Goal: Information Seeking & Learning: Learn about a topic

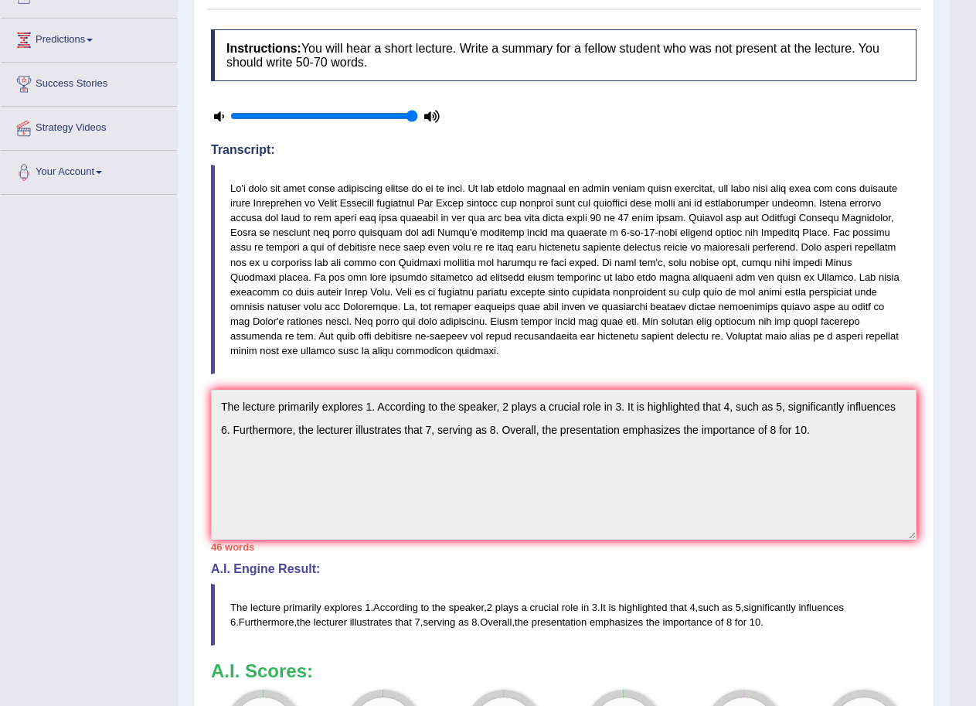
scroll to position [22, 0]
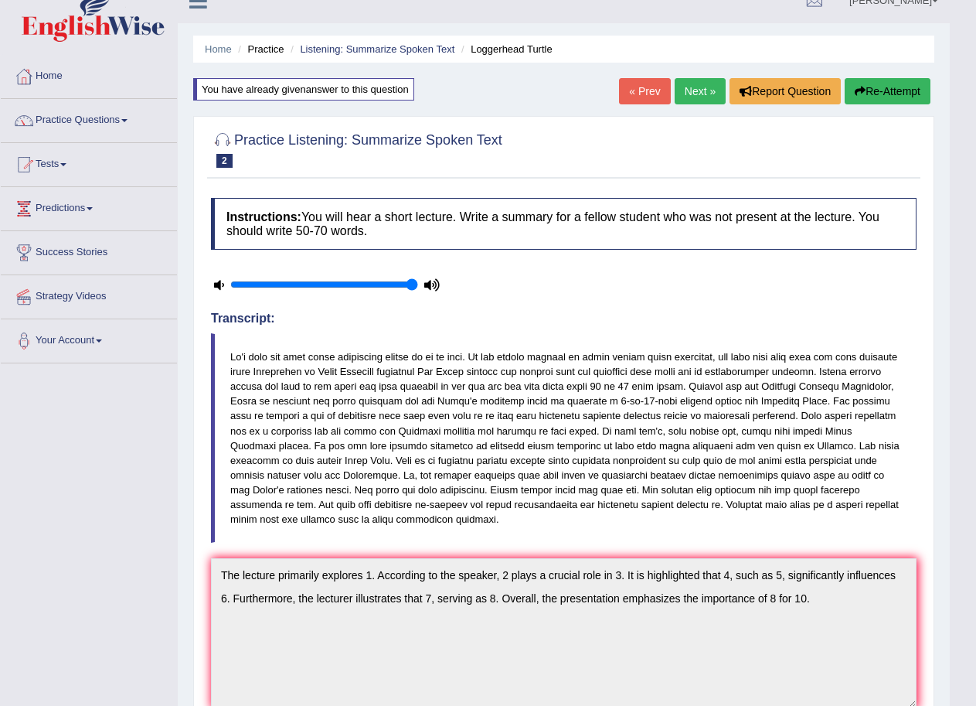
click at [687, 87] on link "Next »" at bounding box center [700, 91] width 51 height 26
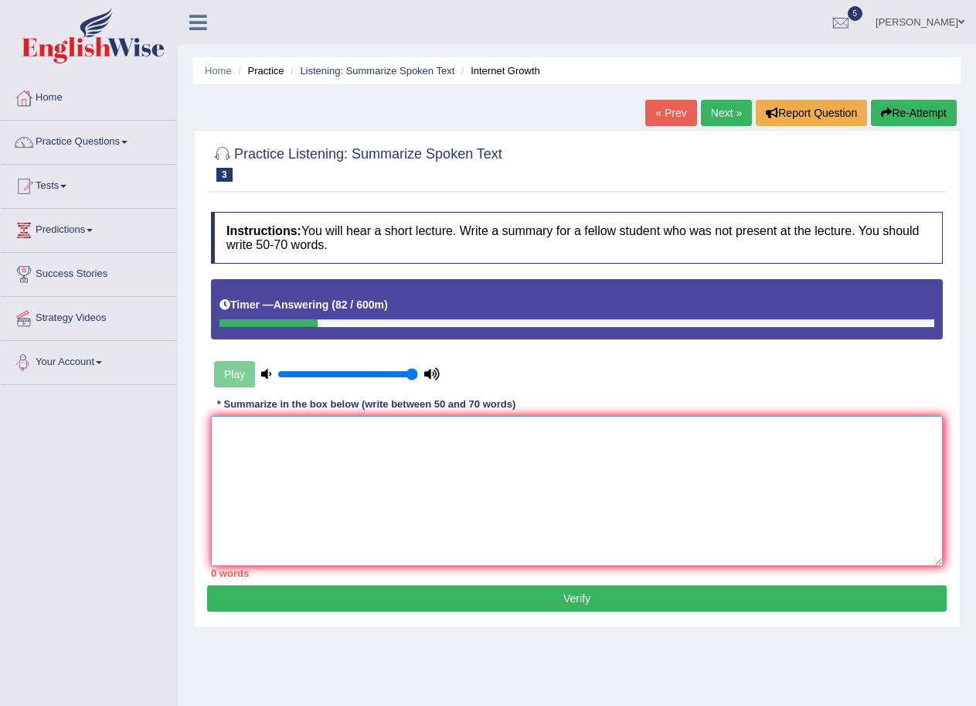
click at [224, 426] on textarea at bounding box center [577, 491] width 732 height 150
click at [315, 431] on textarea "The lecture primarely focuses on" at bounding box center [577, 491] width 732 height 150
click at [391, 431] on textarea "The lecture primarily focuses on" at bounding box center [577, 491] width 732 height 150
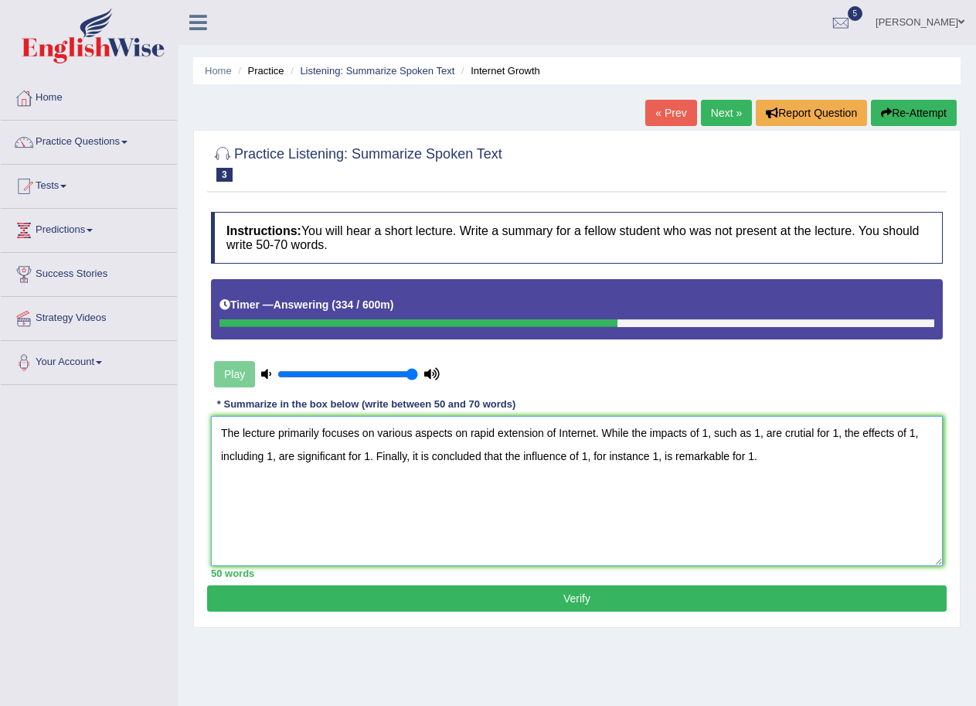
click at [463, 436] on textarea "The lecture primarily focuses on various aspects on rapid extension of Internet…" at bounding box center [577, 491] width 732 height 150
click at [556, 432] on textarea "The lecture primarily focuses on various aspects of rapid extension of Internet…" at bounding box center [577, 491] width 732 height 150
click at [722, 434] on textarea "The lecture primarily focuses on various aspects of rapid extension of the Inte…" at bounding box center [577, 491] width 732 height 150
click at [596, 457] on textarea "The lecture primarily focuses on various aspects of rapid extension of the Inte…" at bounding box center [577, 491] width 732 height 150
click at [723, 433] on textarea "The lecture primarily focuses on various aspects of rapid extension of the Inte…" at bounding box center [577, 491] width 732 height 150
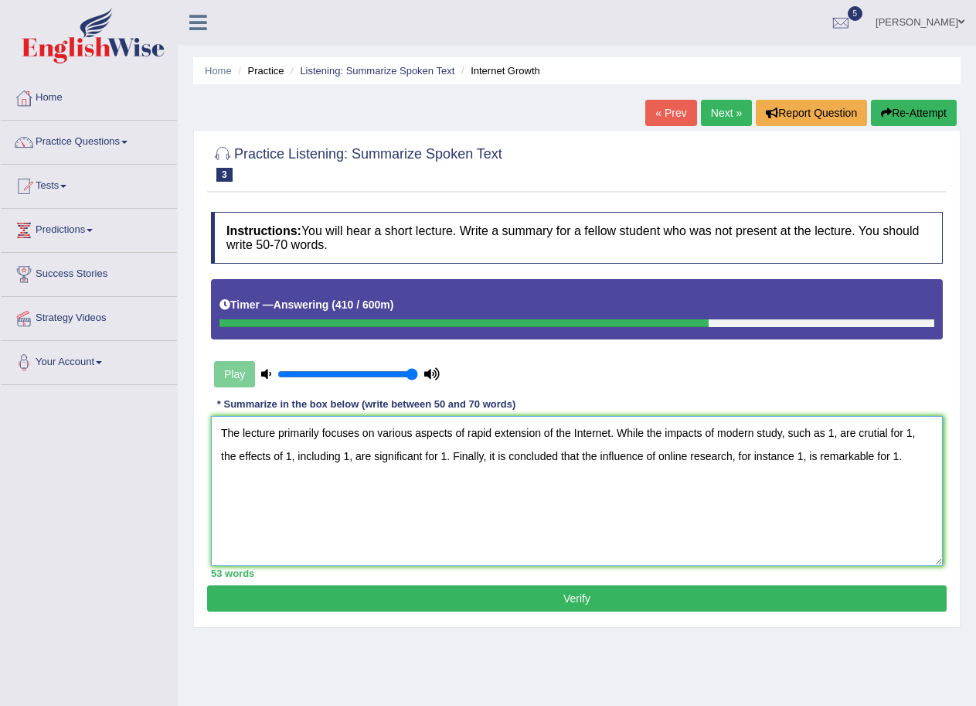
click at [833, 431] on textarea "The lecture primarily focuses on various aspects of rapid extension of the Inte…" at bounding box center [577, 491] width 732 height 150
click at [240, 453] on textarea "The lecture primarily focuses on various aspects of rapid extension of the Inte…" at bounding box center [577, 491] width 732 height 150
click at [389, 456] on textarea "The lecture primarily focuses on various aspects of rapid extension of the Inte…" at bounding box center [577, 491] width 732 height 150
click at [506, 458] on textarea "The lecture primarily focuses on various aspects of rapid extension of the Inte…" at bounding box center [577, 491] width 732 height 150
drag, startPoint x: 503, startPoint y: 458, endPoint x: 513, endPoint y: 457, distance: 10.9
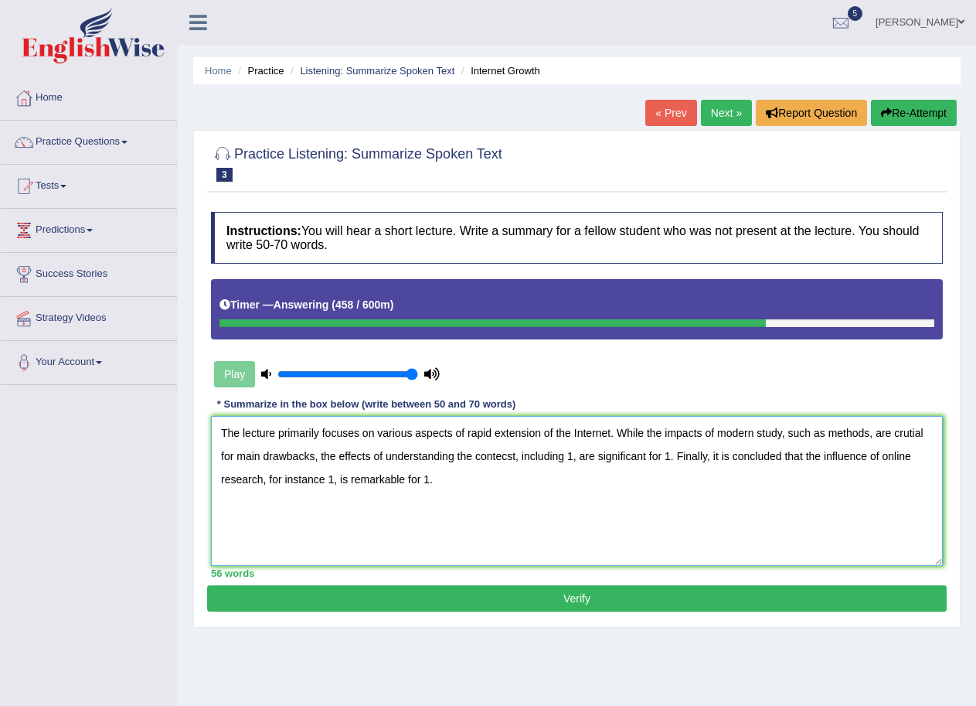
click at [513, 457] on textarea "The lecture primarily focuses on various aspects of rapid extension of the Inte…" at bounding box center [577, 491] width 732 height 150
click at [565, 456] on textarea "The lecture primarily focuses on various aspects of rapid extension of the Inte…" at bounding box center [577, 491] width 732 height 150
click at [594, 457] on textarea "The lecture primarily focuses on various aspects of rapid extension of the Inte…" at bounding box center [577, 491] width 732 height 150
click at [607, 456] on textarea "The lecture primarily focuses on various aspects of rapid extension of the Inte…" at bounding box center [577, 491] width 732 height 150
click at [734, 456] on textarea "The lecture primarily focuses on various aspects of rapid extension of the Inte…" at bounding box center [577, 491] width 732 height 150
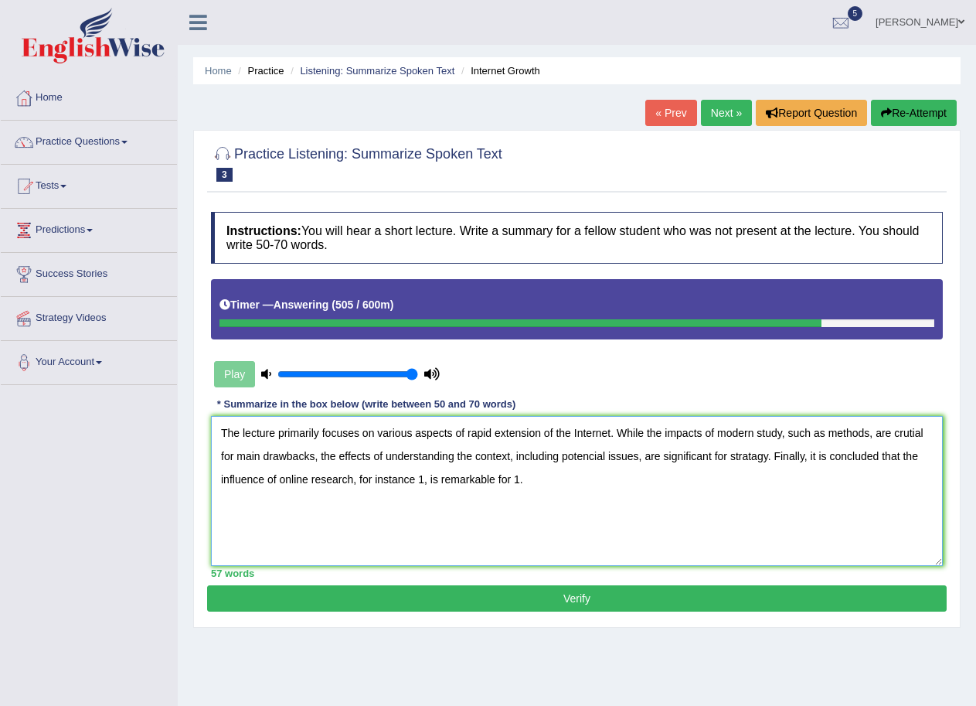
click at [422, 479] on textarea "The lecture primarily focuses on various aspects of rapid extension of the Inte…" at bounding box center [577, 491] width 732 height 150
click at [425, 477] on textarea "The lecture primarily focuses on various aspects of rapid extension of the Inte…" at bounding box center [577, 491] width 732 height 150
click at [530, 479] on textarea "The lecture primarily focuses on various aspects of rapid extension of the Inte…" at bounding box center [577, 491] width 732 height 150
type textarea "The lecture primarily focuses on various aspects of rapid extension of the Inte…"
click at [577, 606] on button "Verify" at bounding box center [577, 598] width 740 height 26
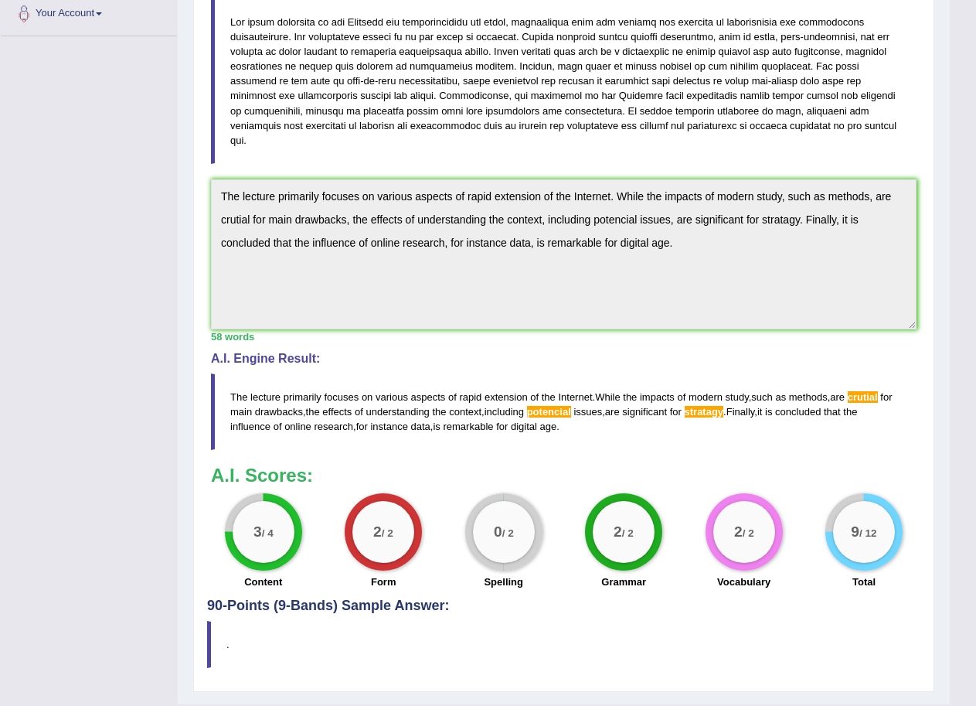
scroll to position [370, 0]
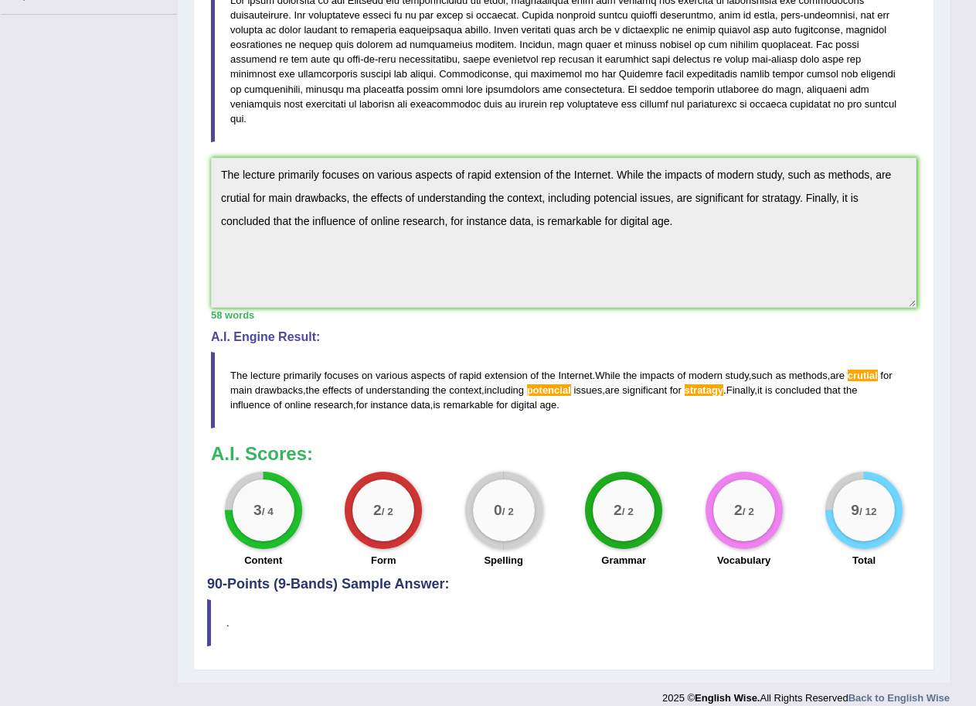
drag, startPoint x: 707, startPoint y: 203, endPoint x: 221, endPoint y: 146, distance: 489.6
click at [221, 158] on textarea "The lecture primarily focuses on various aspects of rapid extension of the Inte…" at bounding box center [564, 233] width 706 height 150
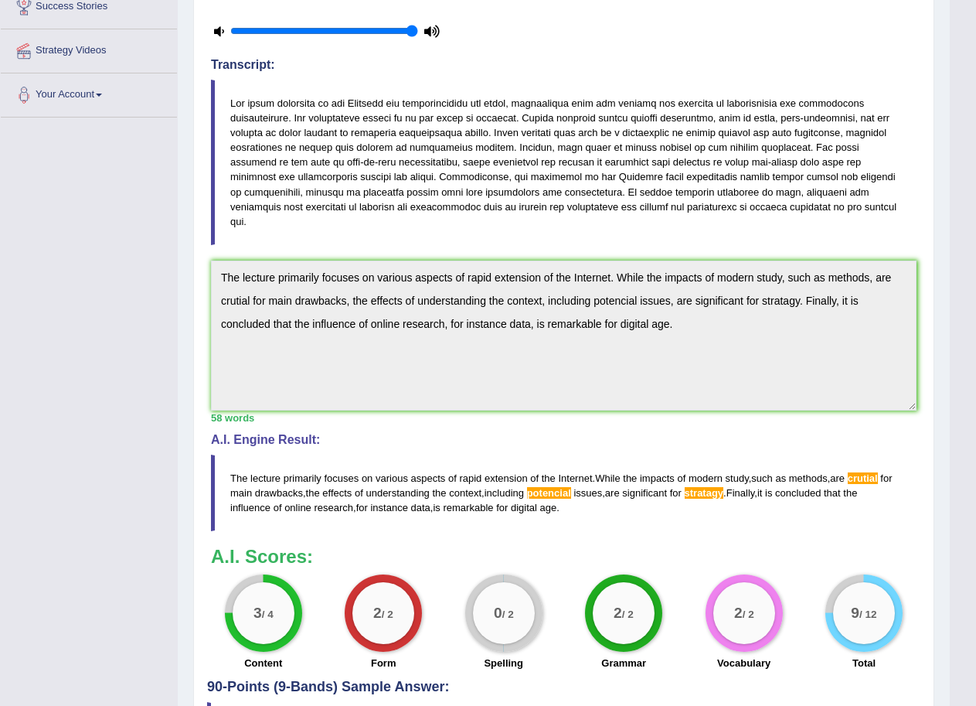
scroll to position [61, 0]
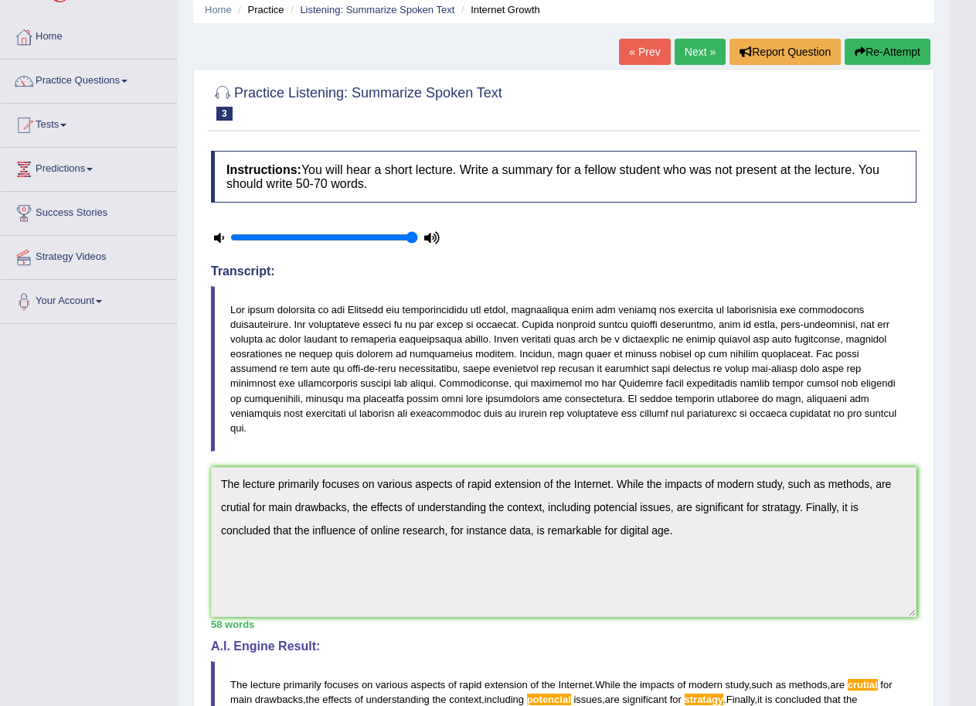
click at [874, 50] on button "Re-Attempt" at bounding box center [888, 52] width 86 height 26
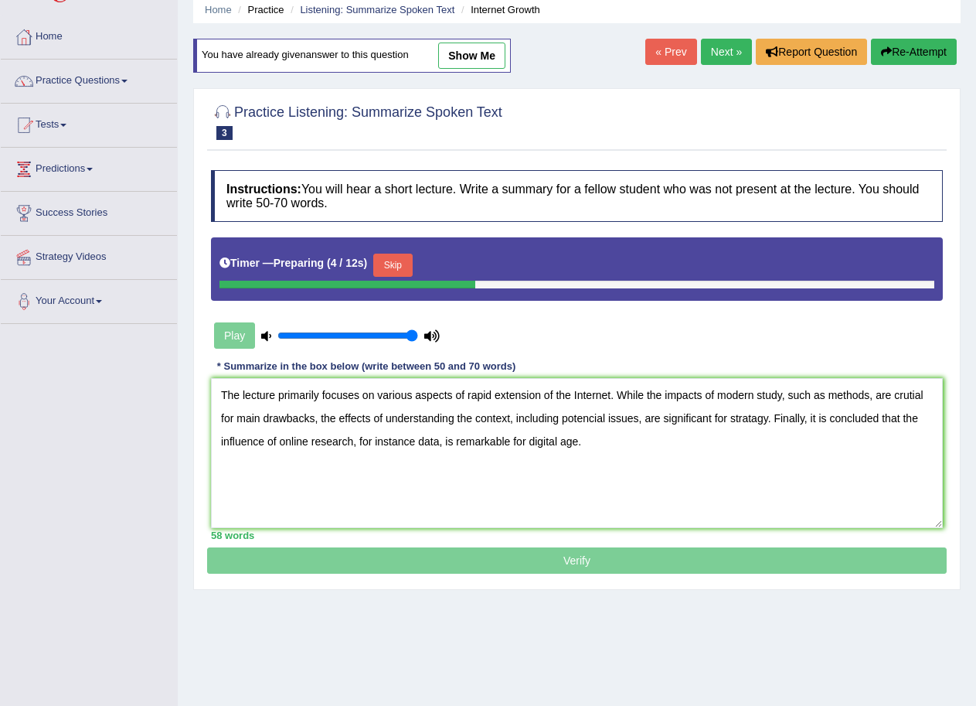
click at [912, 394] on textarea "The lecture primarily focuses on various aspects of rapid extension of the Inte…" at bounding box center [577, 453] width 732 height 150
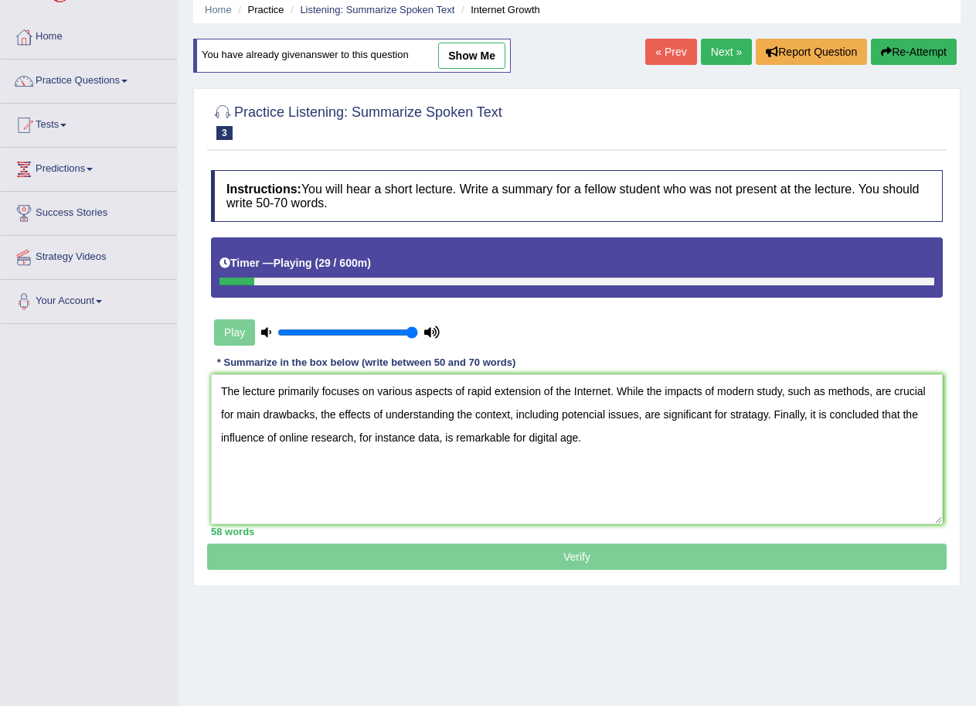
click at [441, 434] on textarea "The lecture primarily focuses on various aspects of rapid extension of the Inte…" at bounding box center [577, 449] width 732 height 150
click at [440, 441] on textarea "The lecture primarily focuses on various aspects of rapid extension of the Inte…" at bounding box center [577, 449] width 732 height 150
click at [767, 412] on textarea "The lecture primarily focuses on various aspects of rapid extension of the Inte…" at bounding box center [577, 449] width 732 height 150
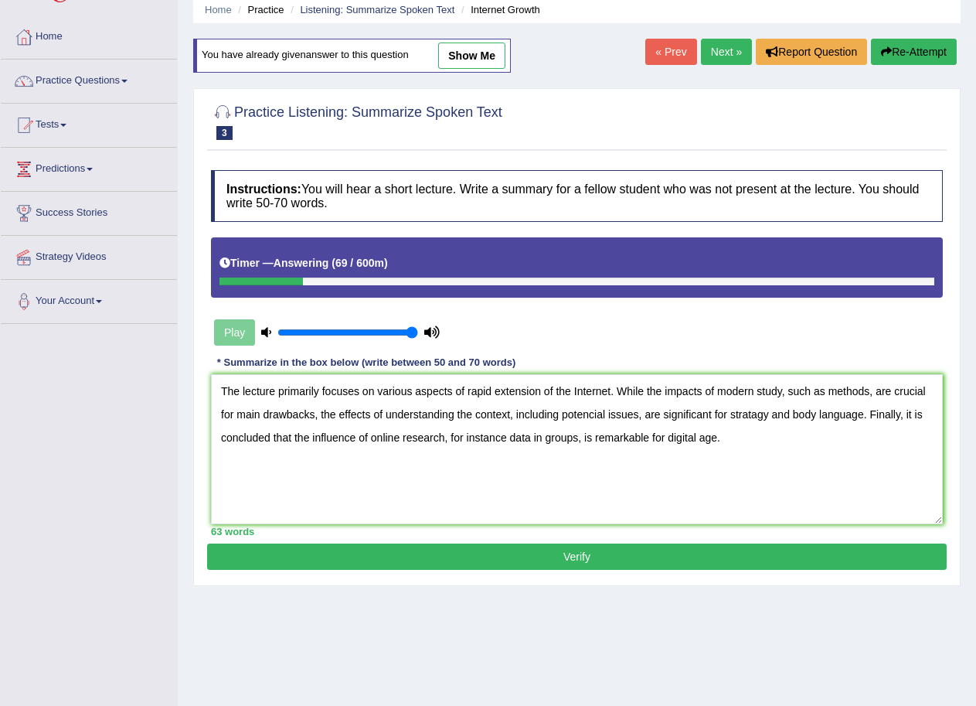
type textarea "The lecture primarily focuses on various aspects of rapid extension of the Inte…"
click at [599, 561] on button "Verify" at bounding box center [577, 556] width 740 height 26
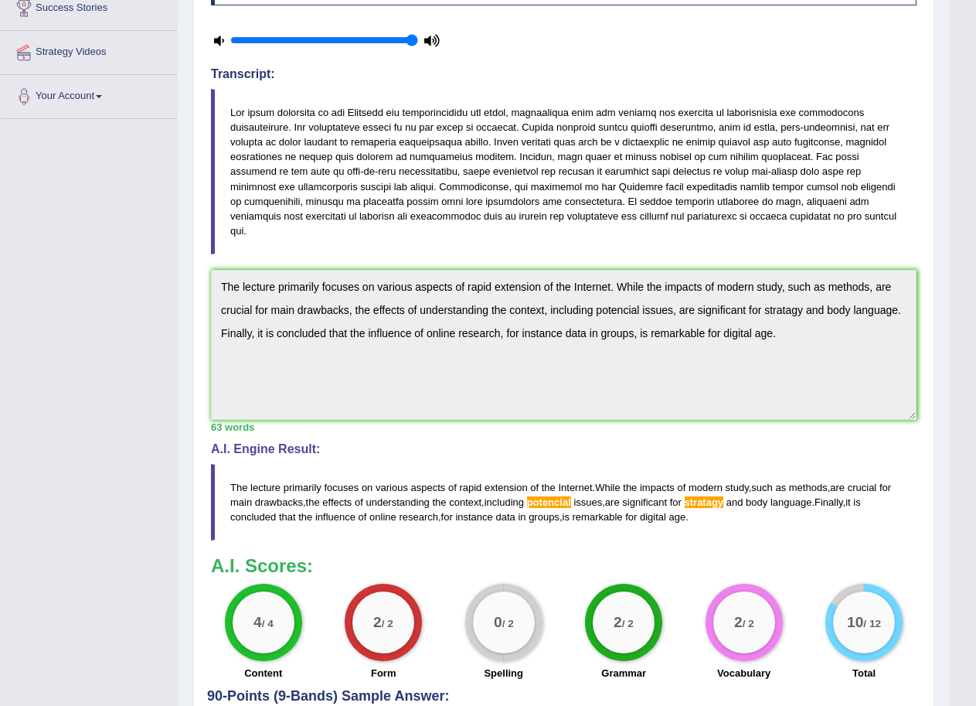
scroll to position [293, 0]
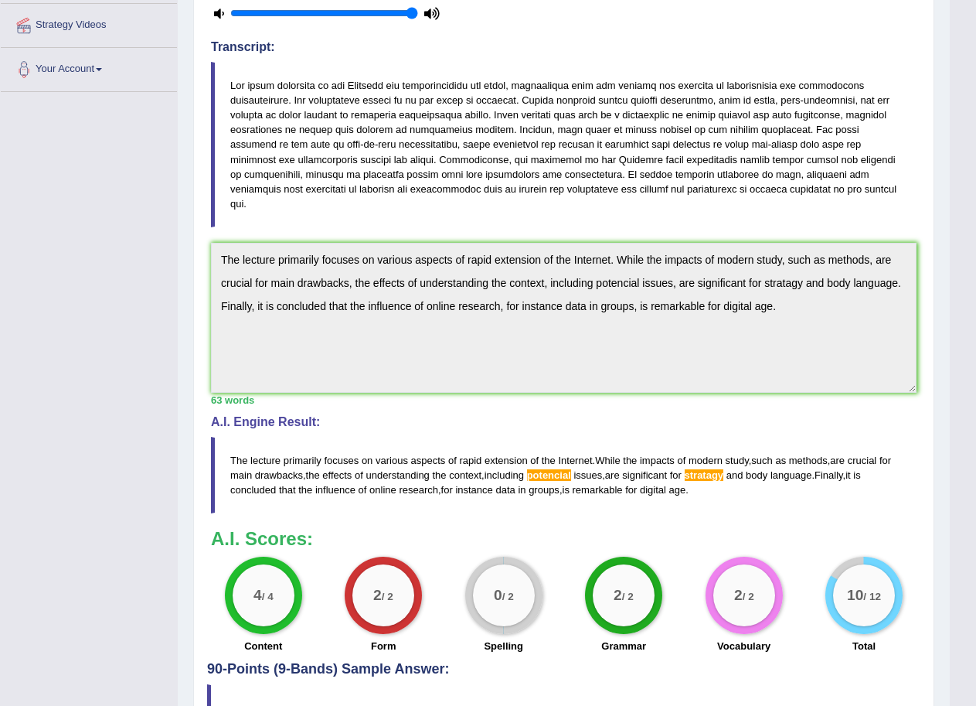
click at [636, 271] on textarea "The lecture primarily focuses on various aspects of rapid extension of the Inte…" at bounding box center [564, 318] width 706 height 150
drag, startPoint x: 791, startPoint y: 295, endPoint x: 147, endPoint y: 226, distance: 647.7
click at [147, 226] on div "Toggle navigation Home Practice Questions Speaking Practice Read Aloud Repeat S…" at bounding box center [475, 253] width 950 height 1092
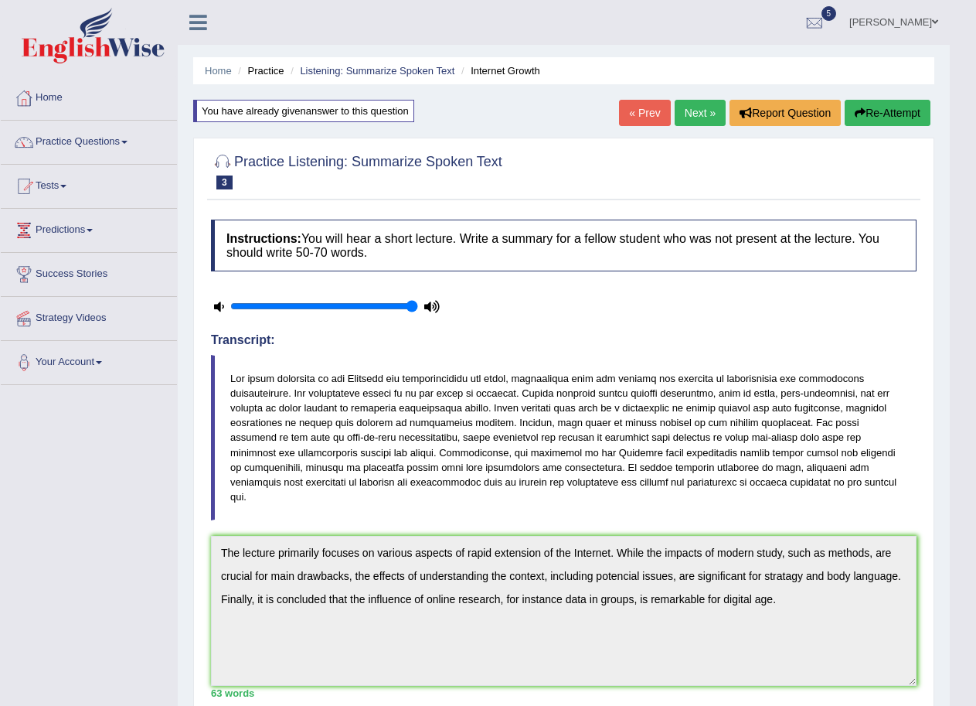
click at [864, 103] on button "Re-Attempt" at bounding box center [888, 113] width 86 height 26
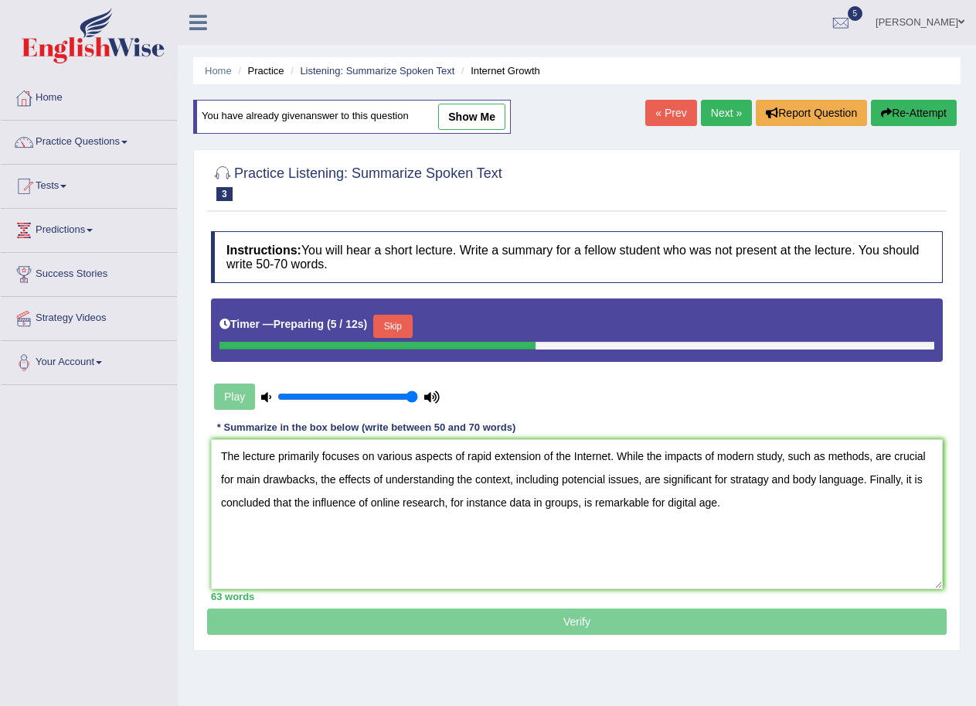
click at [392, 319] on button "Skip" at bounding box center [392, 326] width 39 height 23
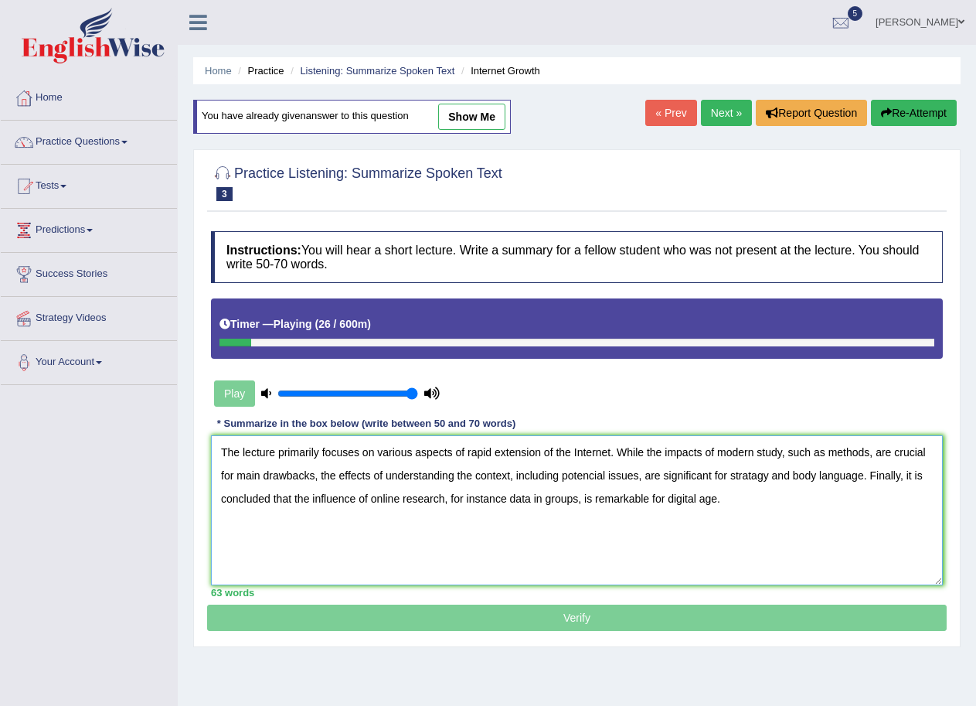
click at [757, 476] on textarea "The lecture primarily focuses on various aspects of rapid extension of the Inte…" at bounding box center [577, 510] width 732 height 150
click at [592, 476] on textarea "The lecture primarily focuses on various aspects of rapid extension of the Inte…" at bounding box center [577, 510] width 732 height 150
click at [645, 505] on textarea "The lecture primarily focuses on various aspects of rapid extension of the Inte…" at bounding box center [577, 510] width 732 height 150
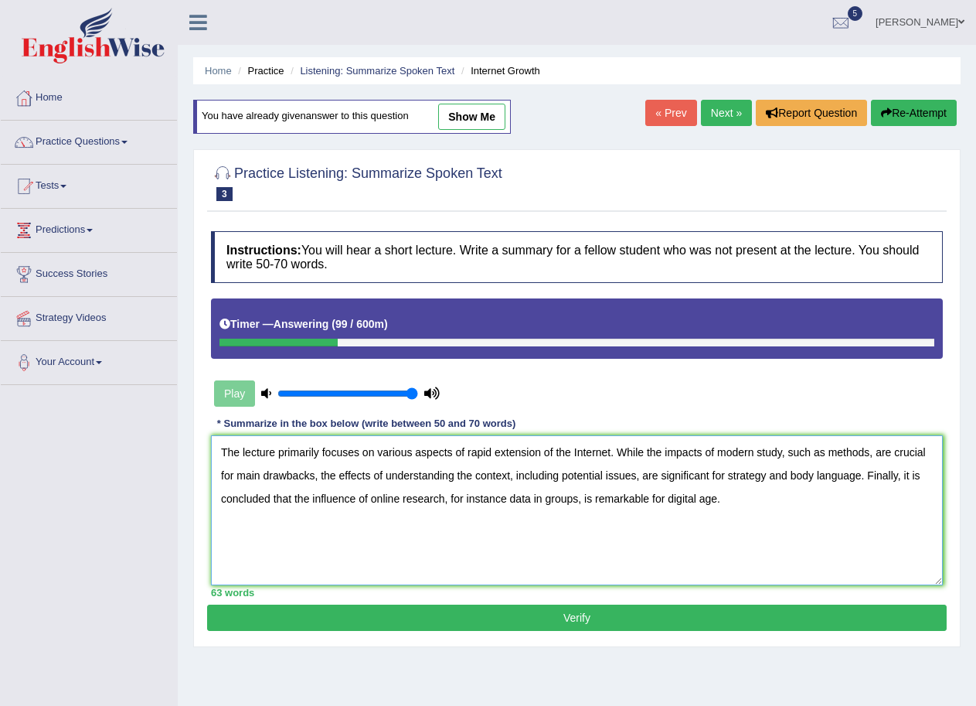
drag, startPoint x: 736, startPoint y: 508, endPoint x: 159, endPoint y: 453, distance: 579.3
click at [159, 453] on div "Toggle navigation Home Practice Questions Speaking Practice Read Aloud Repeat S…" at bounding box center [488, 402] width 976 height 804
type textarea "The lecture primarily focuses on various aspects of rapid extension of the Inte…"
click at [616, 613] on button "Verify" at bounding box center [577, 618] width 740 height 26
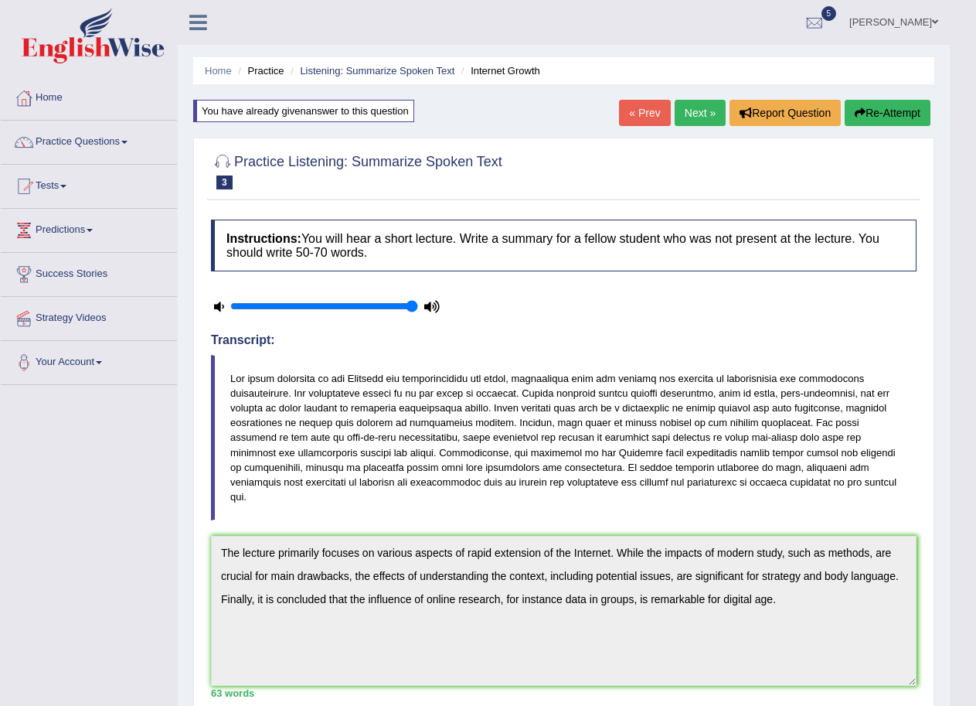
click at [680, 106] on link "Next »" at bounding box center [700, 113] width 51 height 26
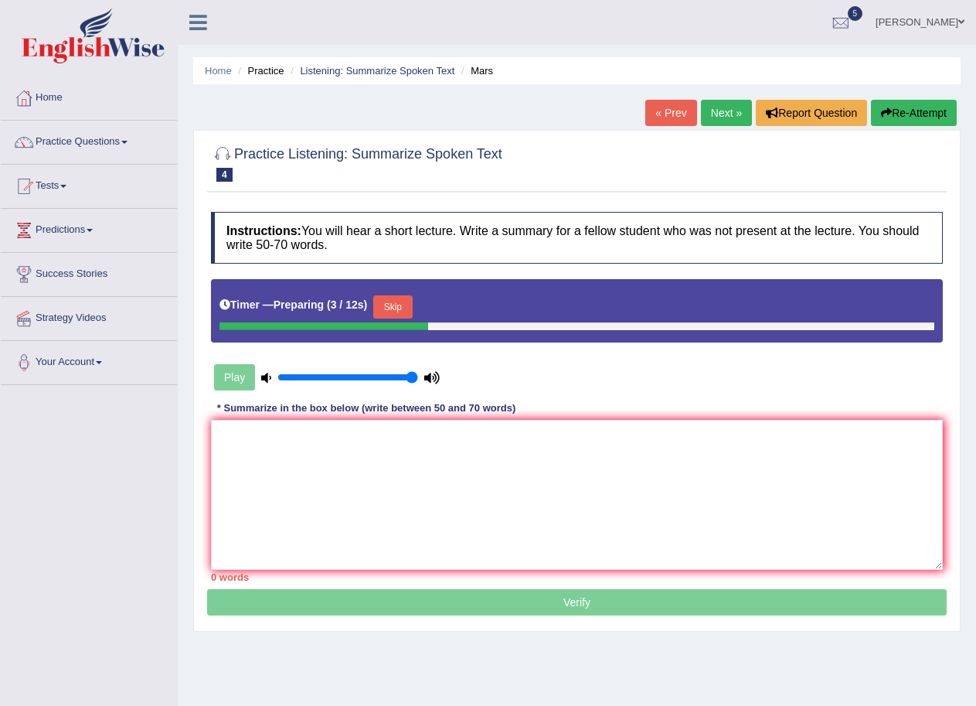
click at [403, 308] on button "Skip" at bounding box center [392, 306] width 39 height 23
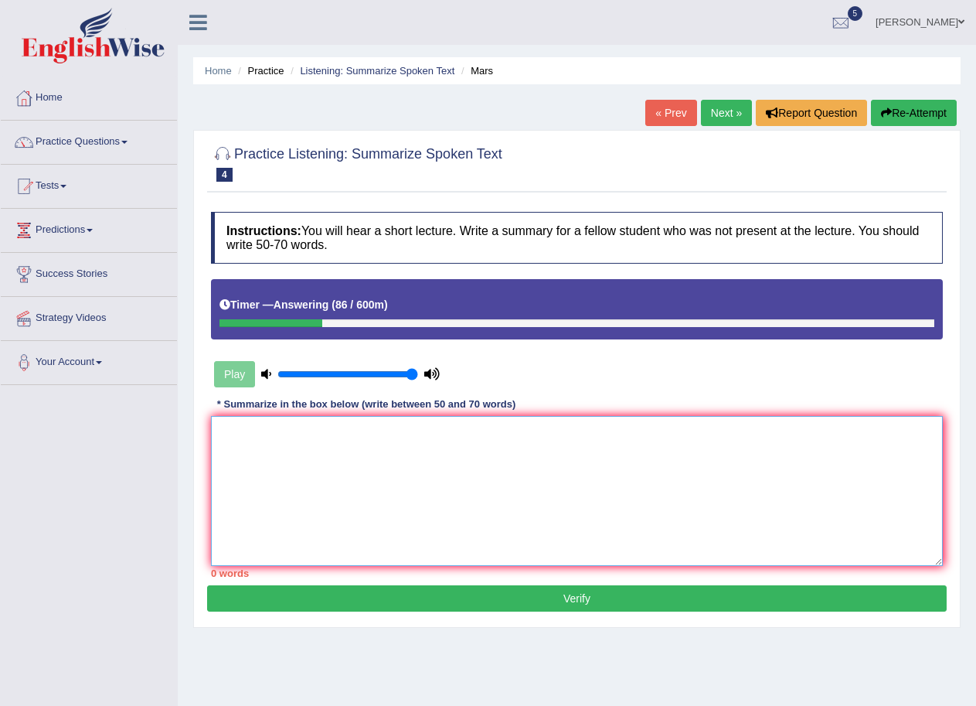
click at [267, 436] on textarea at bounding box center [577, 491] width 732 height 150
click at [312, 432] on textarea "The lecture pmimarly focuses on various aspects of" at bounding box center [577, 491] width 732 height 150
click at [315, 432] on textarea "The lecture pmimarly focuses on various aspects of" at bounding box center [577, 491] width 732 height 150
click at [287, 434] on textarea "The lecture pmimarly focuses on various aspects of" at bounding box center [577, 491] width 732 height 150
click at [308, 433] on textarea "The lecture primarly focuses on various aspects of" at bounding box center [577, 491] width 732 height 150
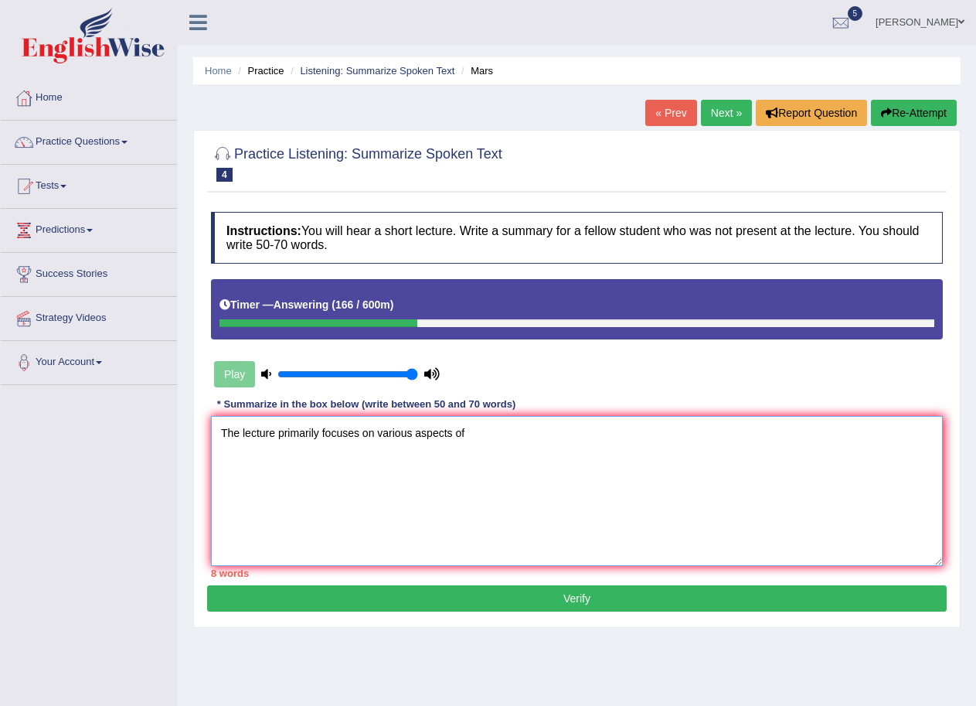
click at [484, 435] on textarea "The lecture primarily focuses on various aspects of" at bounding box center [577, 491] width 732 height 150
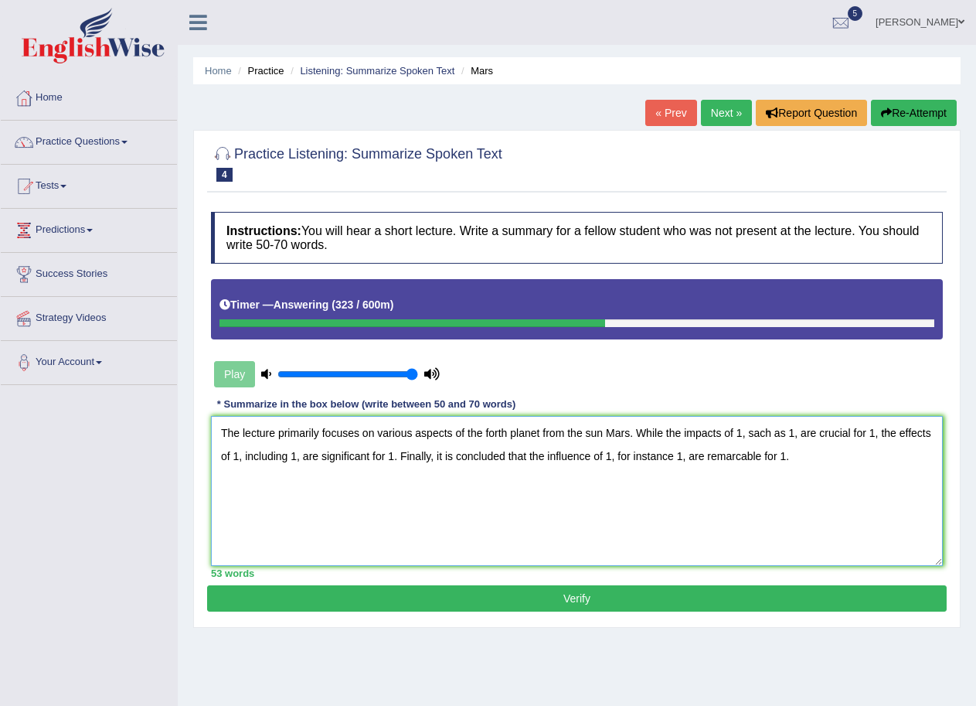
click at [761, 428] on textarea "The lecture primarily focuses on various aspects of the forth planet from the s…" at bounding box center [577, 491] width 732 height 150
drag, startPoint x: 690, startPoint y: 457, endPoint x: 704, endPoint y: 455, distance: 14.0
click at [704, 455] on textarea "The lecture primarily focuses on various aspects of the forth planet from the s…" at bounding box center [577, 491] width 732 height 150
click at [730, 456] on textarea "The lecture primarily focuses on various aspects of the forth planet from the s…" at bounding box center [577, 491] width 732 height 150
click at [741, 427] on textarea "The lecture primarily focuses on various aspects of the forth planet from the s…" at bounding box center [577, 491] width 732 height 150
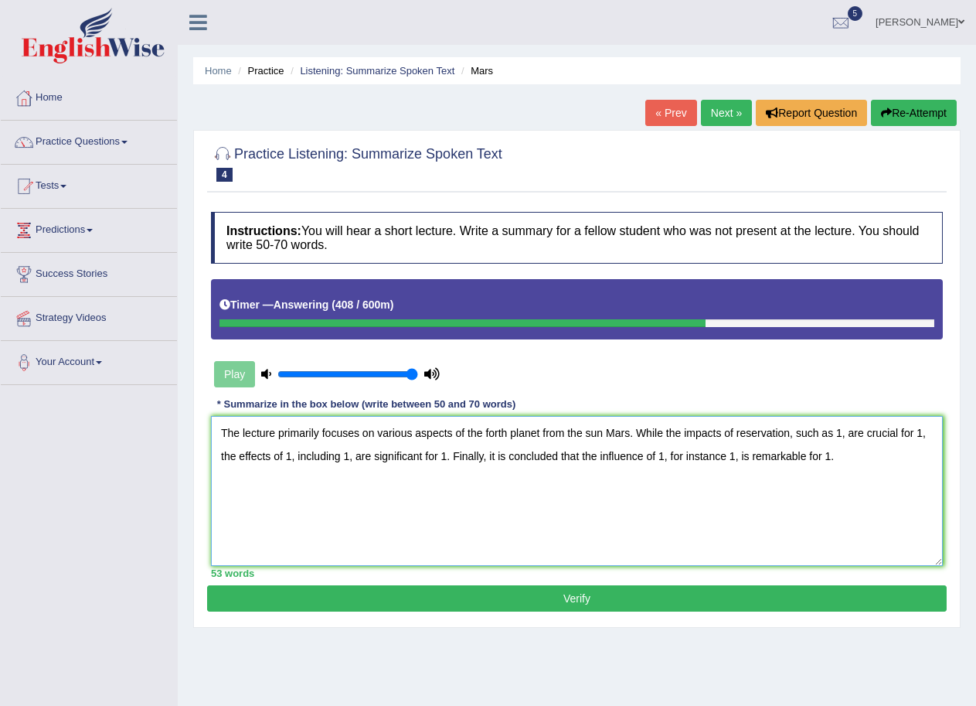
click at [842, 431] on textarea "The lecture primarily focuses on various aspects of the forth planet from the s…" at bounding box center [577, 491] width 732 height 150
click at [894, 431] on textarea "The lecture primarily focuses on various aspects of the forth planet from the s…" at bounding box center [577, 491] width 732 height 150
click at [274, 451] on textarea "The lecture primarily focuses on various aspects of the forth planet from the s…" at bounding box center [577, 491] width 732 height 150
click at [387, 455] on textarea "The lecture primarily focuses on various aspects of the forth planet from the s…" at bounding box center [577, 491] width 732 height 150
click at [494, 455] on textarea "The lecture primarily focuses on various aspects of the forth planet from the s…" at bounding box center [577, 491] width 732 height 150
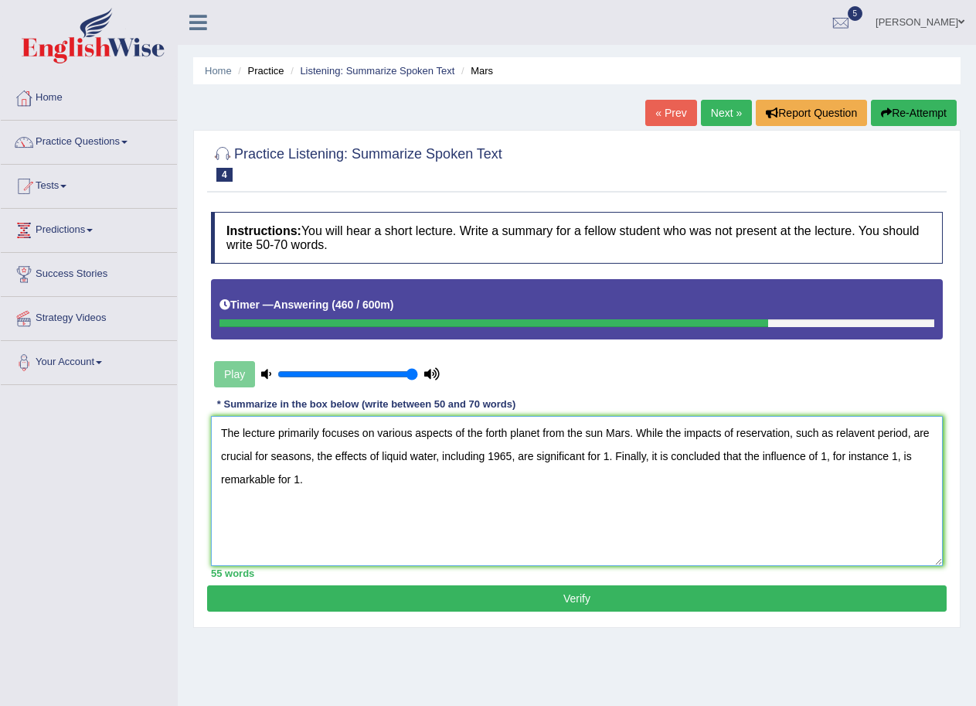
drag, startPoint x: 606, startPoint y: 453, endPoint x: 609, endPoint y: 476, distance: 23.4
click at [609, 453] on textarea "The lecture primarily focuses on various aspects of the forth planet from the s…" at bounding box center [577, 491] width 732 height 150
click at [867, 456] on textarea "The lecture primarily focuses on various aspects of the forth planet from the s…" at bounding box center [577, 491] width 732 height 150
click at [269, 475] on textarea "The lecture primarily focuses on various aspects of the forth planet from the s…" at bounding box center [577, 491] width 732 height 150
click at [432, 478] on textarea "The lecture primarily focuses on various aspects of the forth planet from the s…" at bounding box center [577, 491] width 732 height 150
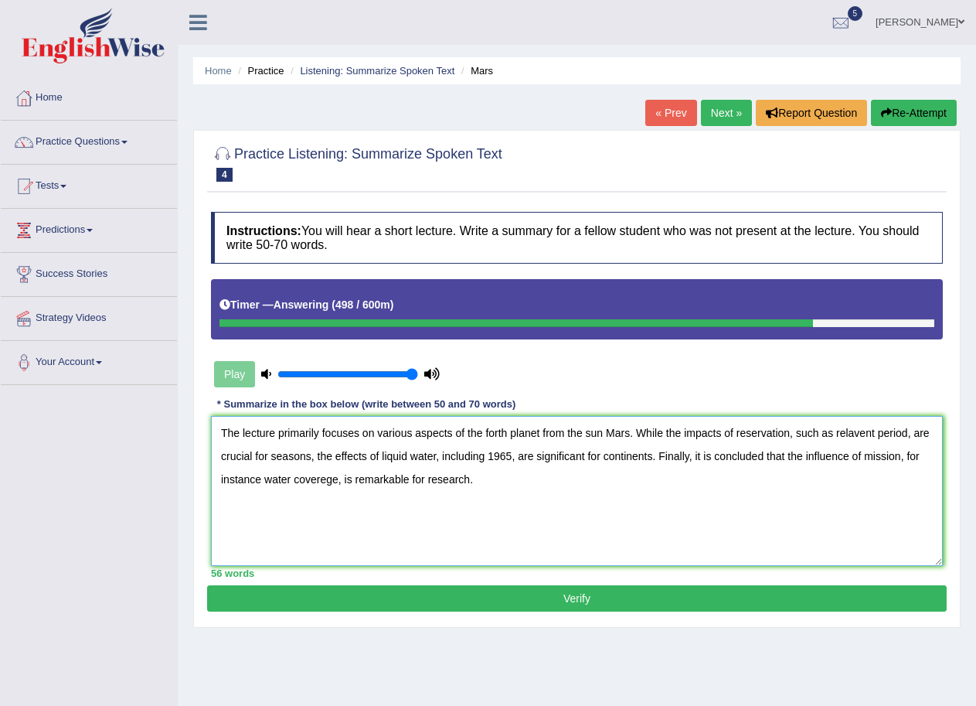
click at [491, 472] on textarea "The lecture primarily focuses on various aspects of the forth planet from the s…" at bounding box center [577, 491] width 732 height 150
click at [850, 434] on textarea "The lecture primarily focuses on various aspects of the forth planet from the s…" at bounding box center [577, 491] width 732 height 150
click at [864, 434] on textarea "The lecture primarily focuses on various aspects of the forth planet from the s…" at bounding box center [577, 491] width 732 height 150
click at [853, 433] on textarea "The lecture primarily focuses on various aspects of the forth planet from the s…" at bounding box center [577, 491] width 732 height 150
click at [862, 434] on textarea "The lecture primarily focuses on various aspects of the forth planet from the s…" at bounding box center [577, 491] width 732 height 150
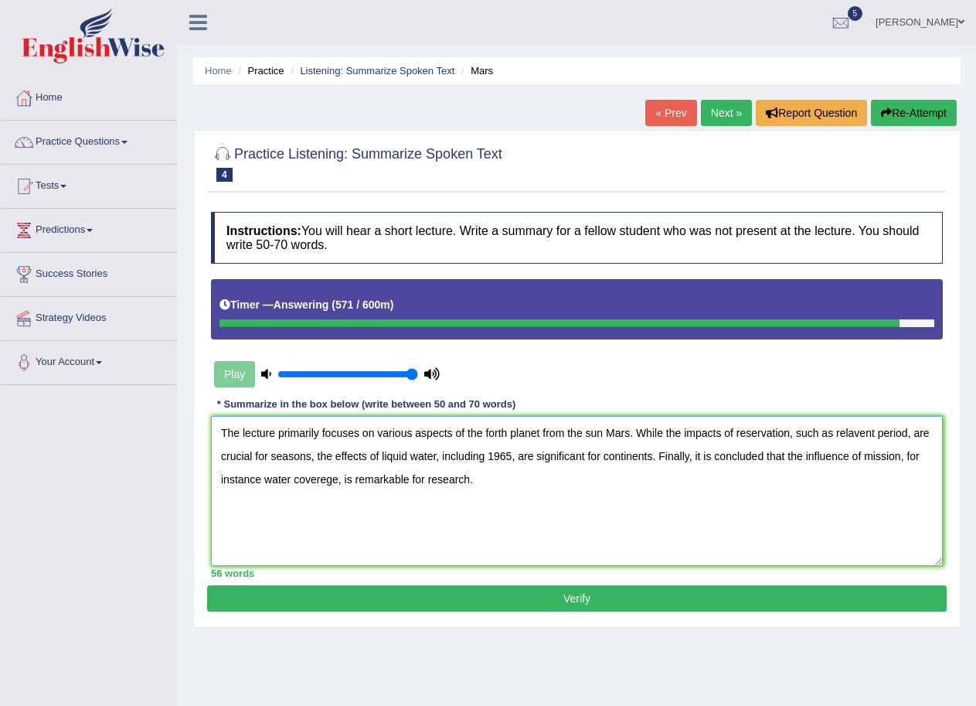
click at [428, 475] on textarea "The lecture primarily focuses on various aspects of the forth planet from the s…" at bounding box center [577, 491] width 732 height 150
click at [485, 481] on textarea "The lecture primarily focuses on various aspects of the forth planet from the s…" at bounding box center [577, 491] width 732 height 150
click at [740, 549] on textarea "The lecture primarily focuses on various aspects of the forth planet from the s…" at bounding box center [577, 491] width 732 height 150
type textarea "The lecture primarily focuses on various aspects of the forth planet from the s…"
click at [646, 602] on button "Verify" at bounding box center [577, 598] width 740 height 26
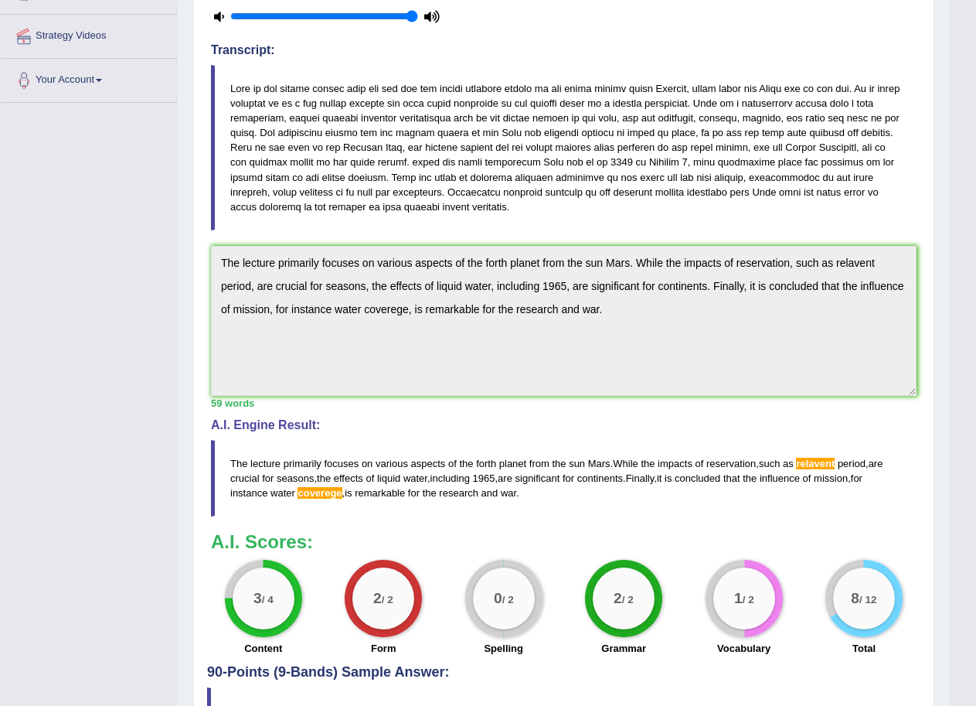
scroll to position [309, 0]
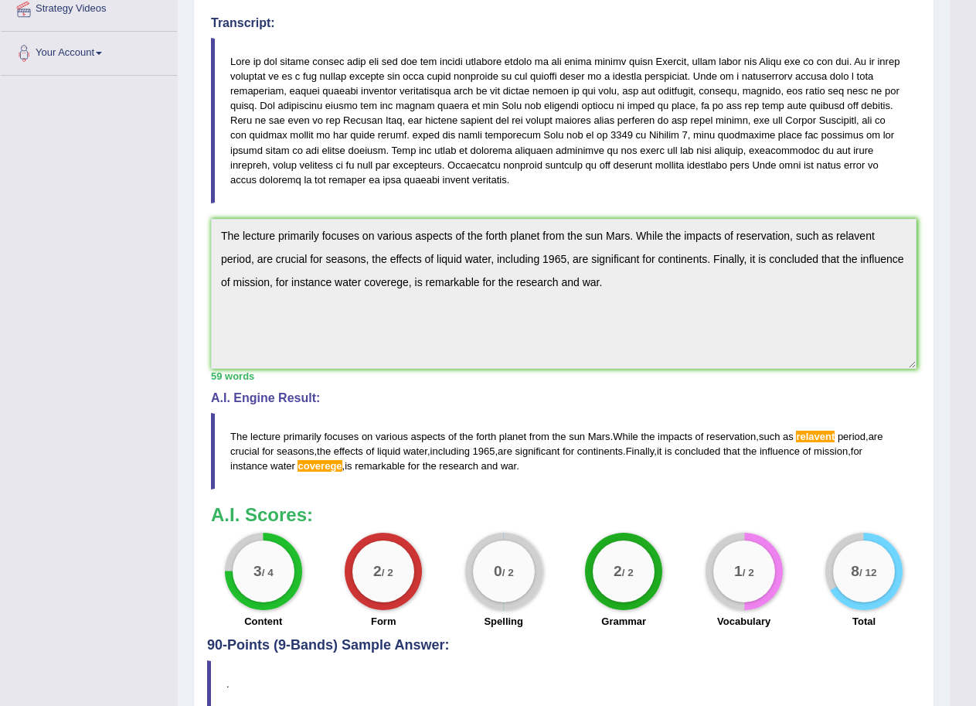
drag, startPoint x: 548, startPoint y: 468, endPoint x: 230, endPoint y: 452, distance: 318.9
click at [230, 452] on blockquote "The lecture primarily focuses on various aspects of the forth planet from the s…" at bounding box center [564, 451] width 706 height 77
drag, startPoint x: 613, startPoint y: 286, endPoint x: 212, endPoint y: 226, distance: 405.7
click at [212, 226] on textarea "The lecture primarily focuses on various aspects of the forth planet from the s…" at bounding box center [564, 294] width 706 height 150
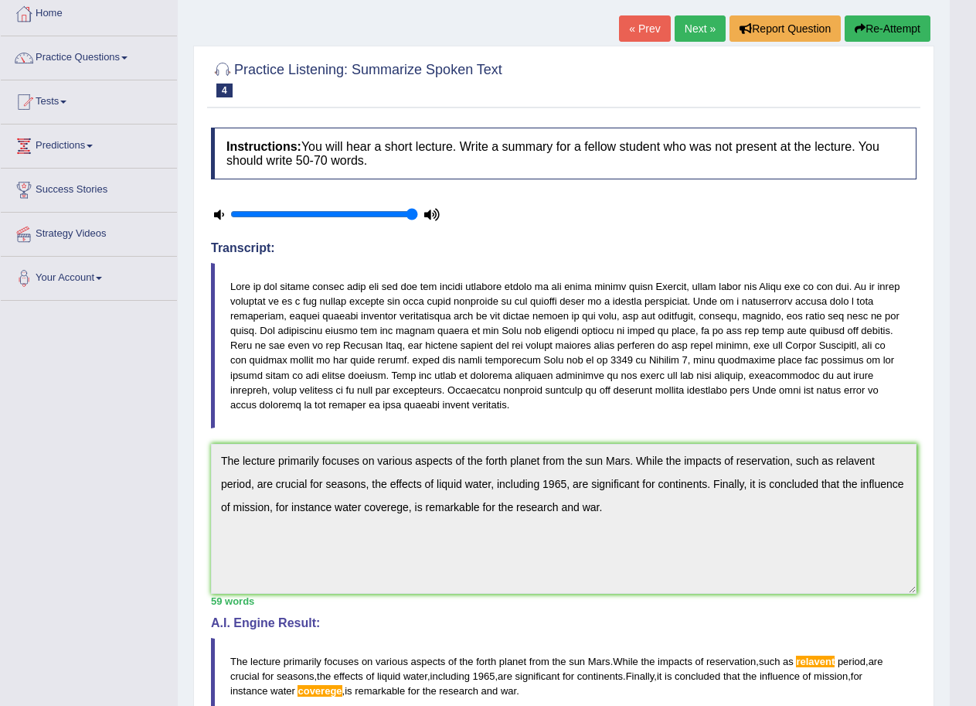
scroll to position [77, 0]
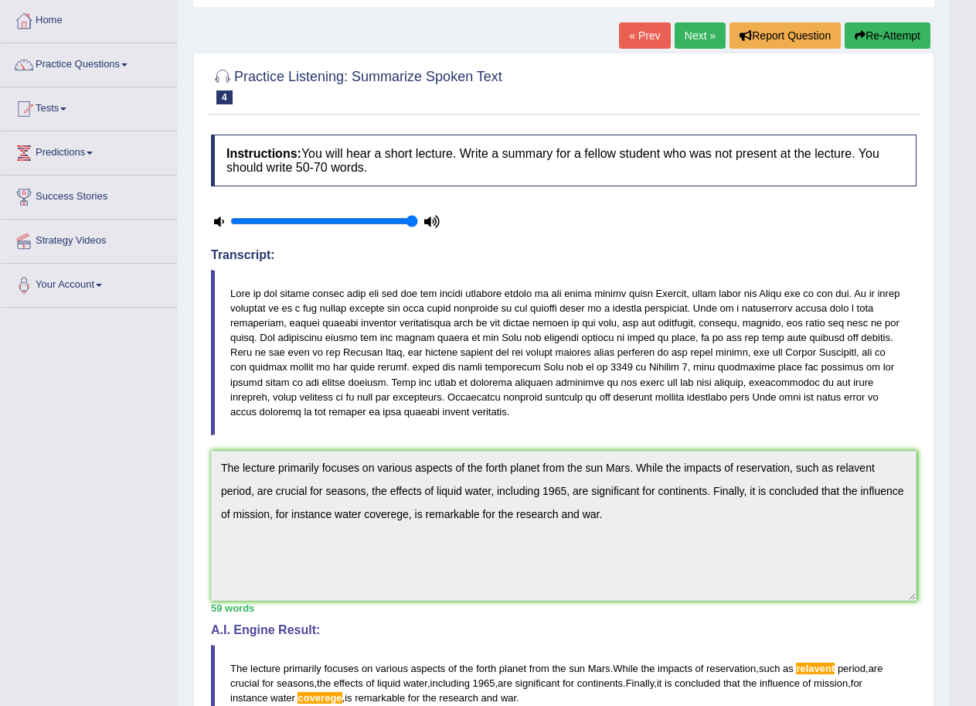
click at [888, 16] on div "Home Practice Listening: Summarize Spoken Text Mars « Prev Next » Report Questi…" at bounding box center [564, 449] width 772 height 1053
click at [884, 29] on button "Re-Attempt" at bounding box center [888, 35] width 86 height 26
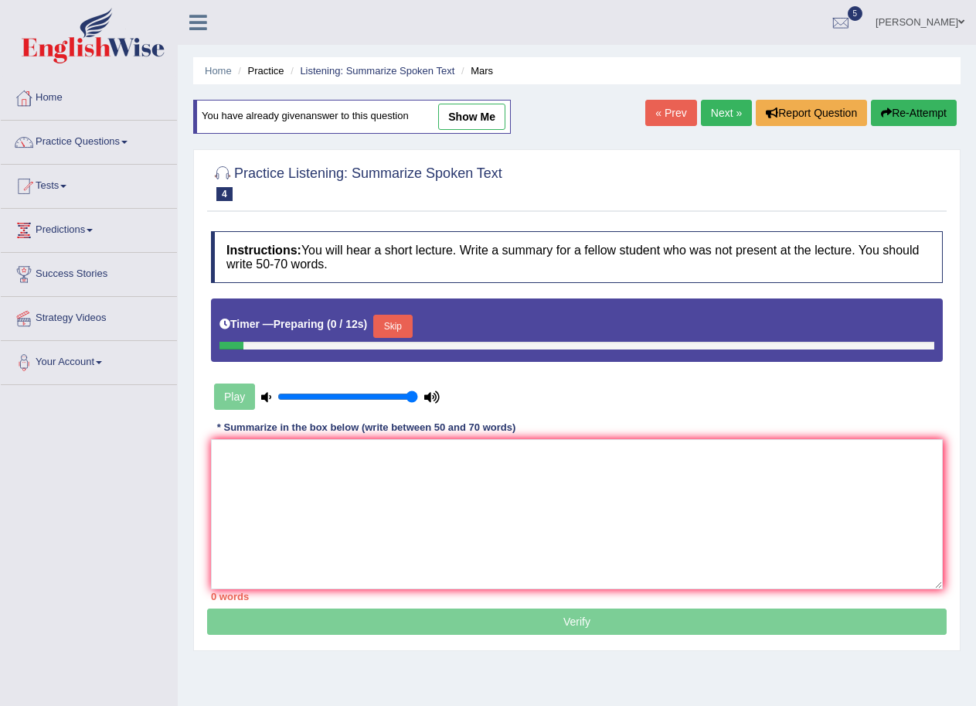
scroll to position [77, 0]
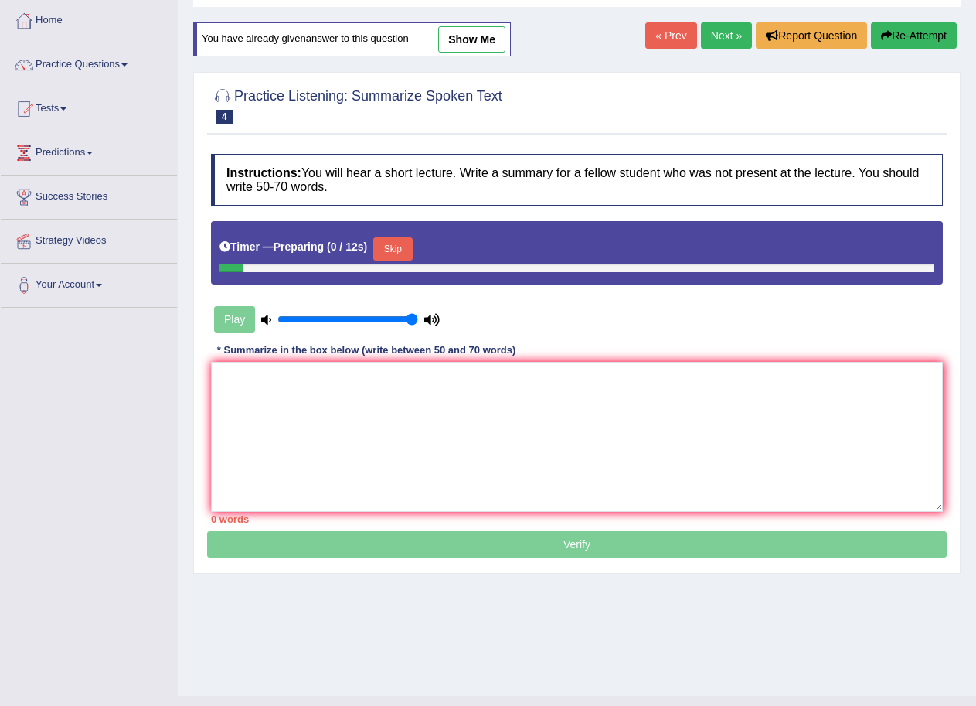
click at [382, 402] on textarea at bounding box center [577, 437] width 732 height 150
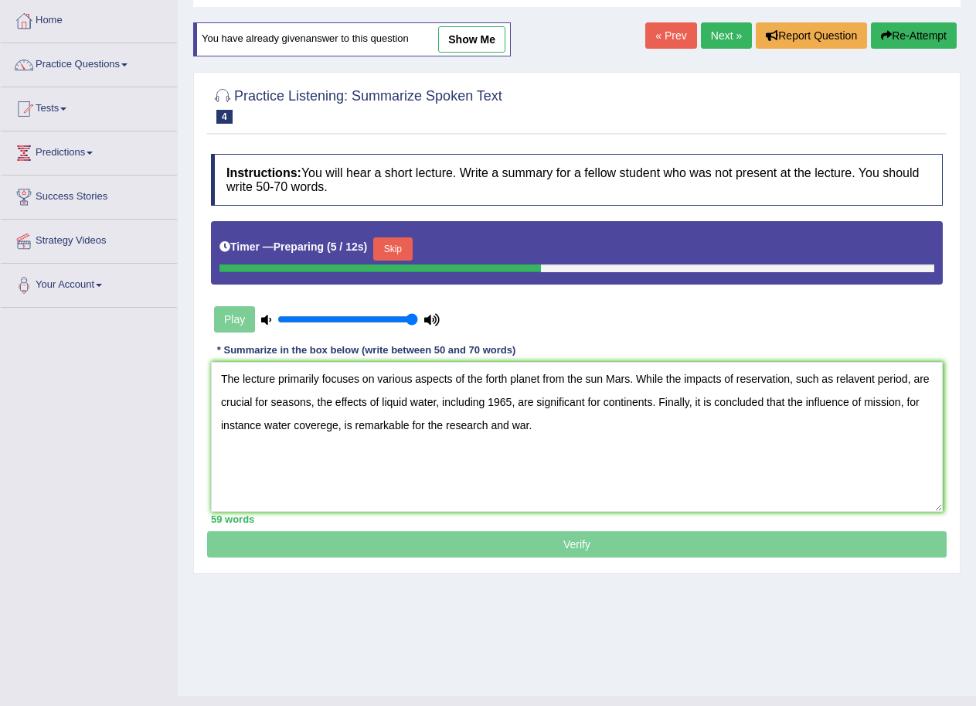
click at [325, 426] on textarea "The lecture primarily focuses on various aspects of the forth planet from the s…" at bounding box center [577, 437] width 732 height 150
click at [850, 378] on textarea "The lecture primarily focuses on various aspects of the forth planet from the s…" at bounding box center [577, 437] width 732 height 150
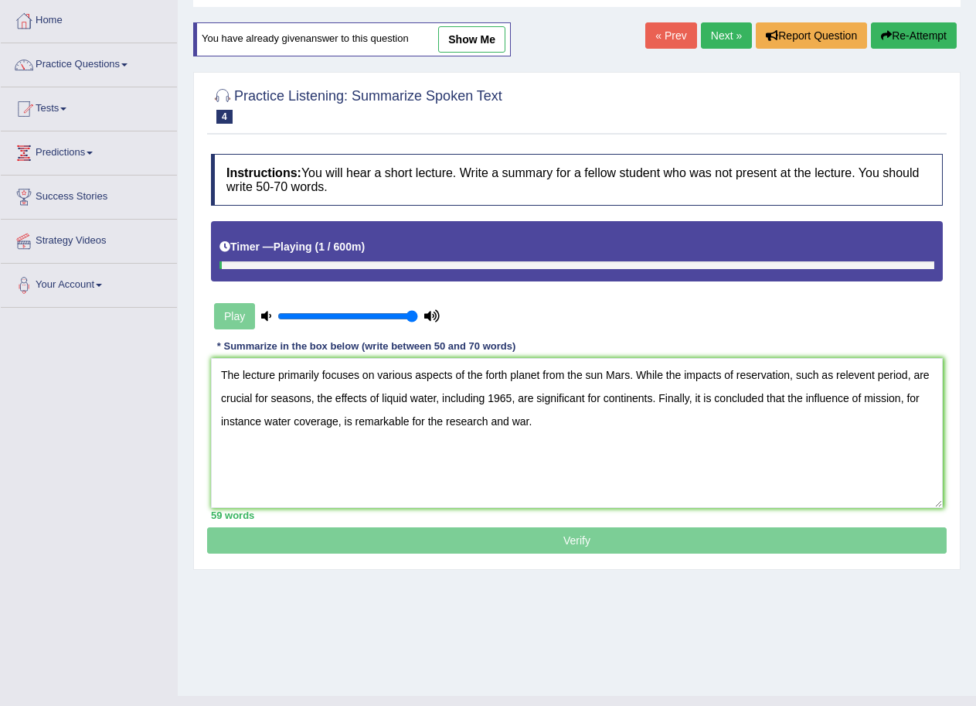
click at [863, 378] on textarea "The lecture primarily focuses on various aspects of the forth planet from the s…" at bounding box center [577, 433] width 732 height 150
drag, startPoint x: 267, startPoint y: 425, endPoint x: 291, endPoint y: 419, distance: 25.5
click at [291, 419] on textarea "The lecture primarily focuses on various aspects of the forth planet from the s…" at bounding box center [577, 433] width 732 height 150
click at [879, 376] on textarea "The lecture primarily focuses on various aspects of the forth planet from the s…" at bounding box center [577, 433] width 732 height 150
click at [885, 373] on textarea "The lecture primarily focuses on various aspects of the forth planet from the s…" at bounding box center [577, 433] width 732 height 150
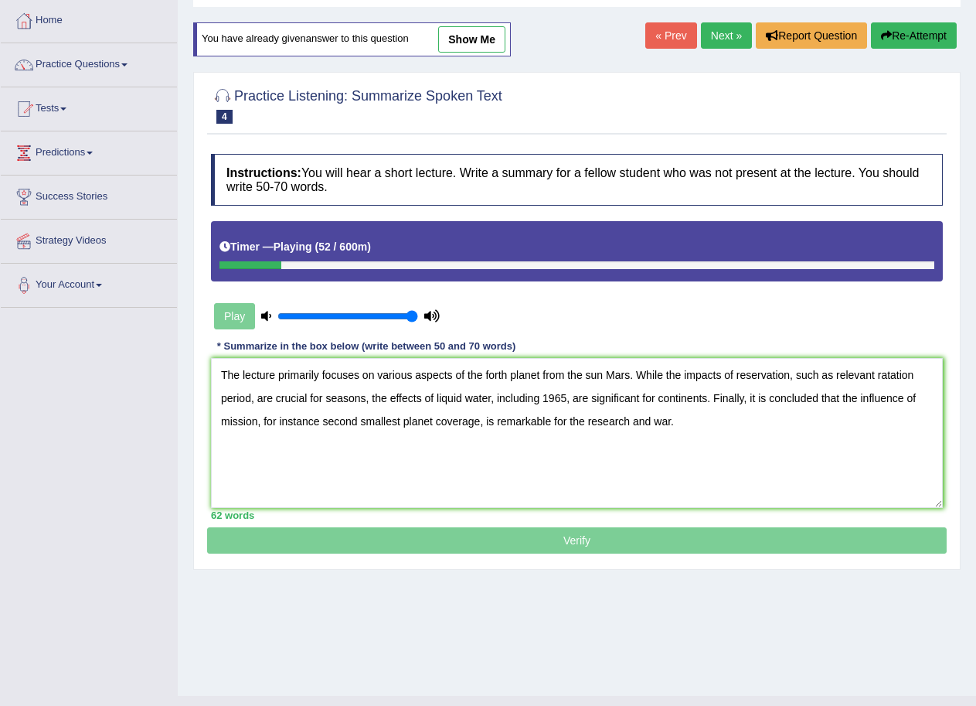
click at [894, 410] on textarea "The lecture primarily focuses on various aspects of the forth planet from the s…" at bounding box center [577, 433] width 732 height 150
click at [327, 400] on textarea "The lecture primarily focuses on various aspects of the forth planet from the s…" at bounding box center [577, 433] width 732 height 150
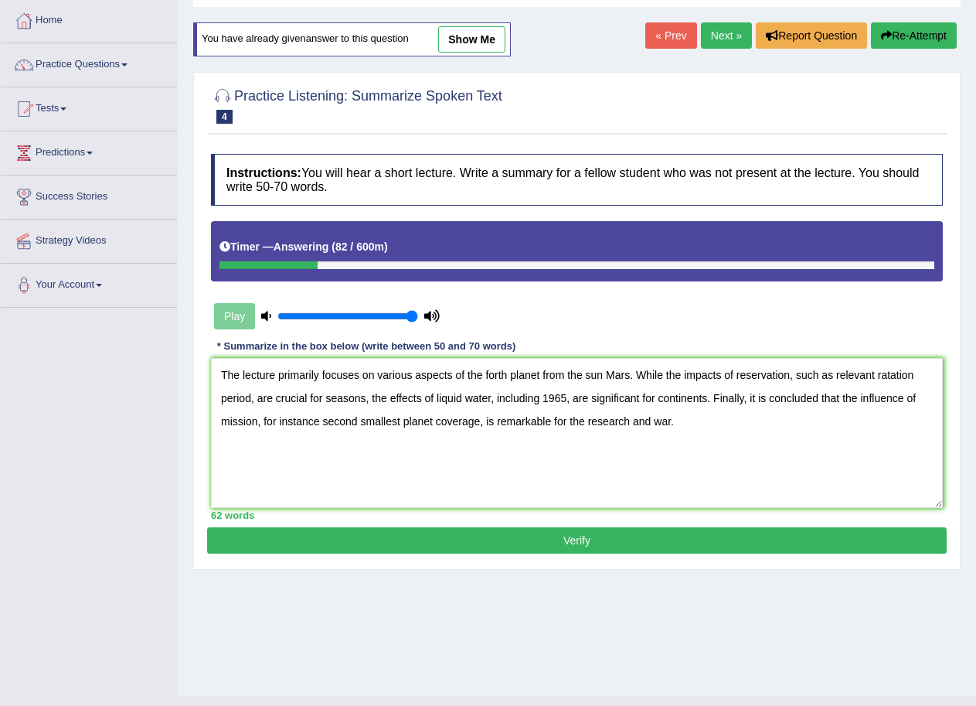
click at [437, 398] on textarea "The lecture primarily focuses on various aspects of the forth planet from the s…" at bounding box center [577, 433] width 732 height 150
type textarea "The lecture primarily focuses on various aspects of the forth planet from the s…"
click at [564, 535] on button "Verify" at bounding box center [577, 540] width 740 height 26
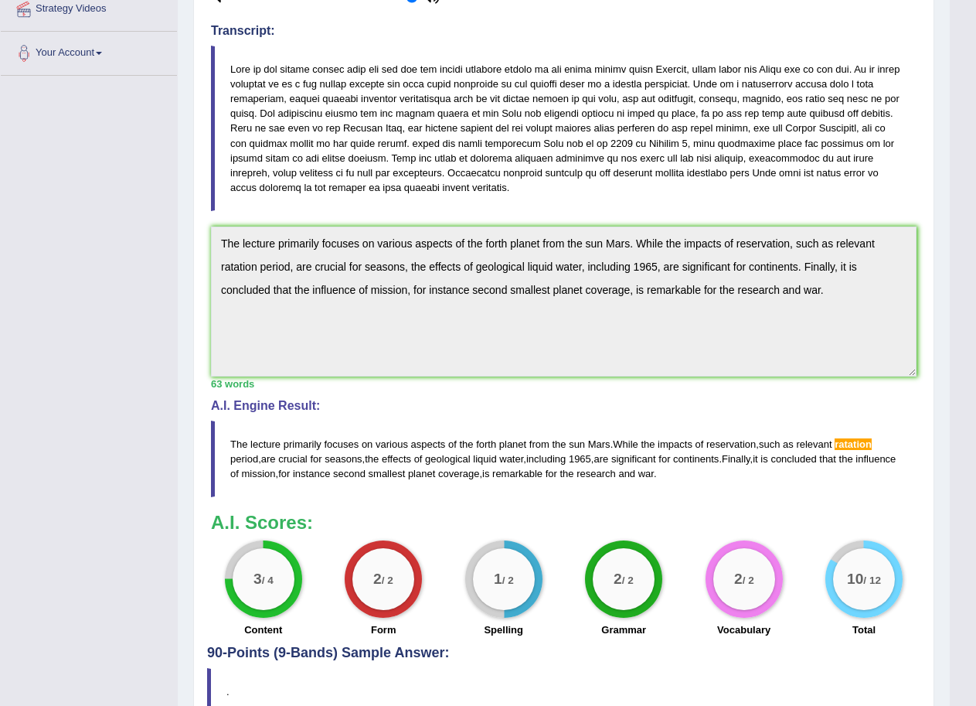
scroll to position [387, 0]
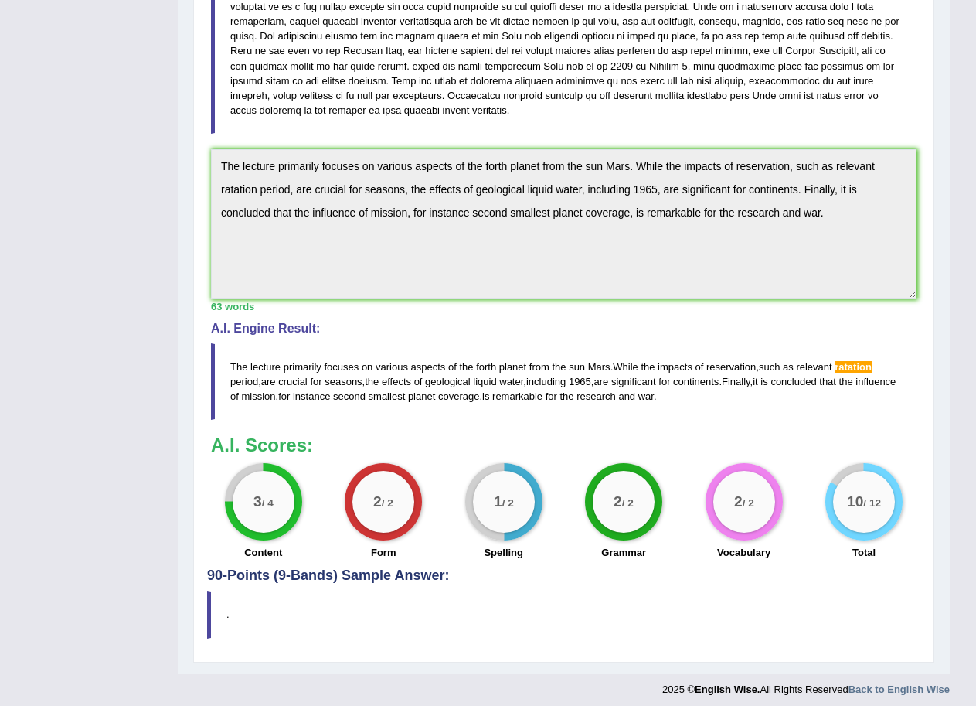
drag, startPoint x: 843, startPoint y: 213, endPoint x: 182, endPoint y: 170, distance: 662.4
click at [182, 170] on div "Home Practice Listening: Summarize Spoken Text Mars You have already given answ…" at bounding box center [564, 143] width 772 height 1061
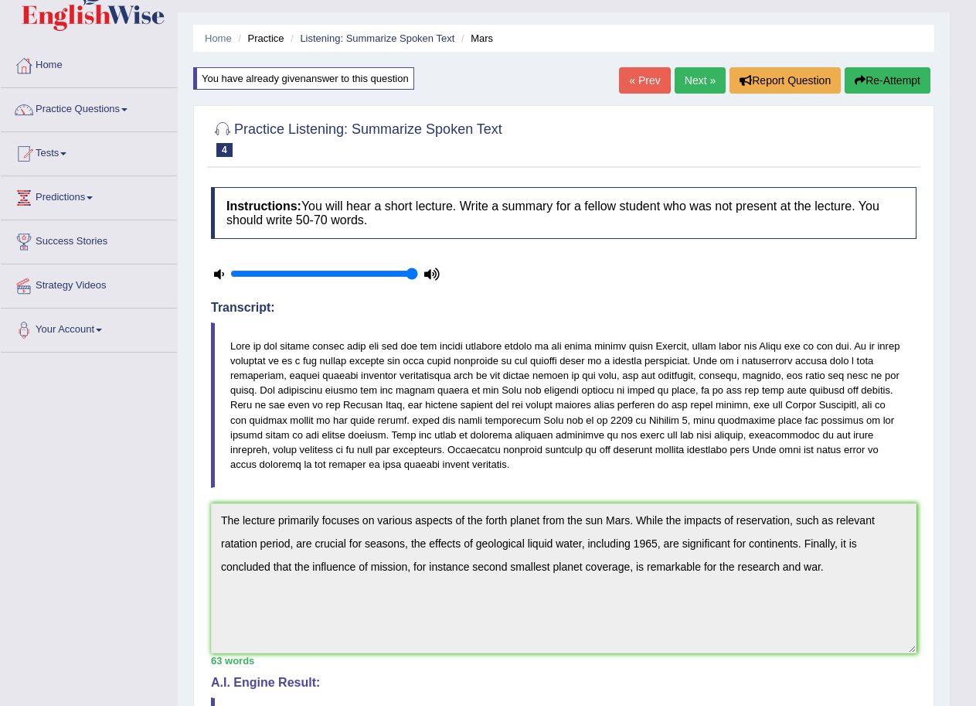
scroll to position [0, 0]
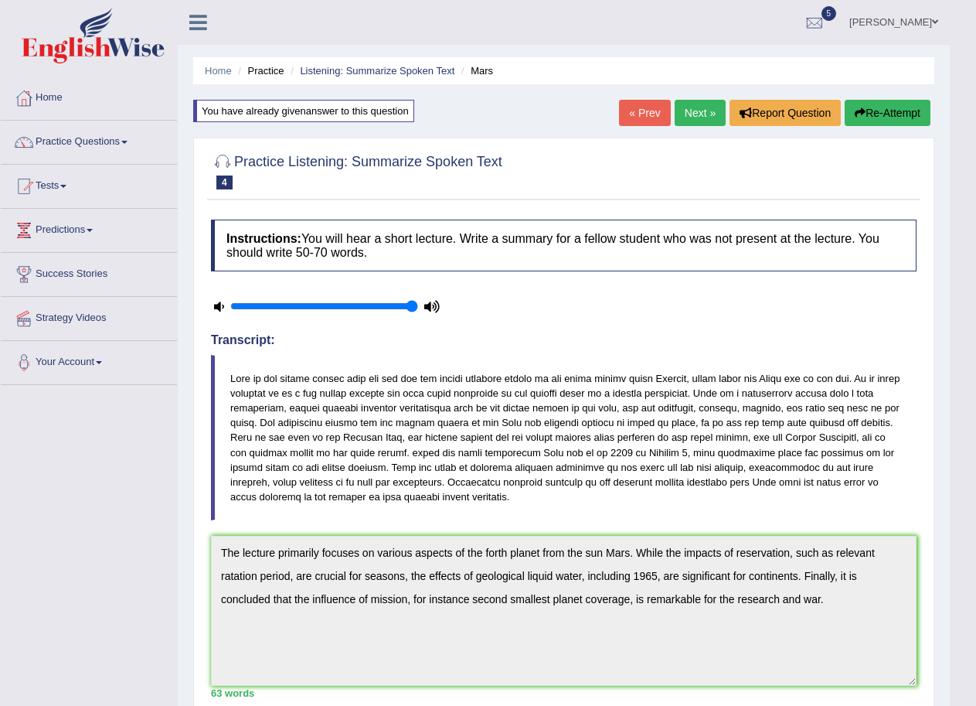
click at [867, 103] on button "Re-Attempt" at bounding box center [888, 113] width 86 height 26
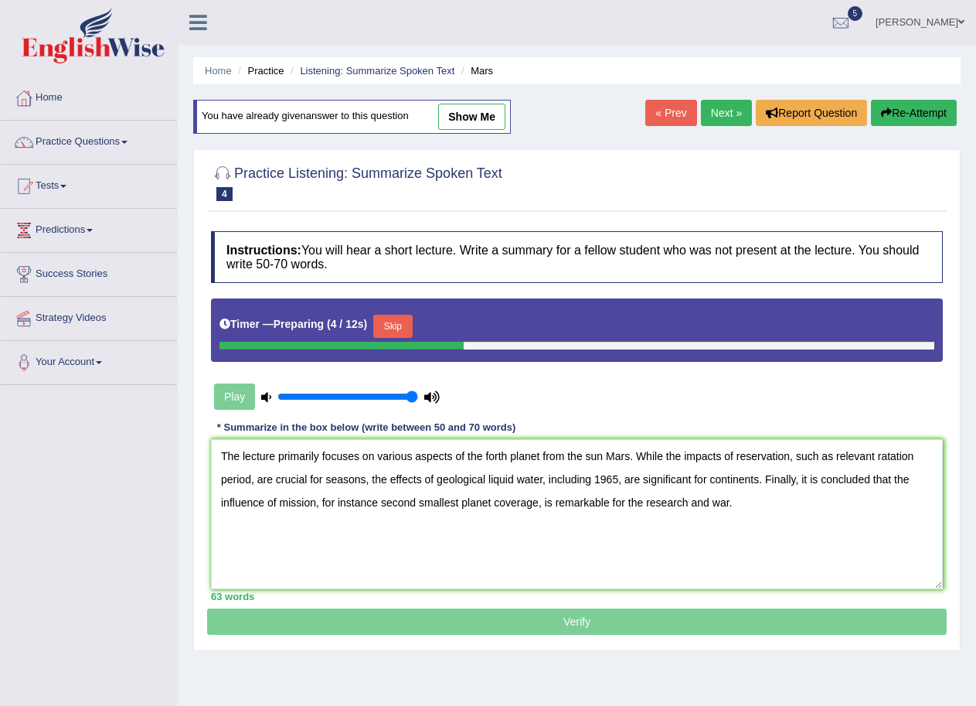
click at [884, 459] on textarea "The lecture primarily focuses on various aspects of the forth planet from the s…" at bounding box center [577, 514] width 732 height 150
click at [404, 316] on button "Skip" at bounding box center [392, 326] width 39 height 23
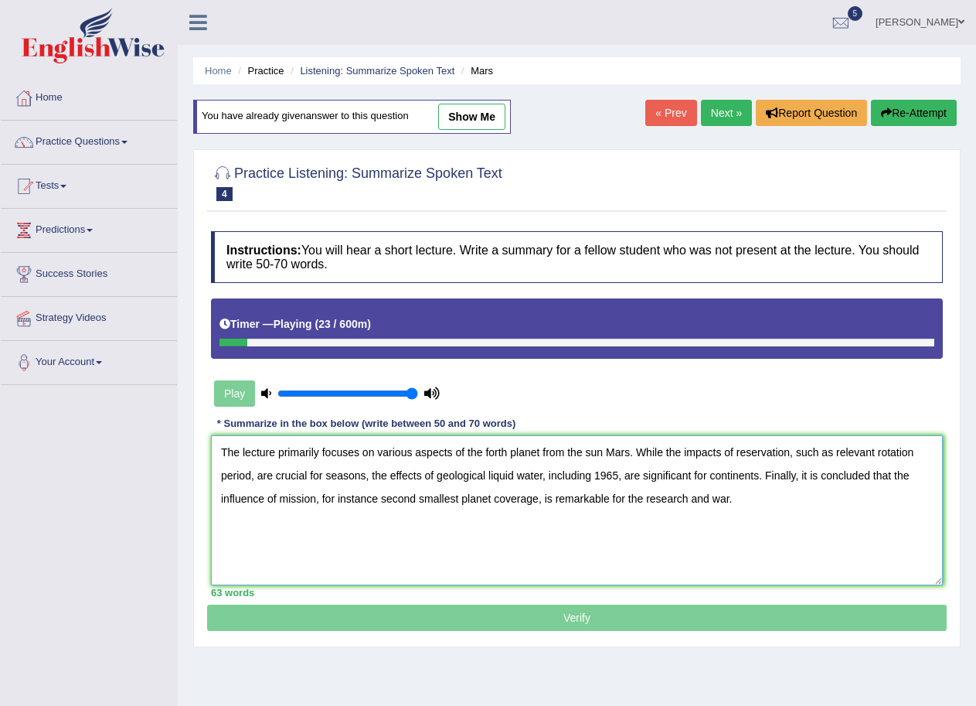
click at [542, 473] on textarea "The lecture primarily focuses on various aspects of the forth planet from the s…" at bounding box center [577, 510] width 732 height 150
click at [821, 499] on textarea "The lecture primarily focuses on various aspects of the forth planet from the s…" at bounding box center [577, 510] width 732 height 150
click at [785, 497] on textarea "The lecture primarily focuses on various aspects of the forth planet from the s…" at bounding box center [577, 510] width 732 height 150
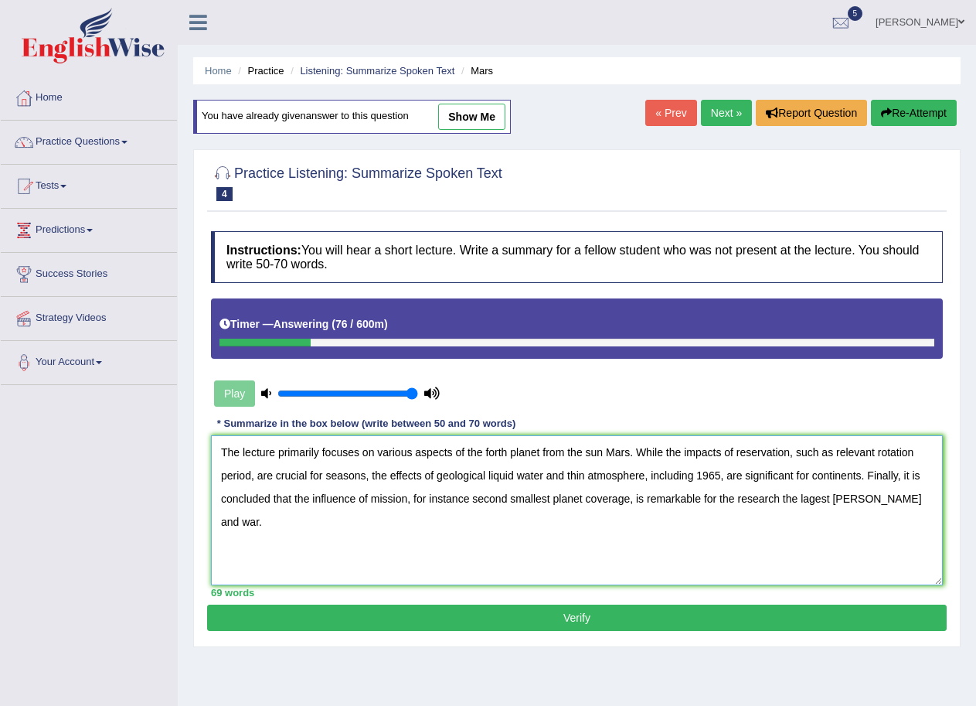
type textarea "The lecture primarily focuses on various aspects of the forth planet from the s…"
click at [602, 609] on button "Verify" at bounding box center [577, 618] width 740 height 26
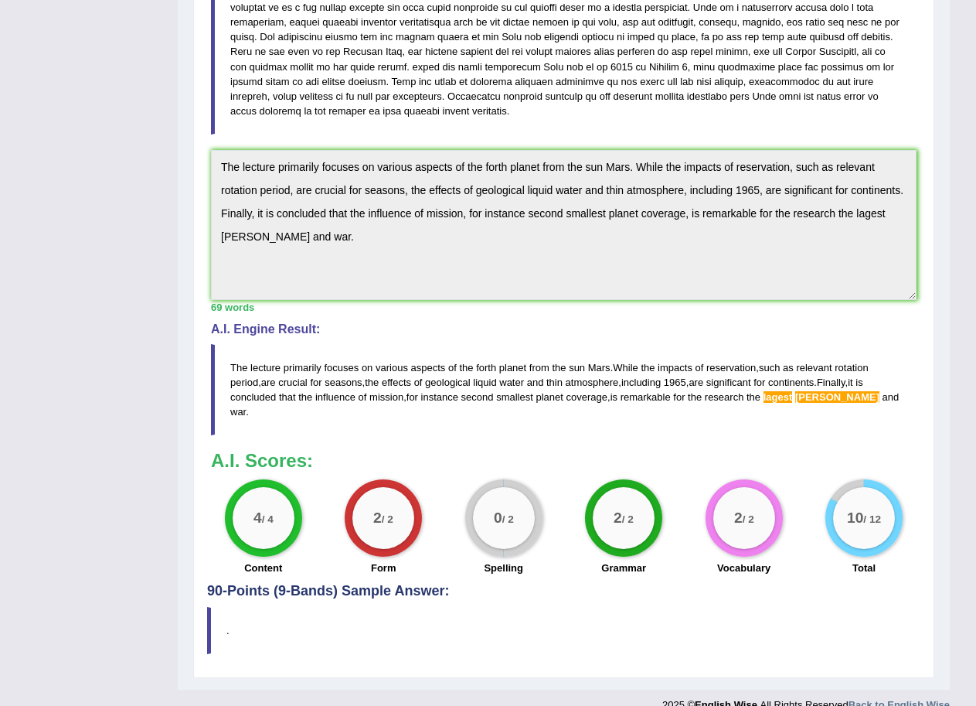
scroll to position [387, 0]
drag, startPoint x: 326, startPoint y: 242, endPoint x: 195, endPoint y: 148, distance: 161.8
click at [195, 148] on div "Practice Listening: Summarize Spoken Text 4 Mars Instructions: You will hear a …" at bounding box center [563, 213] width 741 height 925
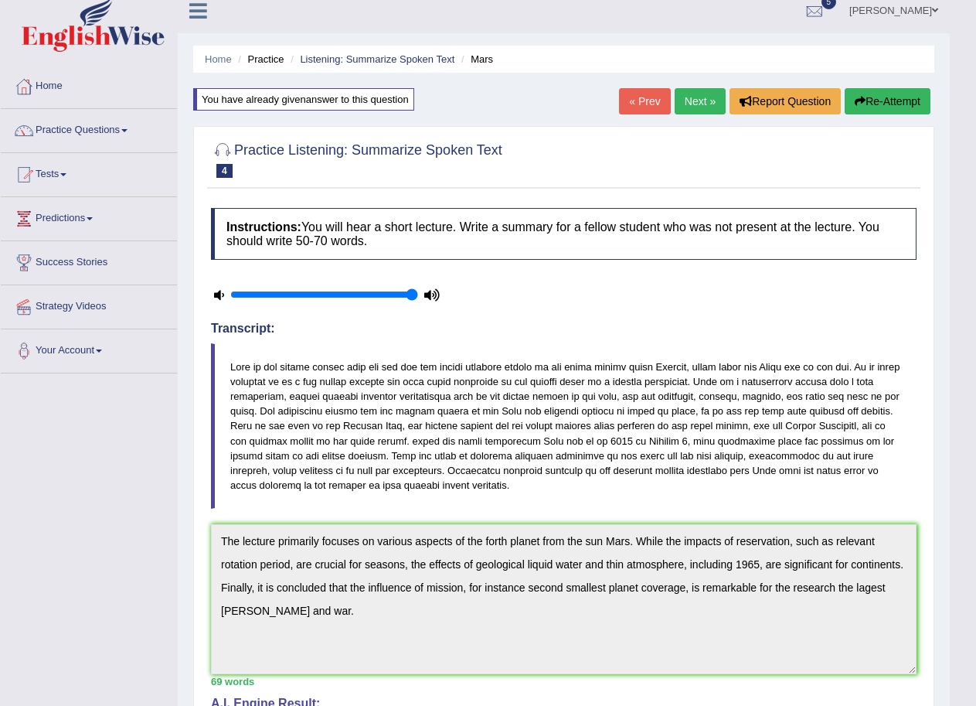
scroll to position [0, 0]
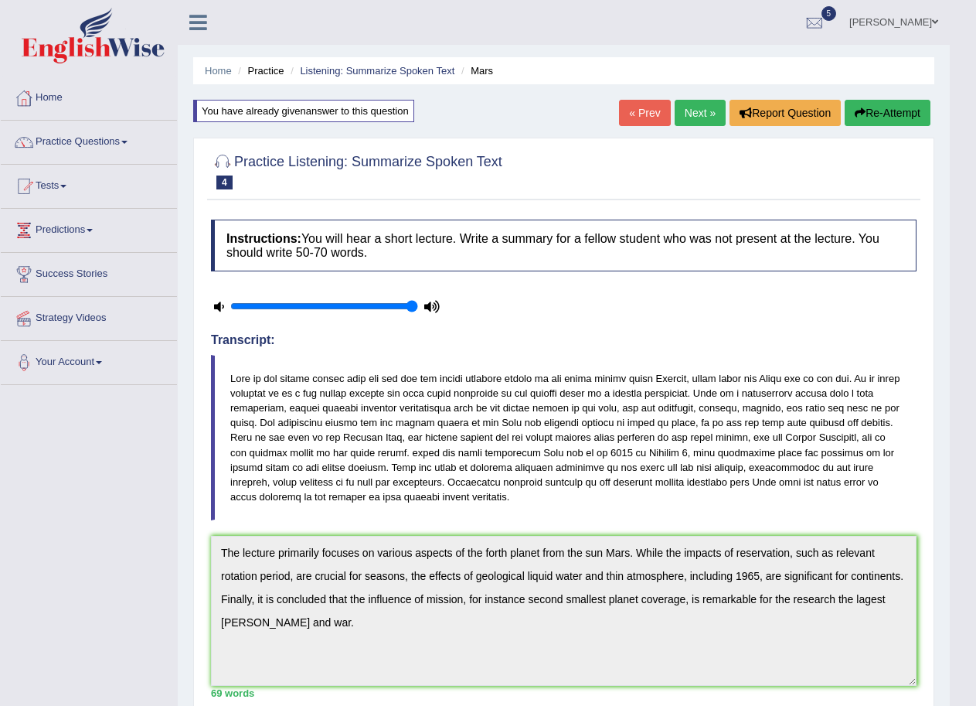
click at [879, 112] on button "Re-Attempt" at bounding box center [888, 113] width 86 height 26
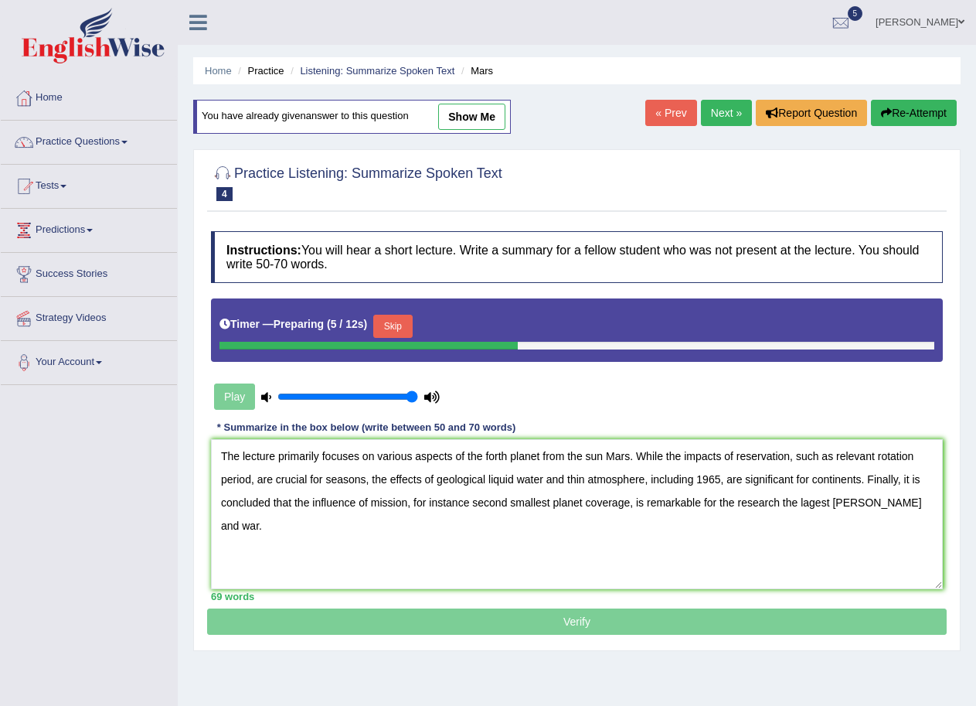
click at [853, 503] on textarea "The lecture primarily focuses on various aspects of the forth planet from the s…" at bounding box center [577, 514] width 732 height 150
click at [808, 498] on textarea "The lecture primarily focuses on various aspects of the forth planet from the s…" at bounding box center [577, 514] width 732 height 150
type textarea "The lecture primarily focuses on various aspects of the forth planet from the s…"
click at [397, 325] on button "Skip" at bounding box center [399, 326] width 39 height 23
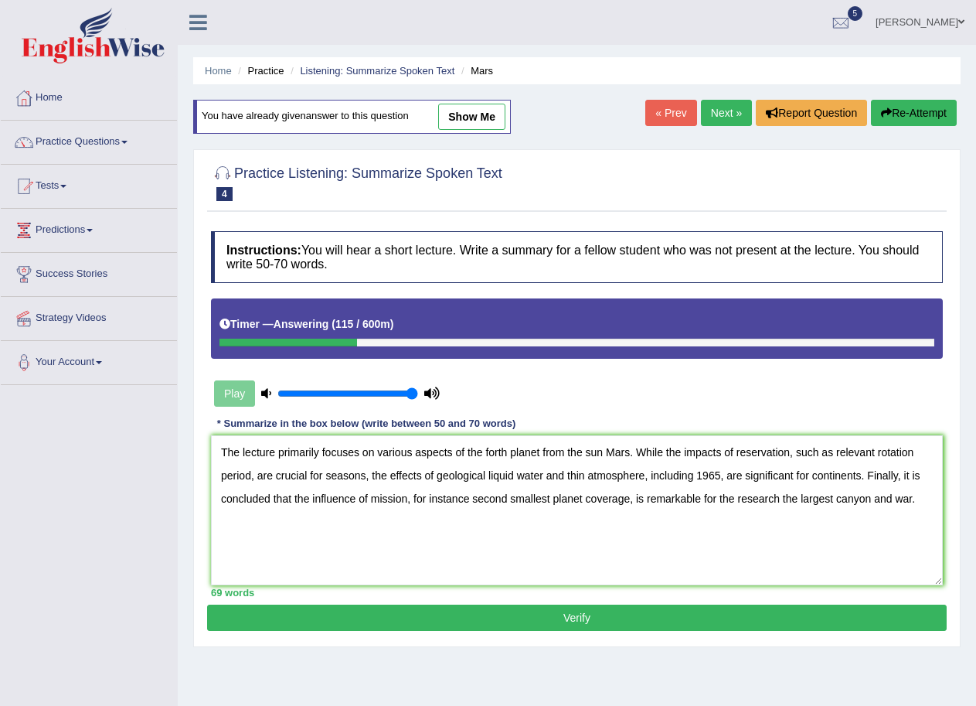
click at [603, 622] on button "Verify" at bounding box center [577, 618] width 740 height 26
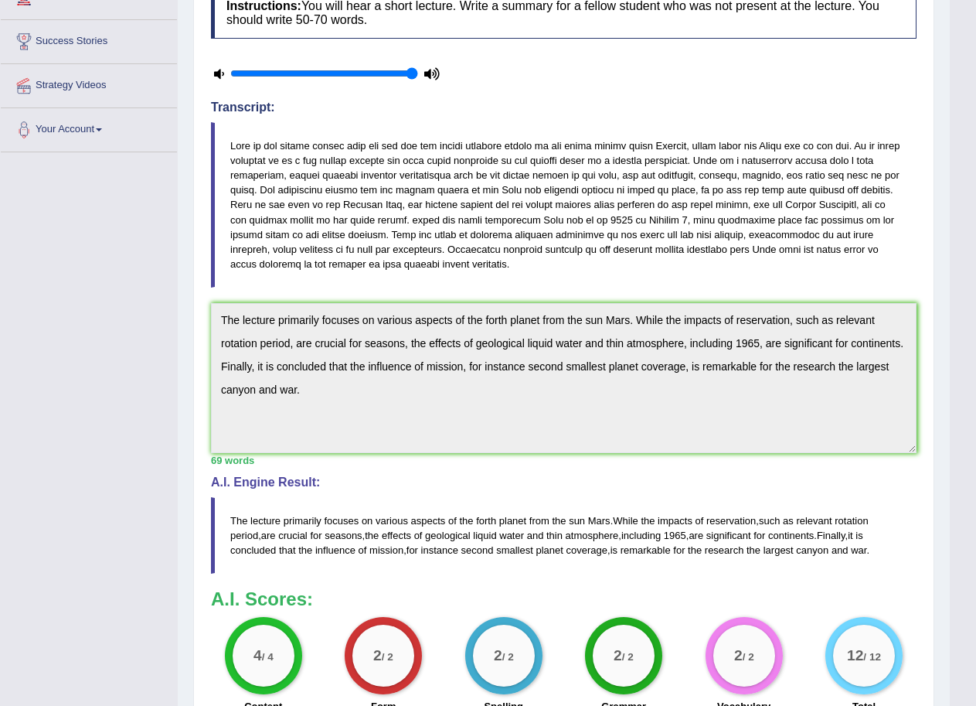
scroll to position [232, 0]
drag, startPoint x: 315, startPoint y: 391, endPoint x: 216, endPoint y: 318, distance: 123.2
click at [216, 318] on textarea "The lecture primarily focuses on various aspects of the forth planet from the s…" at bounding box center [564, 379] width 706 height 150
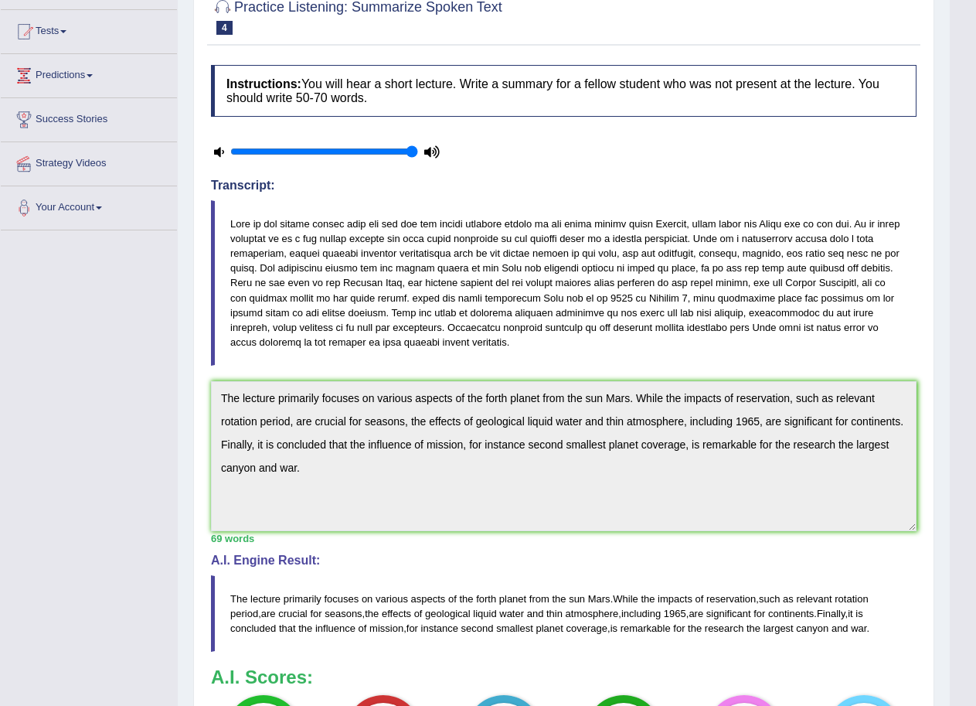
scroll to position [0, 0]
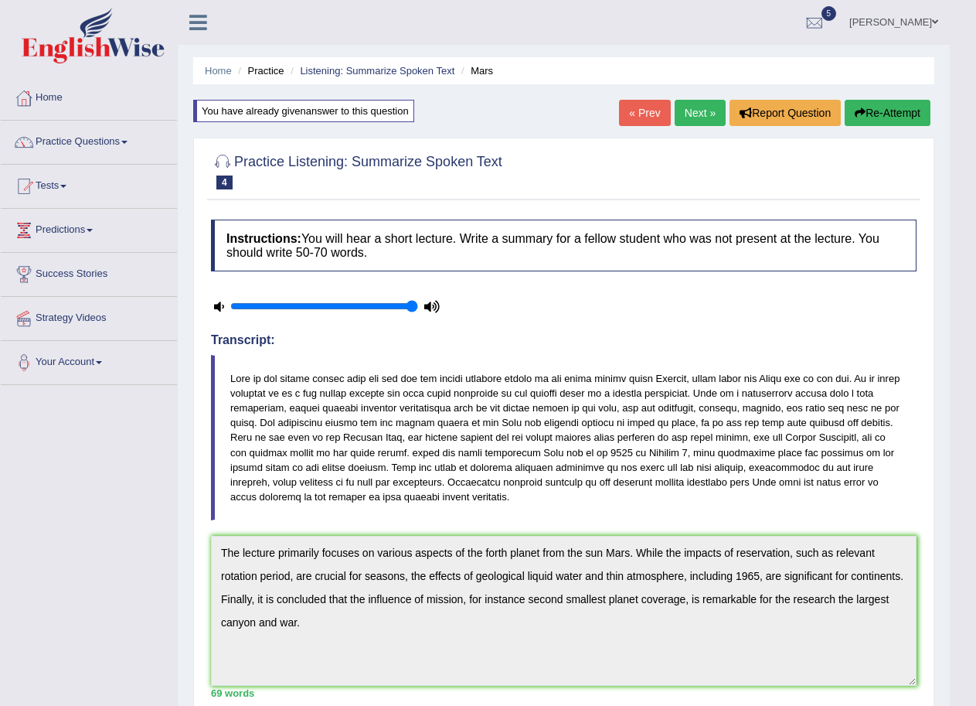
click at [686, 113] on link "Next »" at bounding box center [700, 113] width 51 height 26
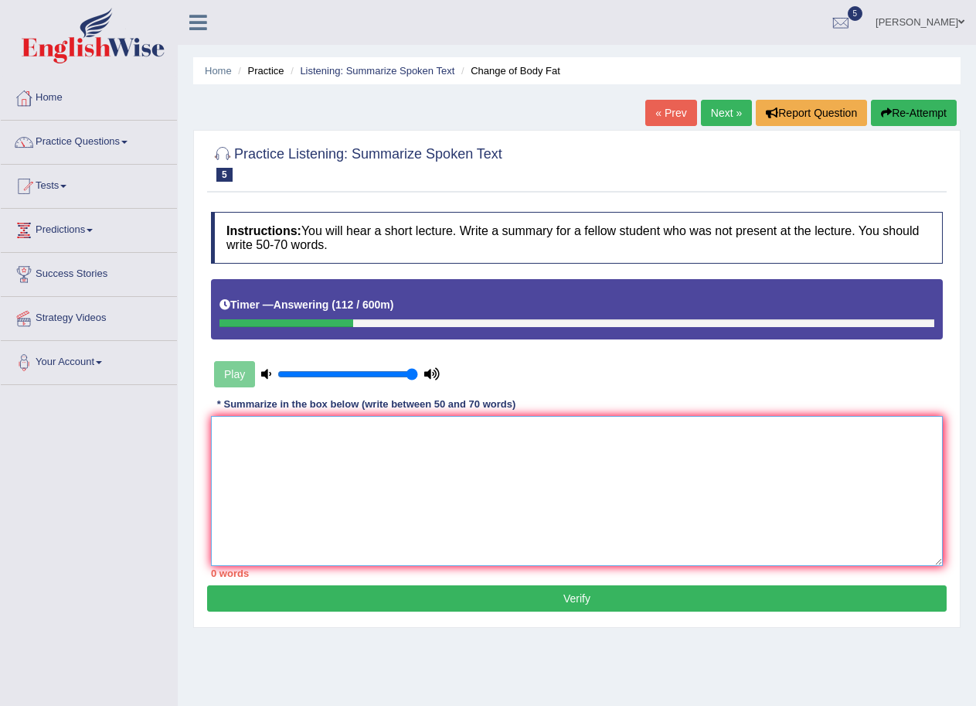
click at [328, 435] on textarea at bounding box center [577, 491] width 732 height 150
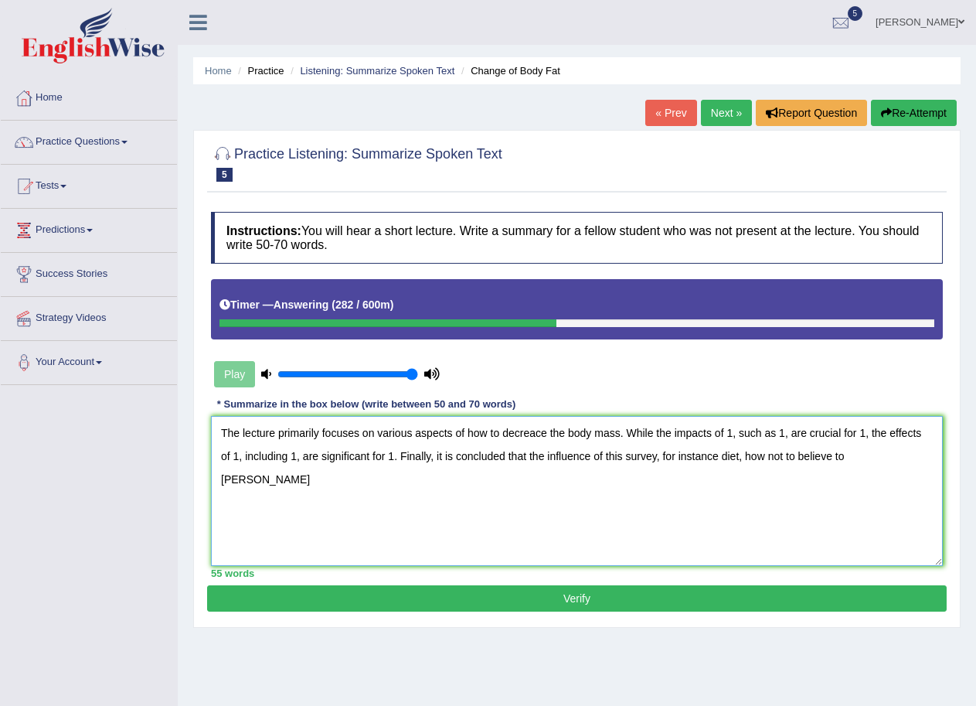
click at [854, 458] on textarea "The lecture primarily focuses on various aspects of how to decreace the body ma…" at bounding box center [577, 491] width 732 height 150
drag, startPoint x: 877, startPoint y: 450, endPoint x: 884, endPoint y: 454, distance: 8.0
click at [884, 454] on textarea "The lecture primarily focuses on various aspects of how to decreace the body ma…" at bounding box center [577, 491] width 732 height 150
click at [537, 434] on textarea "The lecture primarily focuses on various aspects of how to decreace the body ma…" at bounding box center [577, 491] width 732 height 150
click at [589, 457] on textarea "The lecture primarily focuses on various aspects of how to decrease the body ma…" at bounding box center [577, 491] width 732 height 150
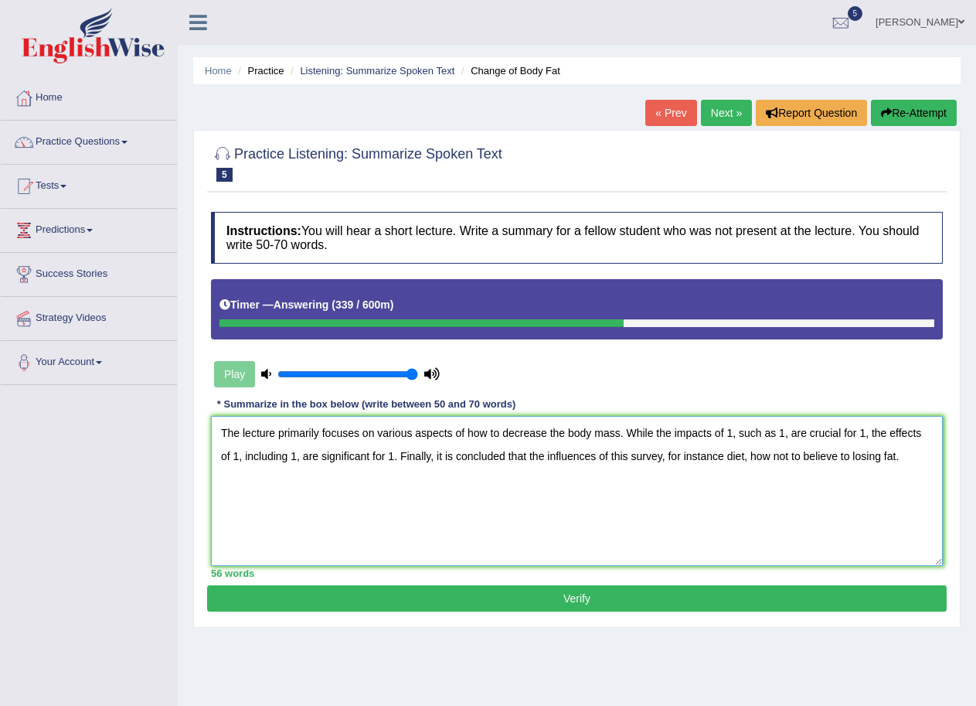
click at [745, 454] on textarea "The lecture primarily focuses on various aspects of how to decrease the body ma…" at bounding box center [577, 491] width 732 height 150
click at [729, 455] on textarea "The lecture primarily focuses on various aspects of how to decrease the body ma…" at bounding box center [577, 491] width 732 height 150
drag, startPoint x: 728, startPoint y: 458, endPoint x: 768, endPoint y: 457, distance: 39.5
click at [768, 457] on textarea "The lecture primarily focuses on various aspects of how to decrease the body ma…" at bounding box center [577, 491] width 732 height 150
click at [782, 456] on textarea "The lecture primarily focuses on various aspects of how to decrease the body ma…" at bounding box center [577, 491] width 732 height 150
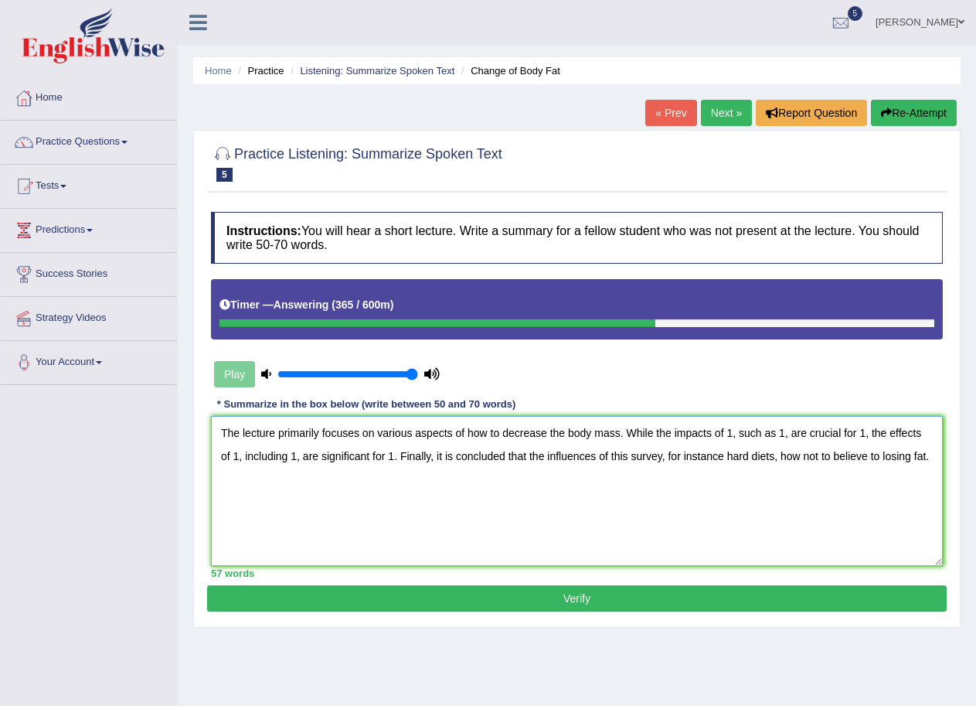
click at [594, 457] on textarea "The lecture primarily focuses on various aspects of how to decrease the body ma…" at bounding box center [577, 491] width 732 height 150
click at [773, 455] on textarea "The lecture primarily focuses on various aspects of how to decrease the body ma…" at bounding box center [577, 491] width 732 height 150
click at [233, 482] on textarea "The lecture primarily focuses on various aspects of how to decrease the body ma…" at bounding box center [577, 491] width 732 height 150
click at [733, 431] on textarea "The lecture primarily focuses on various aspects of how to decrease the body ma…" at bounding box center [577, 491] width 732 height 150
click at [747, 433] on textarea "The lecture primarily focuses on various aspects of how to decrease the body ma…" at bounding box center [577, 491] width 732 height 150
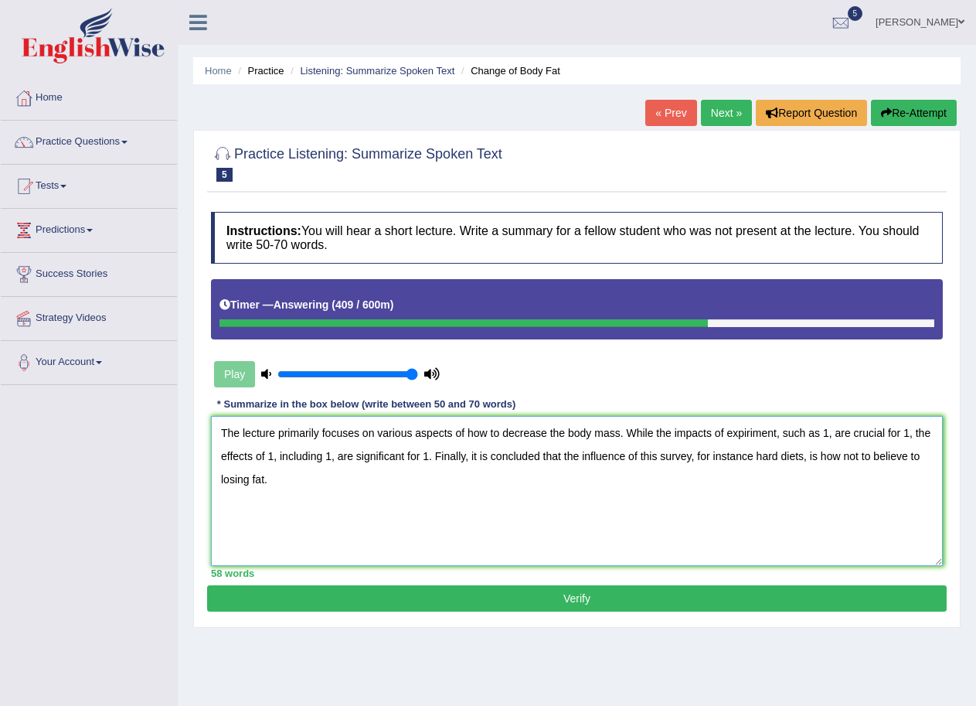
click at [750, 434] on textarea "The lecture primarily focuses on various aspects of how to decrease the body ma…" at bounding box center [577, 491] width 732 height 150
click at [746, 433] on textarea "The lecture primarily focuses on various aspects of how to decrease the body ma…" at bounding box center [577, 491] width 732 height 150
click at [755, 431] on textarea "The lecture primarily focuses on various aspects of how to decrease the body ma…" at bounding box center [577, 491] width 732 height 150
drag, startPoint x: 769, startPoint y: 434, endPoint x: 839, endPoint y: 499, distance: 95.2
click at [770, 434] on textarea "The lecture primarily focuses on various aspects of how to decrease the body ma…" at bounding box center [577, 491] width 732 height 150
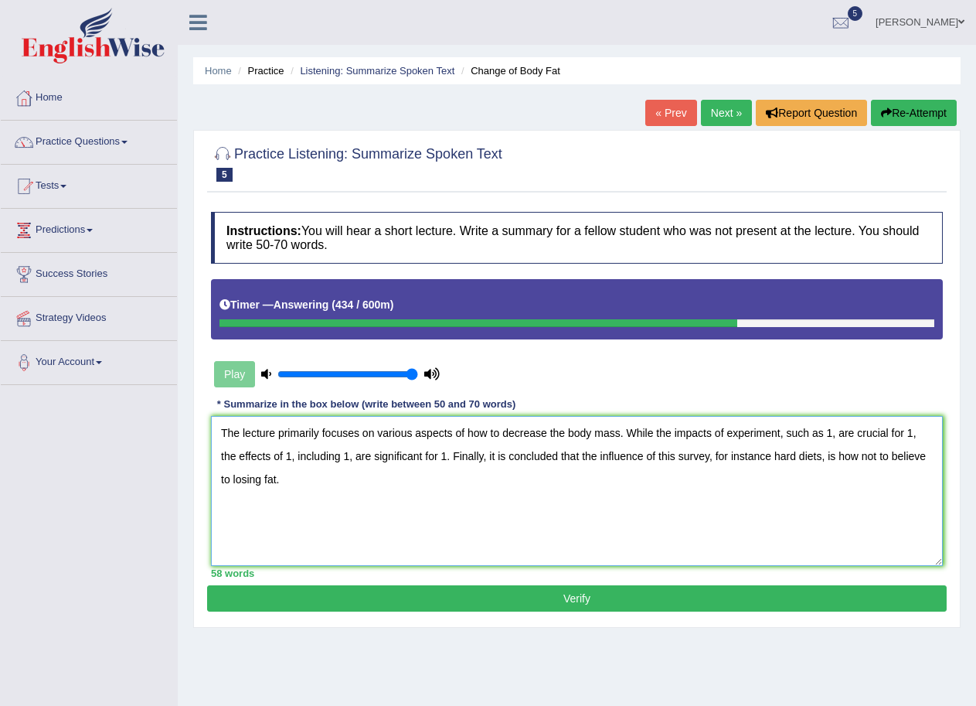
click at [831, 430] on textarea "The lecture primarily focuses on various aspects of how to decrease the body ma…" at bounding box center [577, 491] width 732 height 150
click at [836, 434] on textarea "The lecture primarily focuses on various aspects of how to decrease the body ma…" at bounding box center [577, 491] width 732 height 150
click at [853, 460] on textarea "The lecture primarily focuses on various aspects of how to decrease the body ma…" at bounding box center [577, 491] width 732 height 150
click at [241, 458] on textarea "The lecture primarily focuses on various aspects of how to decrease the body ma…" at bounding box center [577, 491] width 732 height 150
click at [245, 458] on textarea "The lecture primarily focuses on various aspects of how to decrease the body ma…" at bounding box center [577, 491] width 732 height 150
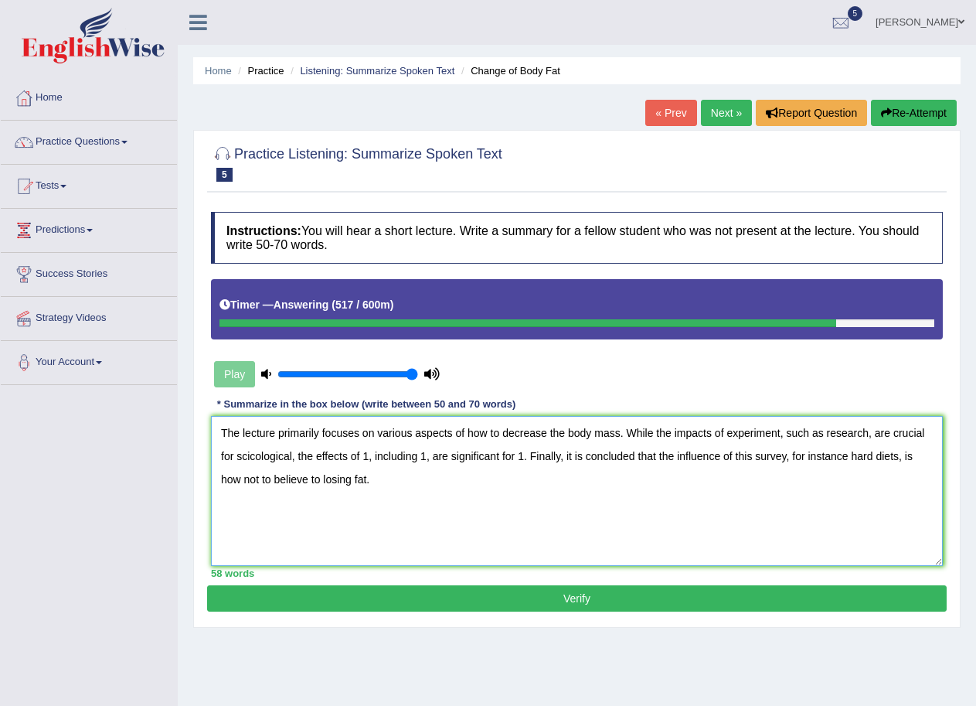
click at [293, 459] on textarea "The lecture primarily focuses on various aspects of how to decrease the body ma…" at bounding box center [577, 491] width 732 height 150
click at [395, 452] on textarea "The lecture primarily focuses on various aspects of how to decrease the body ma…" at bounding box center [577, 491] width 732 height 150
click at [476, 492] on textarea "The lecture primarily focuses on various aspects of how to decrease the body ma…" at bounding box center [577, 491] width 732 height 150
click at [479, 458] on textarea "The lecture primarily focuses on various aspects of how to decrease the body ma…" at bounding box center [577, 491] width 732 height 150
click at [596, 455] on textarea "The lecture primarily focuses on various aspects of how to decrease the body ma…" at bounding box center [577, 491] width 732 height 150
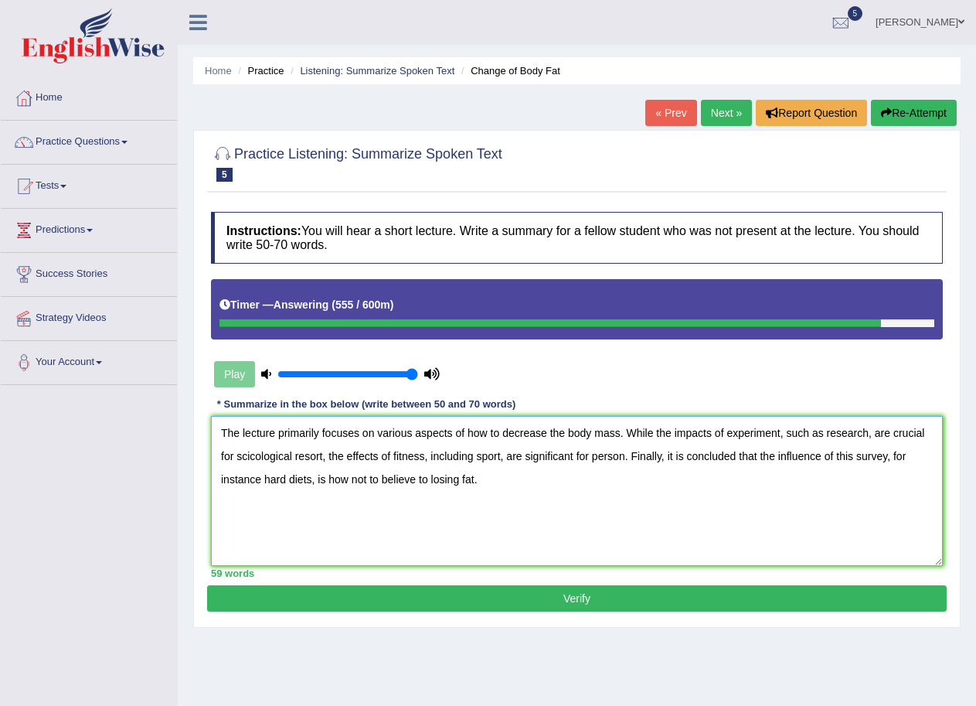
type textarea "The lecture primarily focuses on various aspects of how to decrease the body ma…"
click at [593, 594] on button "Verify" at bounding box center [577, 598] width 740 height 26
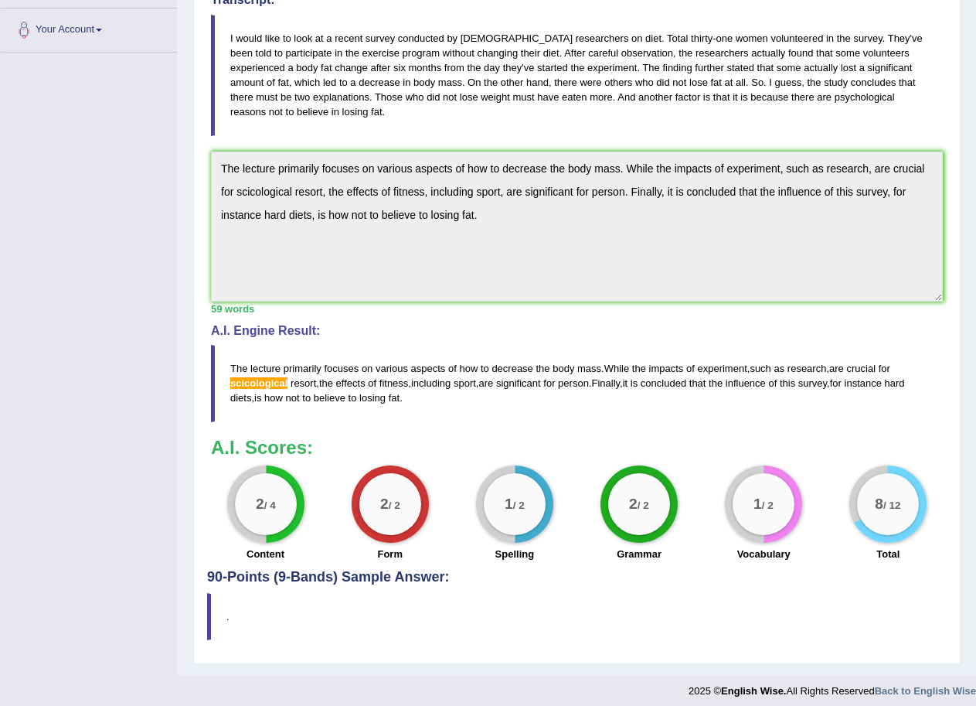
scroll to position [341, 0]
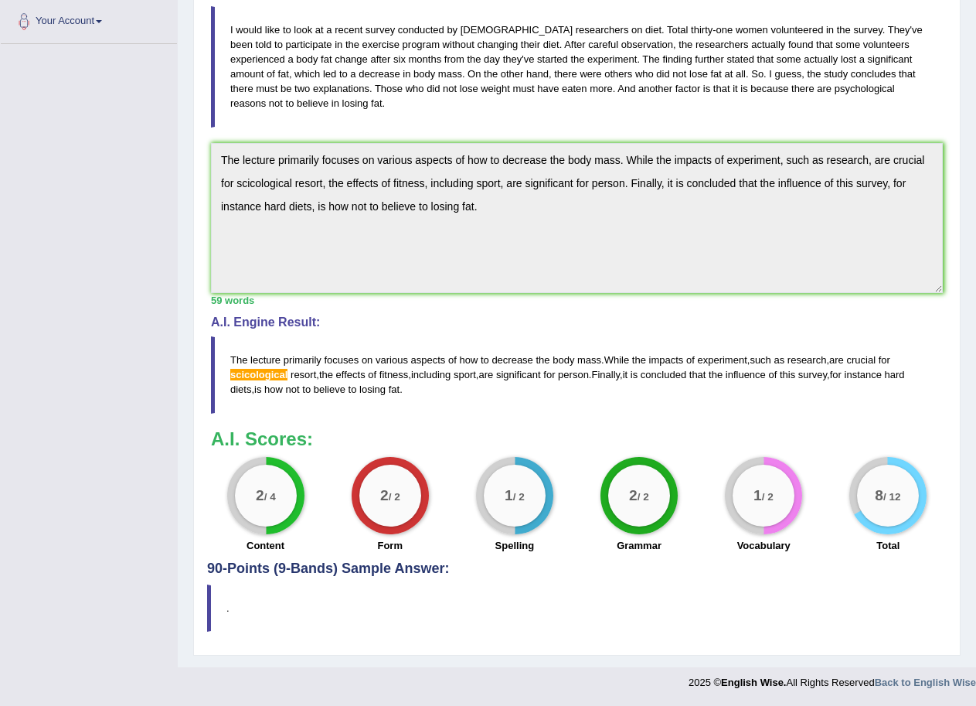
drag, startPoint x: 417, startPoint y: 391, endPoint x: 256, endPoint y: 365, distance: 162.9
click at [256, 365] on blockquote "The lecture primarily focuses on various aspects of how to decrease the body ma…" at bounding box center [577, 374] width 732 height 77
drag, startPoint x: 486, startPoint y: 201, endPoint x: 140, endPoint y: 131, distance: 353.3
click at [140, 131] on div "Toggle navigation Home Practice Questions Speaking Practice Read Aloud Repeat S…" at bounding box center [488, 178] width 976 height 1039
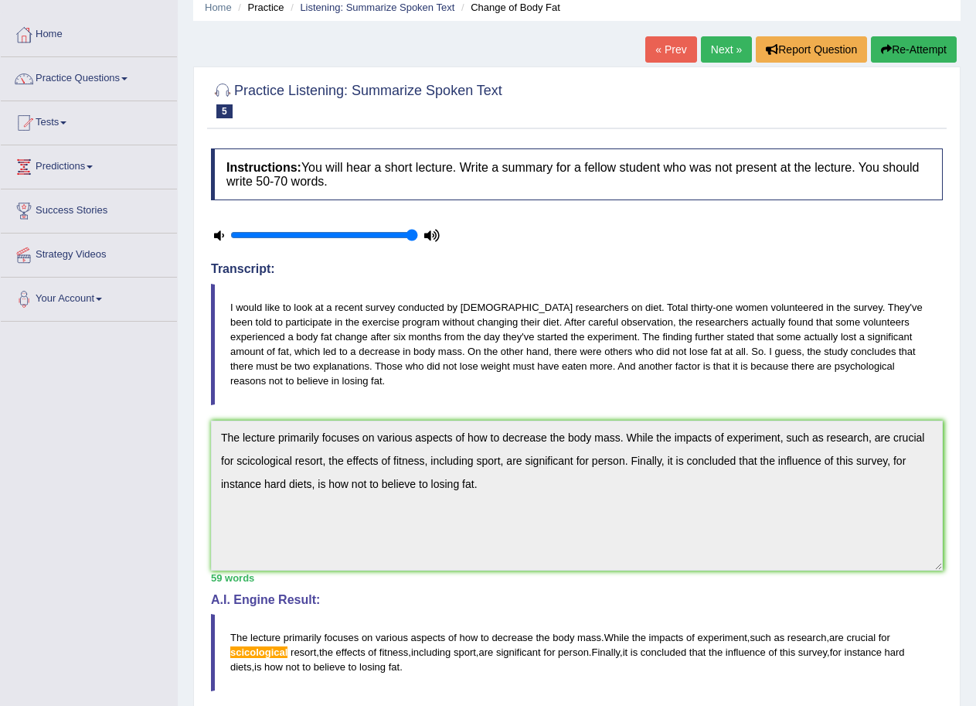
scroll to position [32, 0]
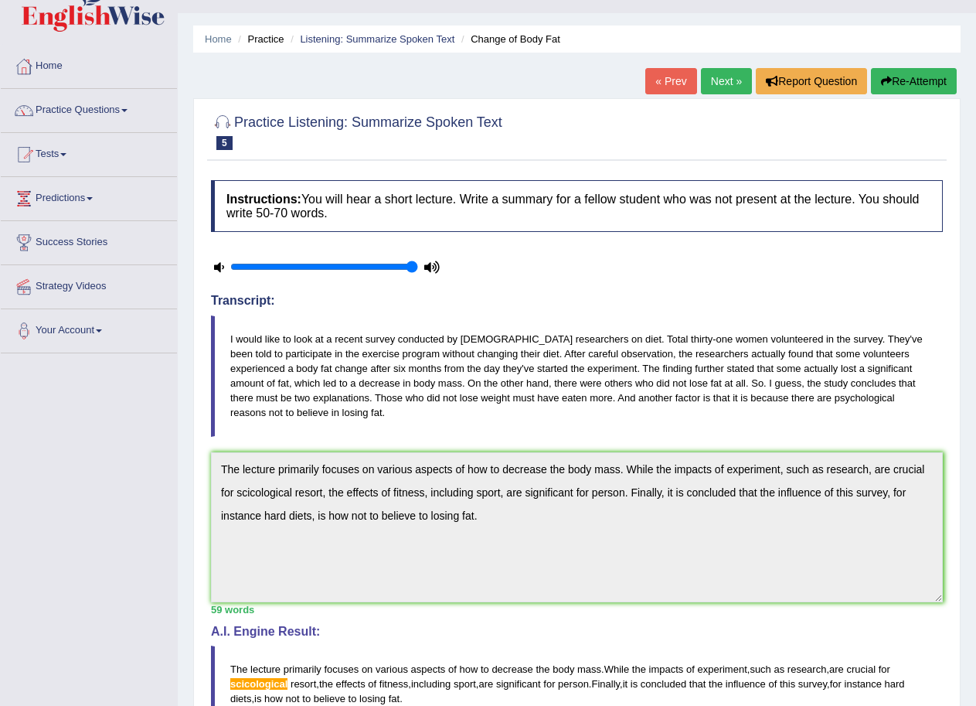
click at [914, 80] on button "Re-Attempt" at bounding box center [914, 81] width 86 height 26
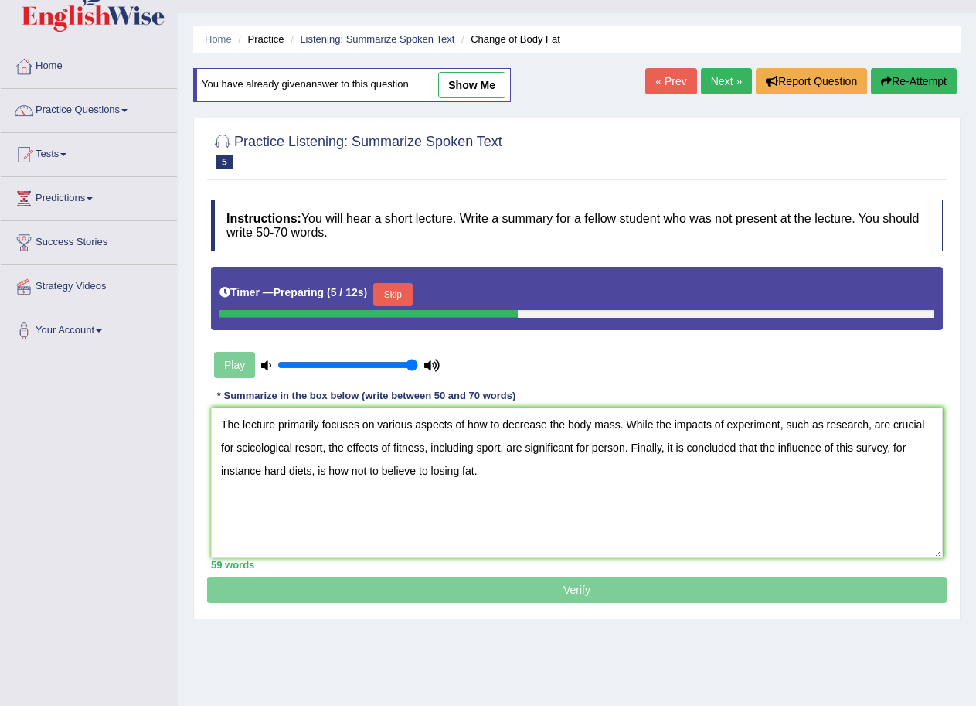
drag, startPoint x: 239, startPoint y: 444, endPoint x: 293, endPoint y: 442, distance: 54.1
click at [293, 442] on textarea "The lecture primarily focuses on various aspects of how to decrease the body ma…" at bounding box center [577, 482] width 732 height 150
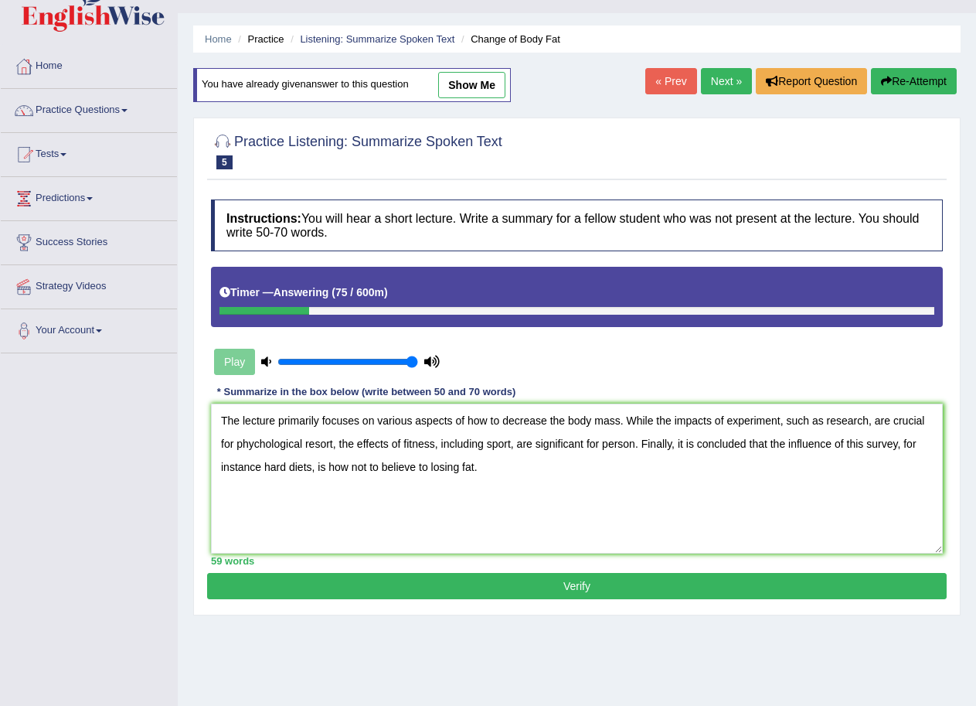
click at [634, 448] on textarea "The lecture primarily focuses on various aspects of how to decrease the body ma…" at bounding box center [577, 479] width 732 height 150
click at [869, 421] on textarea "The lecture primarily focuses on various aspects of how to decrease the body ma…" at bounding box center [577, 479] width 732 height 150
click at [242, 443] on textarea "The lecture primarily focuses on various aspects of how to decrease the body ma…" at bounding box center [577, 479] width 732 height 150
click at [365, 460] on textarea "The lecture primarily focuses on various aspects of how to decrease the body ma…" at bounding box center [577, 479] width 732 height 150
click at [622, 419] on textarea "The lecture primarily focuses on various aspects of how to decrease the body ma…" at bounding box center [577, 479] width 732 height 150
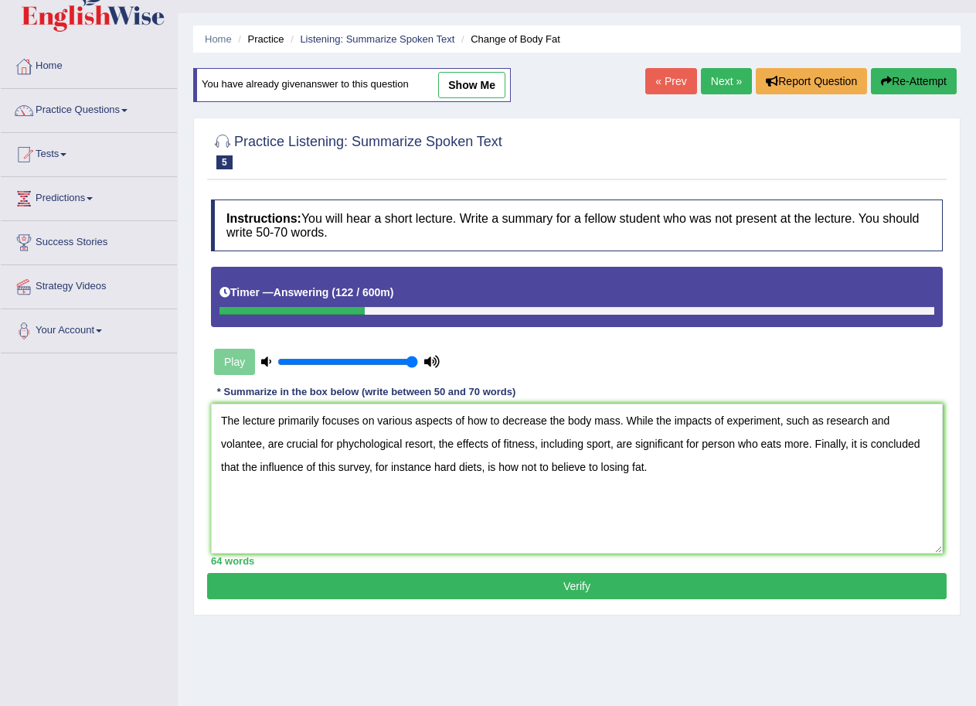
click at [619, 419] on textarea "The lecture primarily focuses on various aspects of how to decrease the body ma…" at bounding box center [577, 479] width 732 height 150
click at [641, 418] on textarea "The lecture primarily focuses on various aspects of how to decrease the body ma…" at bounding box center [577, 479] width 732 height 150
click at [433, 468] on textarea "The lecture primarily focuses on various aspects of how to decrease the body ma…" at bounding box center [577, 479] width 732 height 150
drag, startPoint x: 761, startPoint y: 464, endPoint x: 121, endPoint y: 412, distance: 642.2
click at [121, 412] on div "Toggle navigation Home Practice Questions Speaking Practice Read Aloud Repeat S…" at bounding box center [488, 370] width 976 height 804
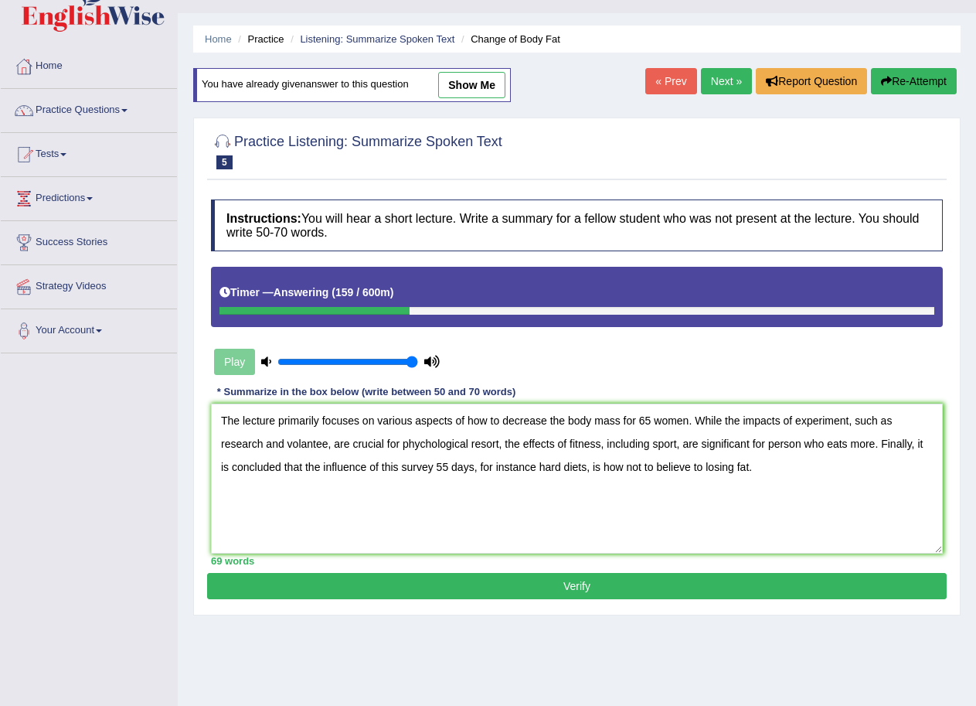
type textarea "The lecture primarily focuses on various aspects of how to decrease the body ma…"
click at [524, 584] on button "Verify" at bounding box center [577, 586] width 740 height 26
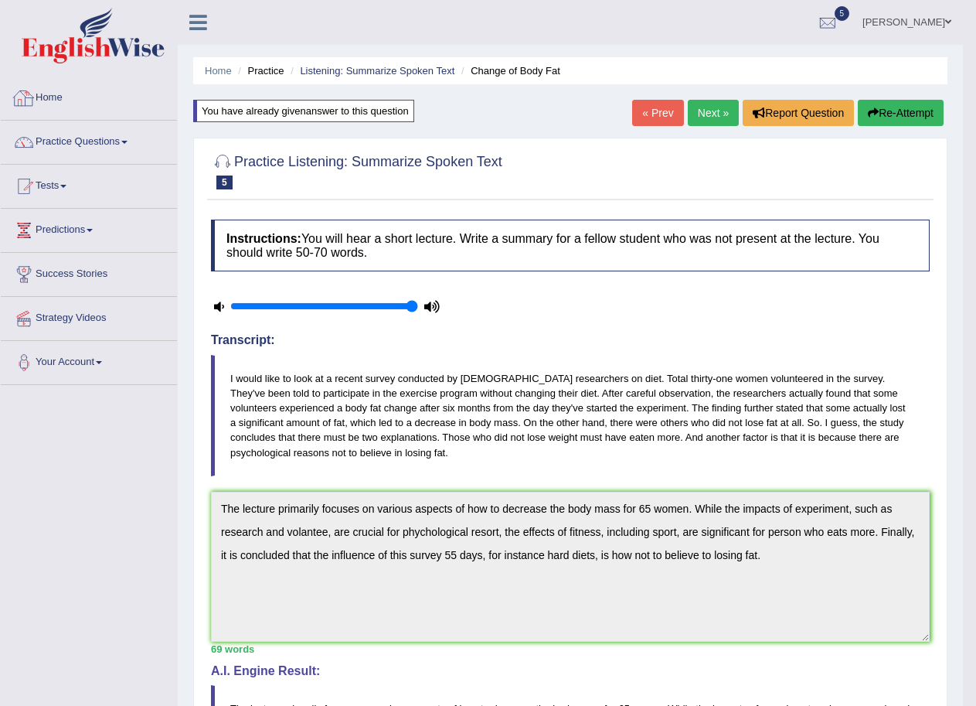
click at [51, 144] on link "Practice Questions" at bounding box center [89, 140] width 176 height 39
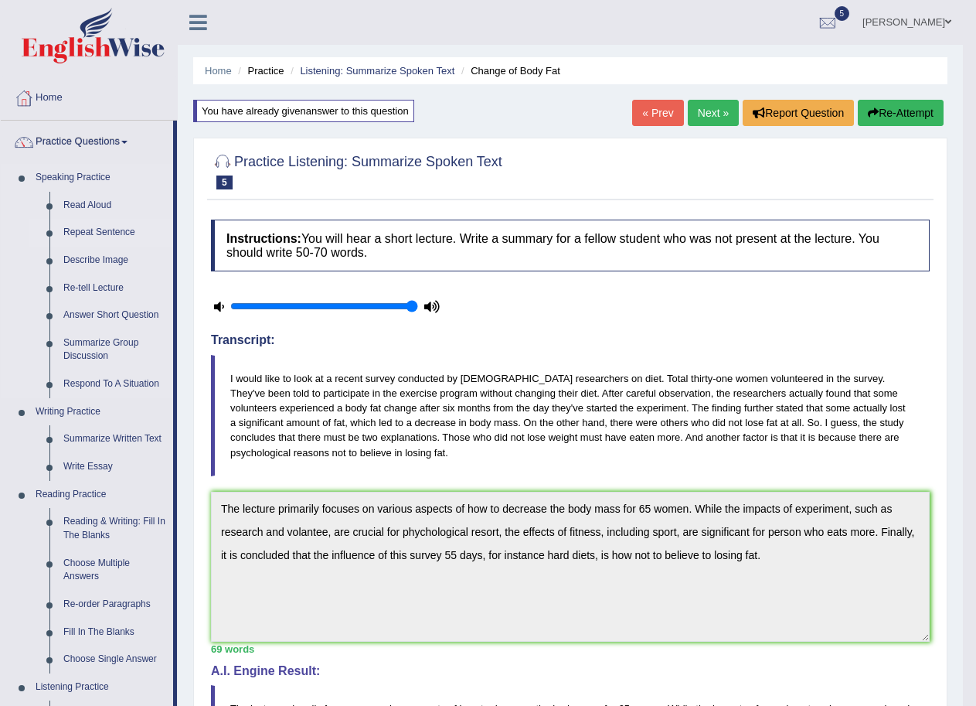
click at [106, 230] on link "Repeat Sentence" at bounding box center [114, 233] width 117 height 28
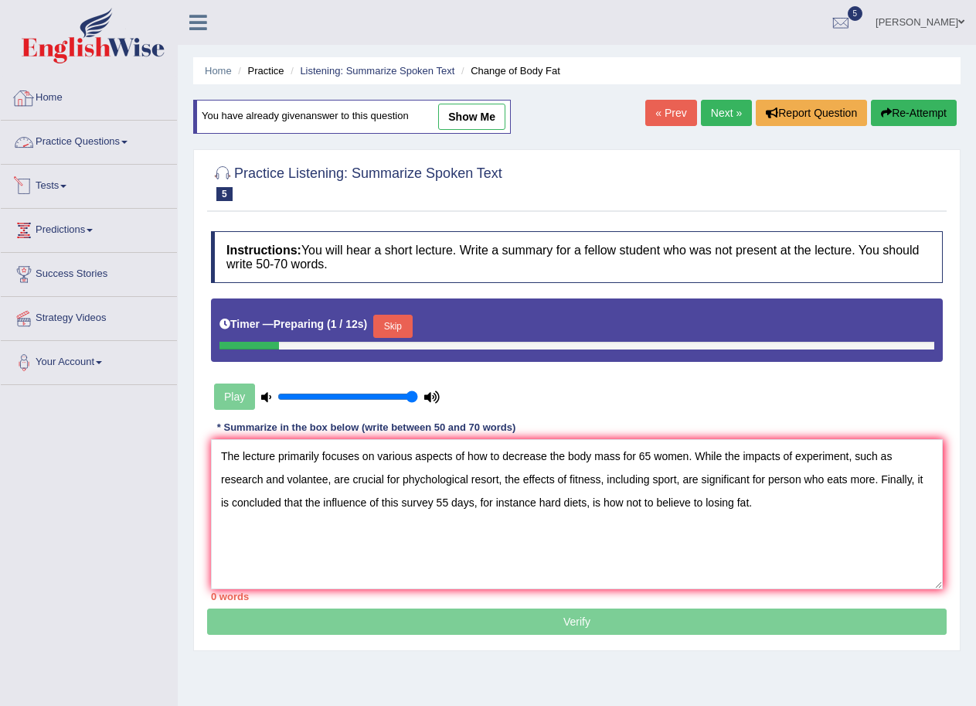
click at [63, 138] on link "Practice Questions" at bounding box center [89, 140] width 176 height 39
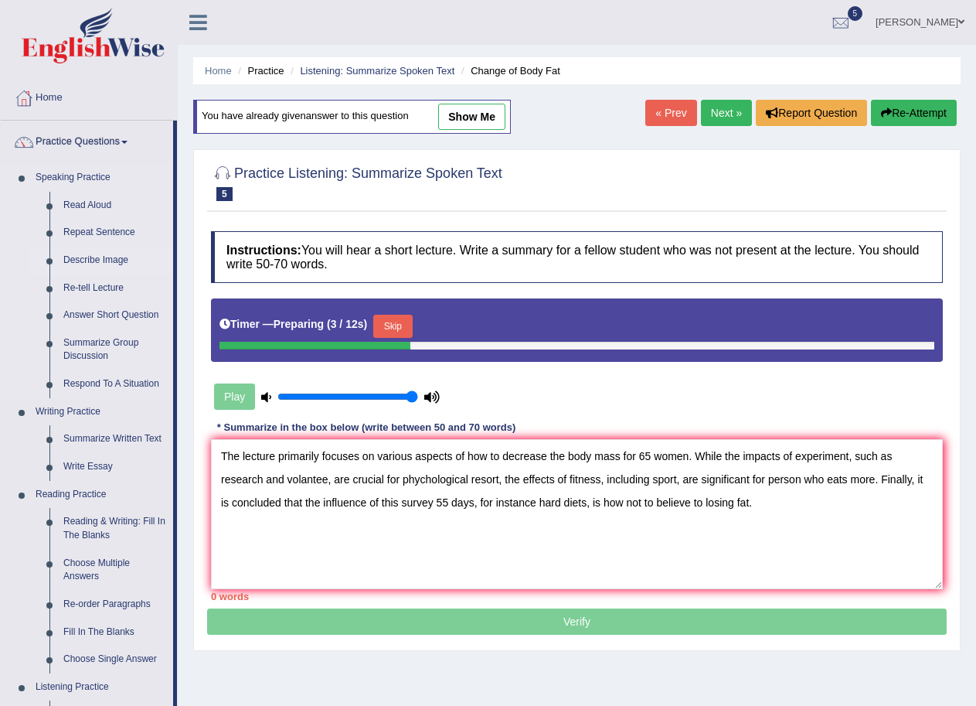
click at [90, 263] on link "Describe Image" at bounding box center [114, 261] width 117 height 28
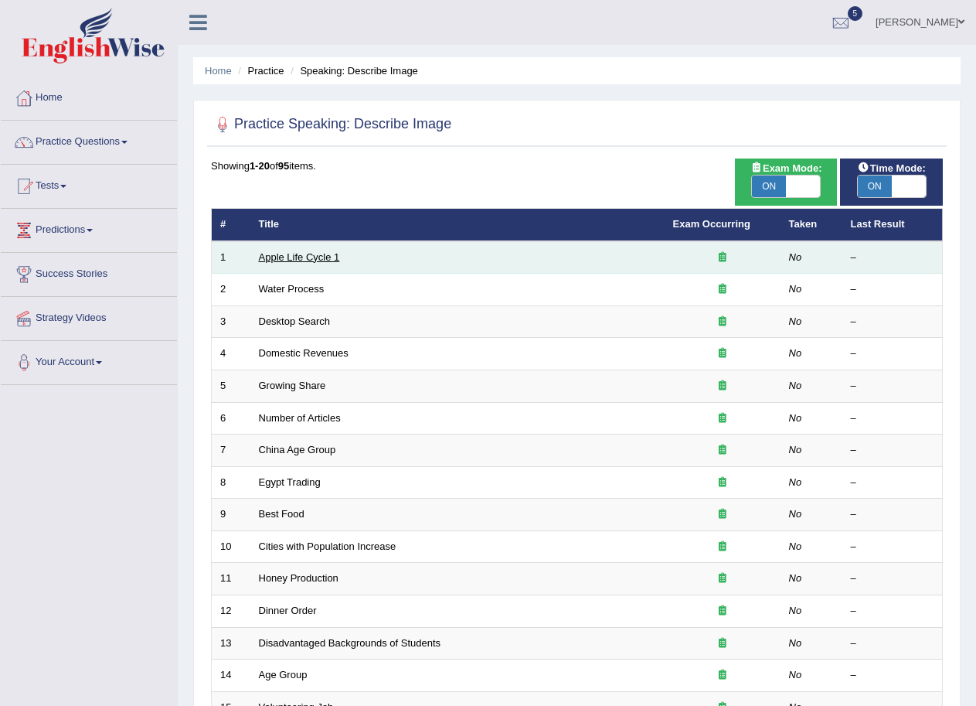
click at [302, 257] on link "Apple Life Cycle 1" at bounding box center [299, 257] width 81 height 12
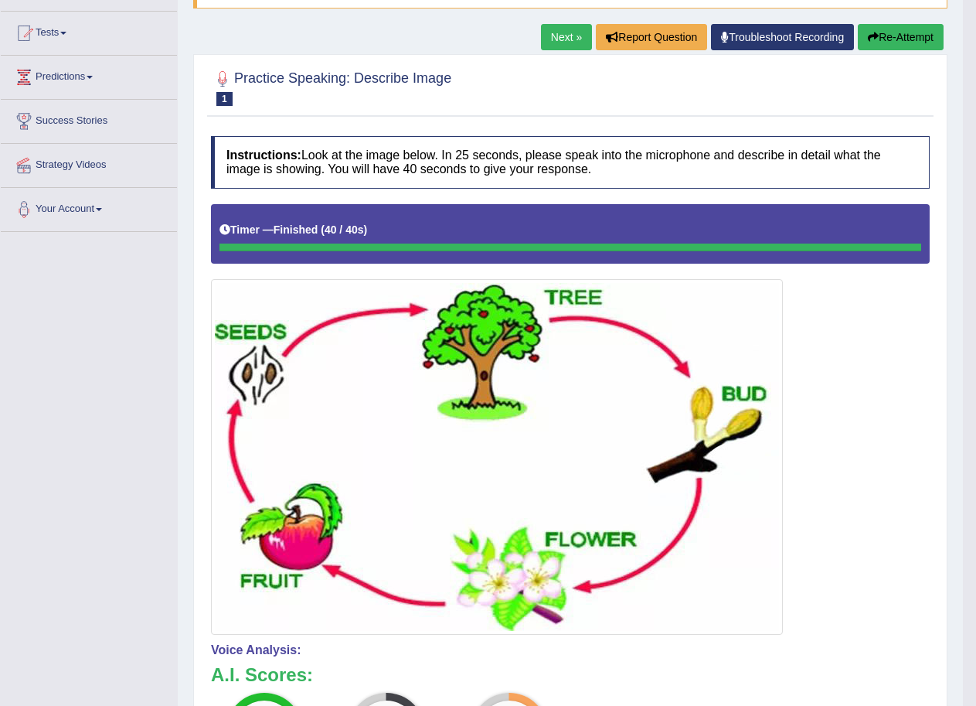
scroll to position [128, 0]
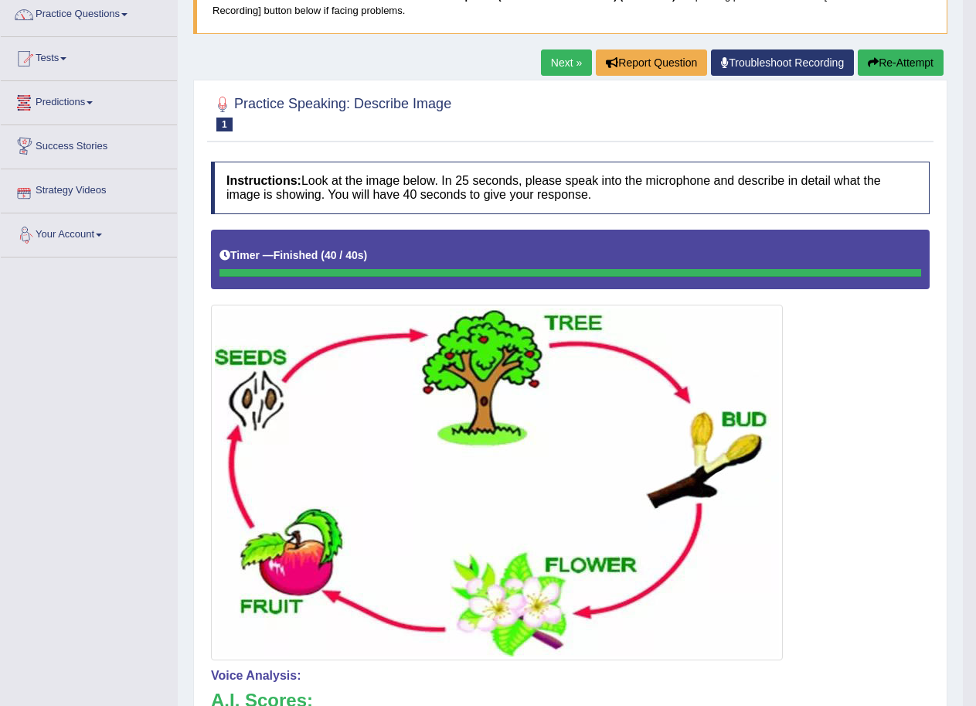
click at [70, 101] on link "Predictions" at bounding box center [89, 100] width 176 height 39
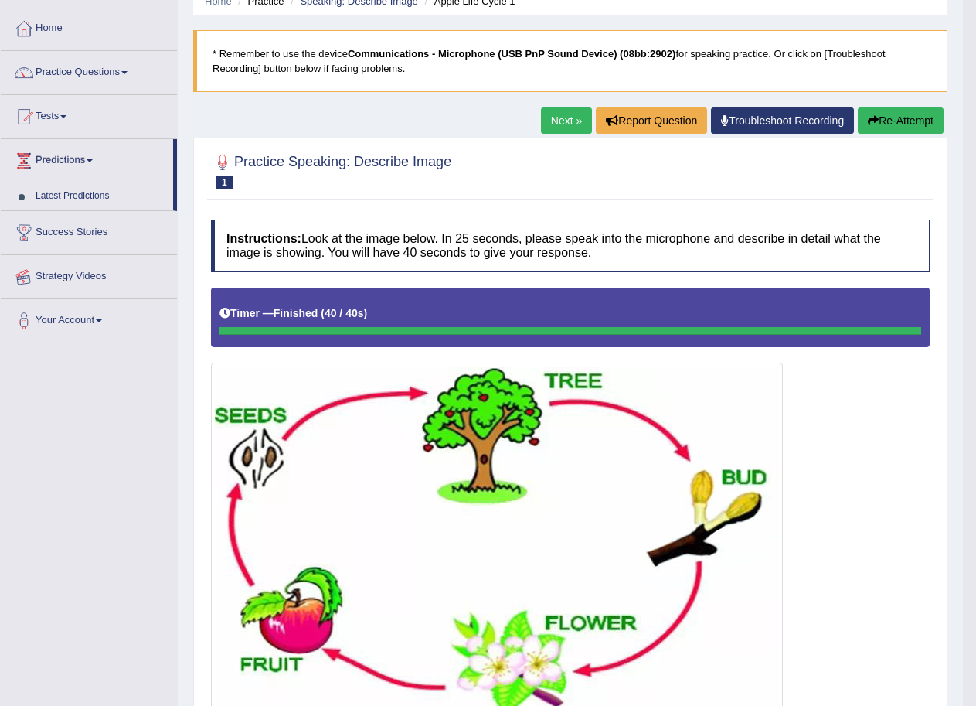
scroll to position [0, 0]
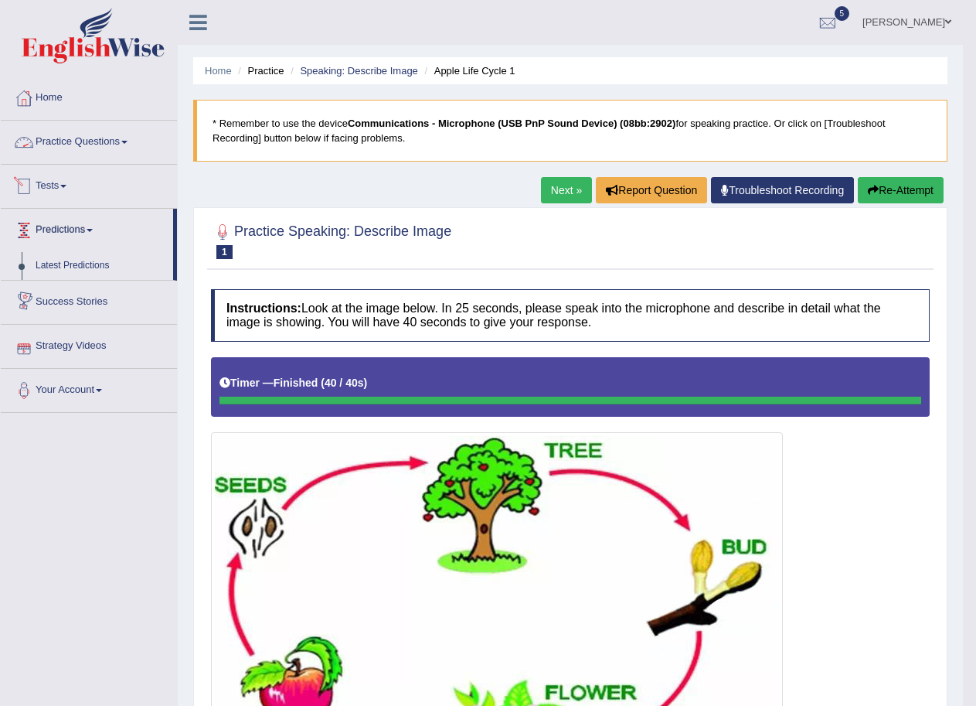
click at [89, 143] on link "Practice Questions" at bounding box center [89, 140] width 176 height 39
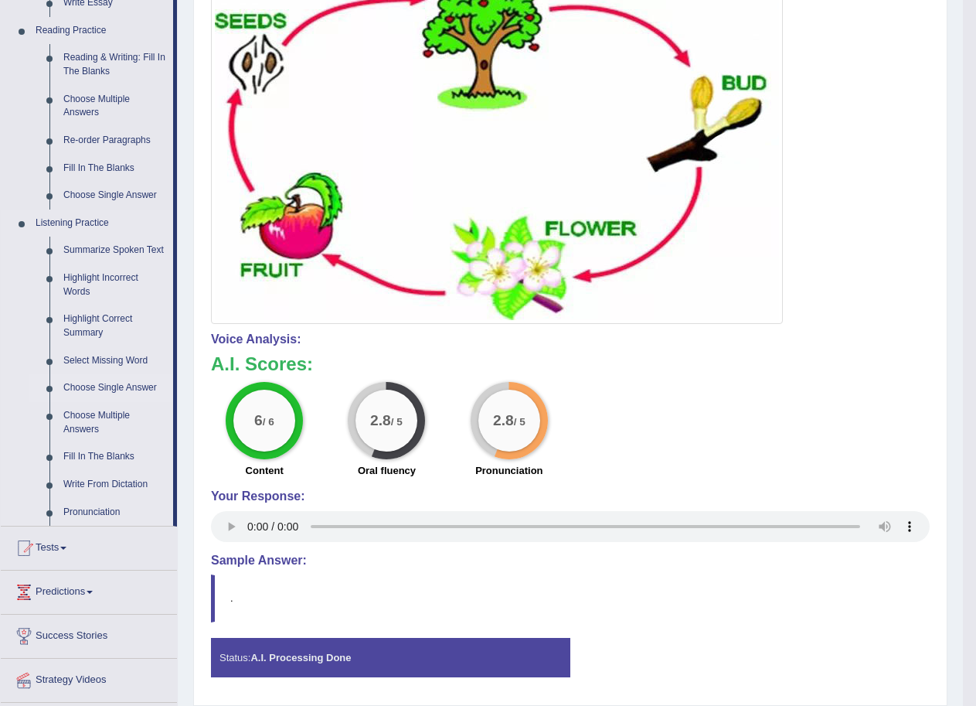
scroll to position [514, 0]
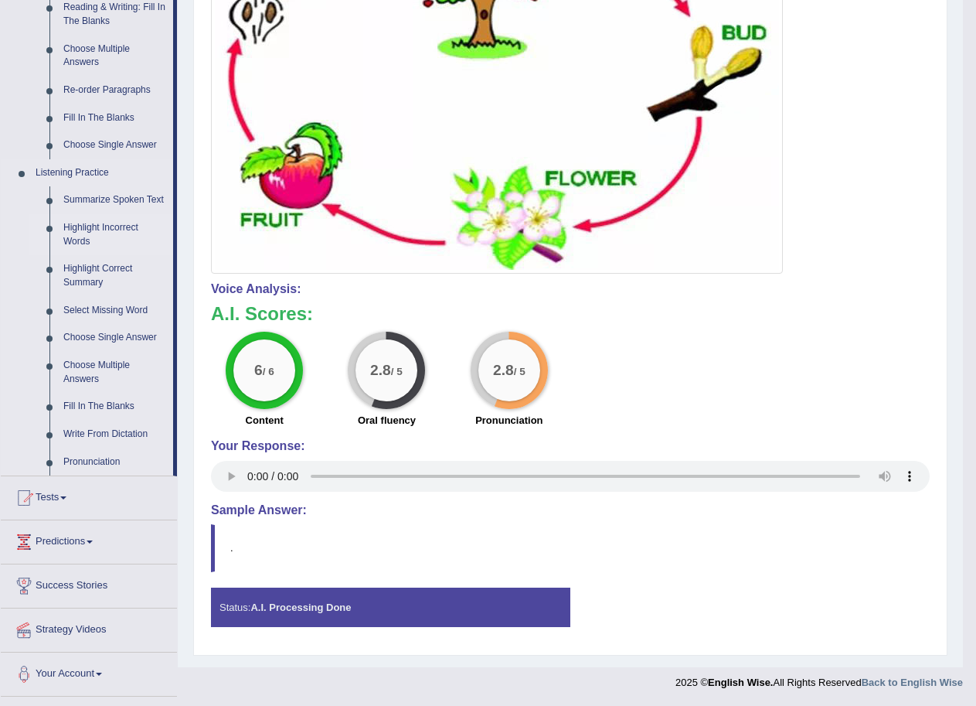
click at [131, 230] on link "Highlight Incorrect Words" at bounding box center [114, 234] width 117 height 41
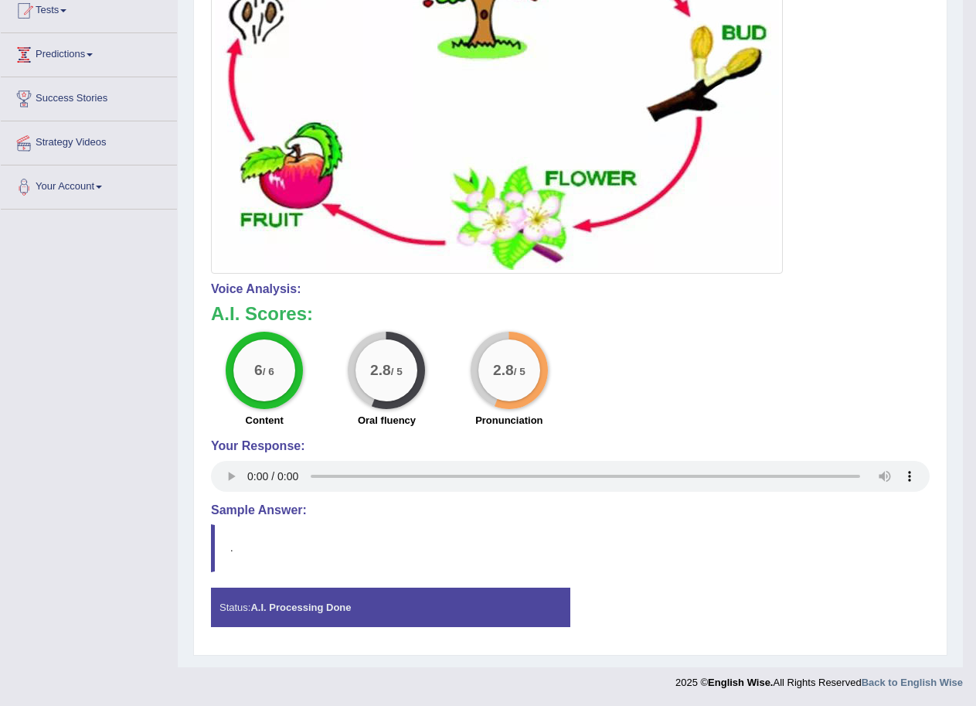
scroll to position [201, 0]
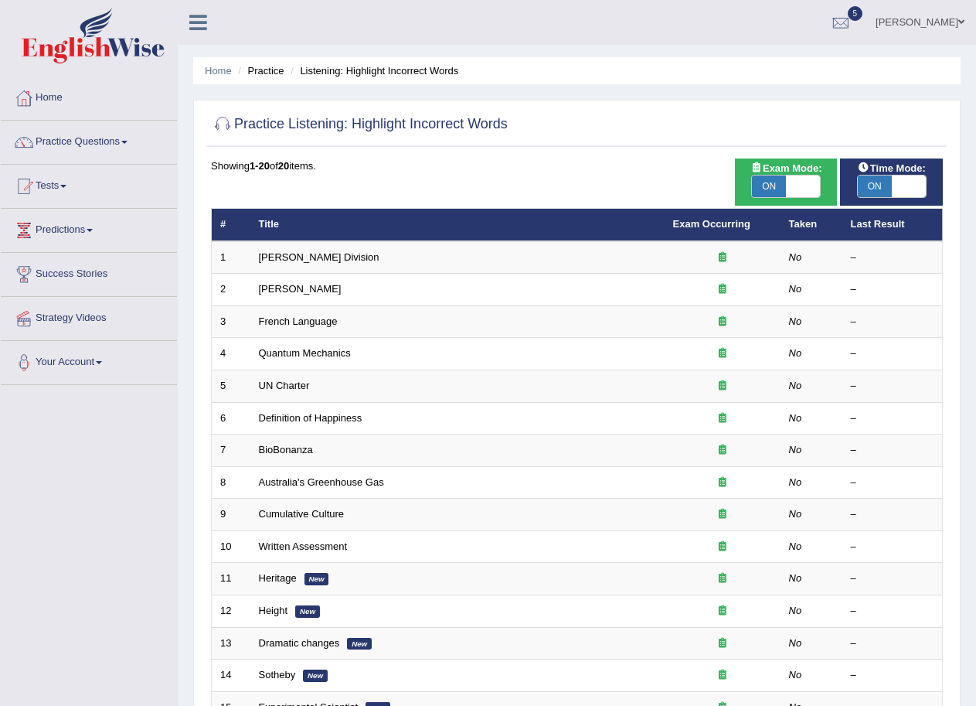
click at [269, 257] on link "Ward Division" at bounding box center [319, 257] width 121 height 12
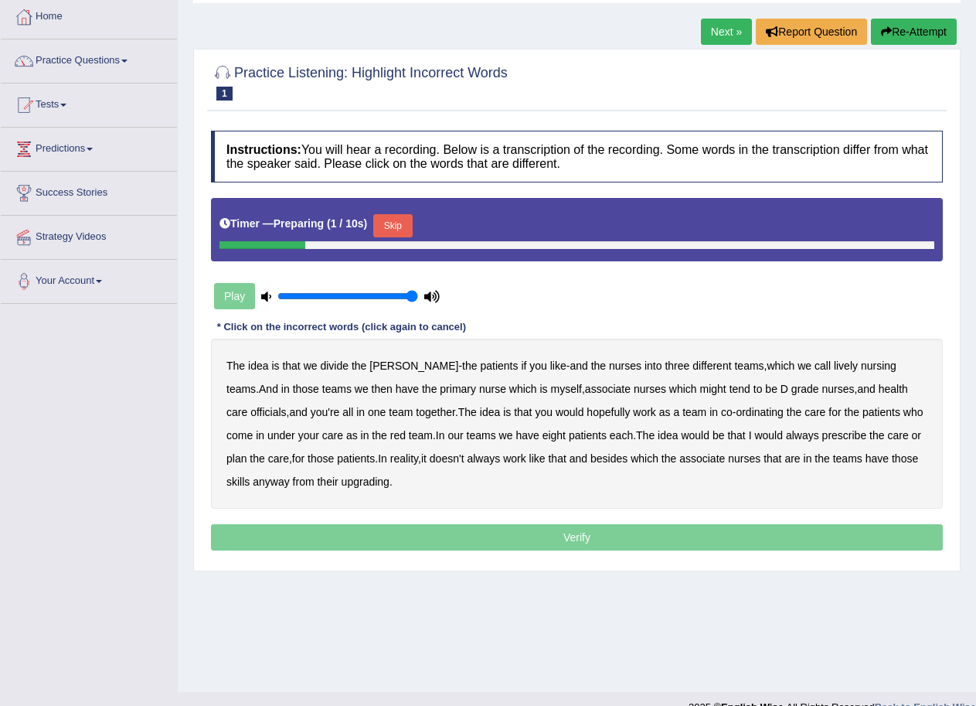
scroll to position [106, 0]
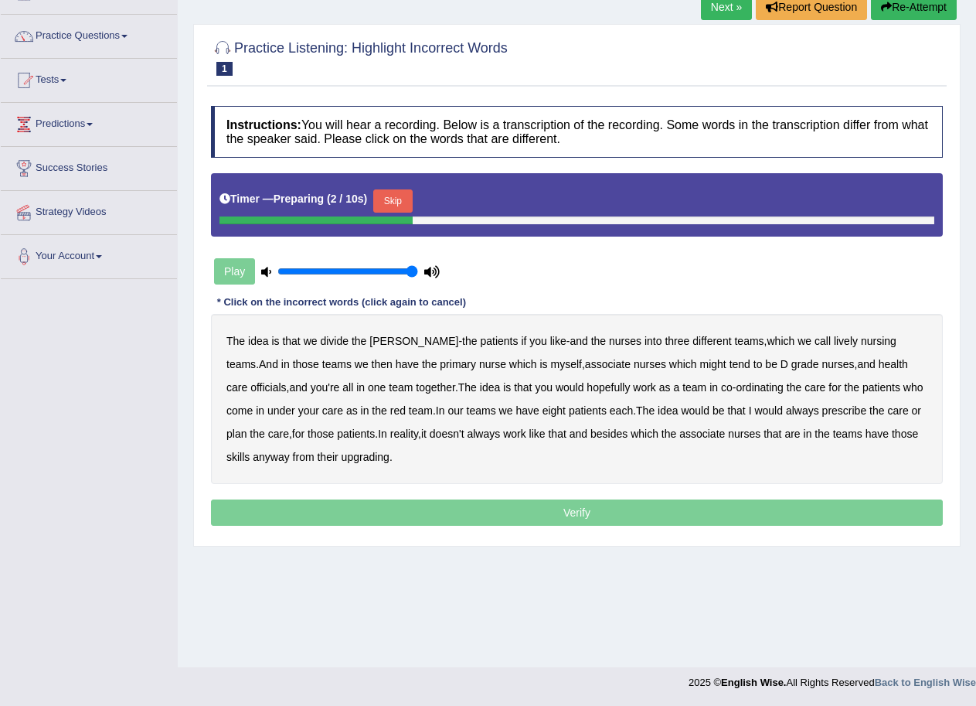
click at [405, 205] on button "Skip" at bounding box center [392, 200] width 39 height 23
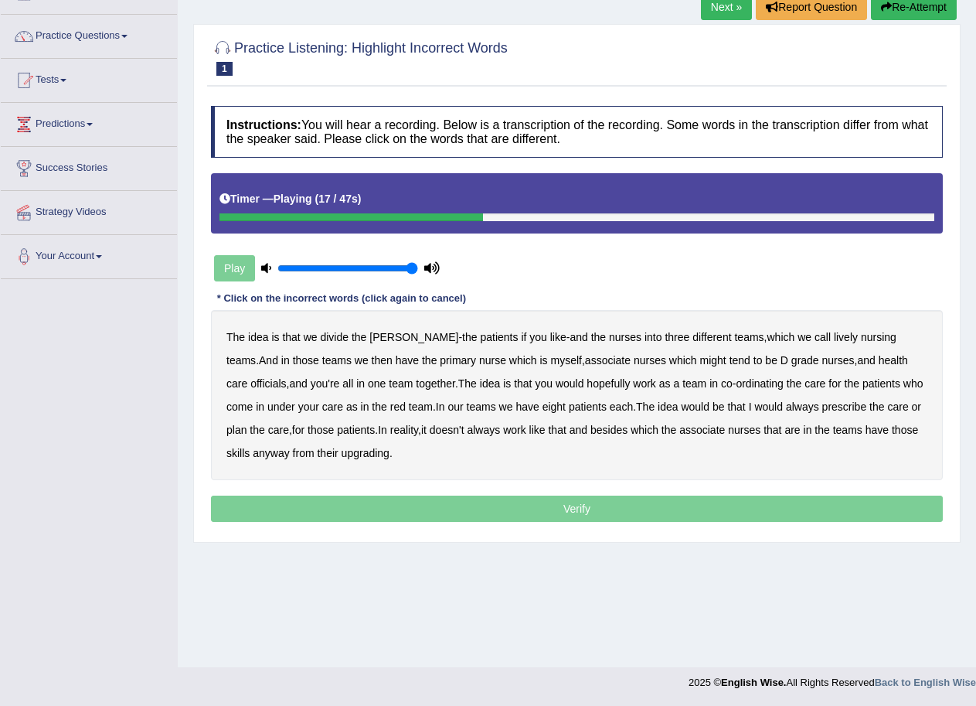
click at [700, 363] on b "might" at bounding box center [713, 360] width 26 height 12
click at [786, 409] on b "always" at bounding box center [802, 406] width 33 height 12
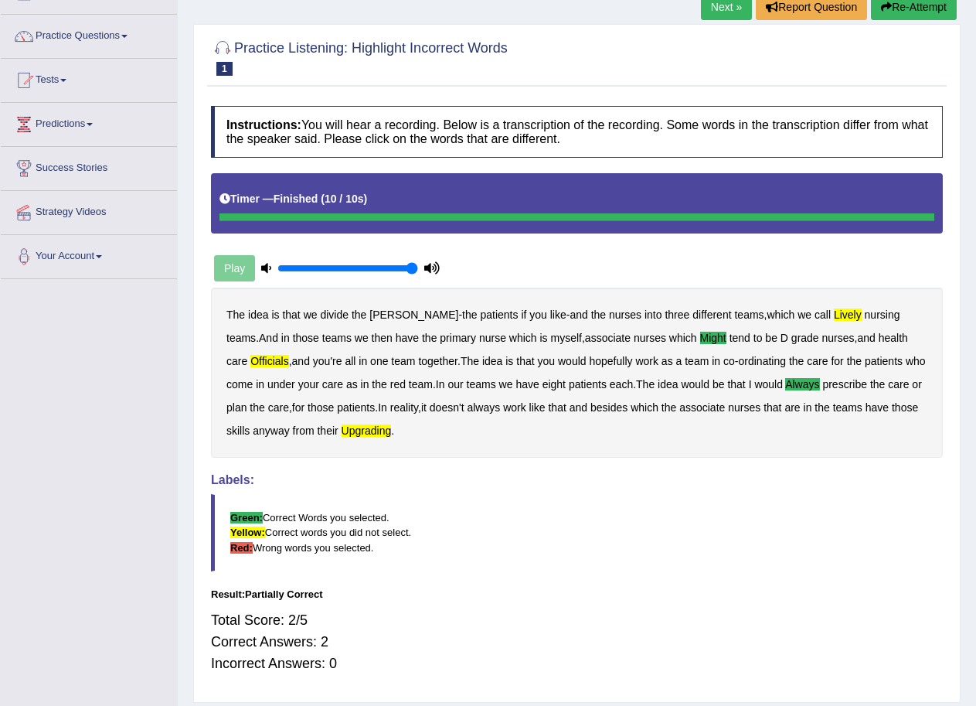
click at [908, 7] on button "Re-Attempt" at bounding box center [914, 7] width 86 height 26
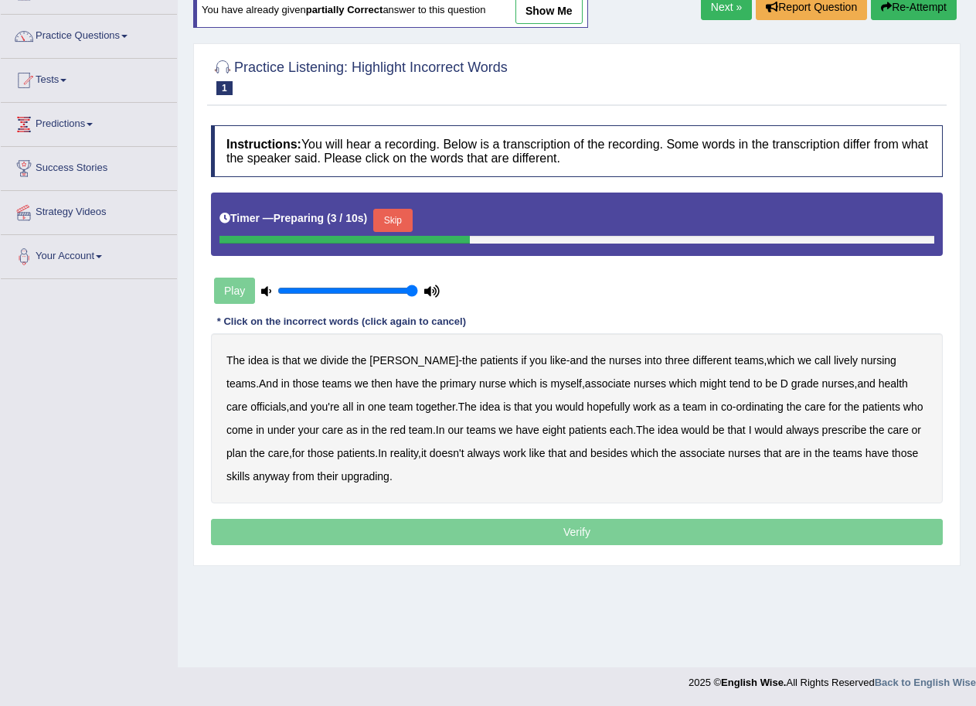
click at [397, 219] on button "Skip" at bounding box center [392, 220] width 39 height 23
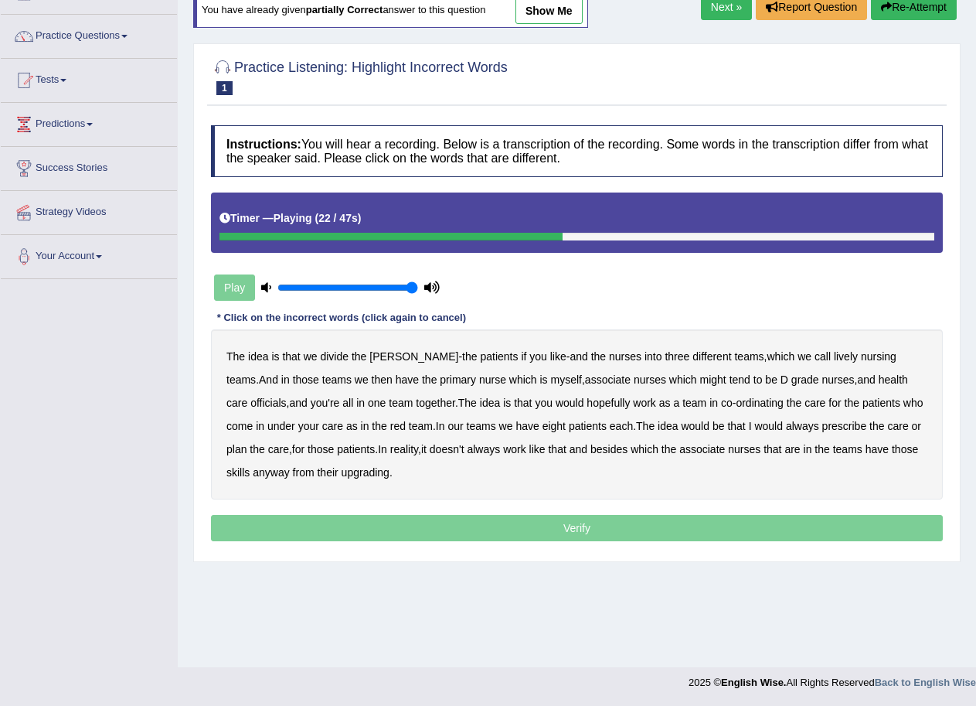
click at [286, 397] on b "officials" at bounding box center [268, 403] width 36 height 12
click at [786, 425] on b "always" at bounding box center [802, 426] width 33 height 12
click at [372, 473] on b "upgrading" at bounding box center [366, 472] width 48 height 12
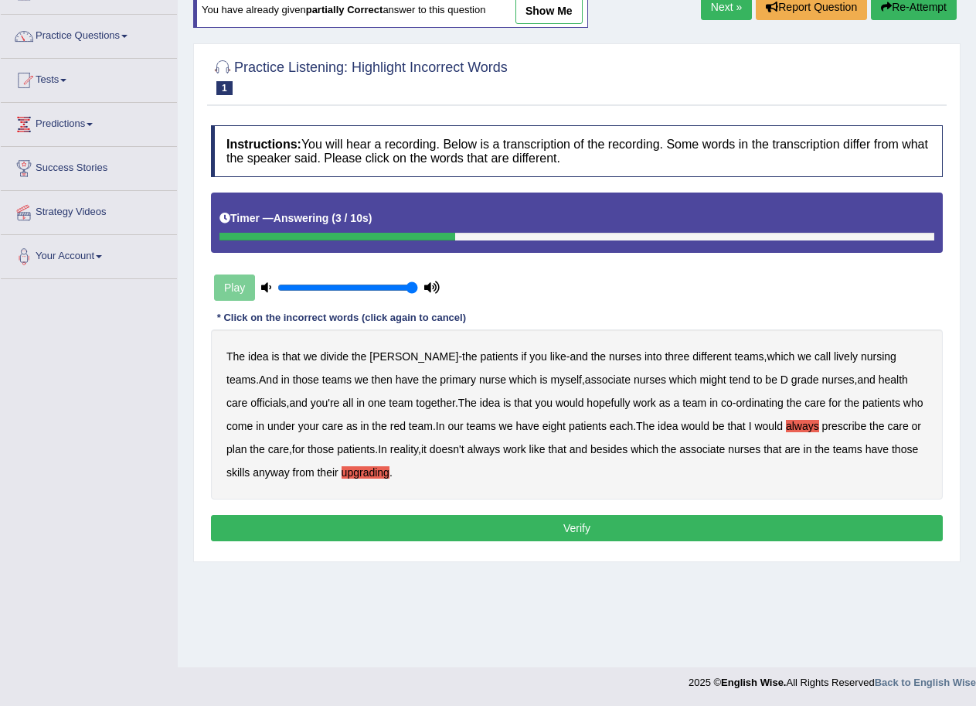
click at [574, 524] on button "Verify" at bounding box center [577, 528] width 732 height 26
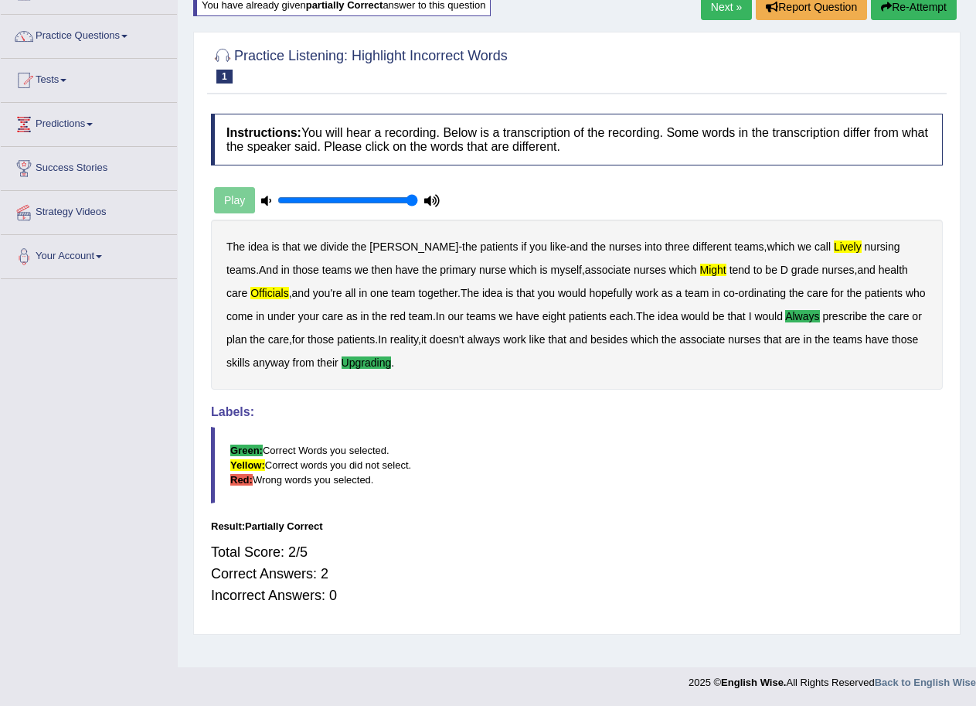
click at [719, 5] on link "Next »" at bounding box center [726, 7] width 51 height 26
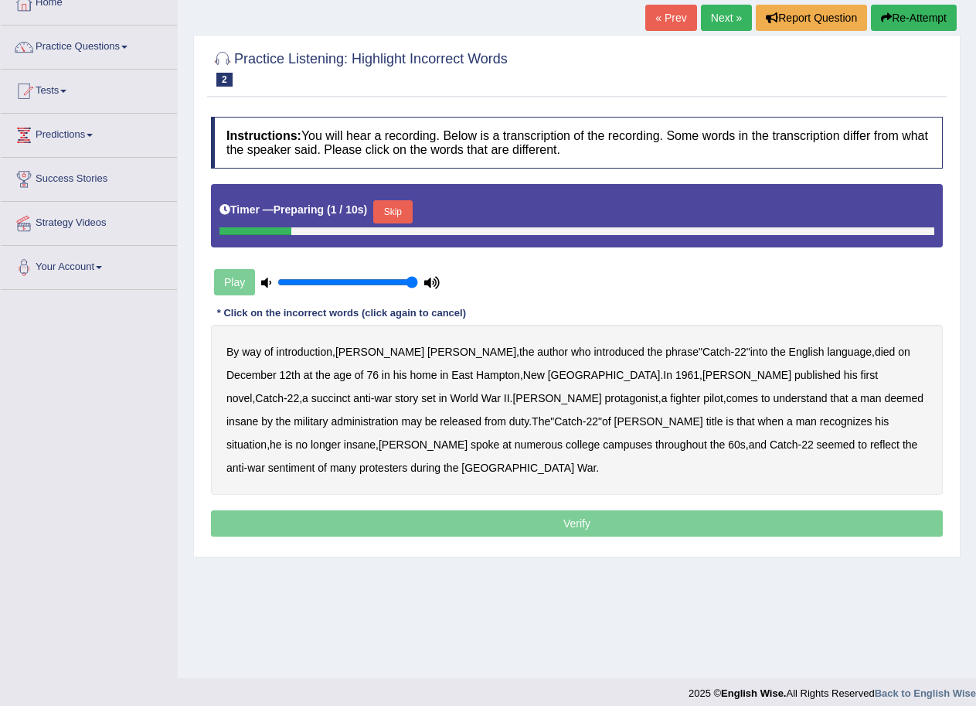
scroll to position [106, 0]
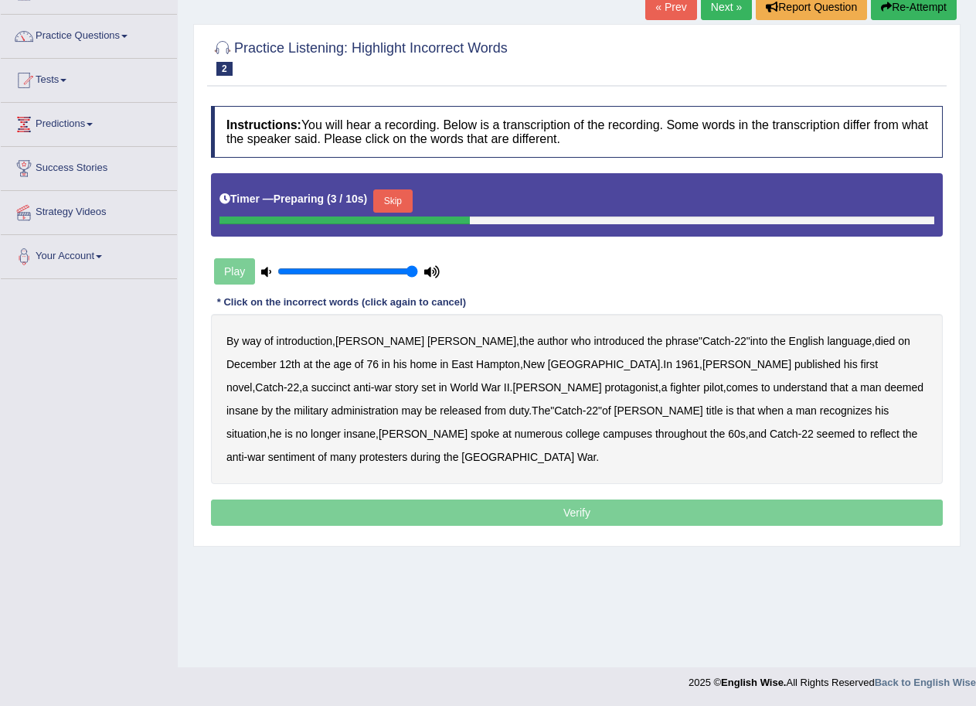
click at [404, 198] on button "Skip" at bounding box center [392, 200] width 39 height 23
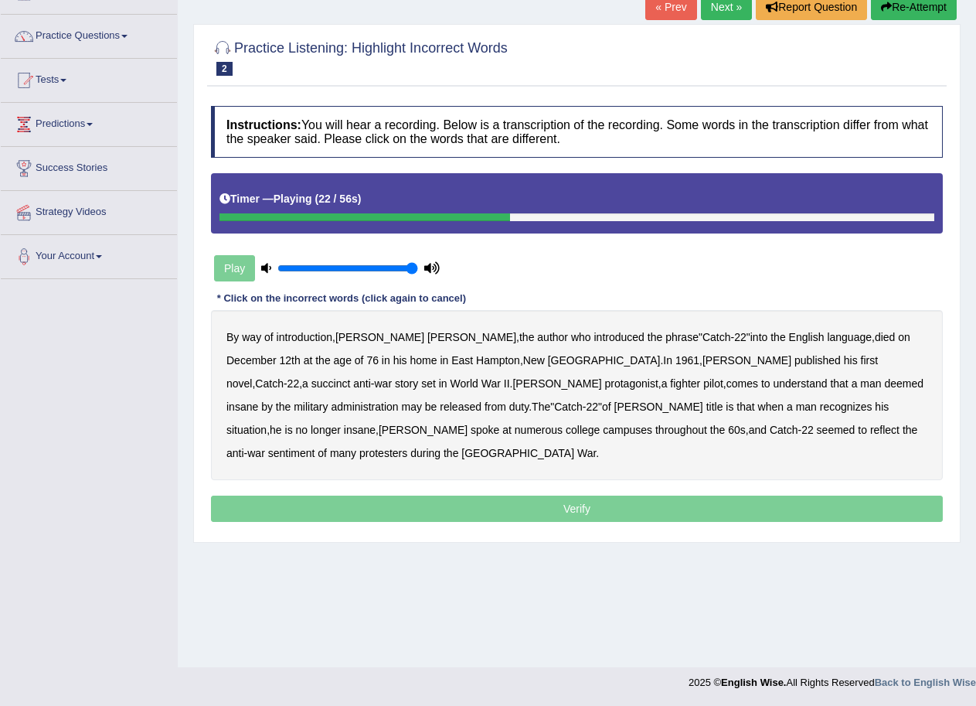
click at [351, 377] on b "succinct" at bounding box center [331, 383] width 39 height 12
click at [398, 400] on b "administration" at bounding box center [364, 406] width 67 height 12
click at [267, 424] on b "situation" at bounding box center [247, 430] width 40 height 12
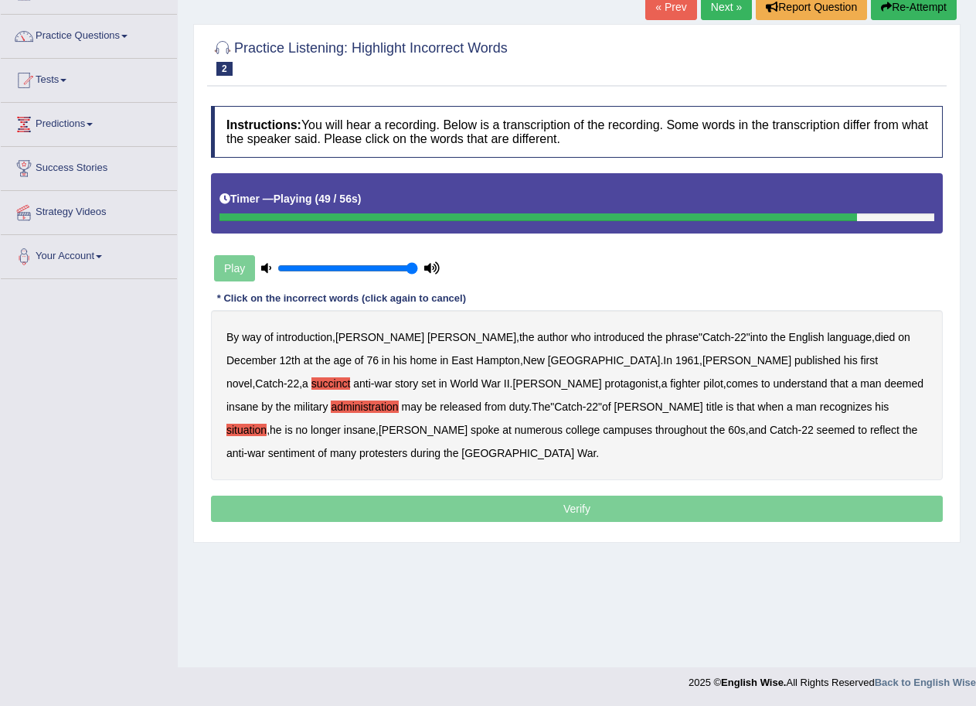
click at [870, 432] on b "reflect" at bounding box center [884, 430] width 29 height 12
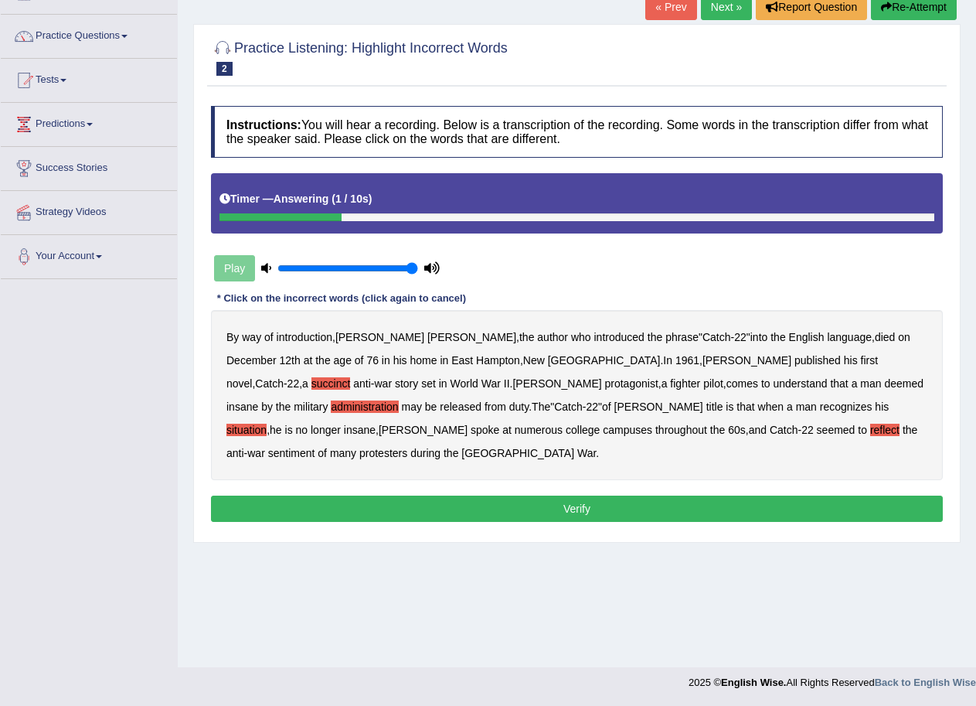
click at [527, 496] on button "Verify" at bounding box center [577, 509] width 732 height 26
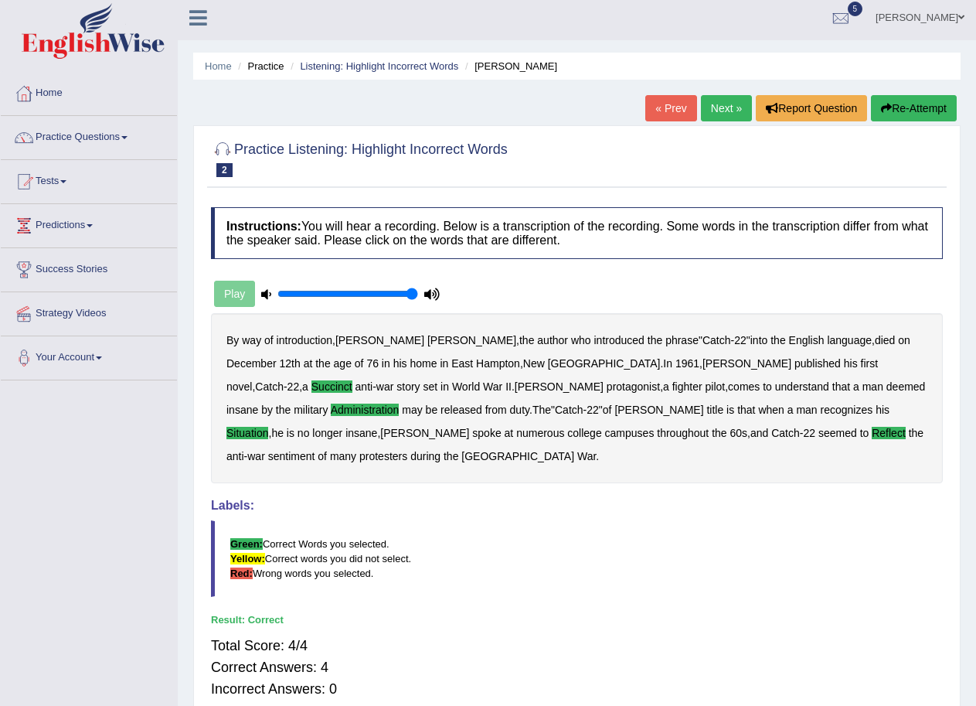
scroll to position [0, 0]
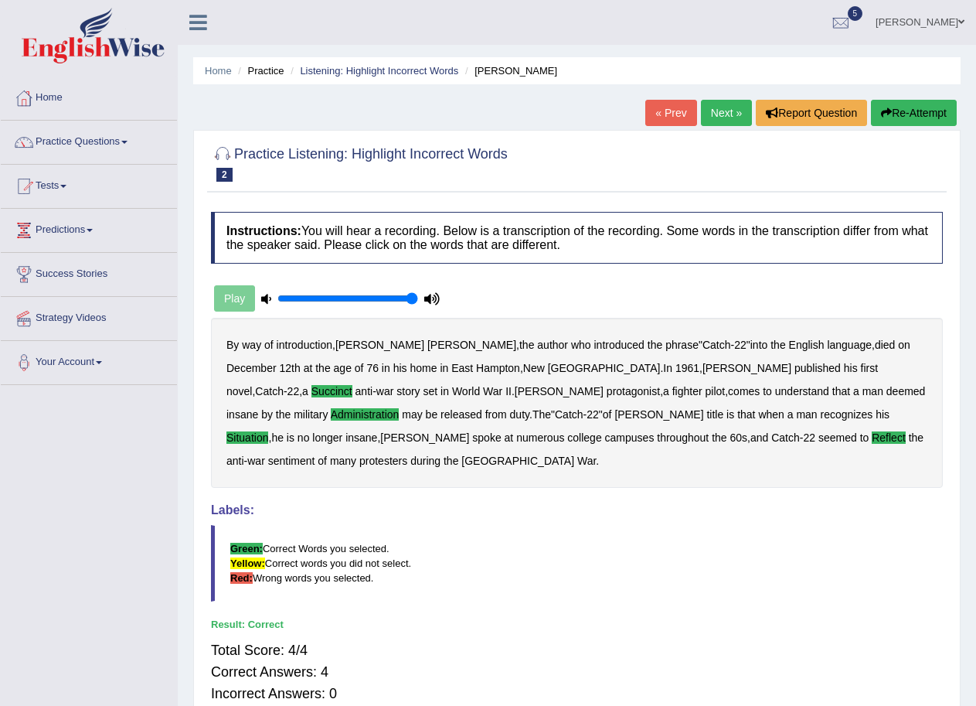
click at [730, 109] on link "Next »" at bounding box center [726, 113] width 51 height 26
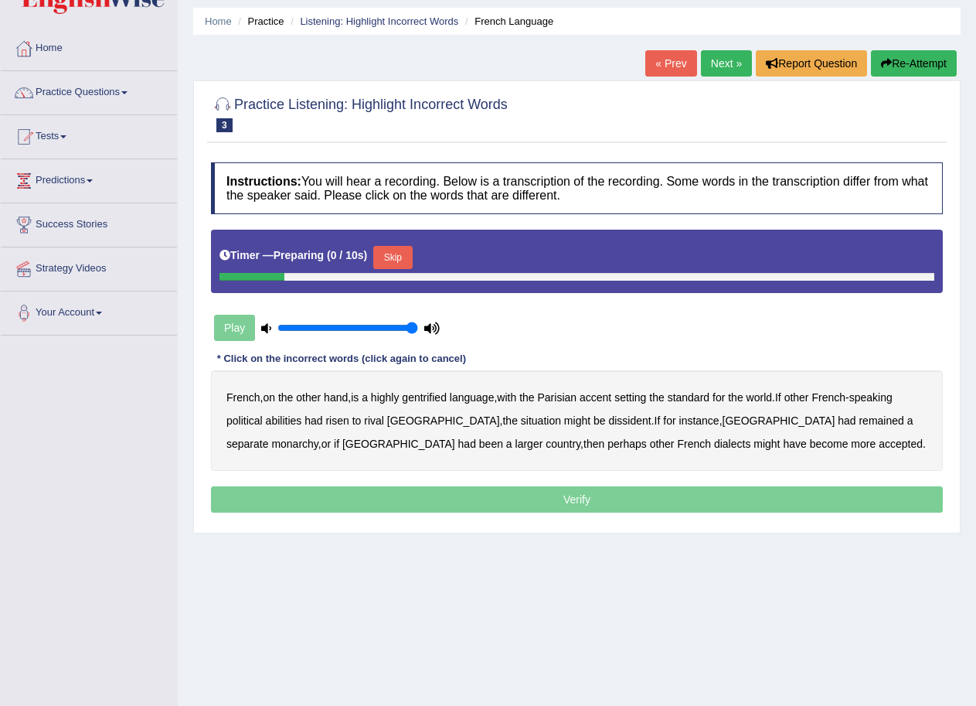
scroll to position [77, 0]
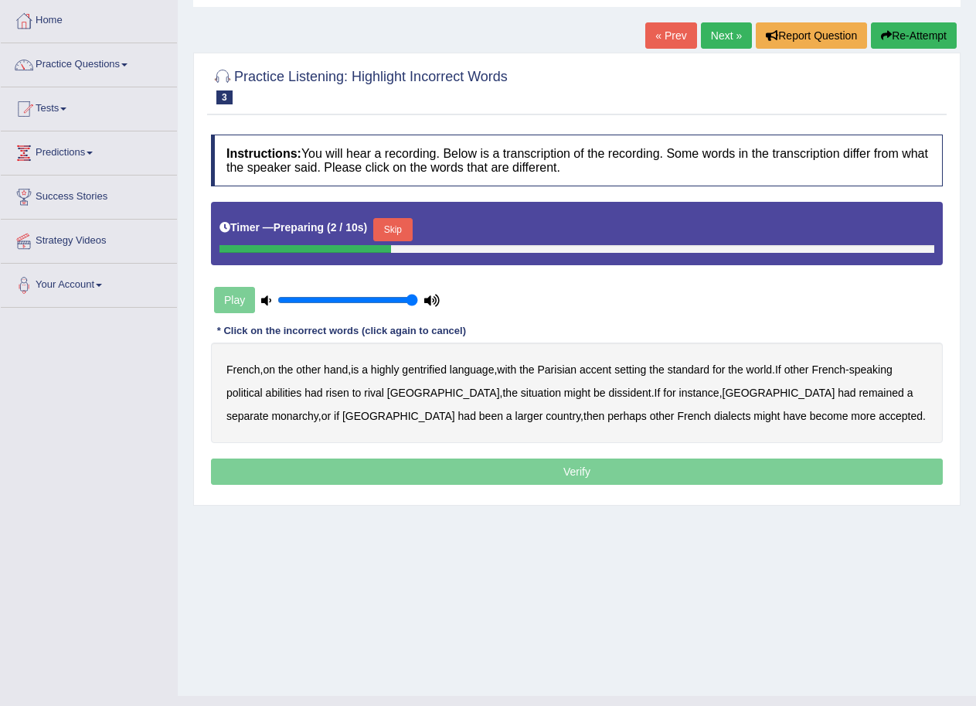
click at [410, 233] on button "Skip" at bounding box center [392, 229] width 39 height 23
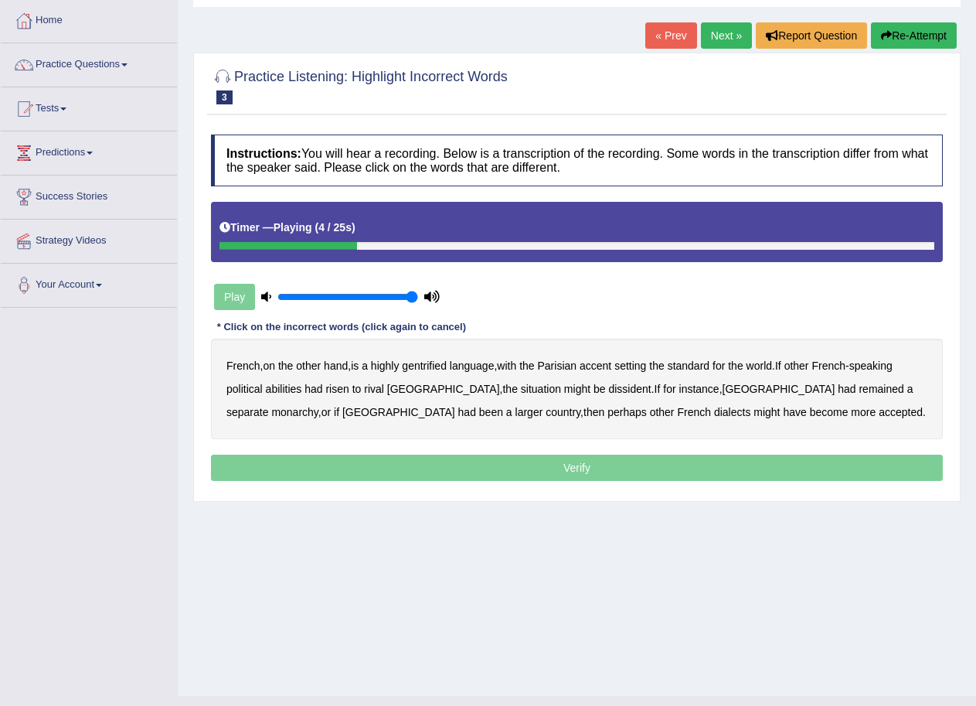
click at [438, 367] on b "gentrified" at bounding box center [424, 365] width 45 height 12
click at [608, 389] on b "dissident" at bounding box center [629, 389] width 43 height 12
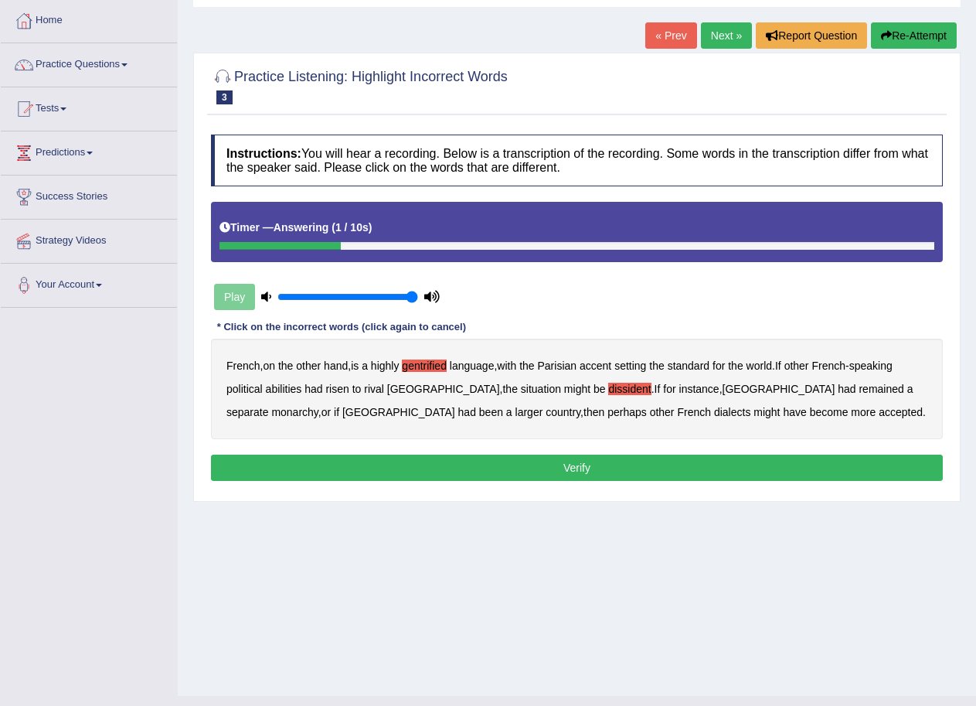
click at [618, 465] on button "Verify" at bounding box center [577, 468] width 732 height 26
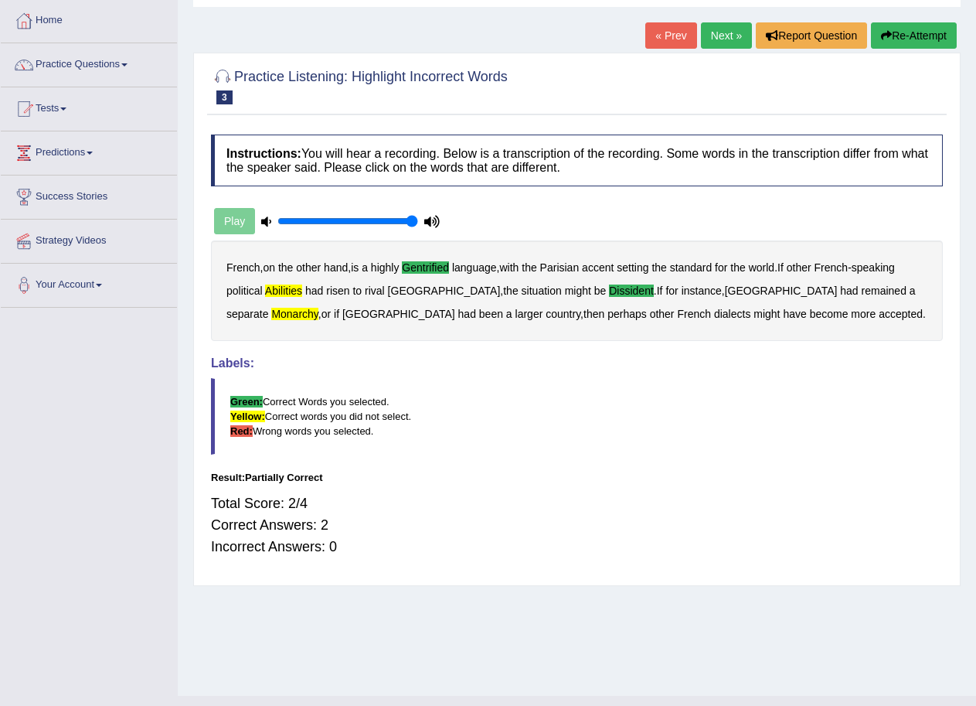
click at [929, 29] on button "Re-Attempt" at bounding box center [914, 35] width 86 height 26
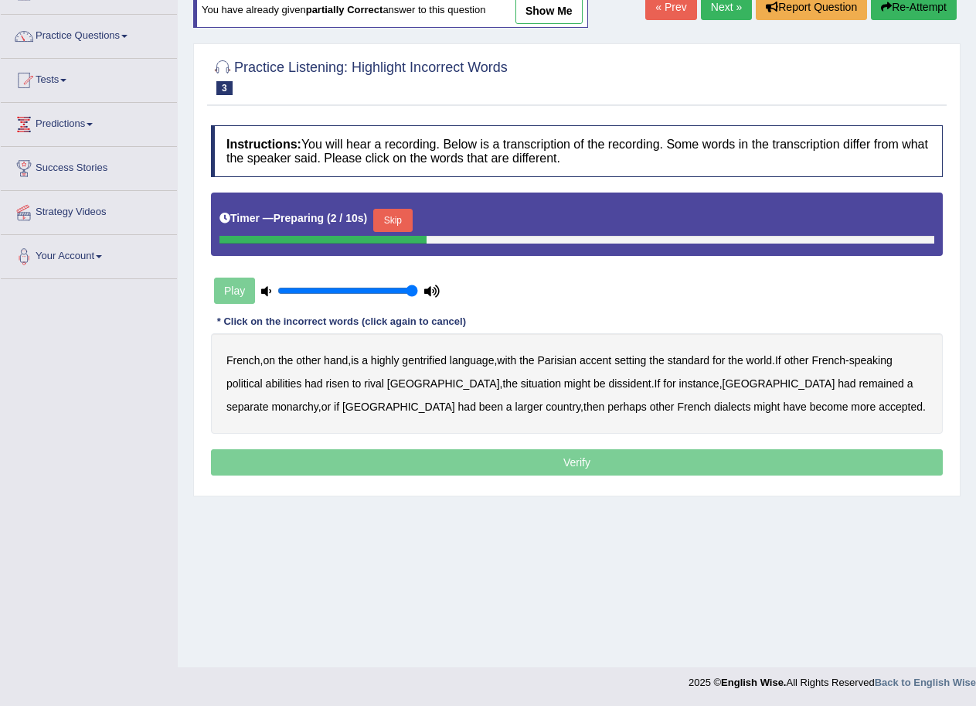
click at [404, 219] on button "Skip" at bounding box center [392, 220] width 39 height 23
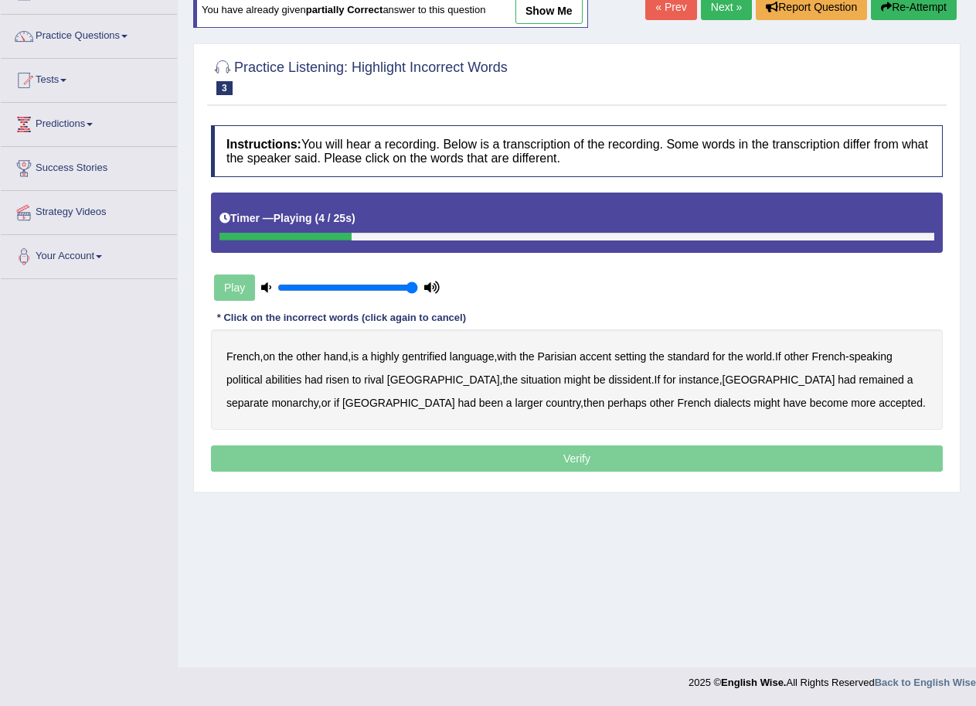
click at [440, 353] on b "gentrified" at bounding box center [424, 356] width 45 height 12
click at [608, 383] on b "dissident" at bounding box center [629, 379] width 43 height 12
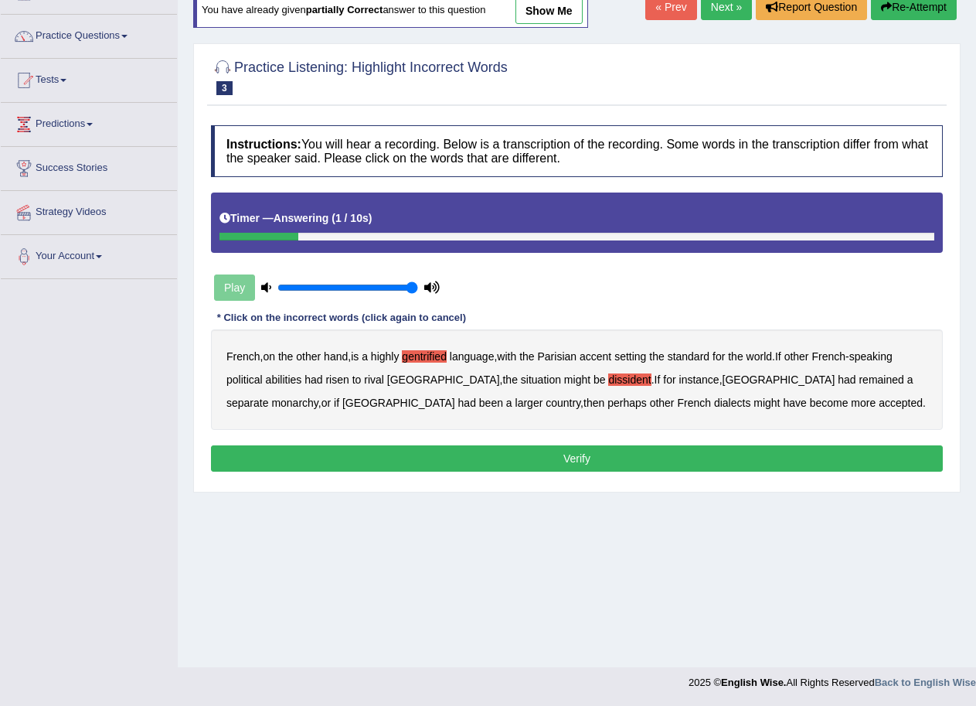
click at [603, 455] on button "Verify" at bounding box center [577, 458] width 732 height 26
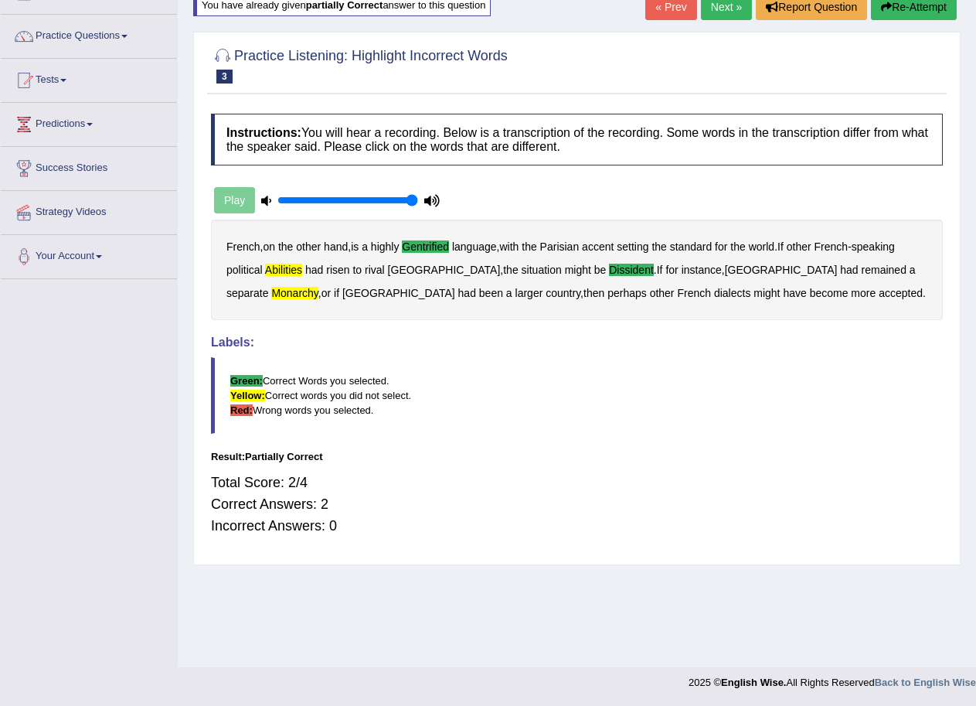
click at [721, 7] on link "Next »" at bounding box center [726, 7] width 51 height 26
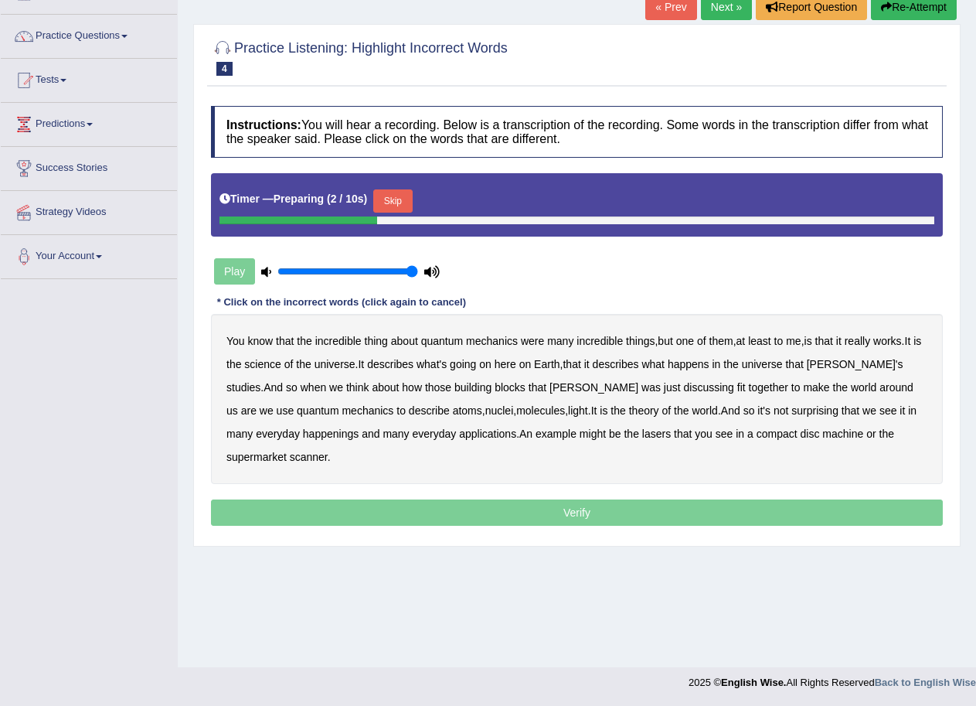
click at [399, 199] on button "Skip" at bounding box center [392, 200] width 39 height 23
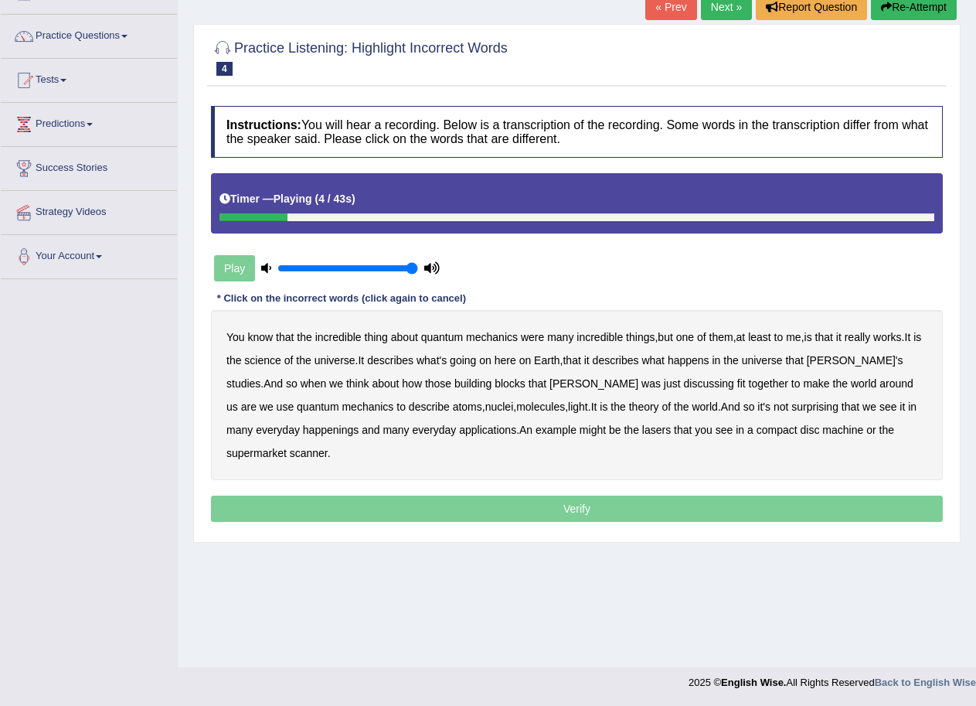
click at [534, 336] on b "were" at bounding box center [532, 337] width 23 height 12
click at [278, 361] on b "science" at bounding box center [262, 360] width 36 height 12
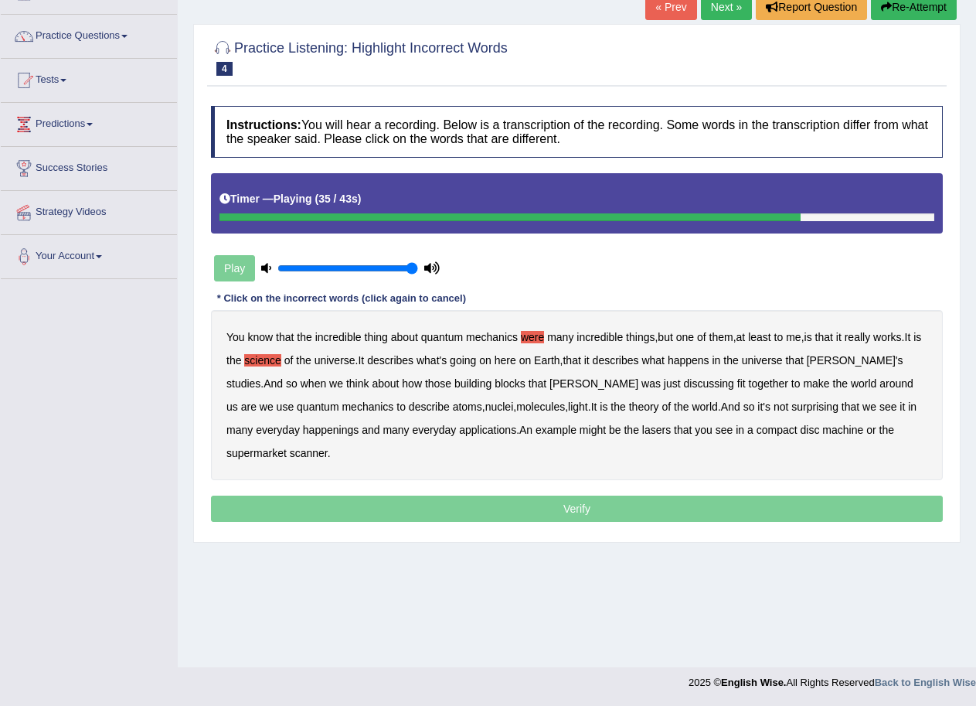
click at [303, 427] on b "happenings" at bounding box center [331, 430] width 56 height 12
click at [823, 430] on b "machine" at bounding box center [843, 430] width 41 height 12
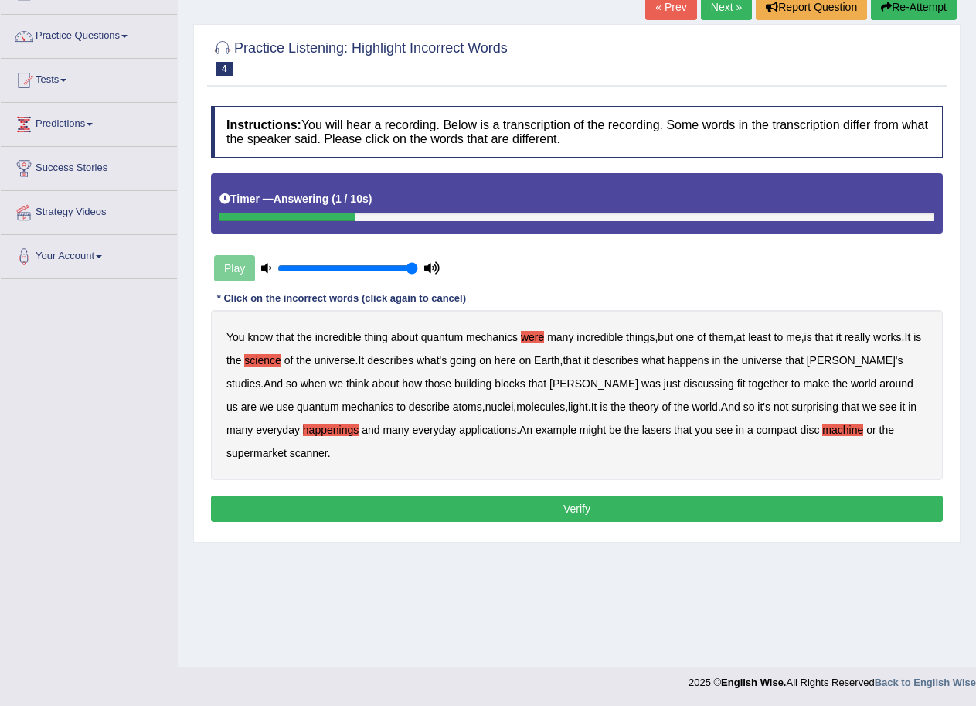
click at [609, 496] on button "Verify" at bounding box center [577, 509] width 732 height 26
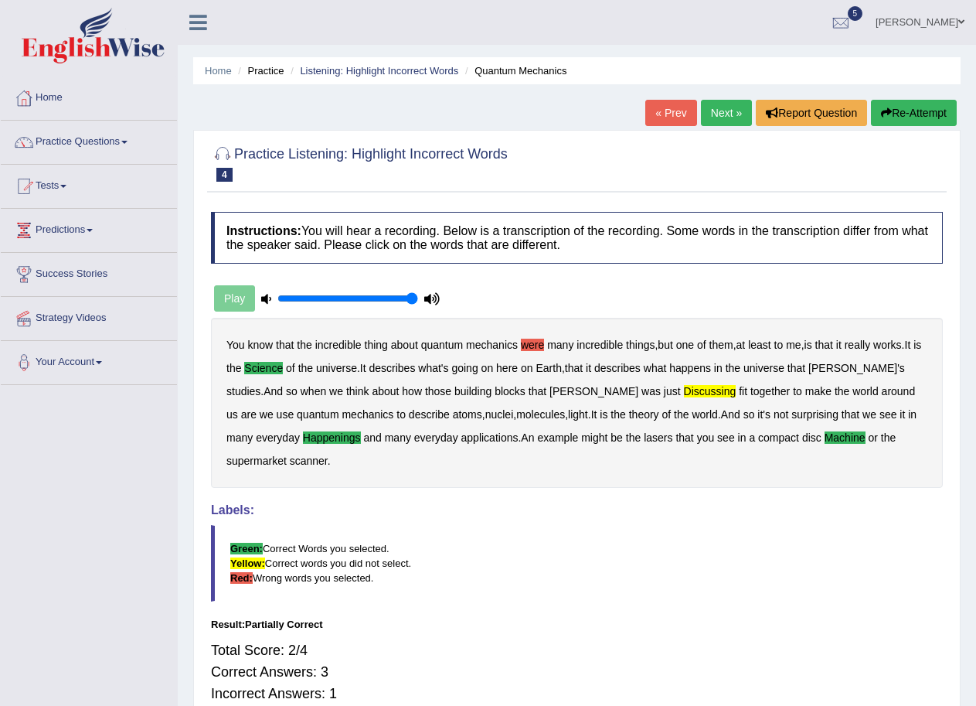
click at [721, 106] on link "Next »" at bounding box center [726, 113] width 51 height 26
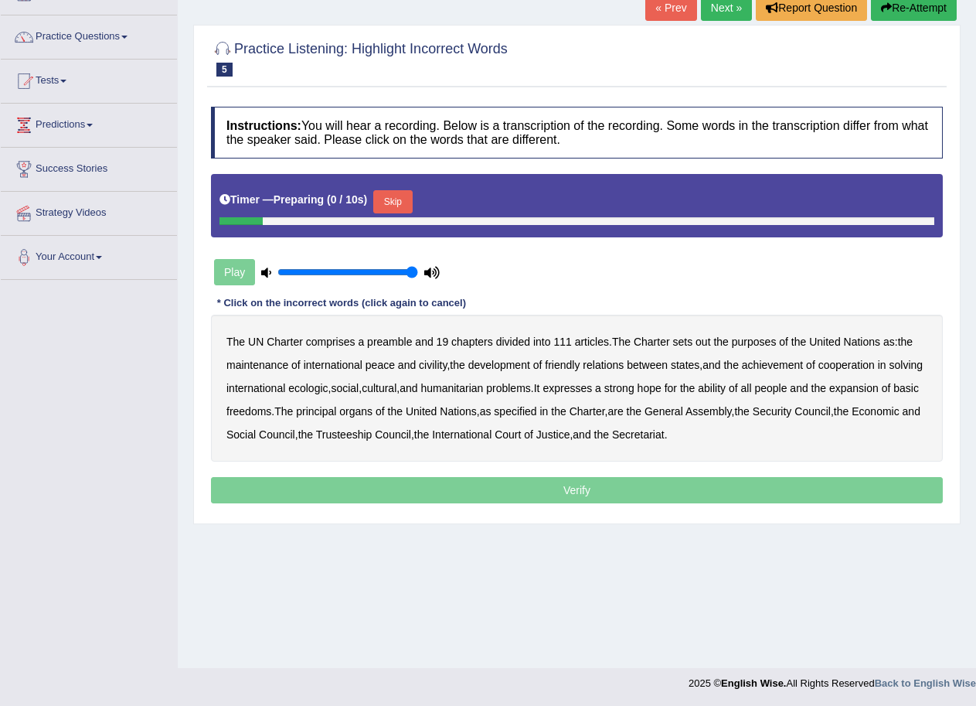
scroll to position [106, 0]
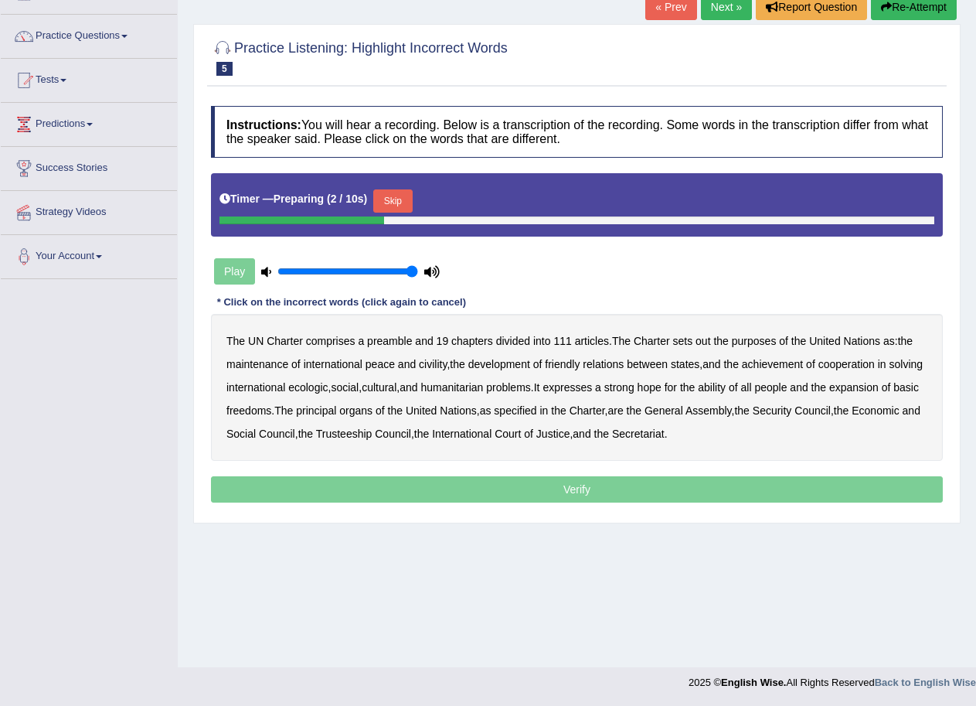
click at [404, 194] on button "Skip" at bounding box center [392, 200] width 39 height 23
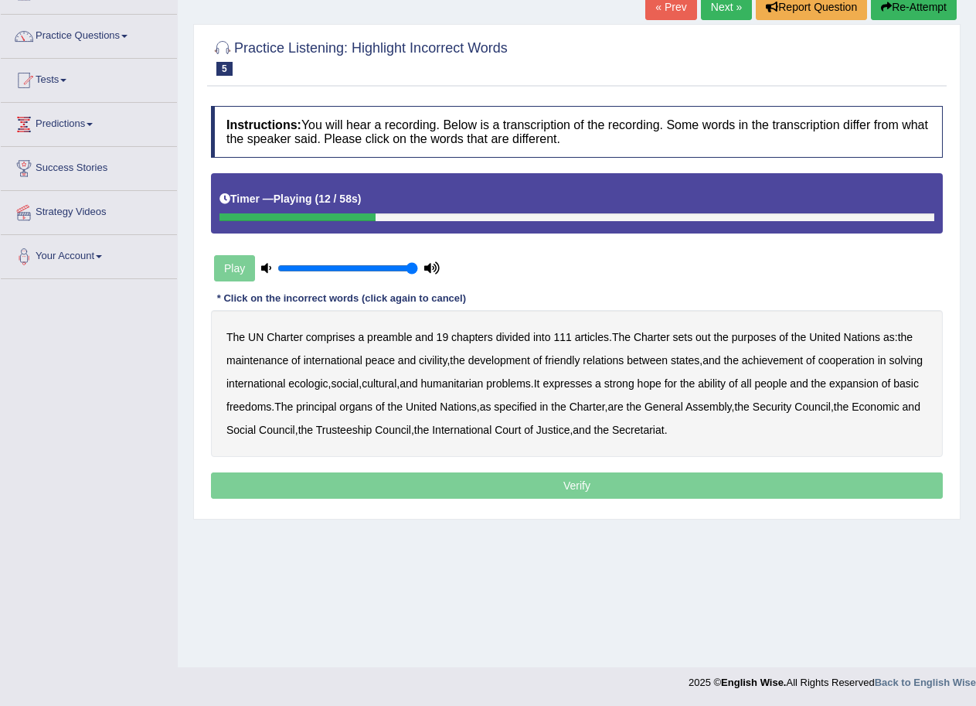
click at [699, 336] on b "out" at bounding box center [703, 337] width 15 height 12
click at [328, 384] on b "ecologic" at bounding box center [307, 383] width 39 height 12
click at [726, 383] on b "ability" at bounding box center [712, 383] width 28 height 12
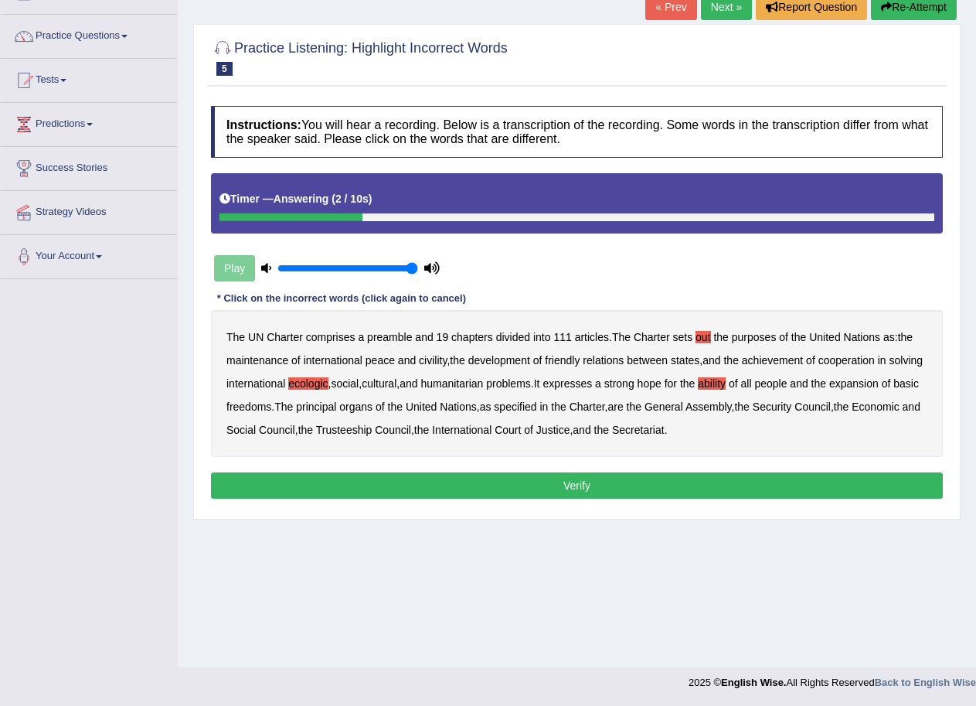
click at [593, 478] on button "Verify" at bounding box center [577, 485] width 732 height 26
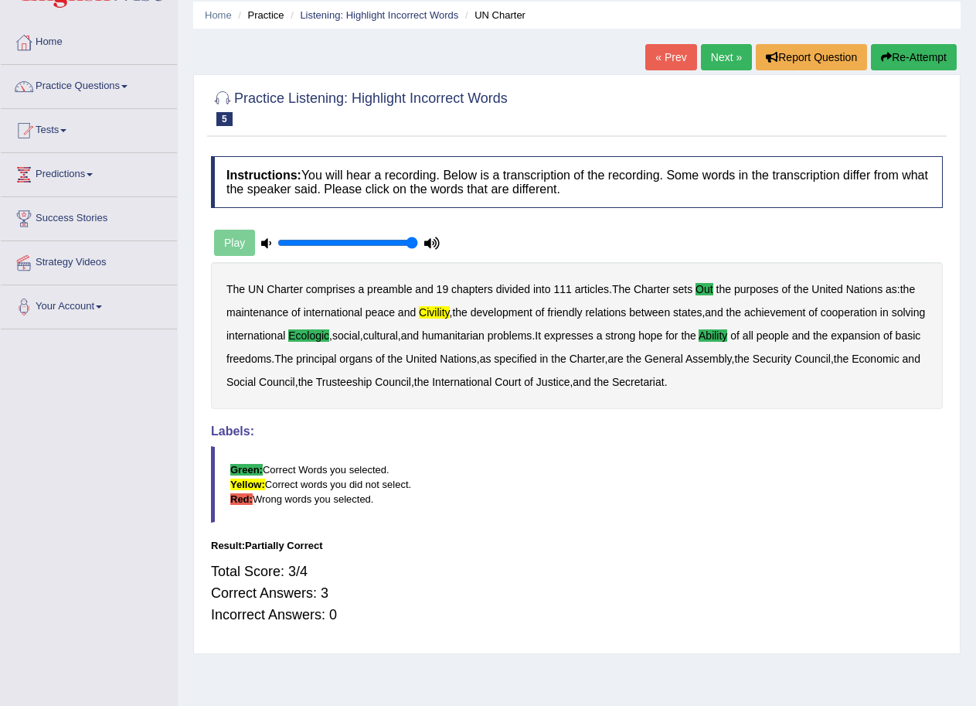
scroll to position [29, 0]
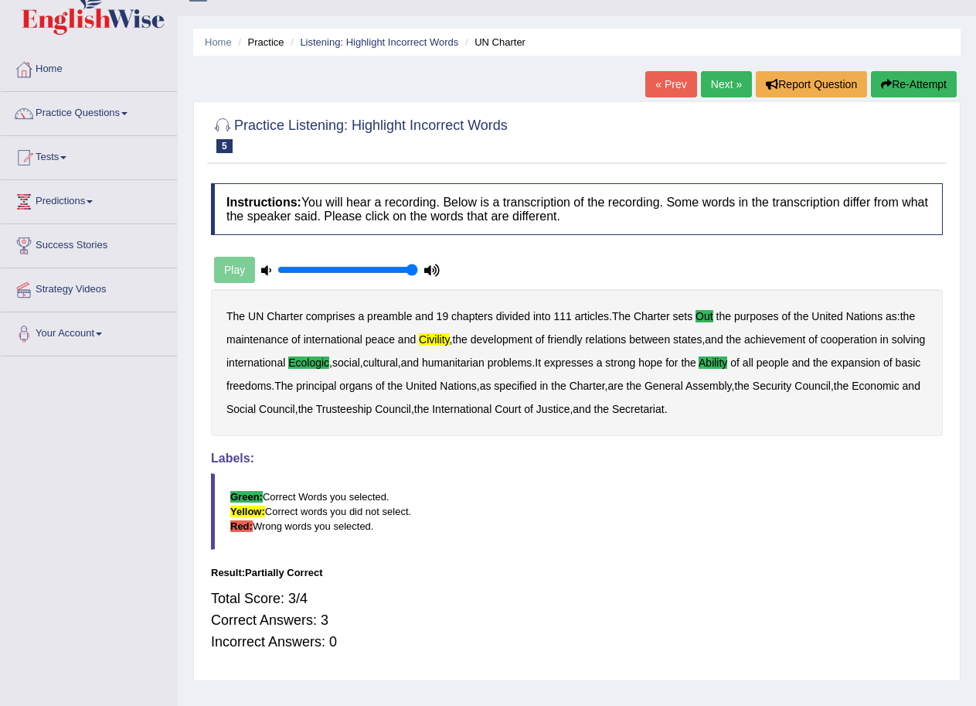
click at [724, 87] on link "Next »" at bounding box center [726, 84] width 51 height 26
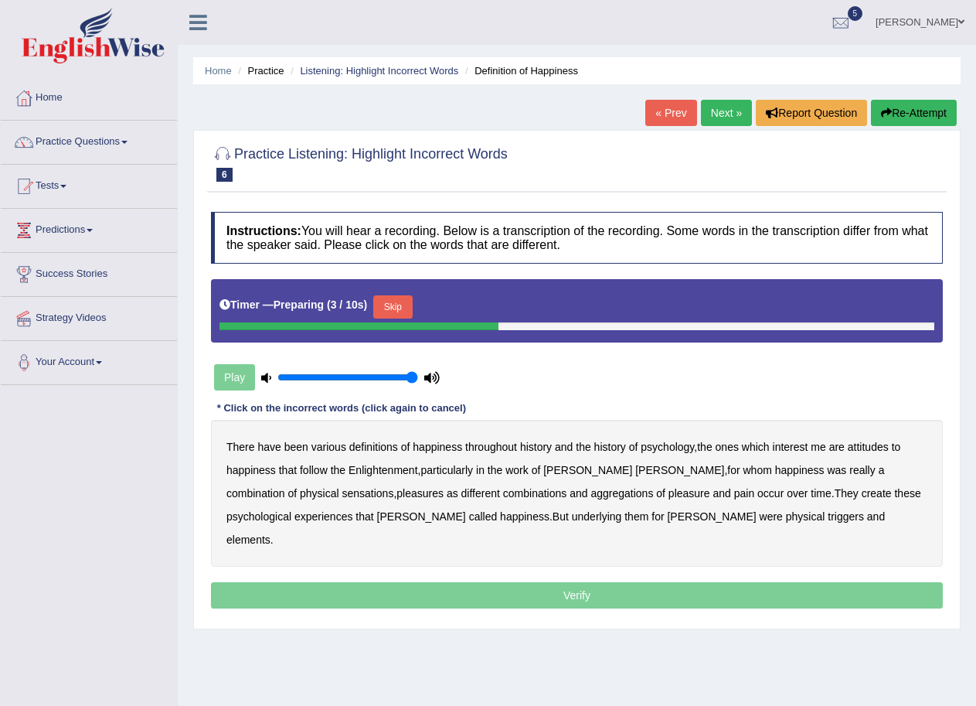
click at [412, 305] on button "Skip" at bounding box center [392, 306] width 39 height 23
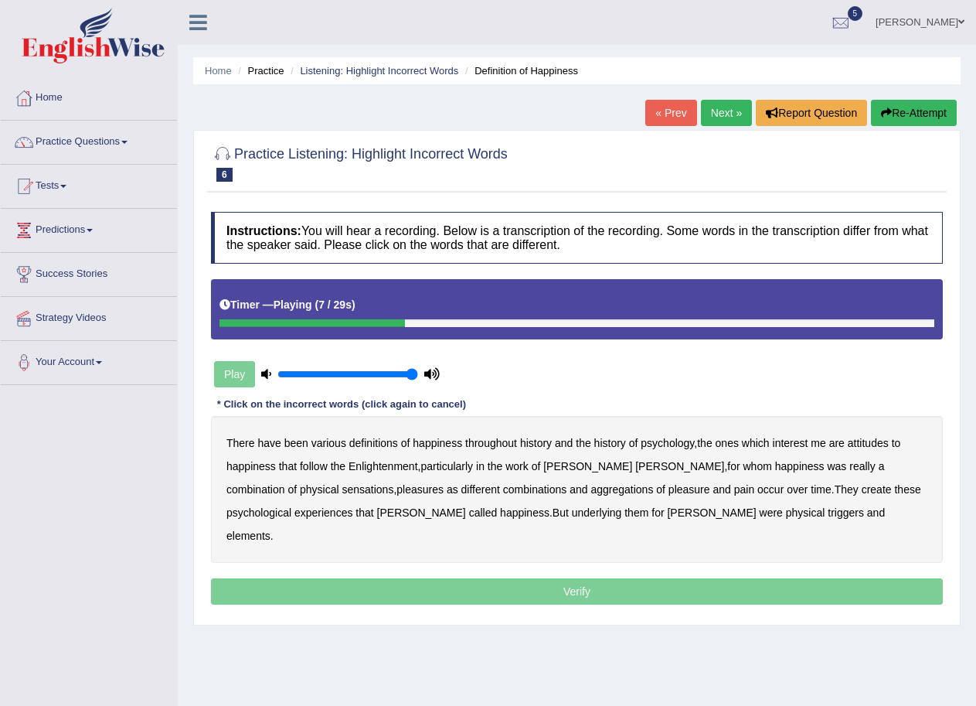
click at [873, 443] on b "attitudes" at bounding box center [868, 443] width 41 height 12
click at [342, 486] on b "sensations" at bounding box center [368, 489] width 52 height 12
click at [862, 489] on b "create" at bounding box center [877, 489] width 30 height 12
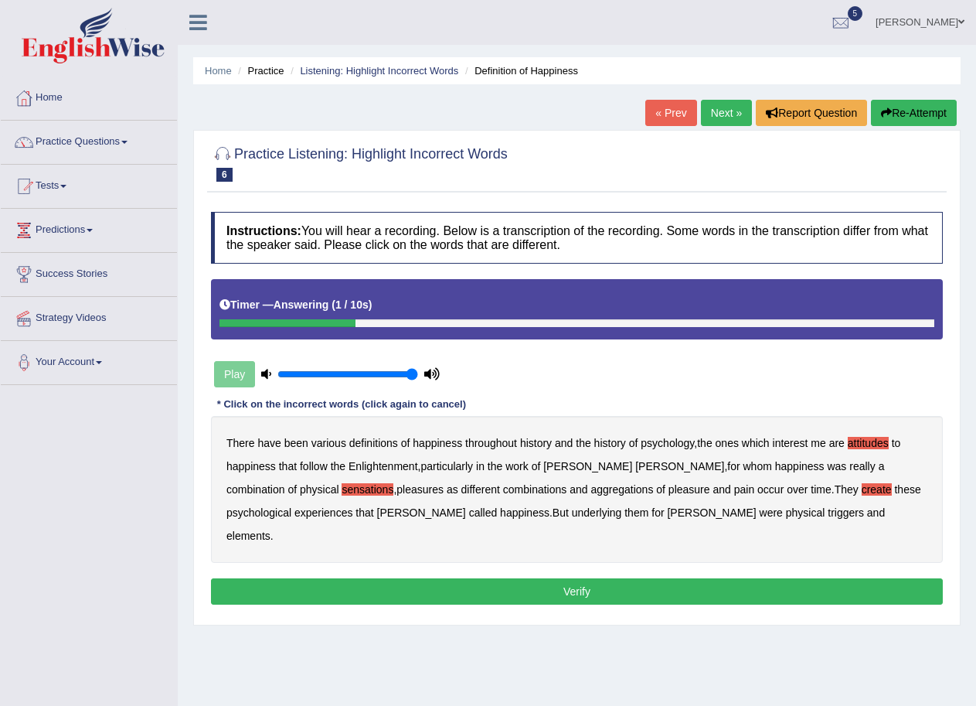
click at [271, 530] on b "elements" at bounding box center [249, 536] width 44 height 12
click at [523, 578] on button "Verify" at bounding box center [577, 591] width 732 height 26
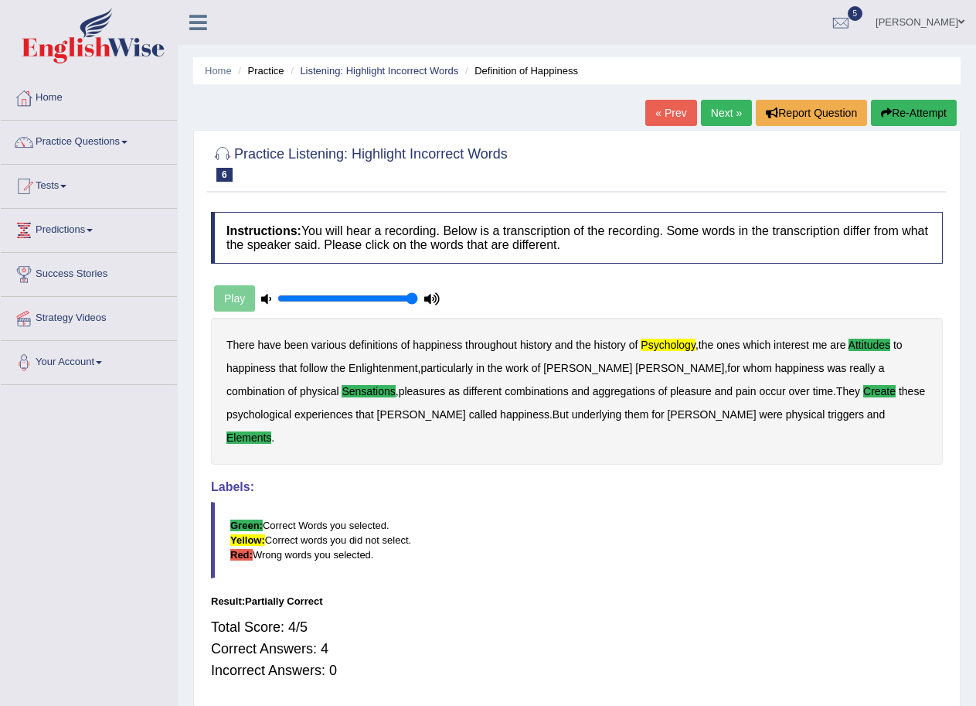
click at [917, 116] on button "Re-Attempt" at bounding box center [914, 113] width 86 height 26
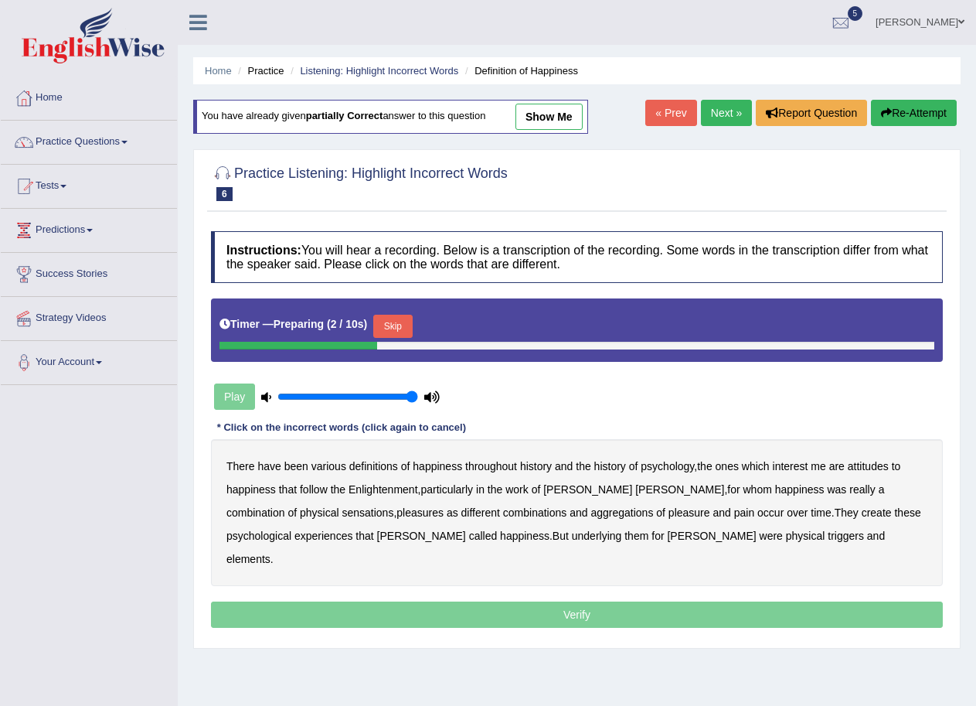
click at [404, 325] on button "Skip" at bounding box center [392, 326] width 39 height 23
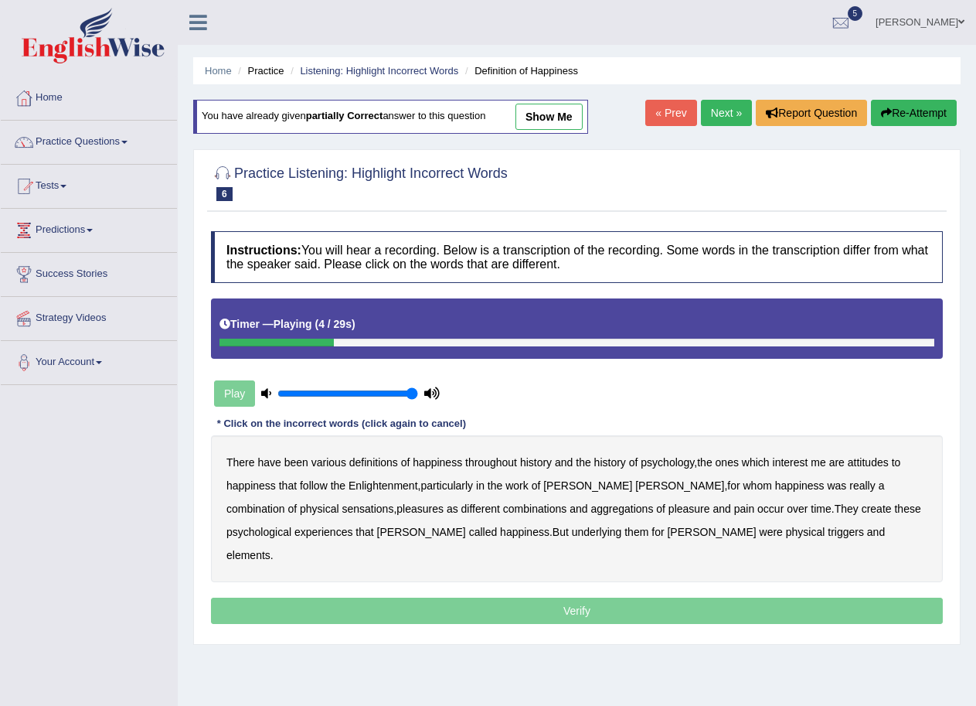
click at [674, 465] on b "psychology" at bounding box center [667, 462] width 53 height 12
click at [880, 463] on b "attitudes" at bounding box center [868, 462] width 41 height 12
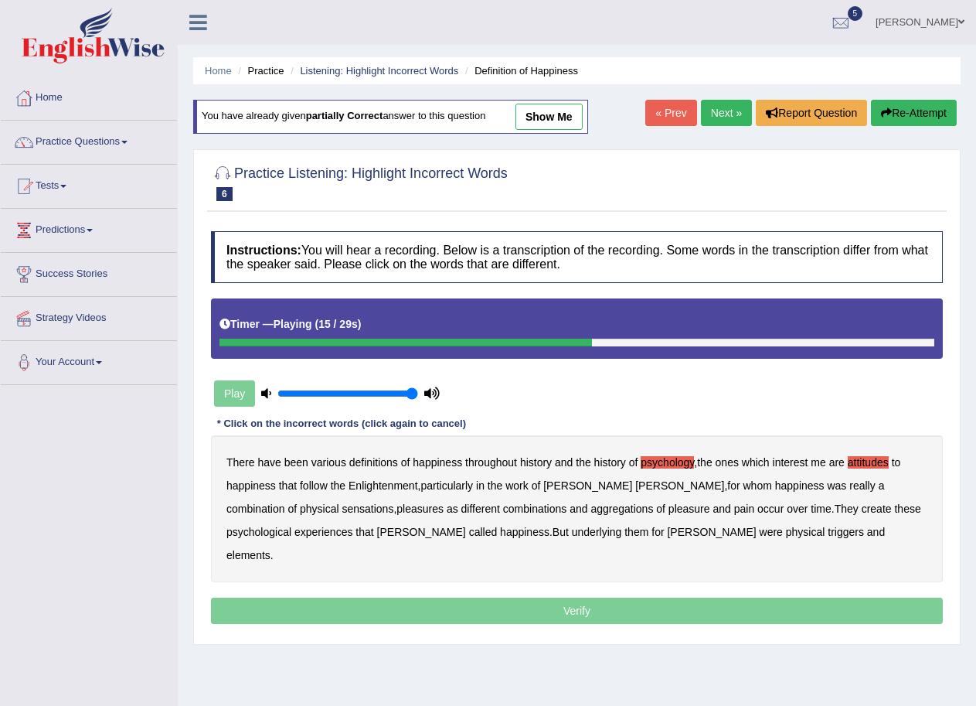
click at [252, 500] on div "There have been various definitions of happiness throughout history and the his…" at bounding box center [577, 508] width 732 height 147
click at [342, 503] on b "sensations" at bounding box center [368, 509] width 52 height 12
click at [862, 512] on b "create" at bounding box center [877, 509] width 30 height 12
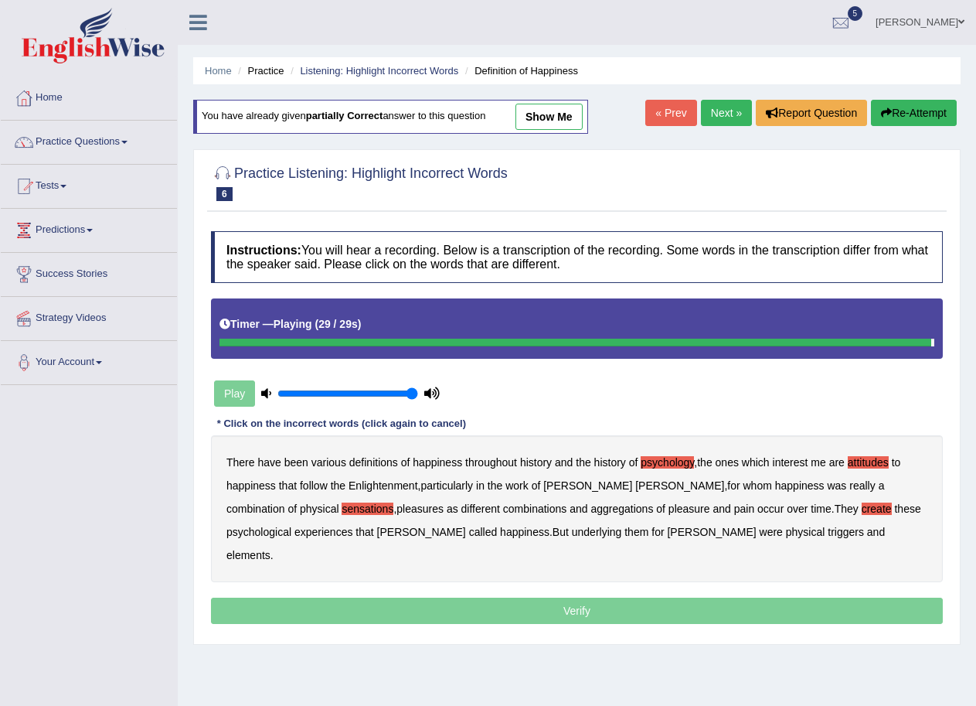
click at [271, 549] on b "elements" at bounding box center [249, 555] width 44 height 12
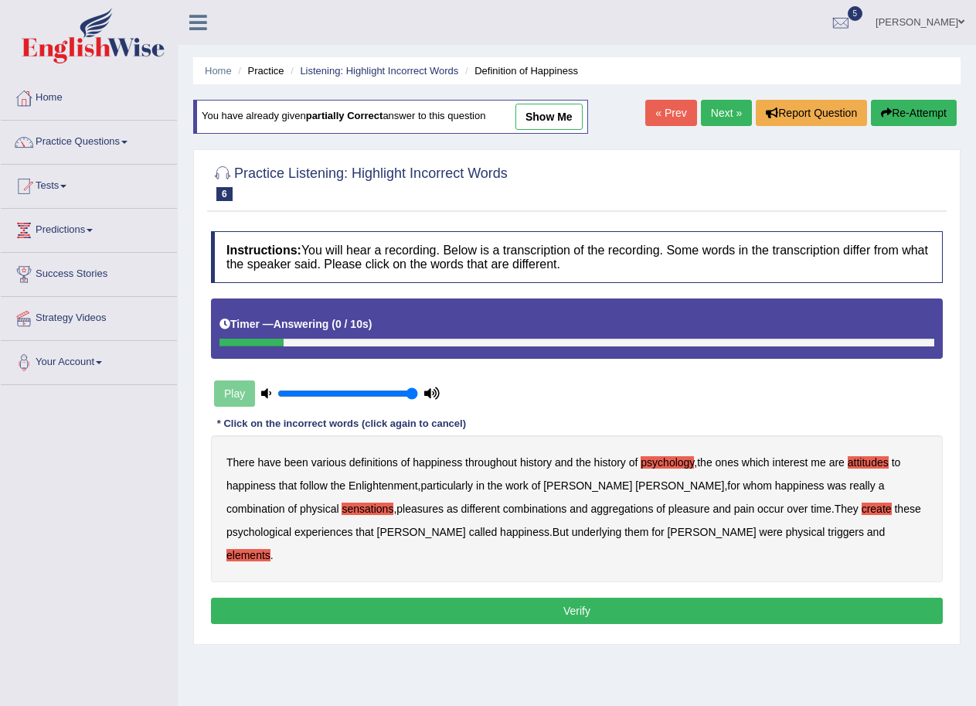
click at [578, 598] on button "Verify" at bounding box center [577, 611] width 732 height 26
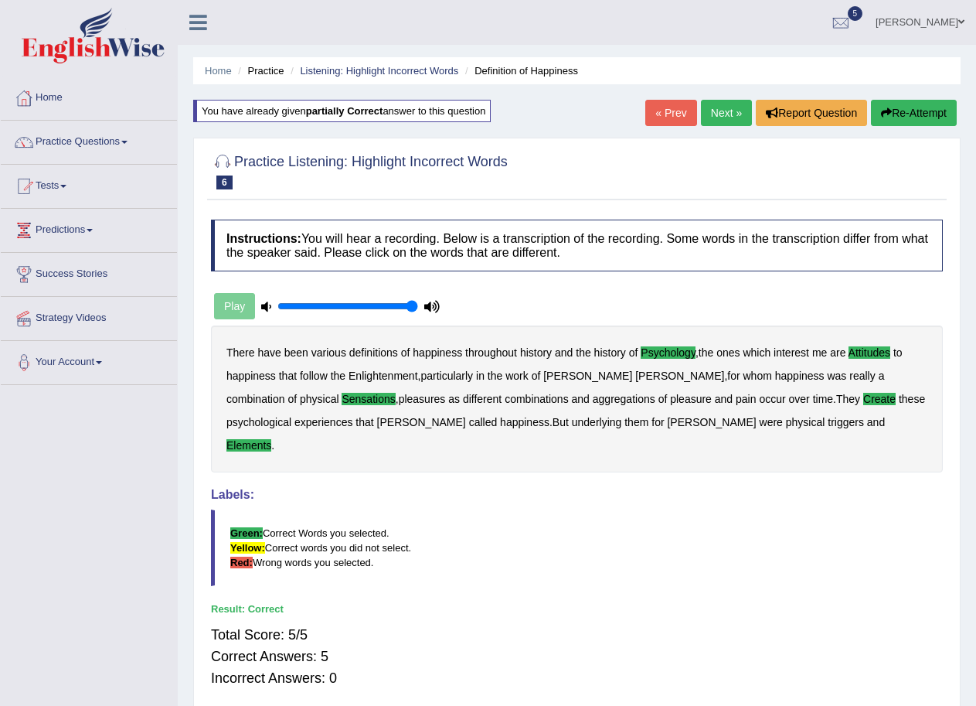
click at [727, 114] on link "Next »" at bounding box center [726, 113] width 51 height 26
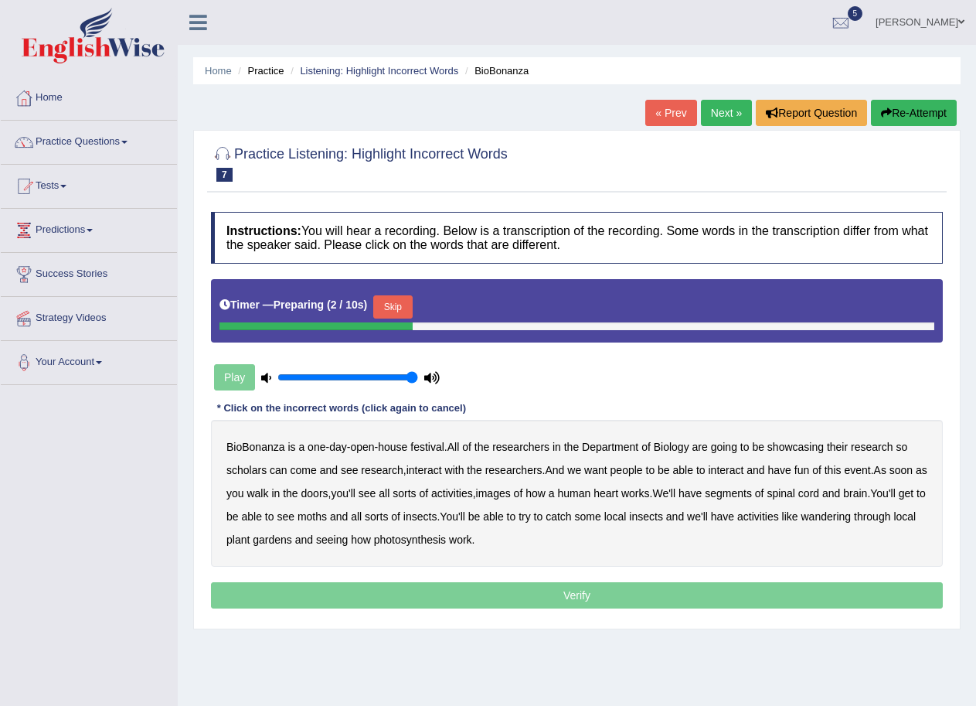
click at [410, 305] on button "Skip" at bounding box center [392, 306] width 39 height 23
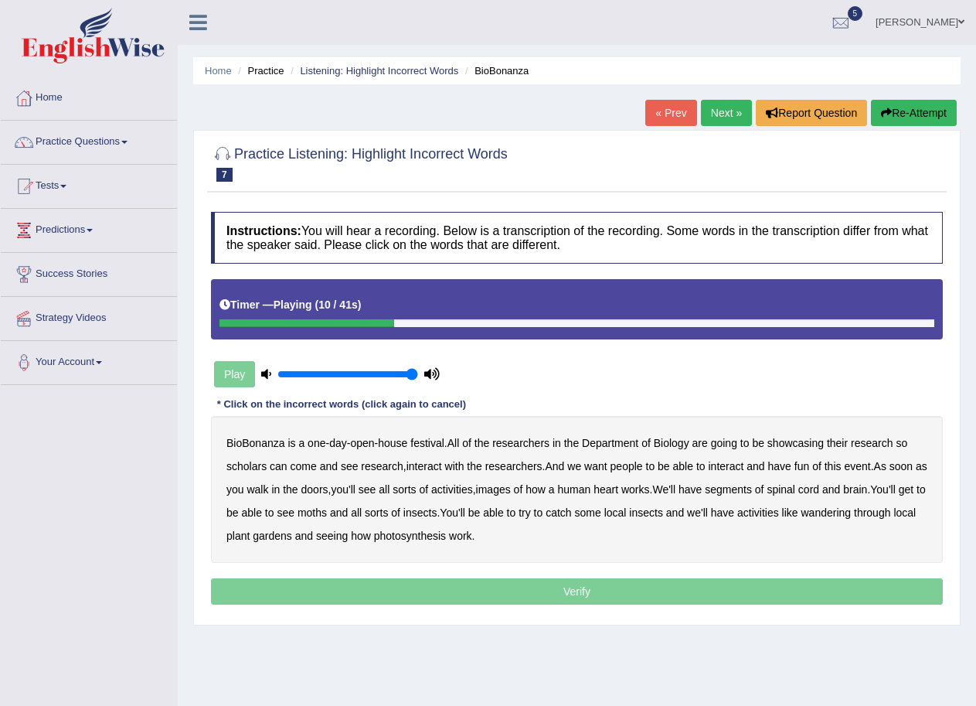
click at [261, 466] on b "scholars" at bounding box center [247, 466] width 40 height 12
click at [511, 489] on b "images" at bounding box center [493, 489] width 35 height 12
click at [752, 487] on b "segments" at bounding box center [728, 489] width 47 height 12
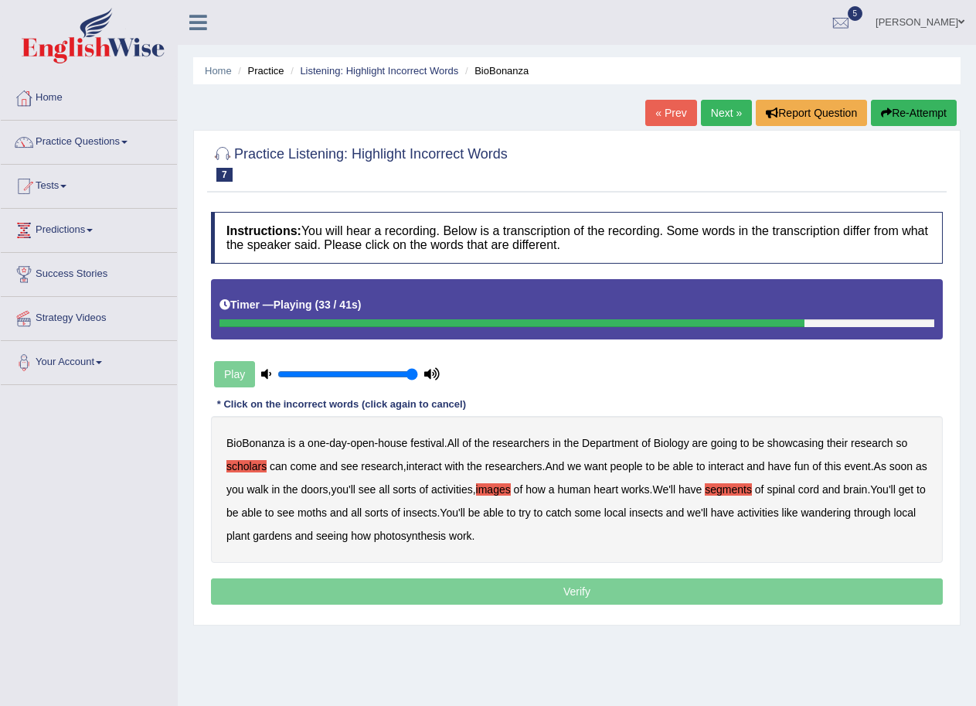
click at [327, 515] on b "moths" at bounding box center [312, 512] width 29 height 12
click at [852, 517] on b "wandering" at bounding box center [827, 512] width 50 height 12
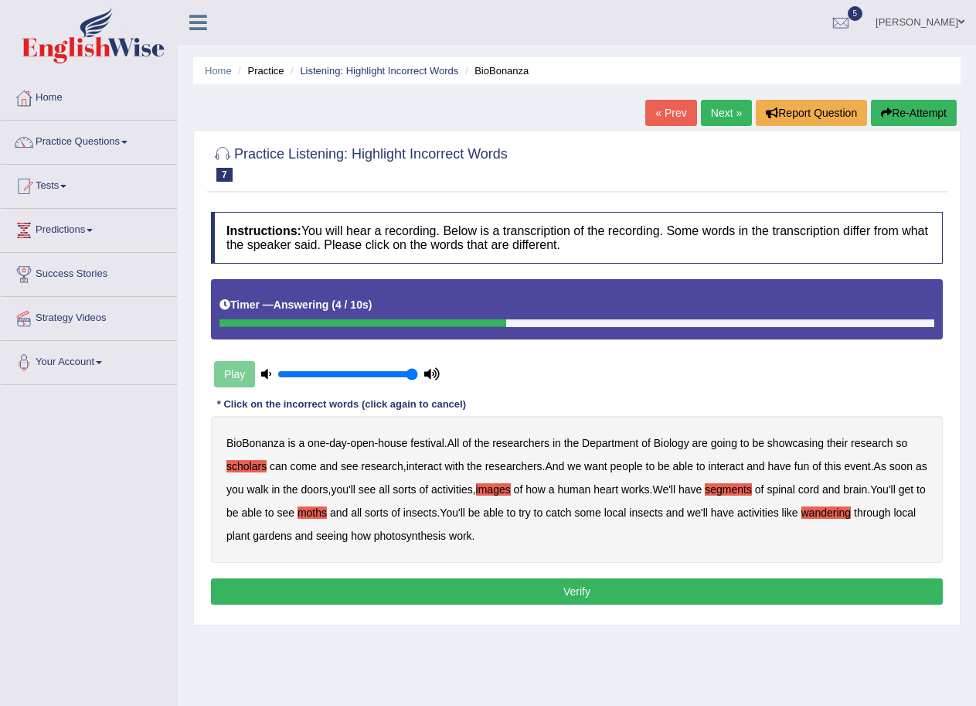
click at [577, 589] on button "Verify" at bounding box center [577, 591] width 732 height 26
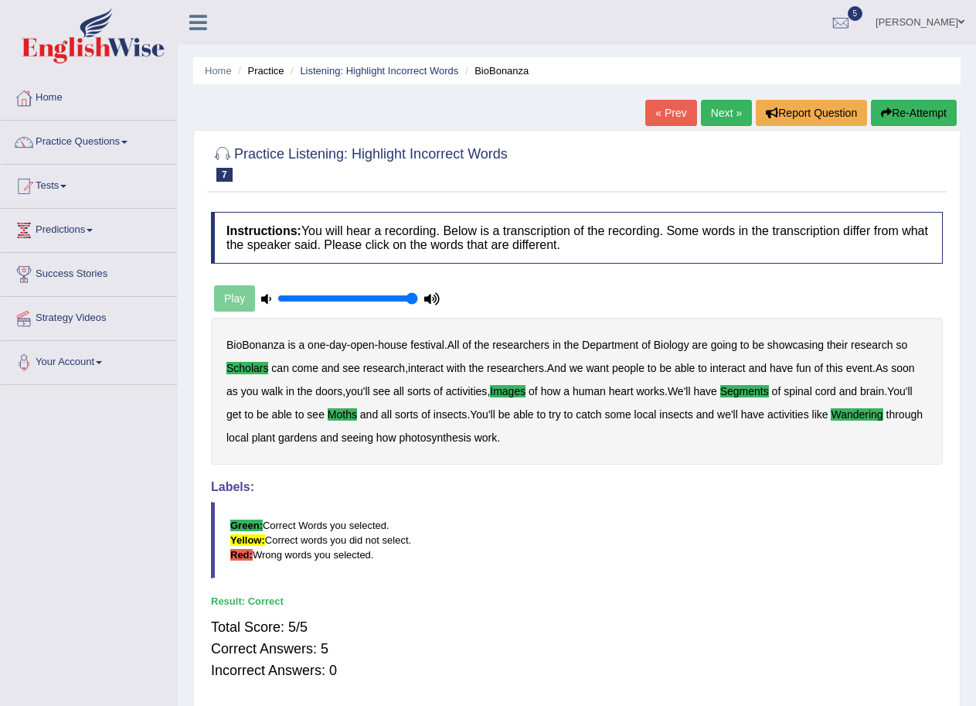
click at [729, 111] on link "Next »" at bounding box center [726, 113] width 51 height 26
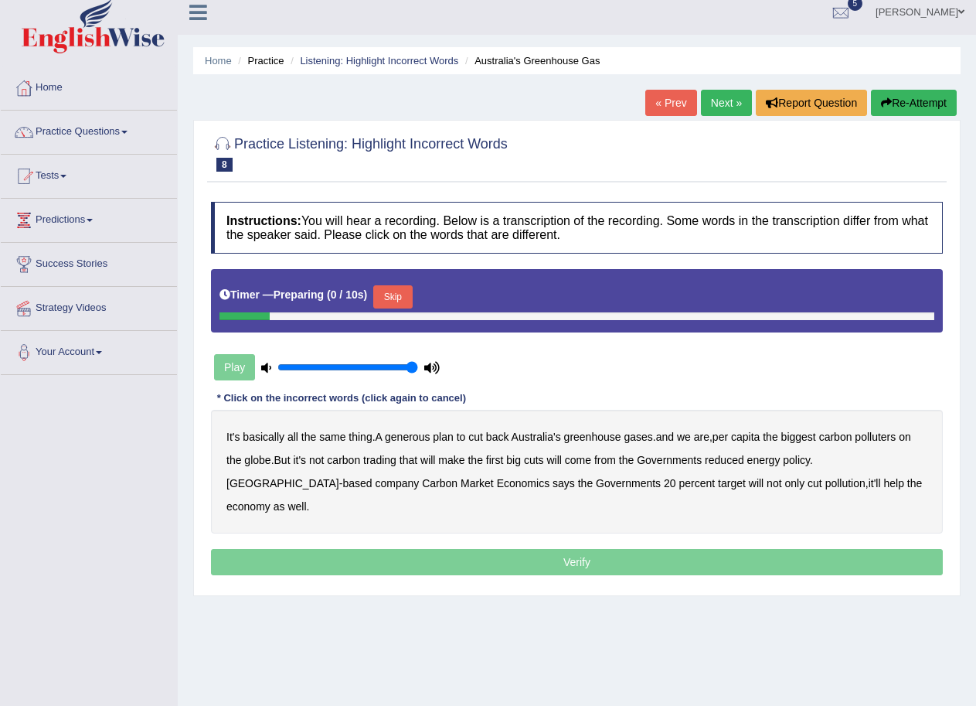
scroll to position [77, 0]
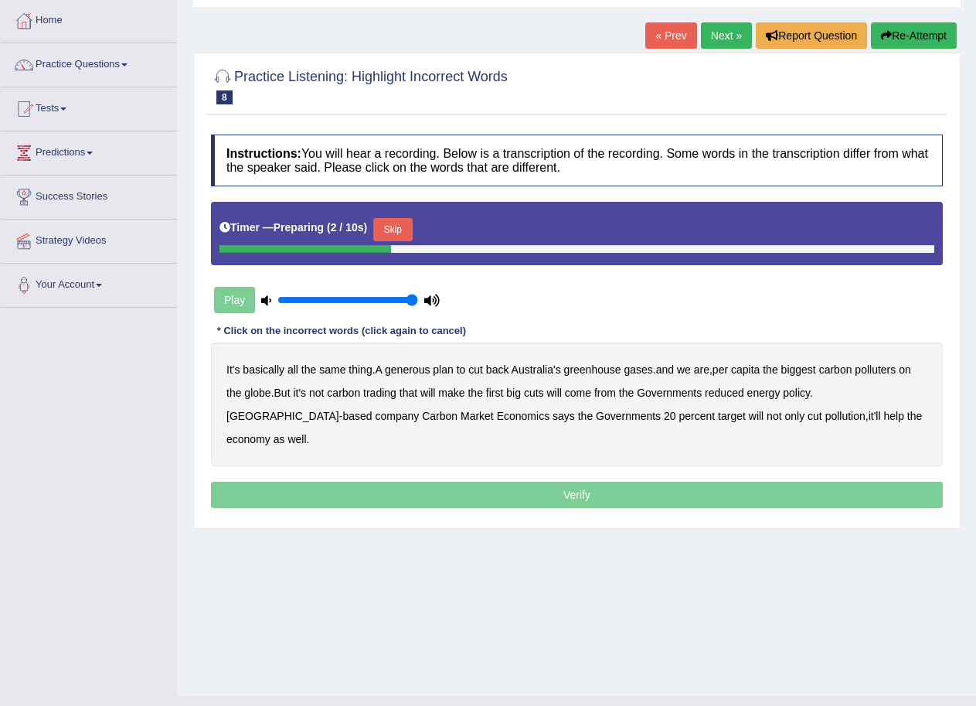
click at [399, 227] on button "Skip" at bounding box center [392, 229] width 39 height 23
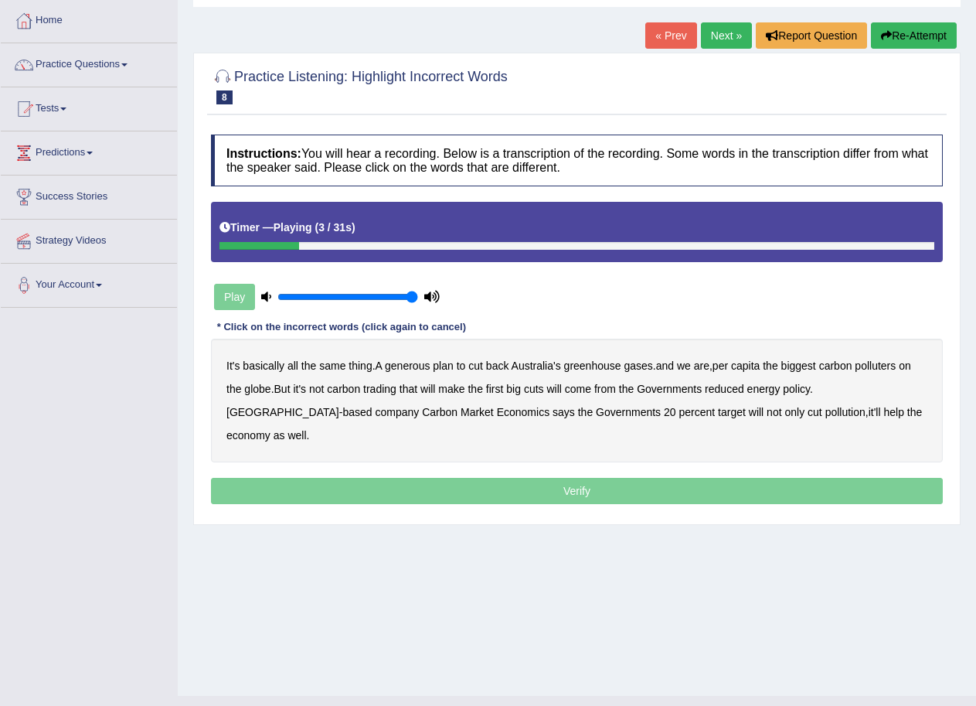
click at [421, 365] on b "generous" at bounding box center [407, 365] width 45 height 12
click at [256, 387] on b "globe" at bounding box center [257, 389] width 26 height 12
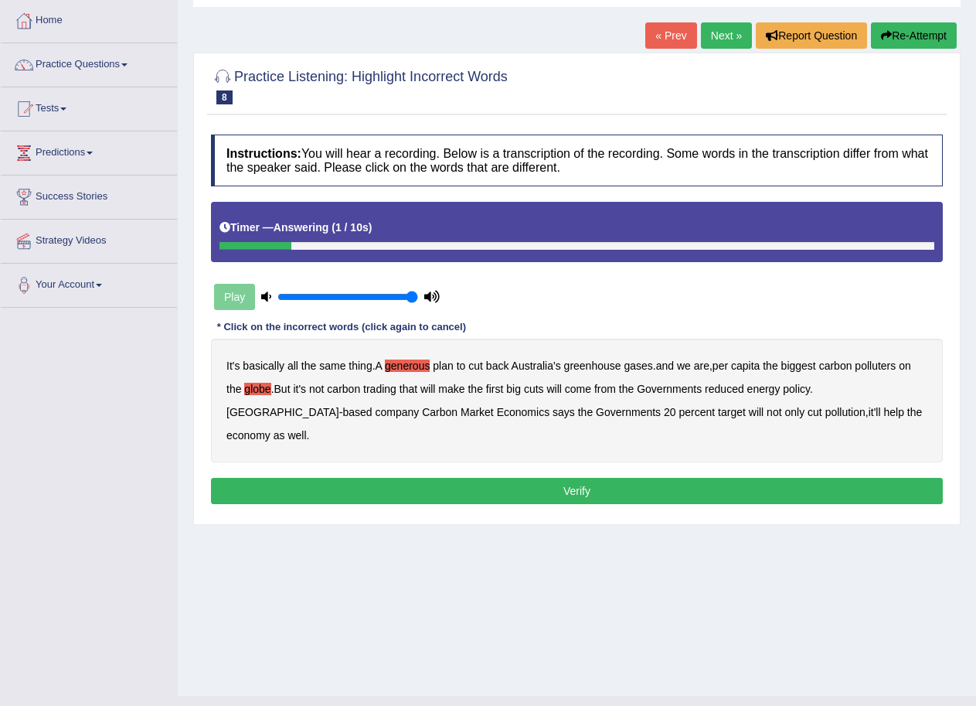
click at [584, 478] on button "Verify" at bounding box center [577, 491] width 732 height 26
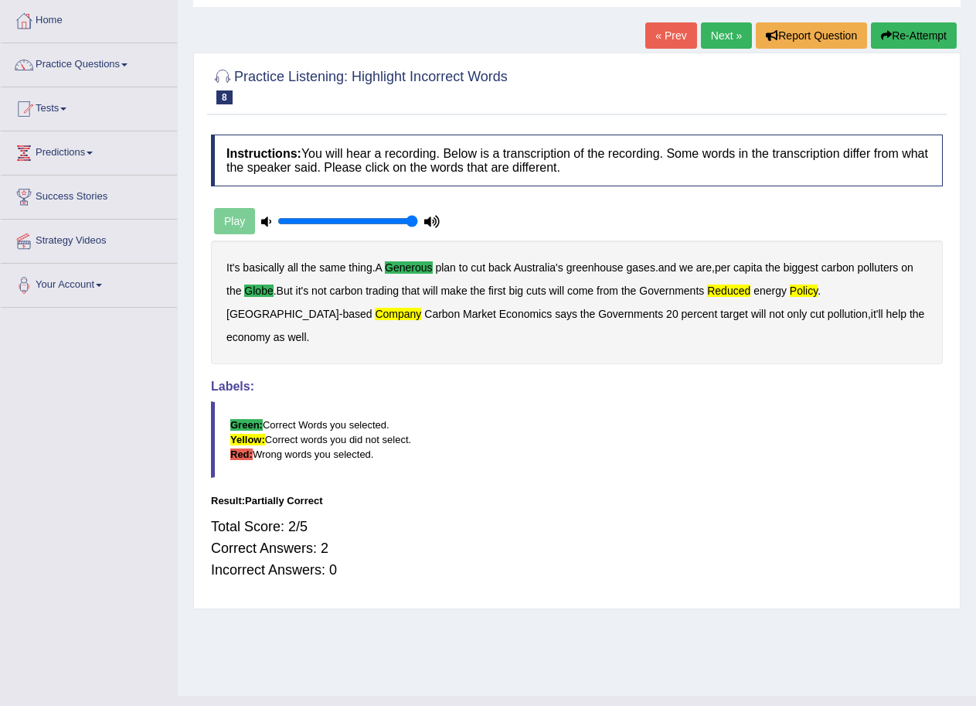
click at [932, 33] on button "Re-Attempt" at bounding box center [914, 35] width 86 height 26
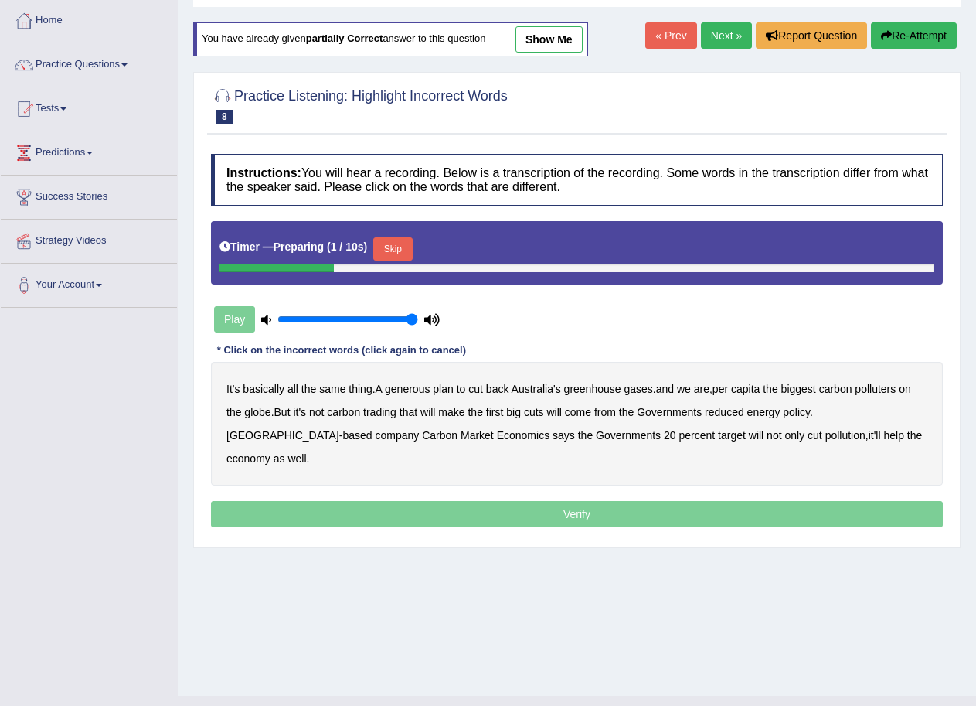
click at [400, 242] on button "Skip" at bounding box center [392, 248] width 39 height 23
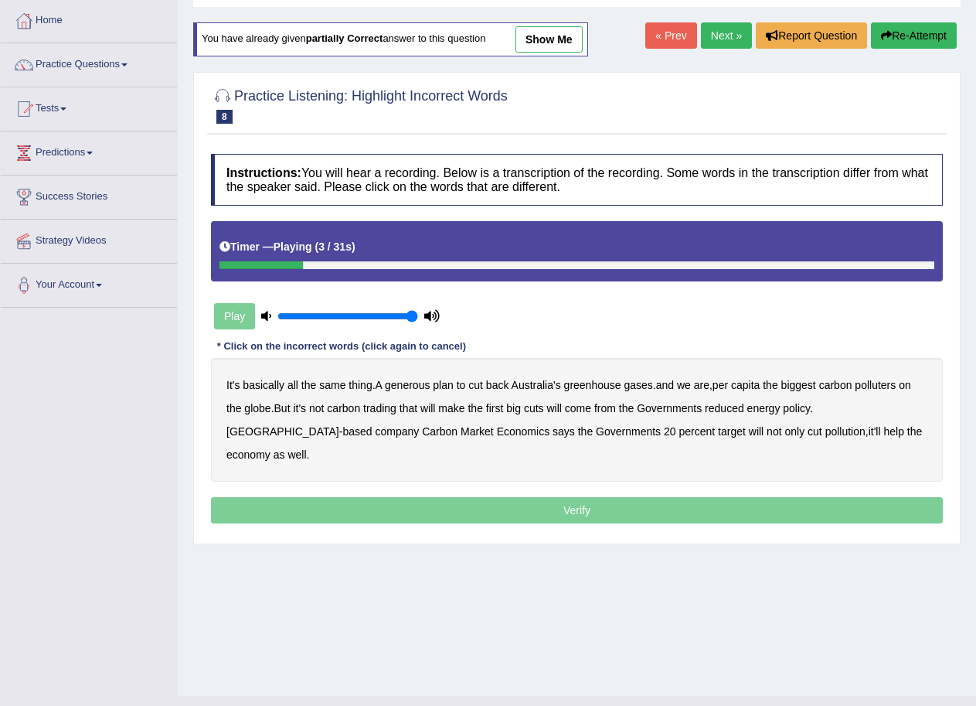
click at [425, 385] on b "generous" at bounding box center [407, 385] width 45 height 12
click at [258, 405] on b "globe" at bounding box center [257, 408] width 26 height 12
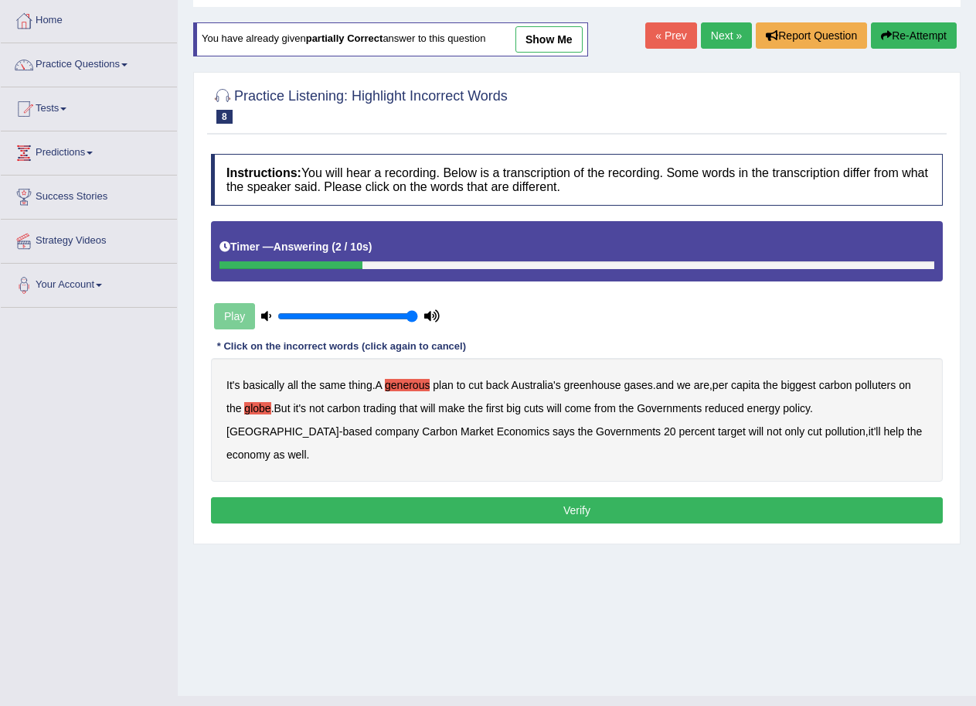
click at [923, 33] on button "Re-Attempt" at bounding box center [914, 35] width 86 height 26
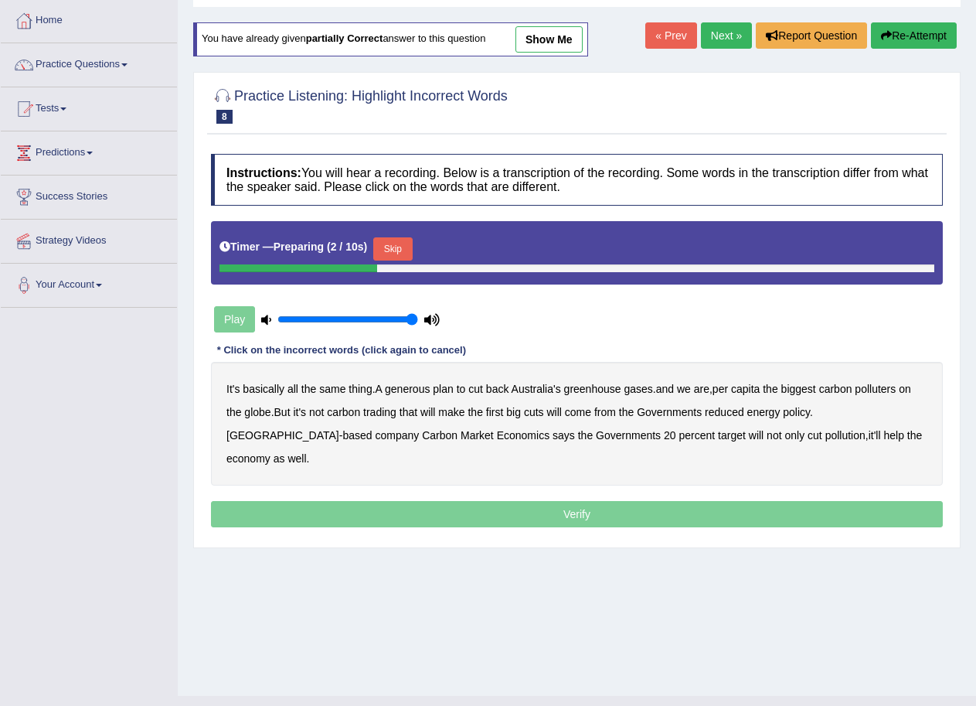
click at [403, 250] on button "Skip" at bounding box center [392, 248] width 39 height 23
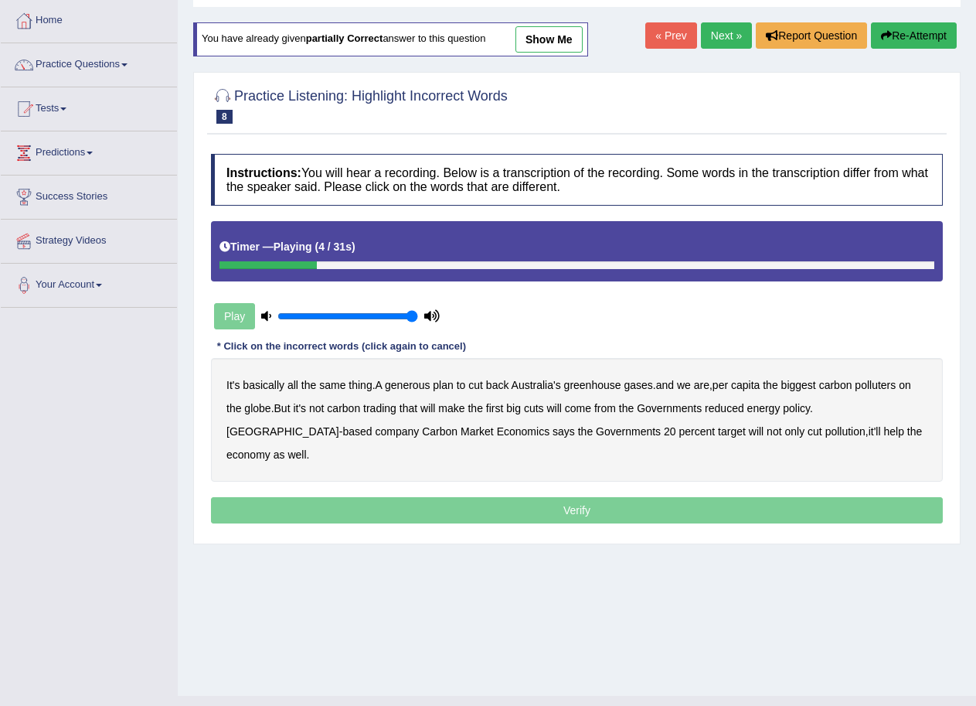
click at [405, 387] on b "generous" at bounding box center [407, 385] width 45 height 12
click at [256, 409] on b "globe" at bounding box center [257, 408] width 26 height 12
click at [441, 411] on div "It's basically all the same thing . A generous plan to cut back Australia's gre…" at bounding box center [577, 420] width 732 height 124
click at [435, 407] on b "will" at bounding box center [428, 408] width 15 height 12
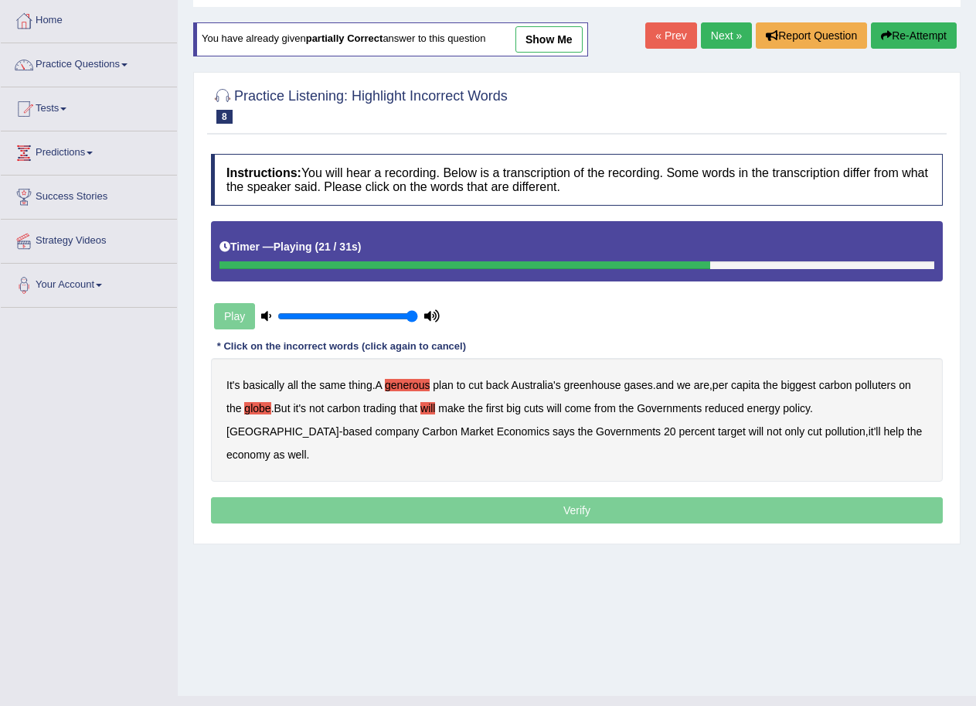
click at [725, 407] on b "reduced" at bounding box center [724, 408] width 39 height 12
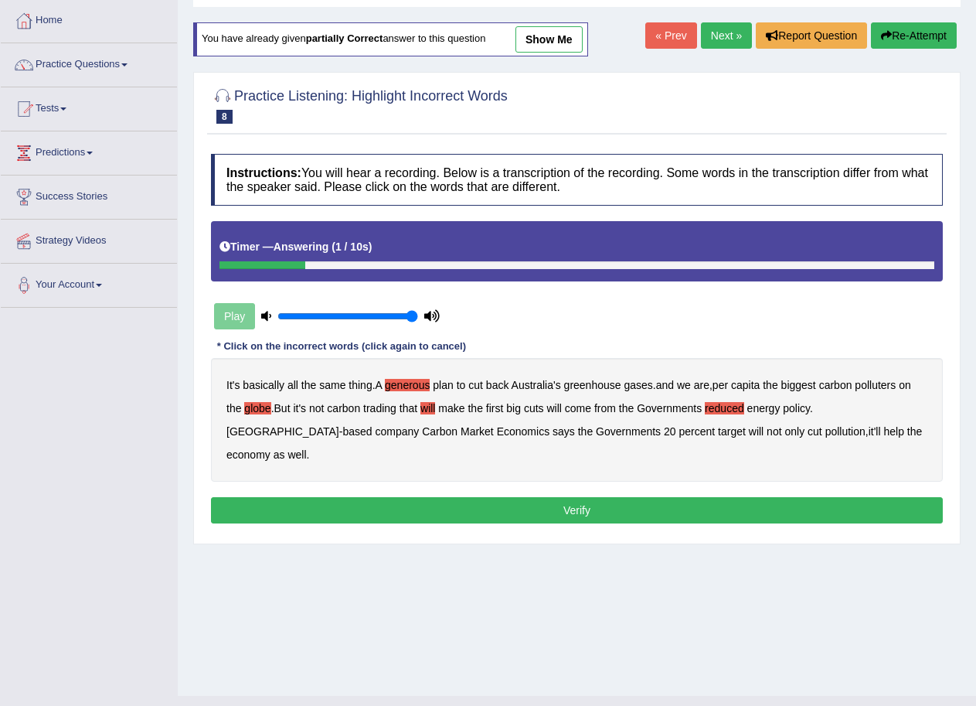
click at [554, 497] on button "Verify" at bounding box center [577, 510] width 732 height 26
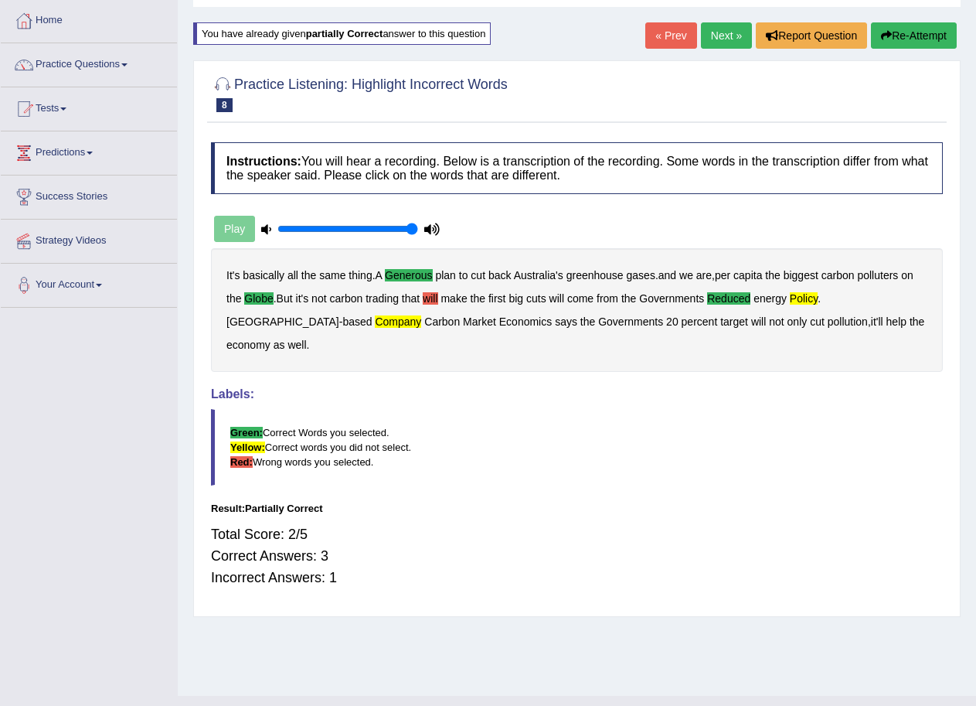
click at [714, 37] on link "Next »" at bounding box center [726, 35] width 51 height 26
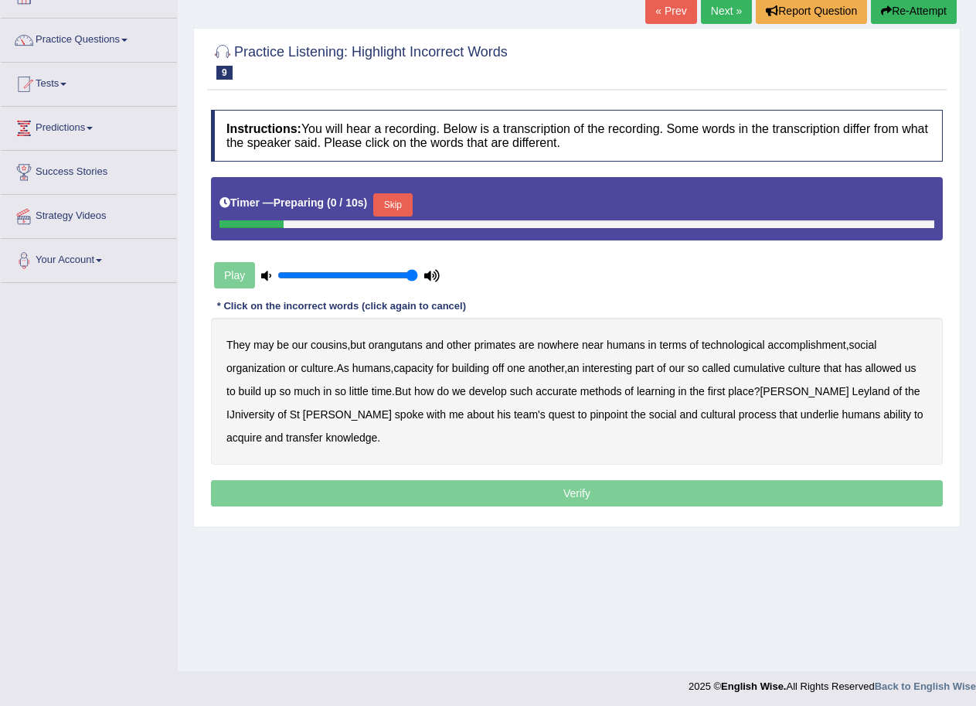
scroll to position [106, 0]
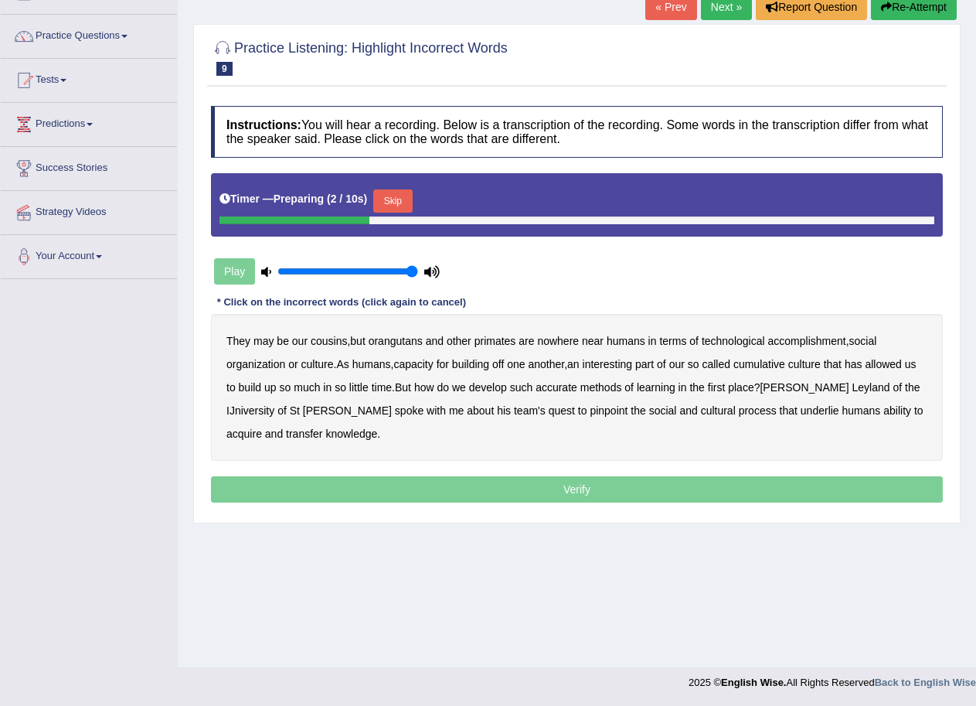
click at [400, 199] on button "Skip" at bounding box center [392, 200] width 39 height 23
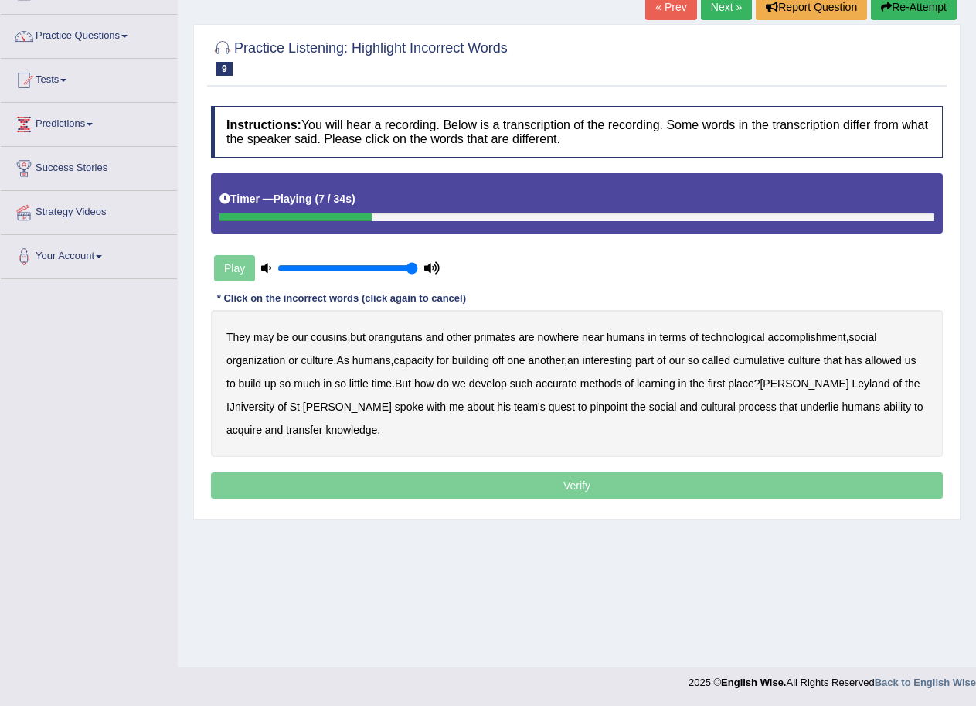
click at [813, 339] on b "accomplishment" at bounding box center [807, 337] width 78 height 12
click at [561, 381] on b "accurate" at bounding box center [557, 383] width 42 height 12
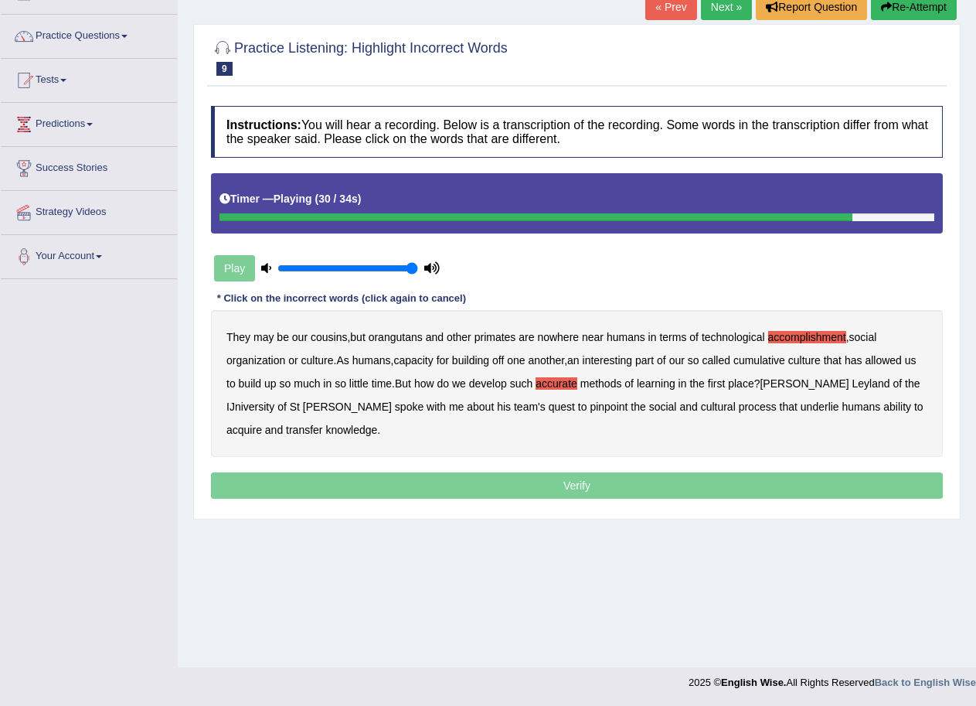
click at [701, 408] on b "cultural" at bounding box center [718, 406] width 35 height 12
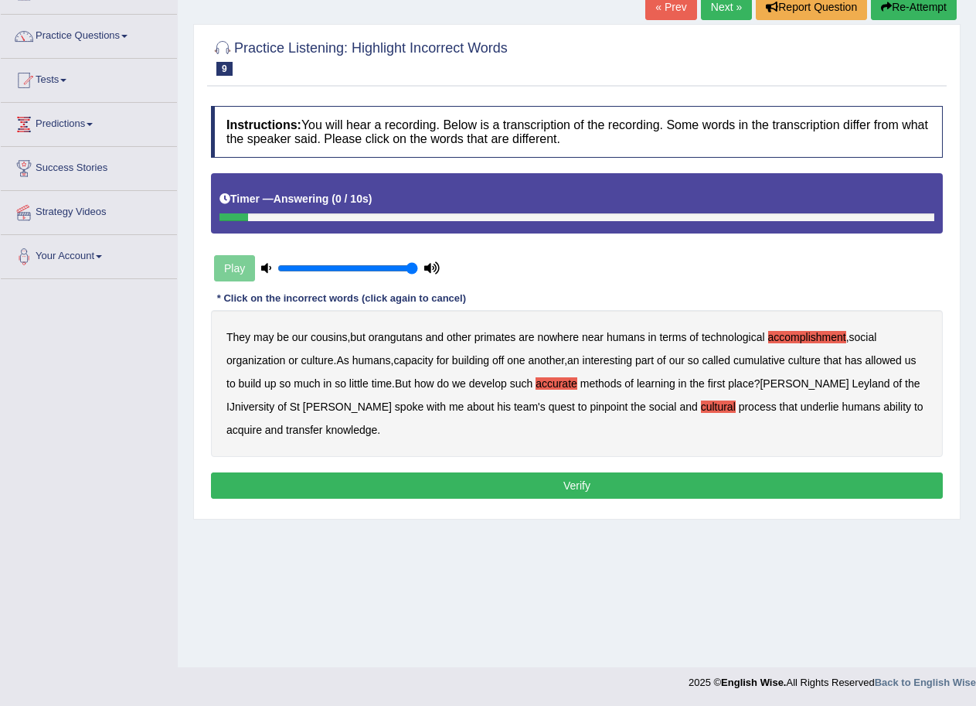
click at [322, 424] on b "transfer" at bounding box center [304, 430] width 36 height 12
click at [573, 480] on button "Verify" at bounding box center [577, 485] width 732 height 26
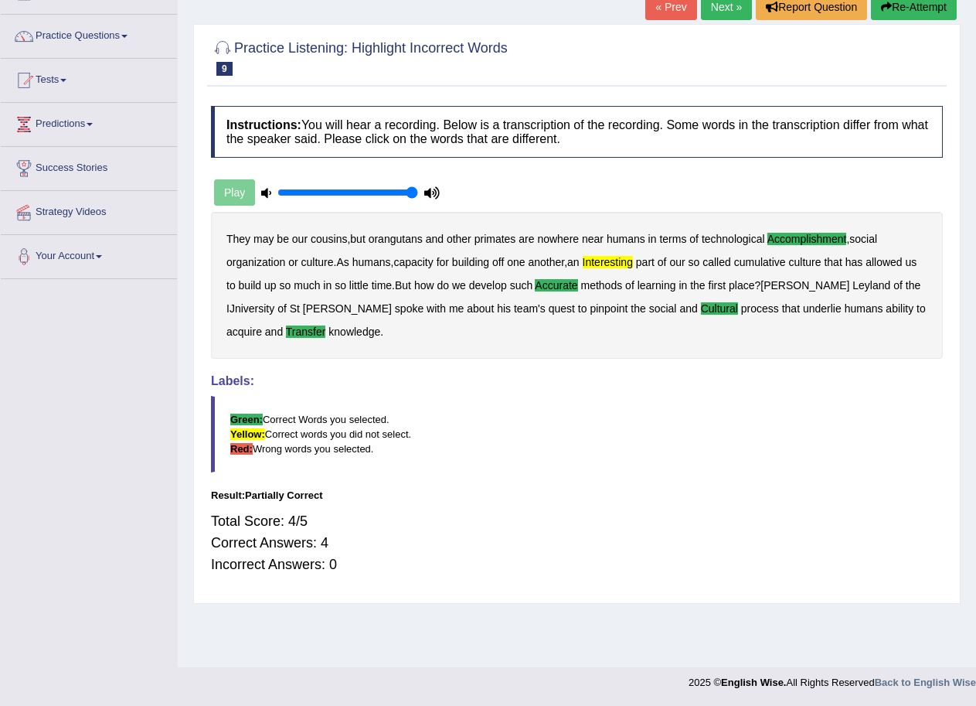
click at [724, 8] on link "Next »" at bounding box center [726, 7] width 51 height 26
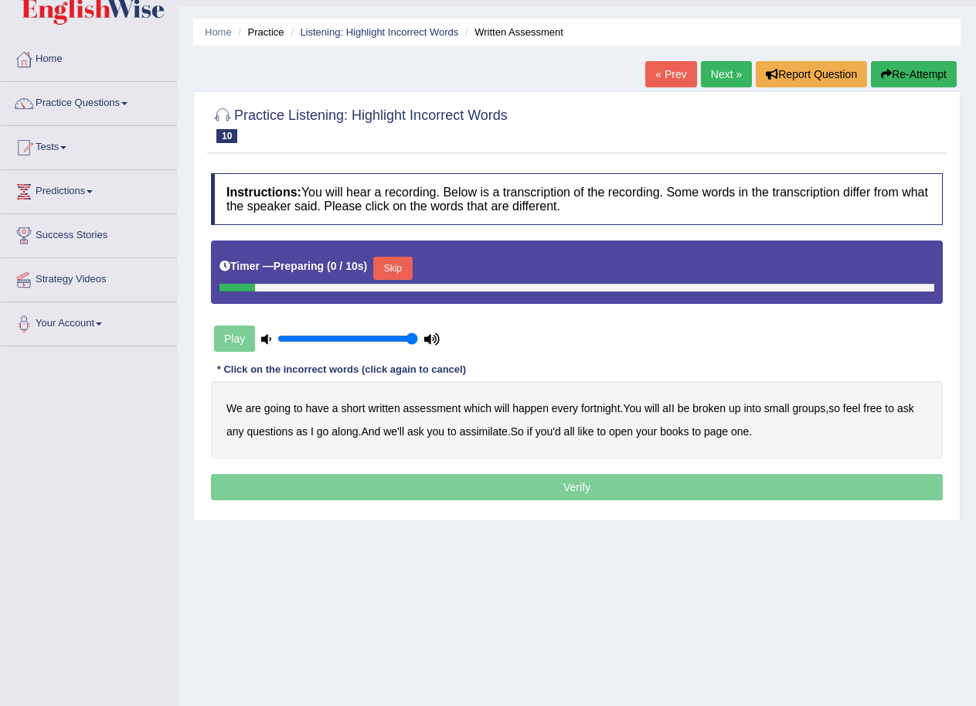
scroll to position [106, 0]
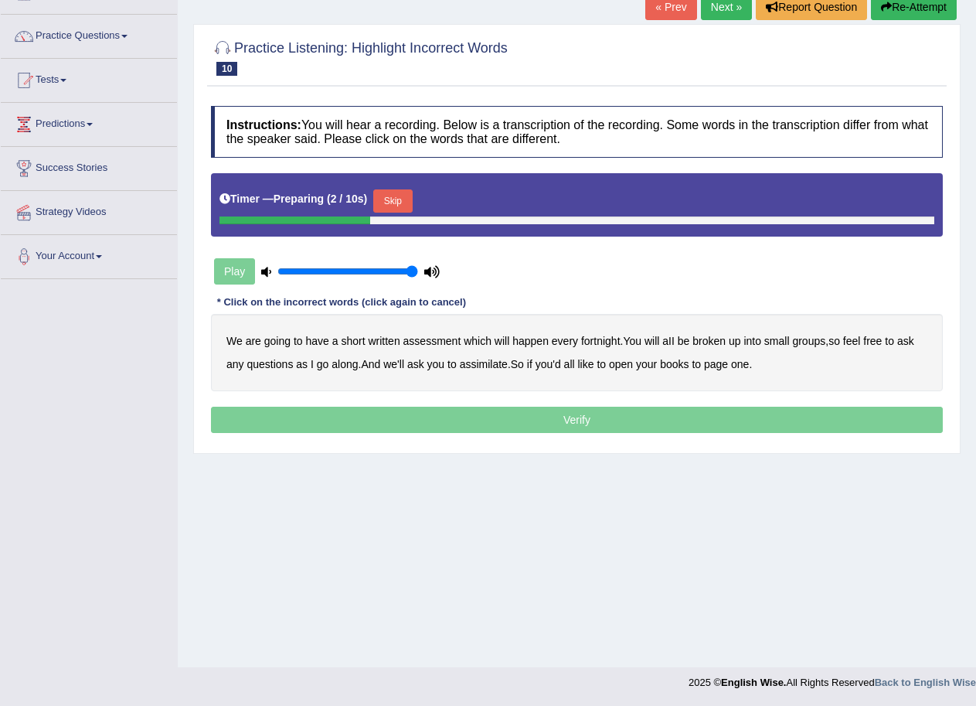
click at [394, 198] on button "Skip" at bounding box center [392, 200] width 39 height 23
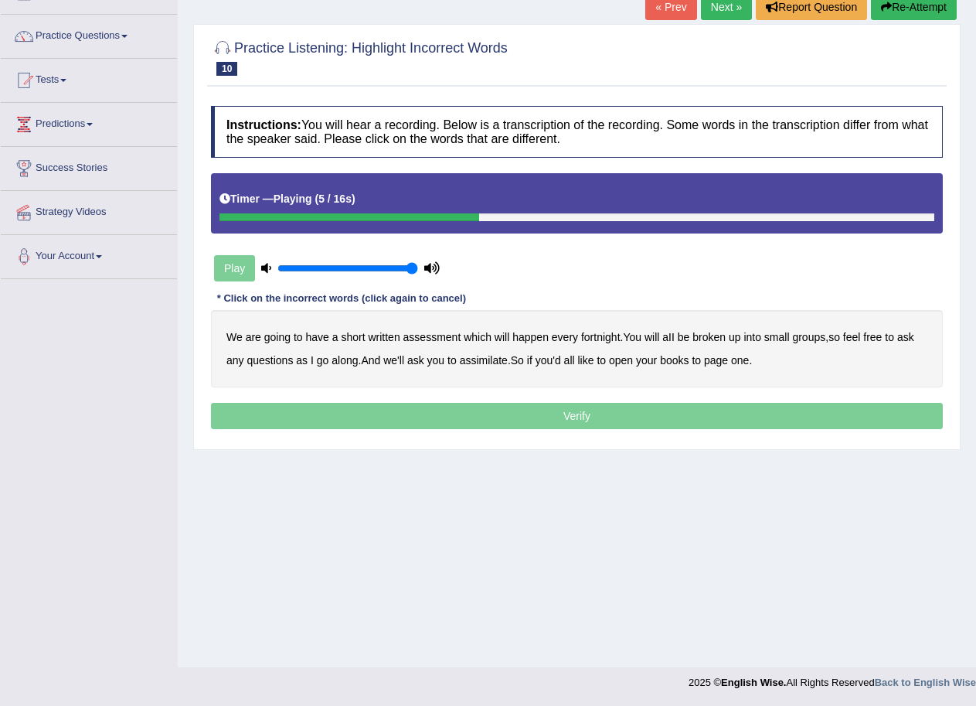
click at [715, 337] on b "broken" at bounding box center [709, 337] width 33 height 12
click at [423, 361] on b "ask" at bounding box center [415, 360] width 17 height 12
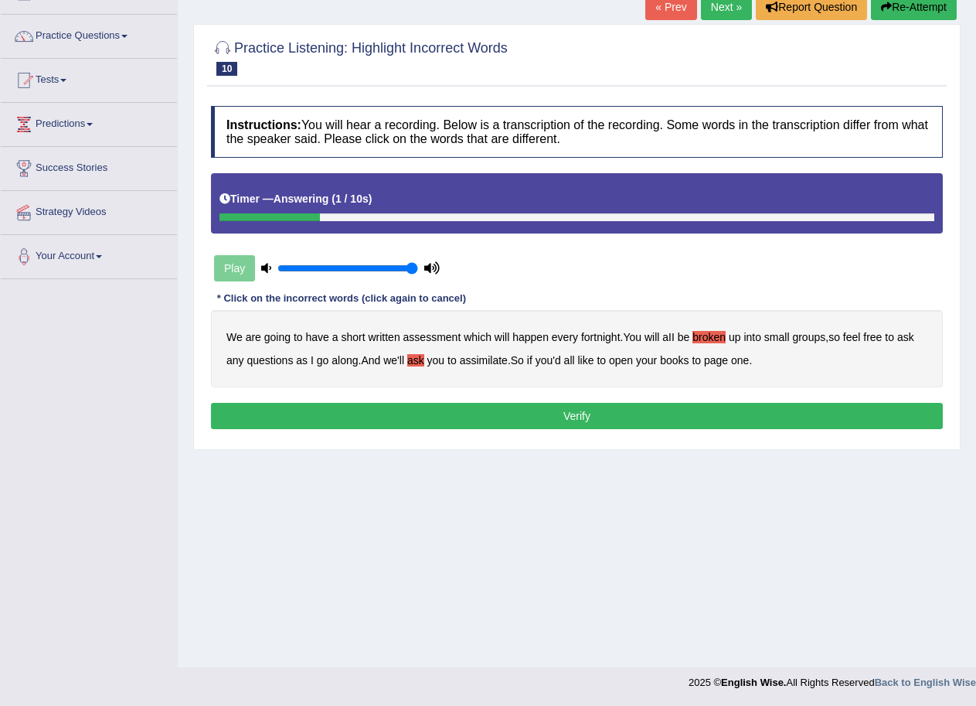
click at [415, 356] on b "ask" at bounding box center [415, 360] width 17 height 12
click at [485, 363] on b "assimilate" at bounding box center [484, 360] width 48 height 12
click at [579, 407] on button "Verify" at bounding box center [577, 416] width 732 height 26
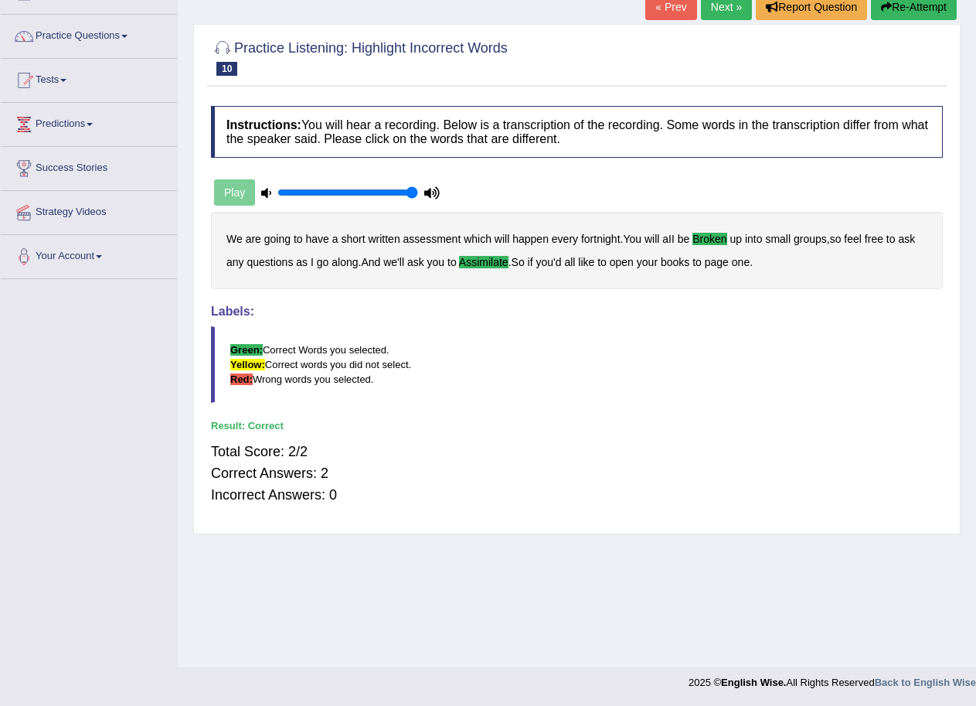
click at [728, 5] on link "Next »" at bounding box center [726, 7] width 51 height 26
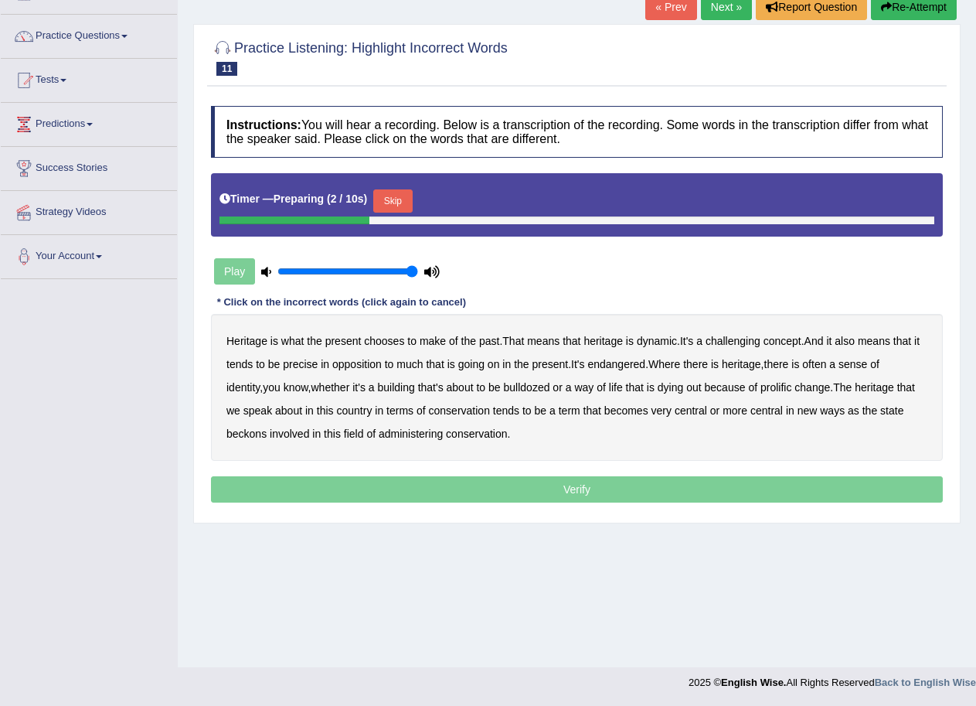
click at [401, 199] on button "Skip" at bounding box center [392, 200] width 39 height 23
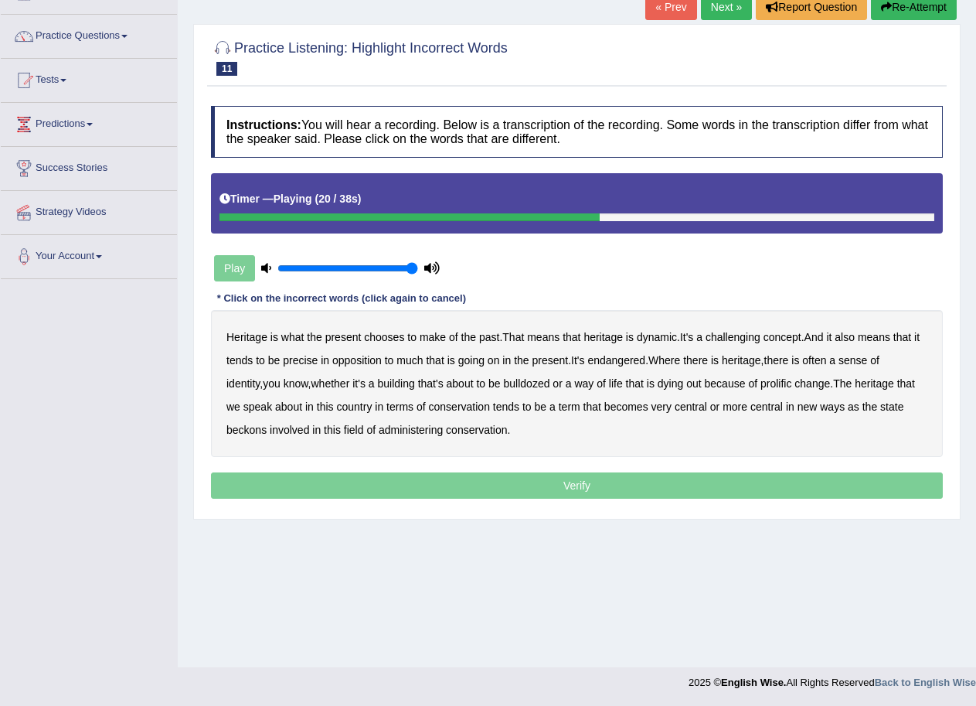
click at [254, 384] on b "identity" at bounding box center [243, 383] width 33 height 12
click at [257, 428] on b "beckons" at bounding box center [247, 430] width 40 height 12
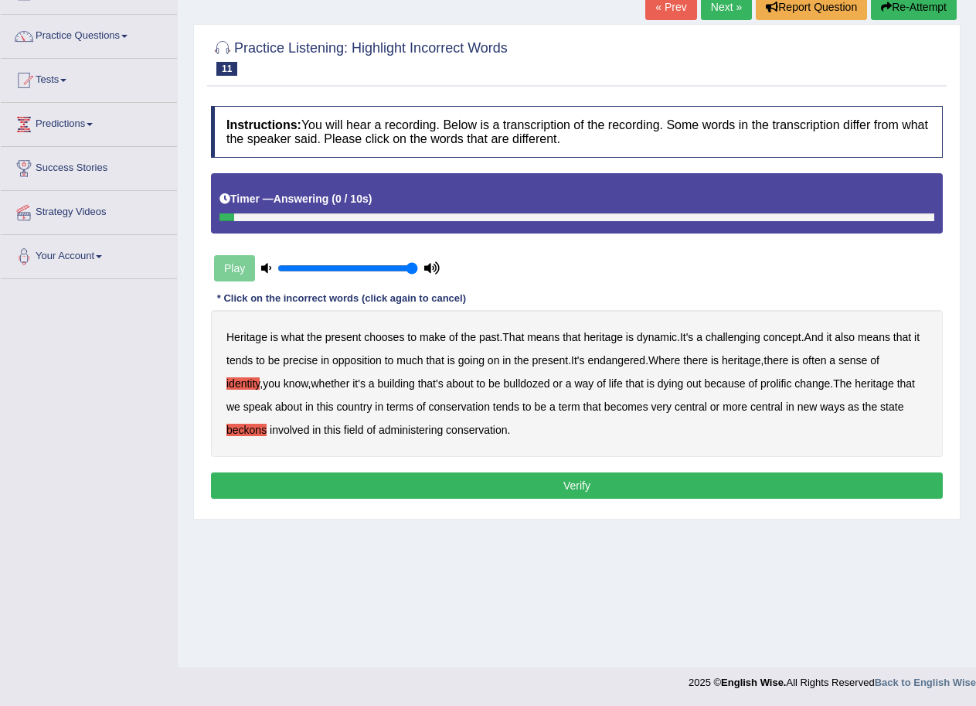
click at [413, 427] on b "administering" at bounding box center [411, 430] width 64 height 12
click at [516, 471] on div "Instructions: You will hear a recording. Below is a transcription of the record…" at bounding box center [577, 304] width 740 height 413
click at [516, 479] on button "Verify" at bounding box center [577, 485] width 732 height 26
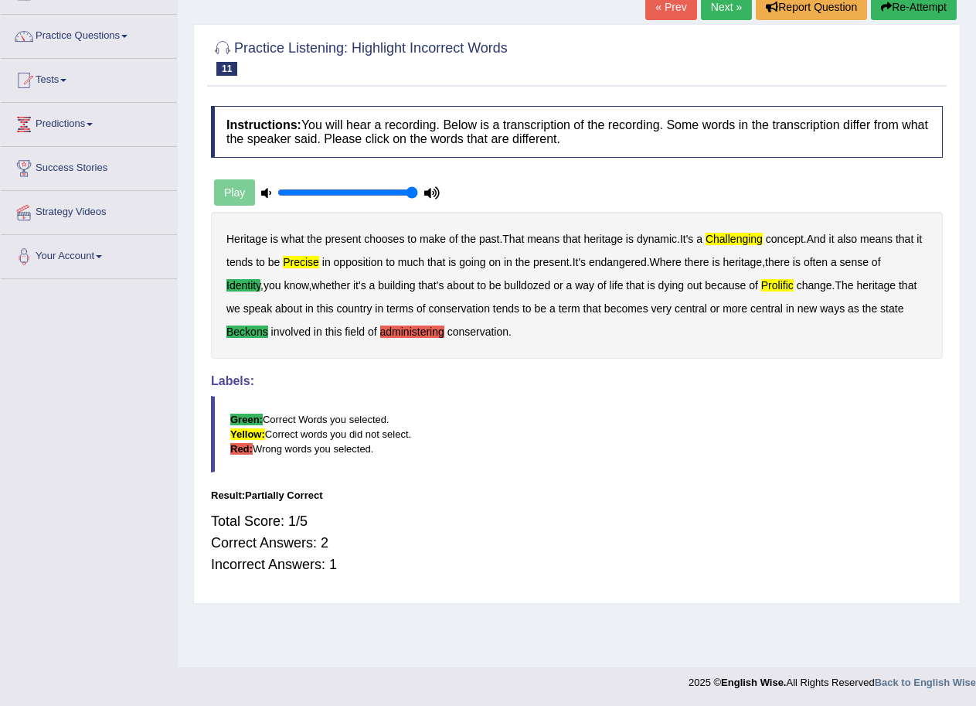
click at [634, 394] on div "Labels: Green: Correct Words you selected. Yellow: Correct words you did not se…" at bounding box center [577, 423] width 732 height 98
click at [923, 6] on button "Re-Attempt" at bounding box center [914, 7] width 86 height 26
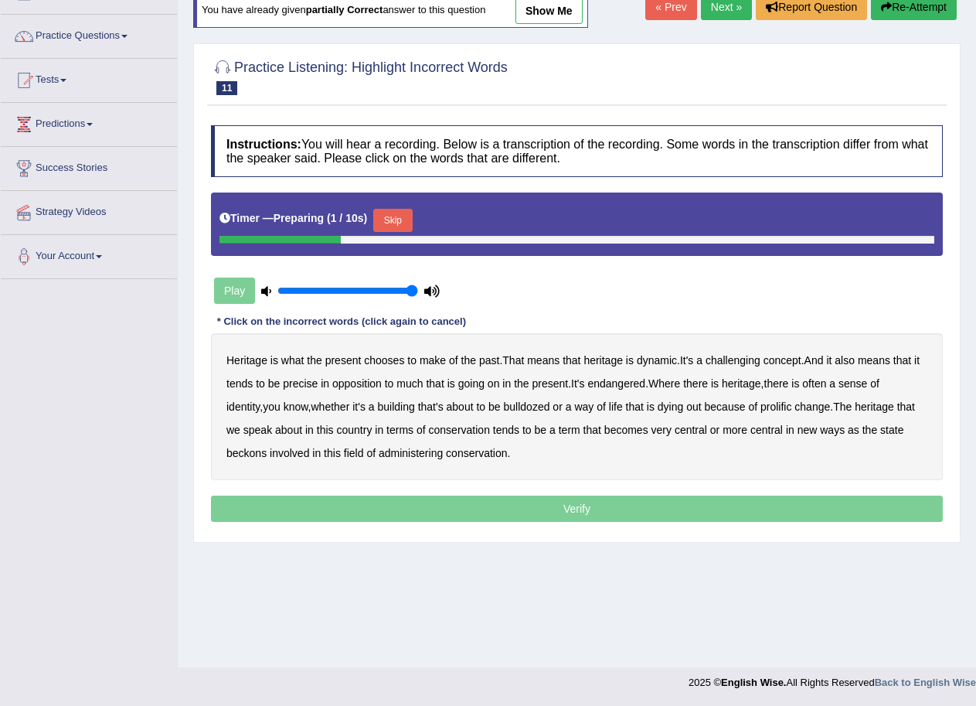
click at [397, 218] on button "Skip" at bounding box center [392, 220] width 39 height 23
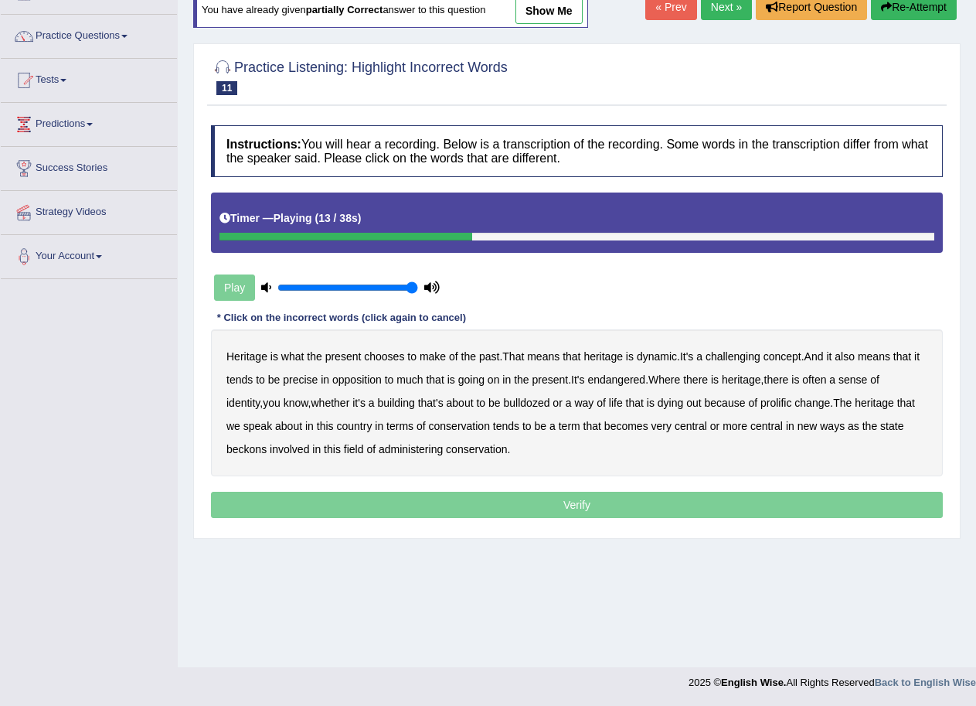
click at [310, 379] on b "precise" at bounding box center [300, 379] width 35 height 12
click at [255, 401] on b "identity" at bounding box center [243, 403] width 33 height 12
click at [791, 404] on b "prolific" at bounding box center [776, 403] width 31 height 12
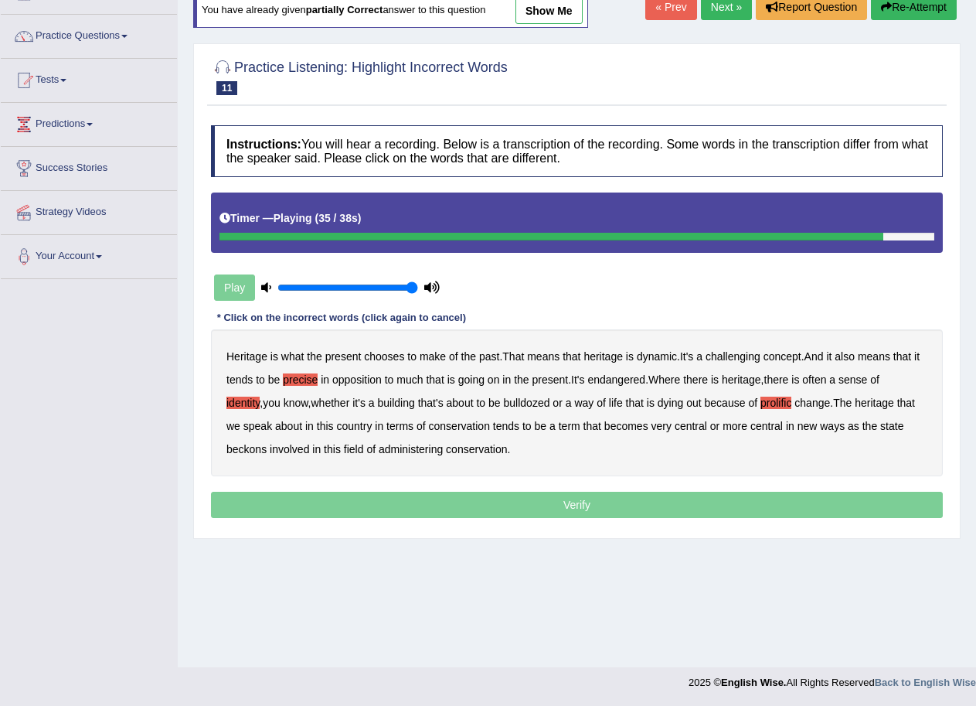
click at [247, 448] on b "beckons" at bounding box center [247, 449] width 40 height 12
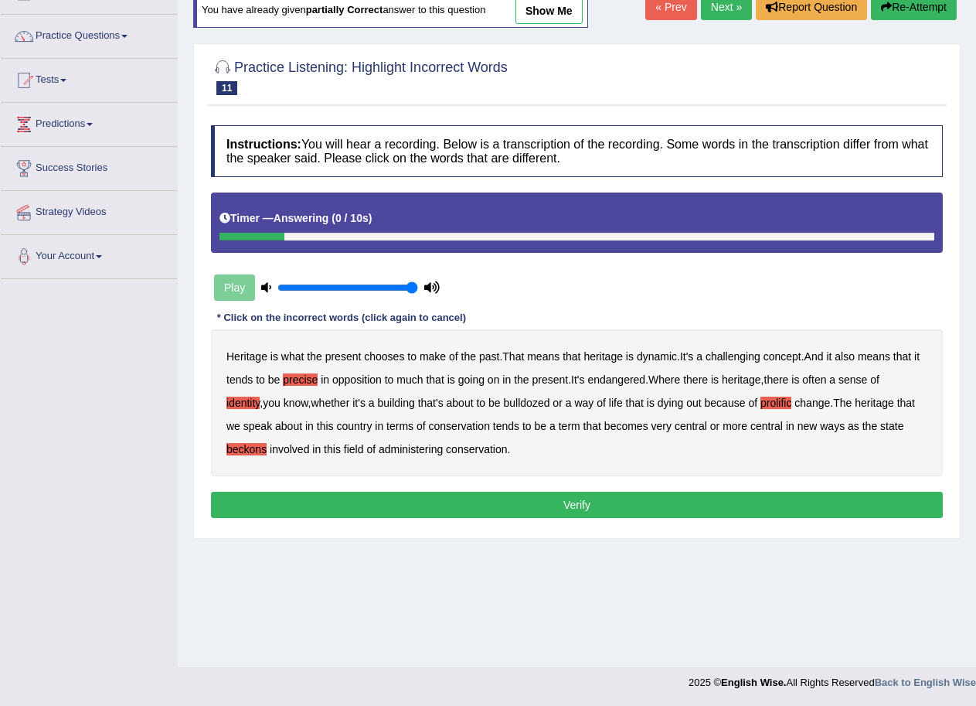
click at [547, 509] on button "Verify" at bounding box center [577, 505] width 732 height 26
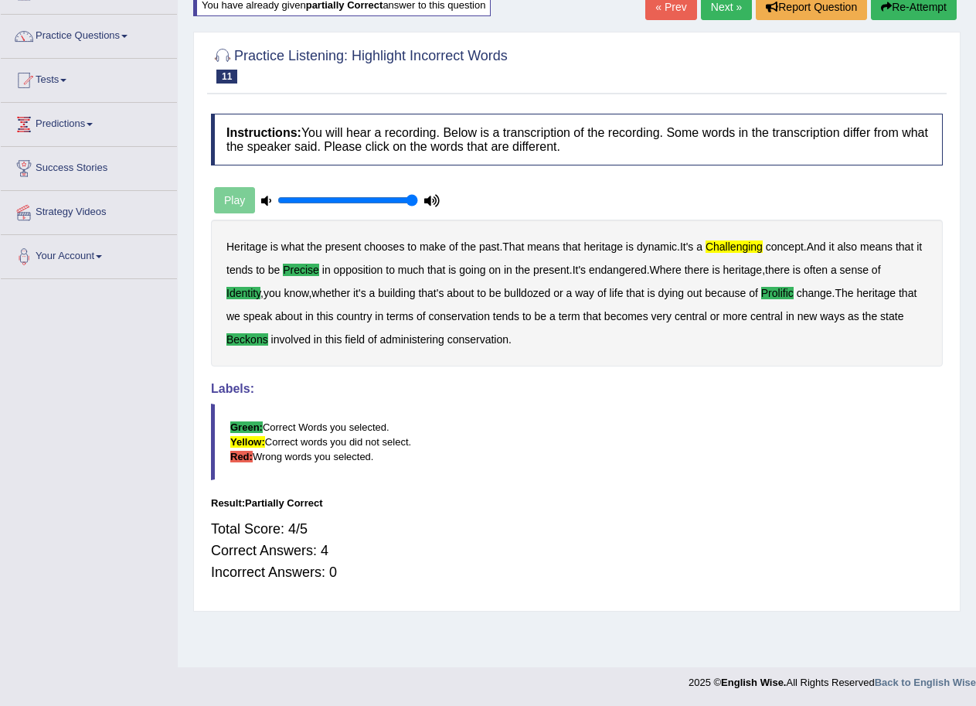
scroll to position [29, 0]
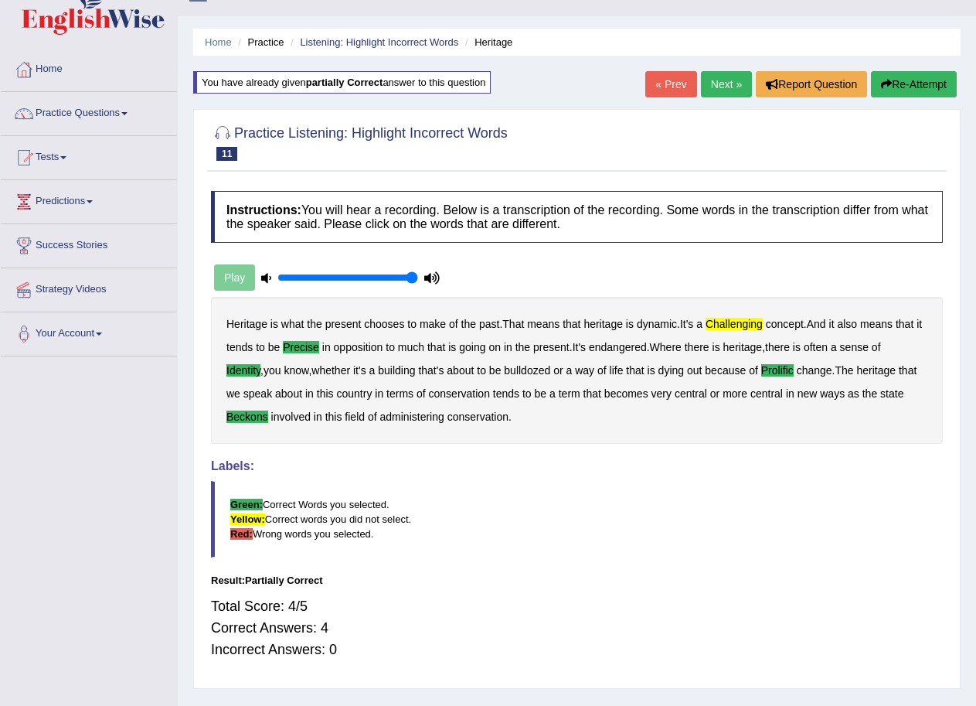
click at [730, 76] on link "Next »" at bounding box center [726, 84] width 51 height 26
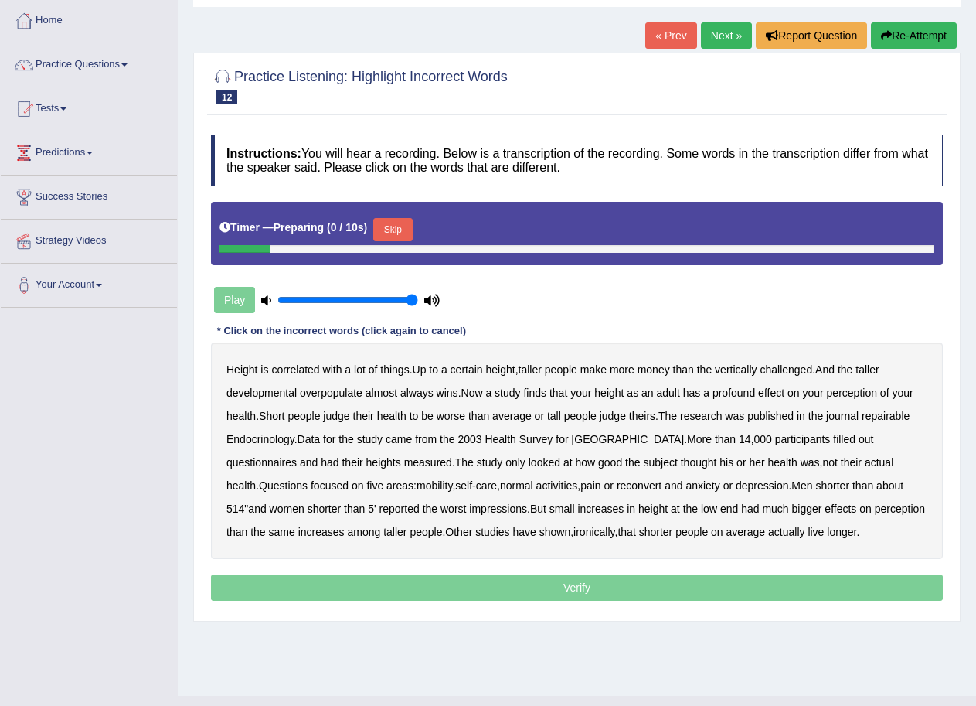
scroll to position [106, 0]
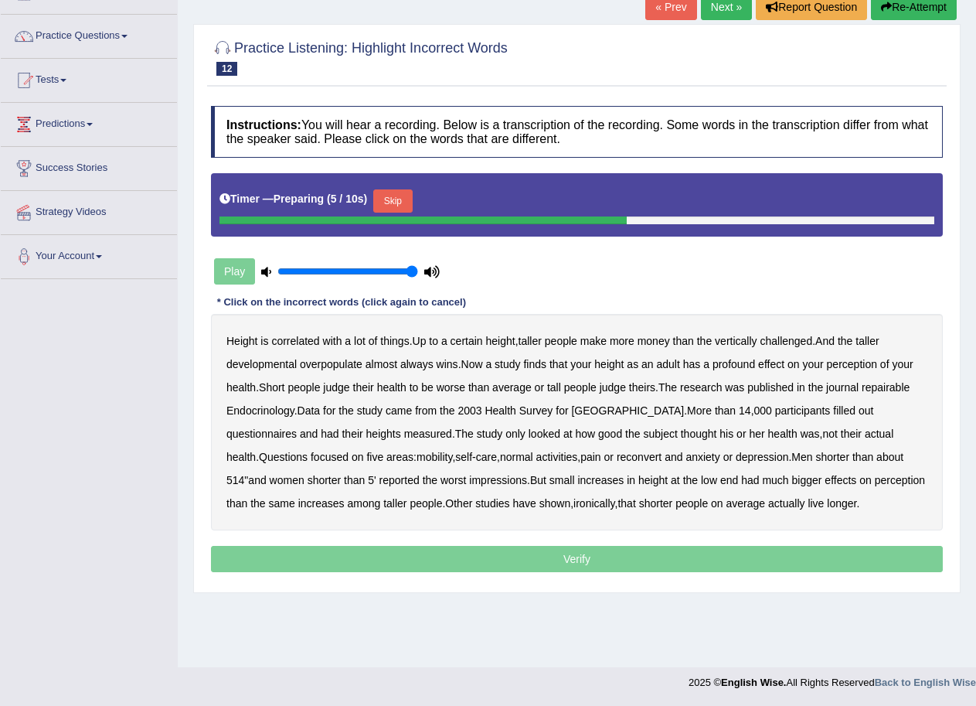
click at [402, 203] on button "Skip" at bounding box center [392, 200] width 39 height 23
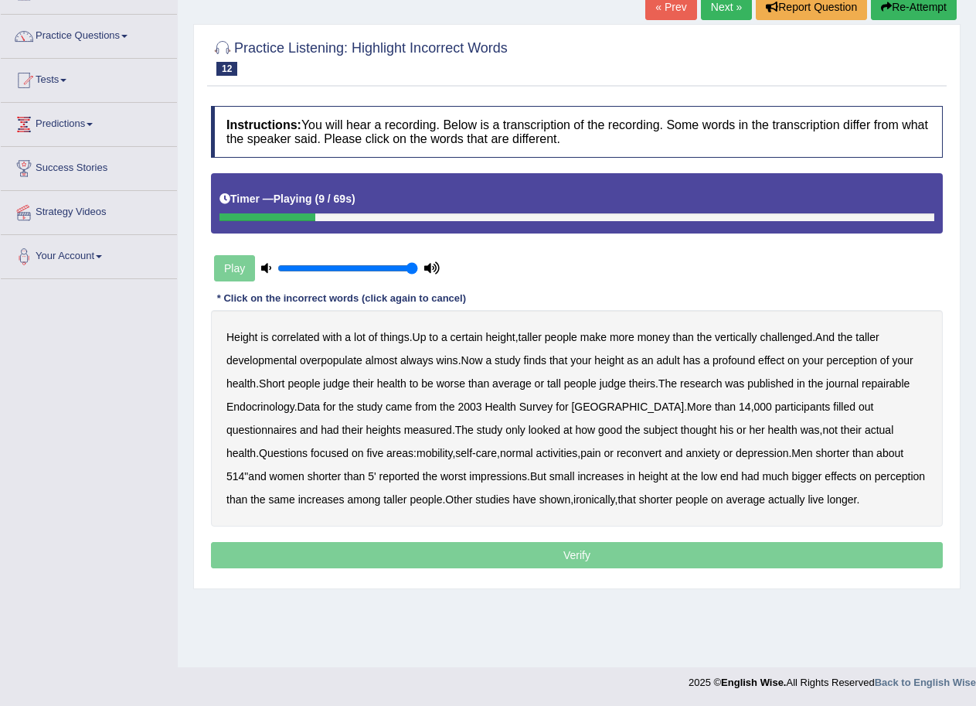
click at [285, 364] on b "developmental" at bounding box center [262, 360] width 70 height 12
click at [277, 359] on b "developmental" at bounding box center [262, 360] width 70 height 12
click at [325, 360] on b "overpopulate" at bounding box center [331, 360] width 63 height 12
click at [886, 382] on b "repairable" at bounding box center [886, 383] width 48 height 12
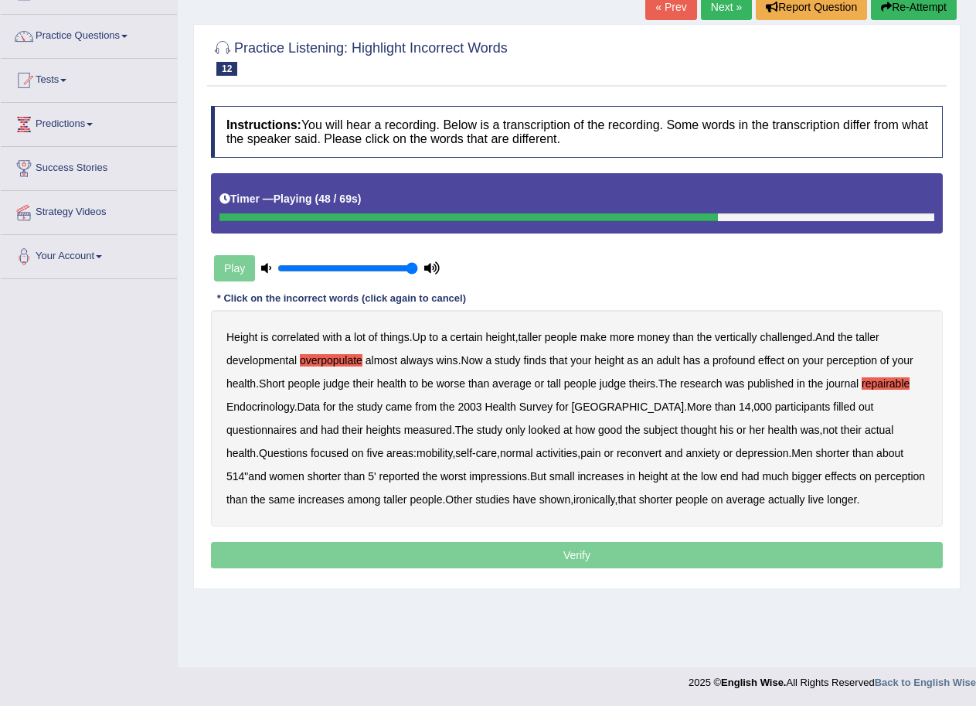
click at [617, 453] on b "reconvert" at bounding box center [639, 453] width 45 height 12
click at [380, 475] on b "reported" at bounding box center [400, 476] width 40 height 12
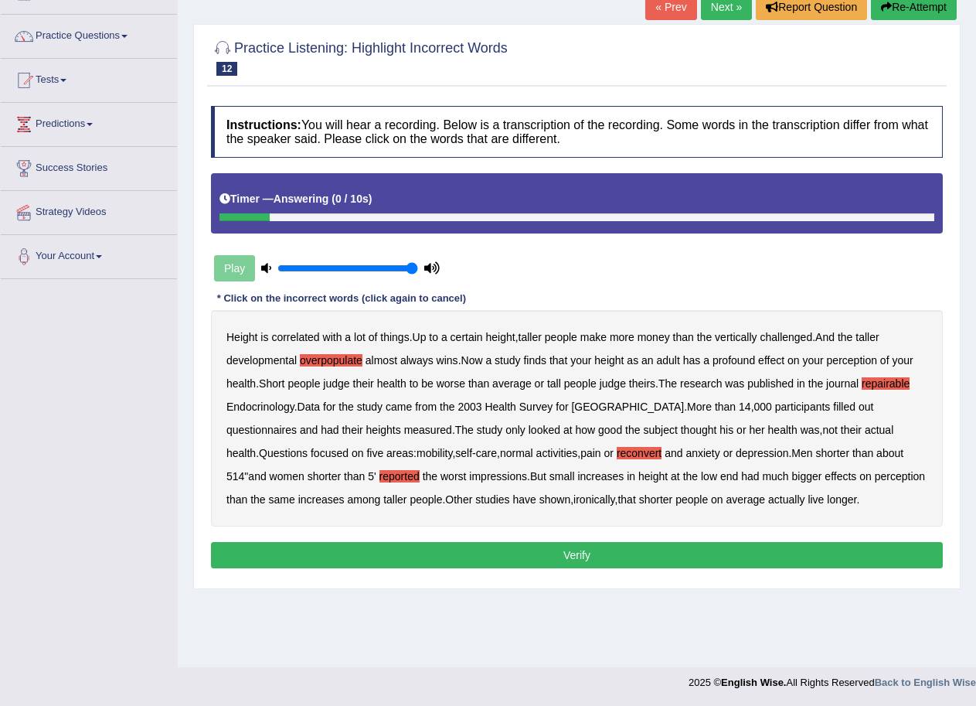
click at [468, 547] on button "Verify" at bounding box center [577, 555] width 732 height 26
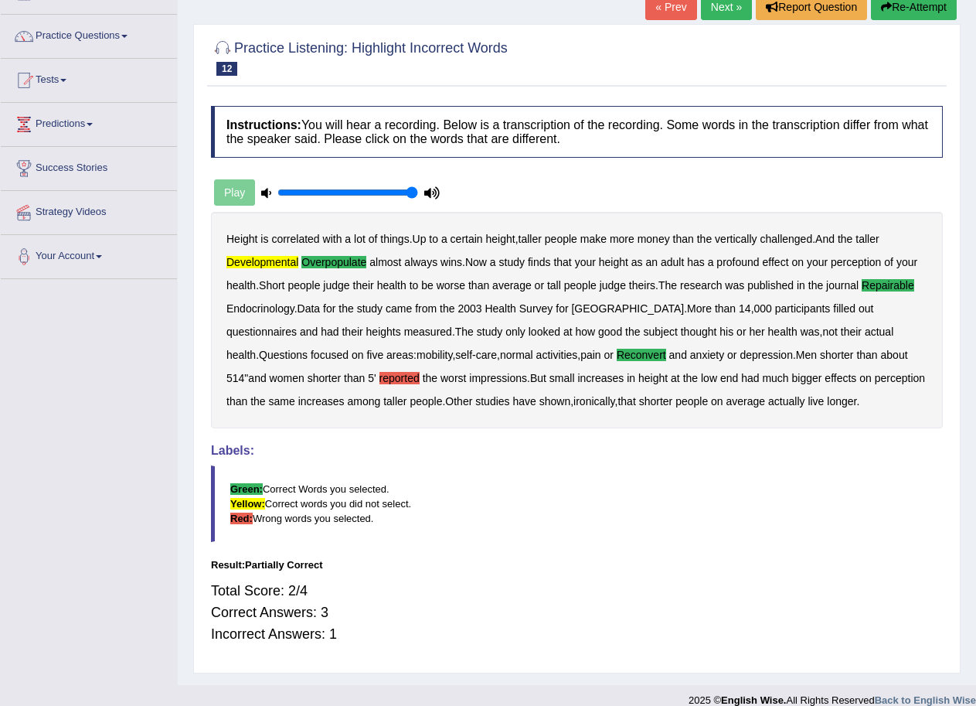
click at [724, 12] on link "Next »" at bounding box center [726, 7] width 51 height 26
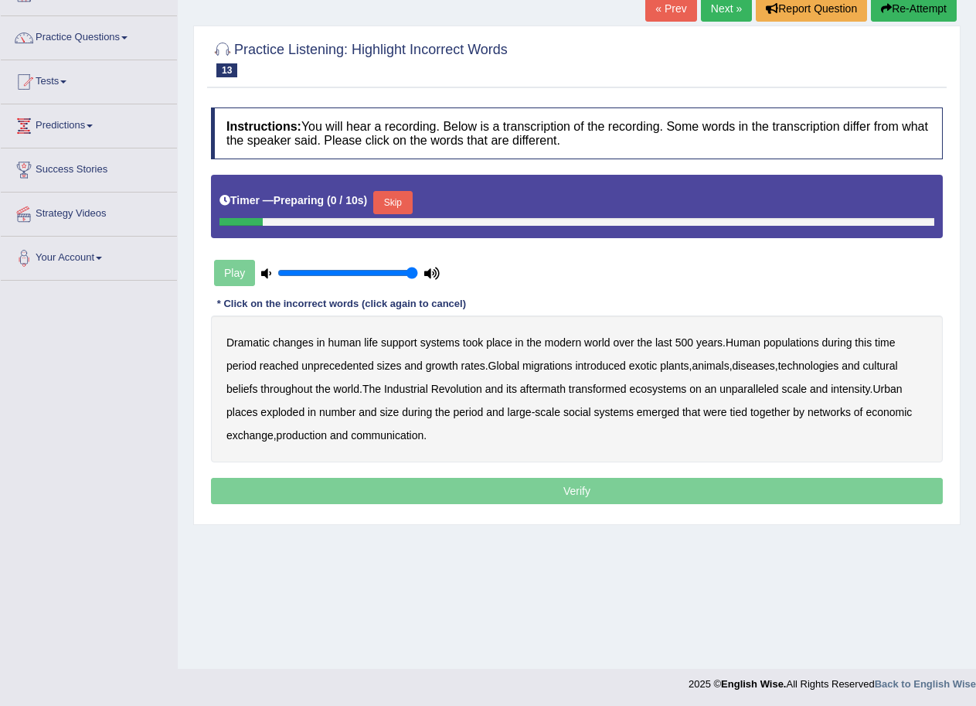
scroll to position [106, 0]
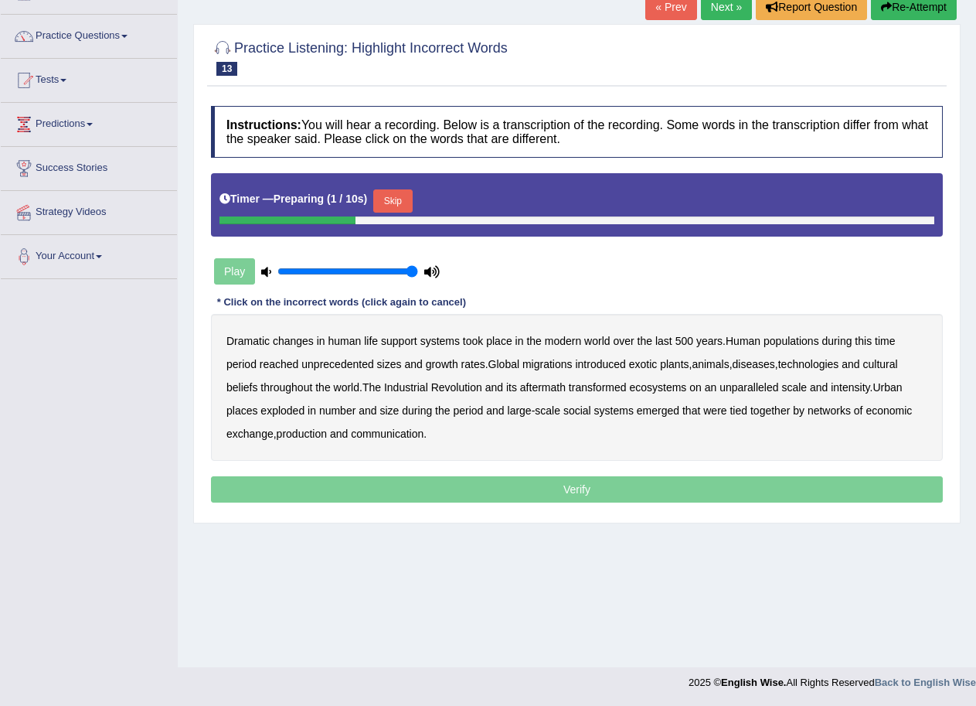
click at [398, 199] on button "Skip" at bounding box center [392, 200] width 39 height 23
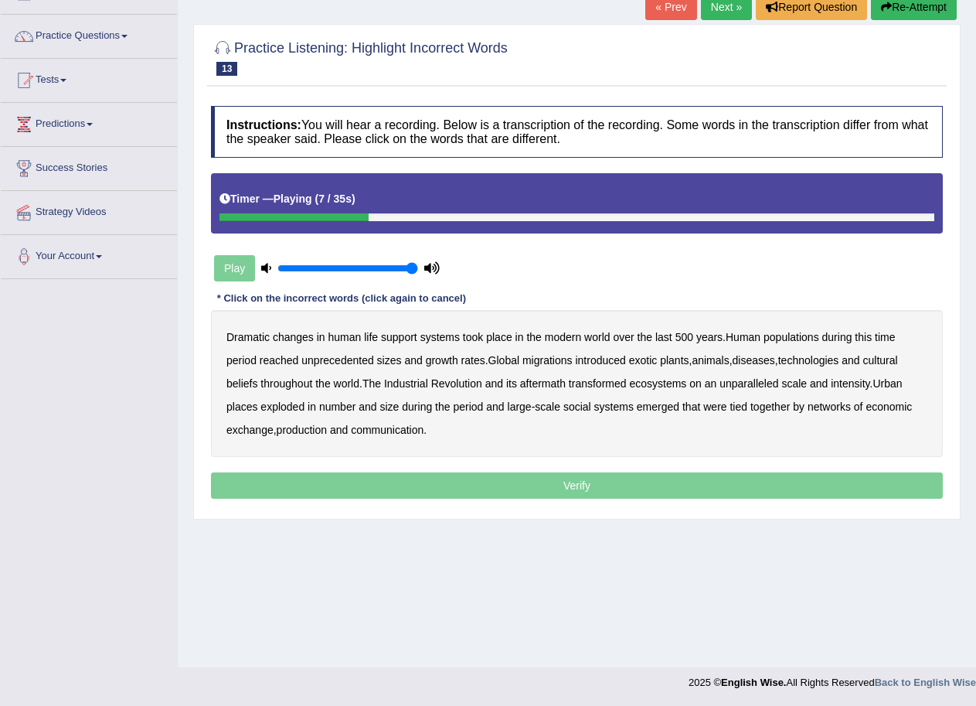
click at [805, 336] on b "populations" at bounding box center [792, 337] width 56 height 12
click at [843, 337] on b "during" at bounding box center [838, 337] width 30 height 12
click at [748, 359] on b "diseases" at bounding box center [754, 360] width 43 height 12
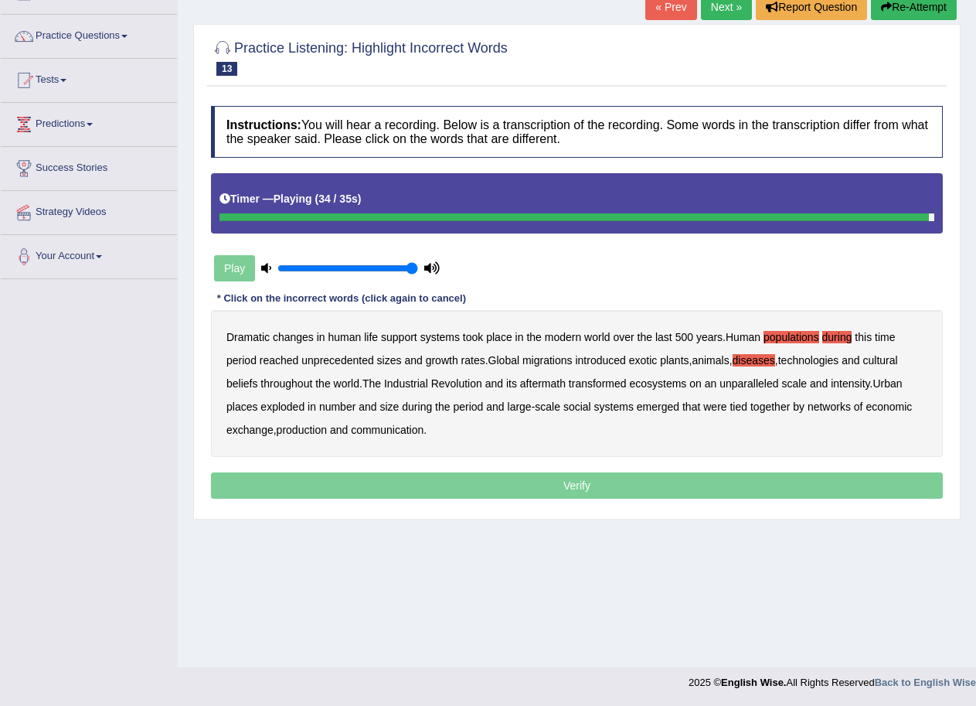
click at [319, 430] on b "production" at bounding box center [302, 430] width 50 height 12
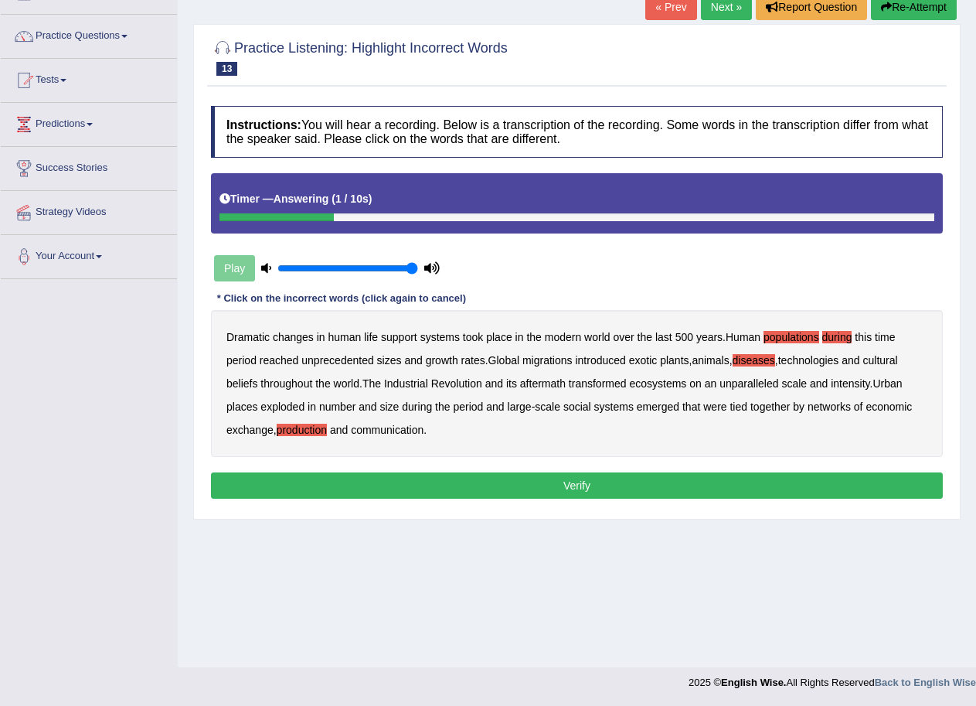
click at [440, 484] on button "Verify" at bounding box center [577, 485] width 732 height 26
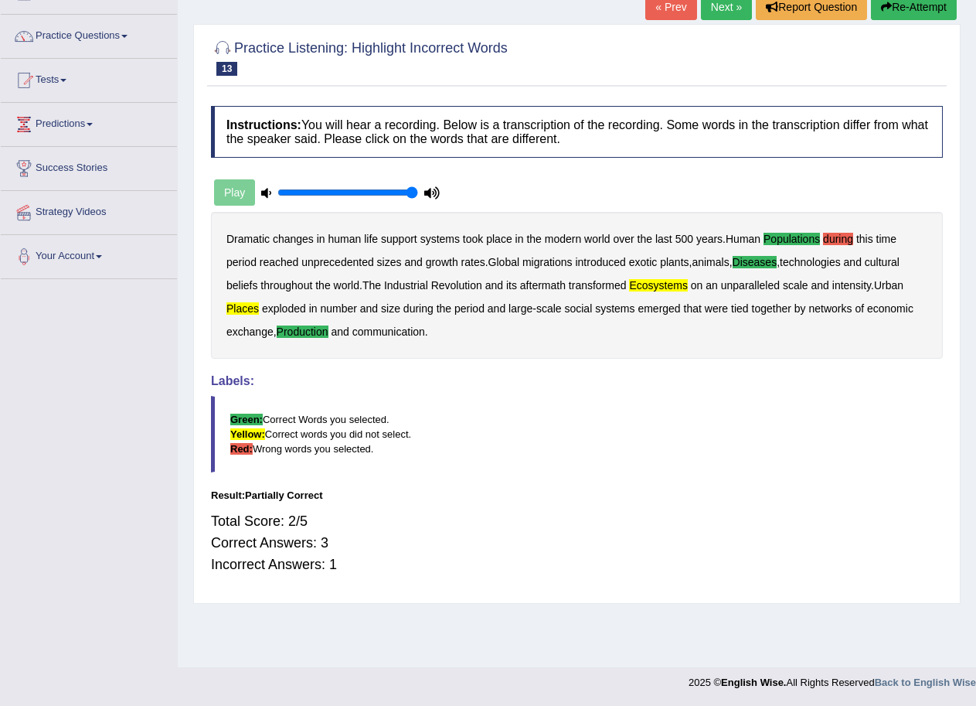
click at [913, 7] on button "Re-Attempt" at bounding box center [914, 7] width 86 height 26
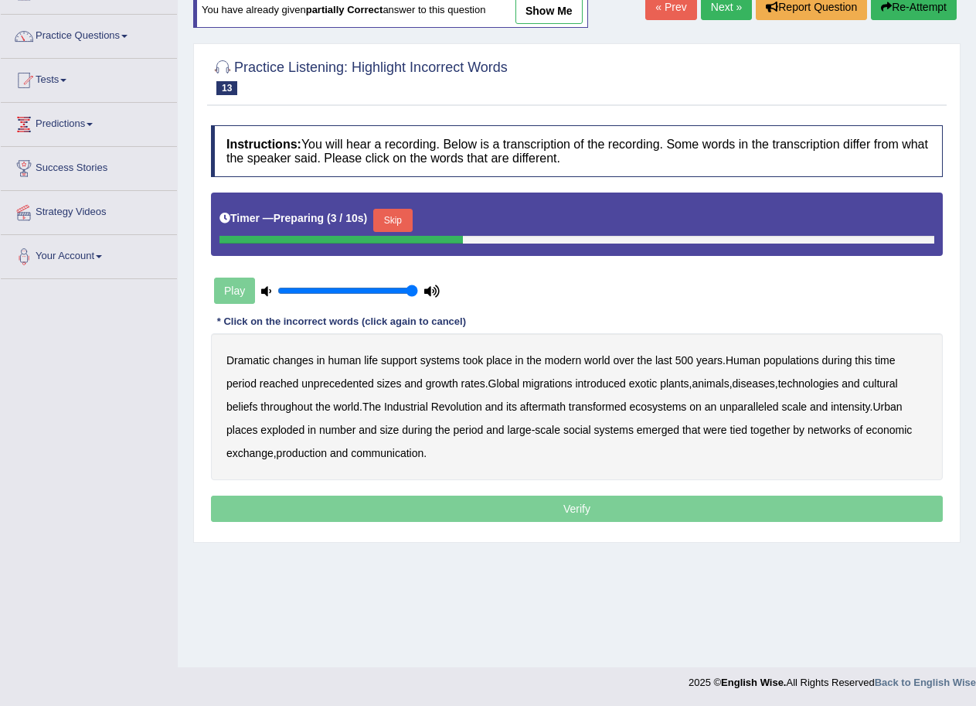
click at [386, 213] on button "Skip" at bounding box center [392, 220] width 39 height 23
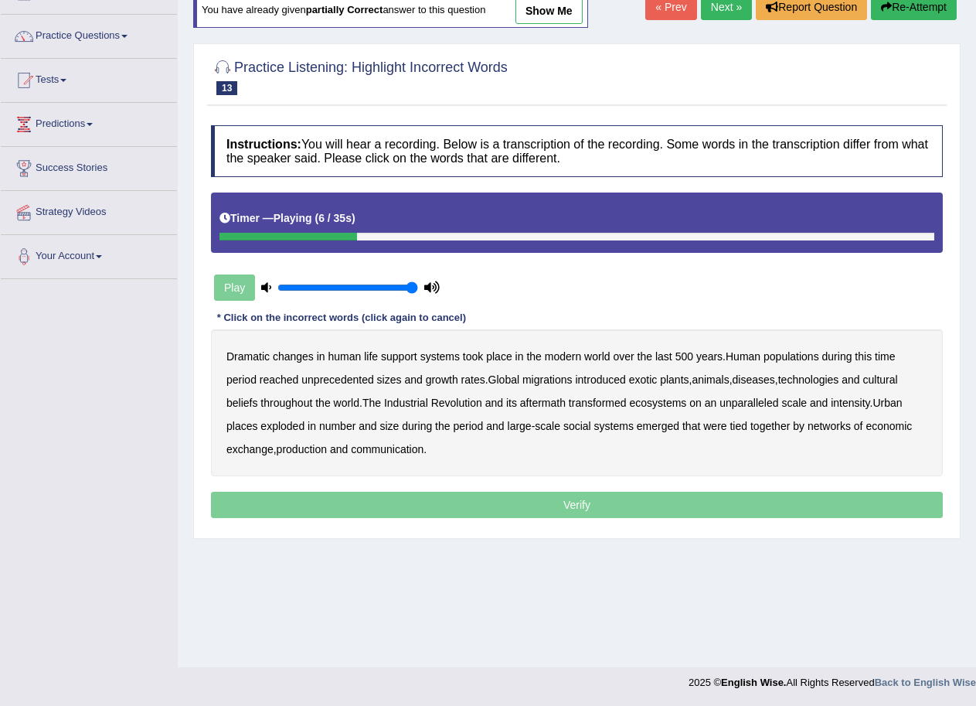
click at [793, 356] on b "populations" at bounding box center [792, 356] width 56 height 12
click at [773, 381] on b "diseases" at bounding box center [754, 379] width 43 height 12
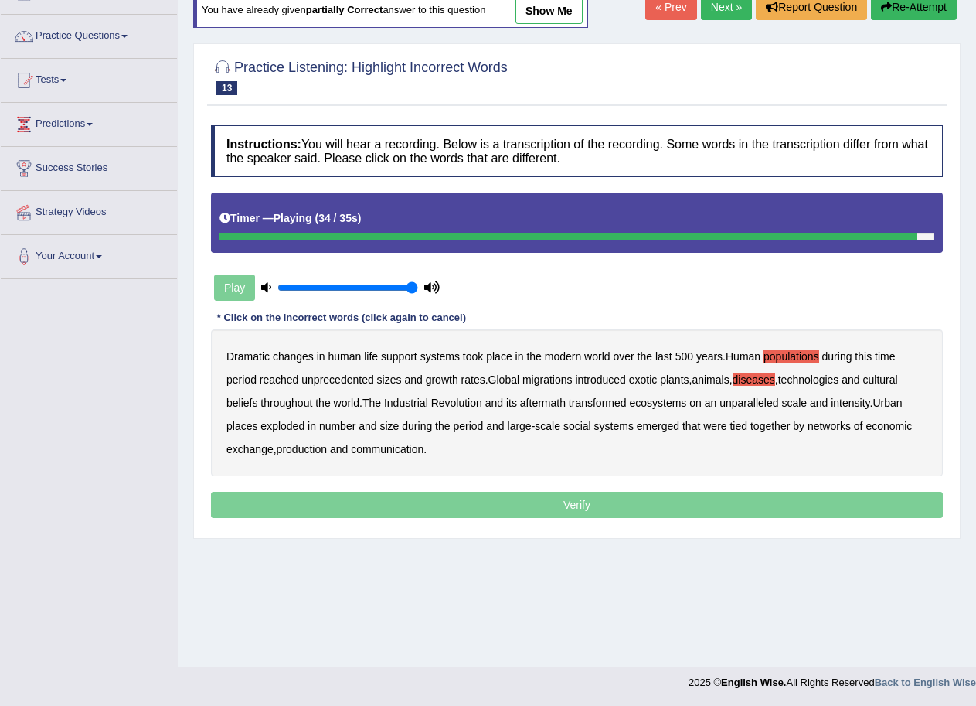
click at [307, 451] on b "production" at bounding box center [302, 449] width 50 height 12
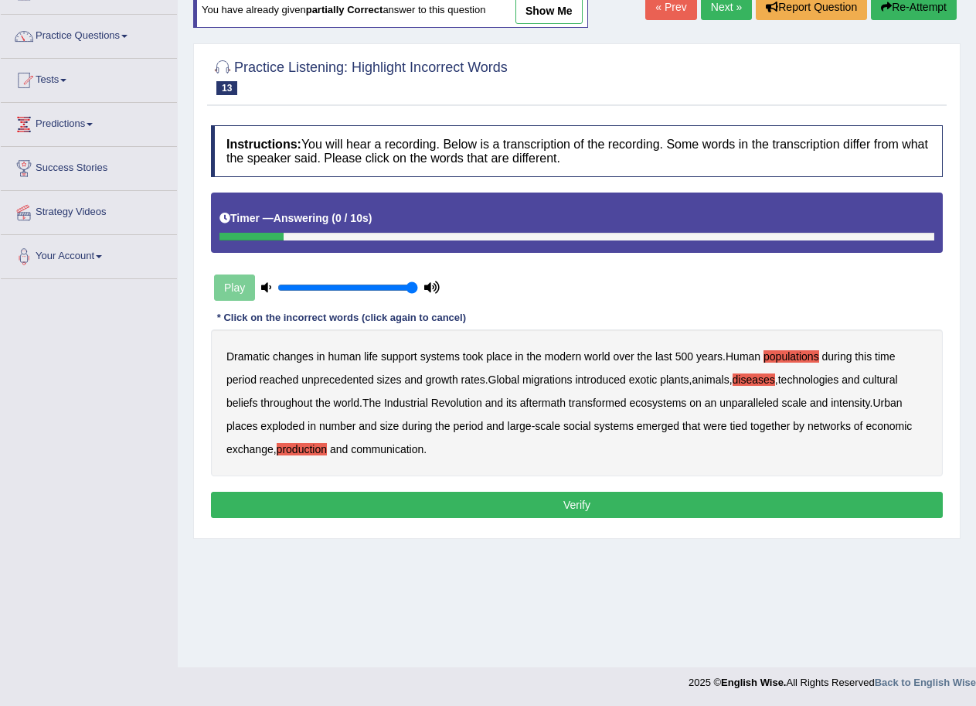
click at [585, 504] on button "Verify" at bounding box center [577, 505] width 732 height 26
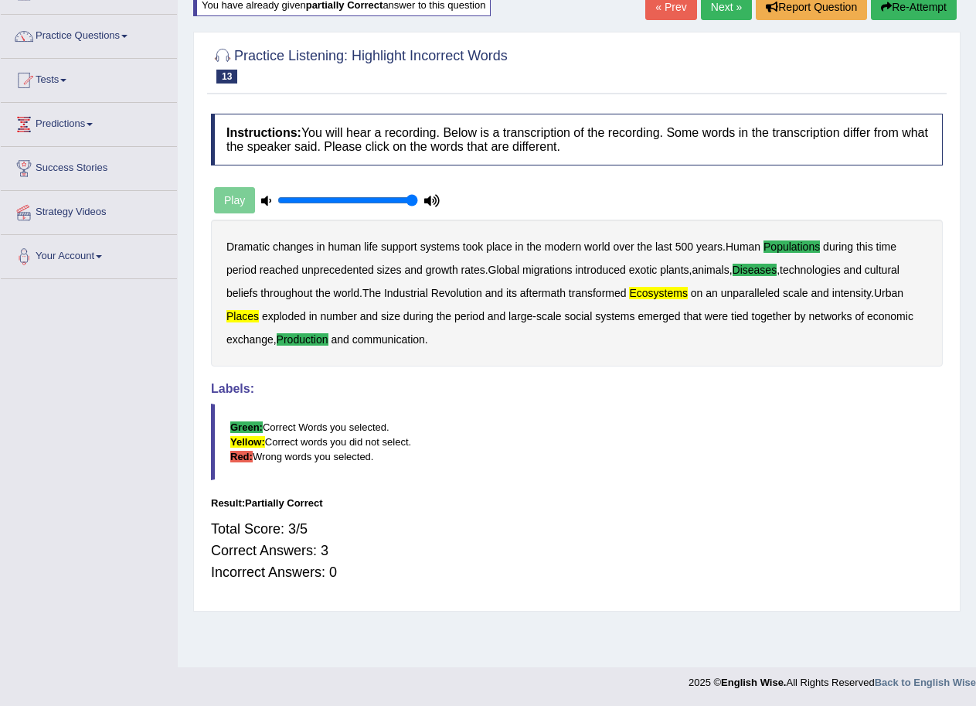
click at [716, 6] on link "Next »" at bounding box center [726, 7] width 51 height 26
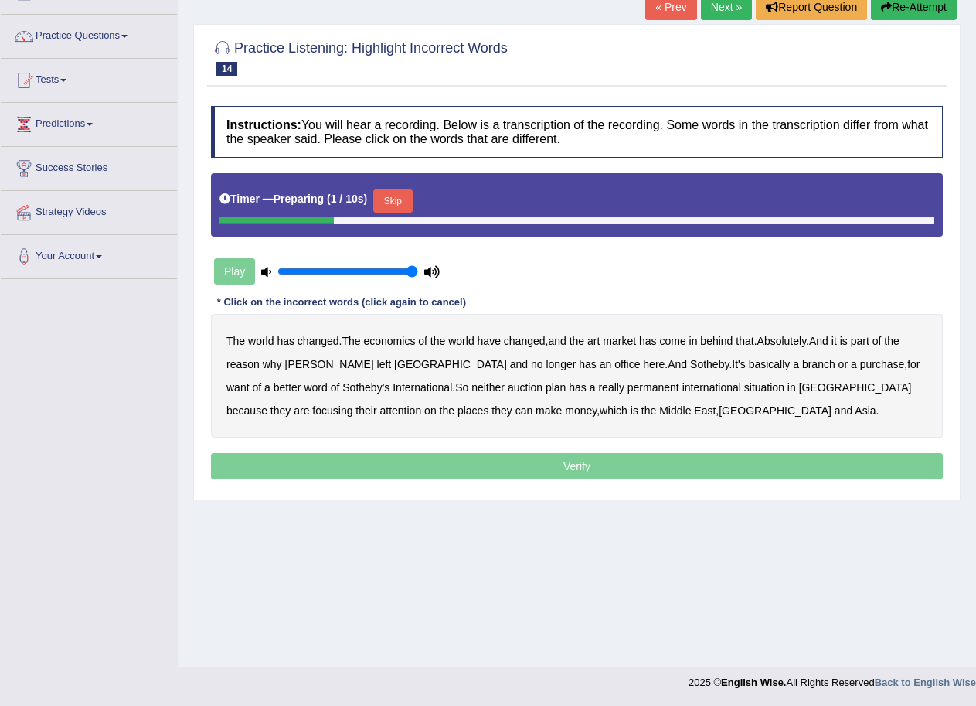
click at [407, 197] on button "Skip" at bounding box center [392, 200] width 39 height 23
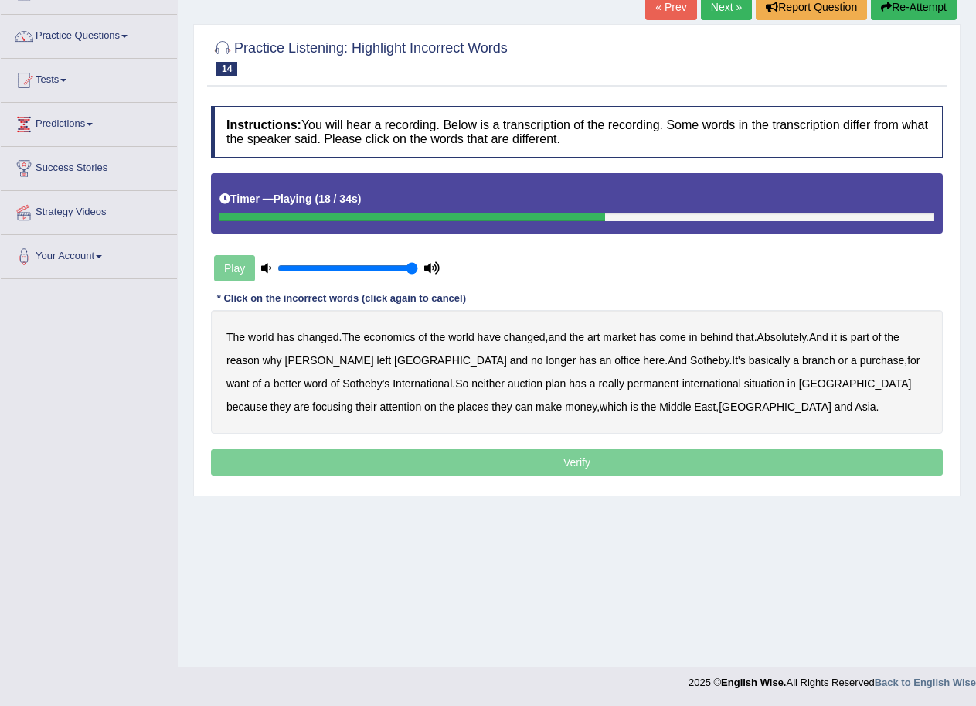
click at [860, 359] on b "purchase" at bounding box center [882, 360] width 45 height 12
click at [744, 382] on b "situation" at bounding box center [764, 383] width 40 height 12
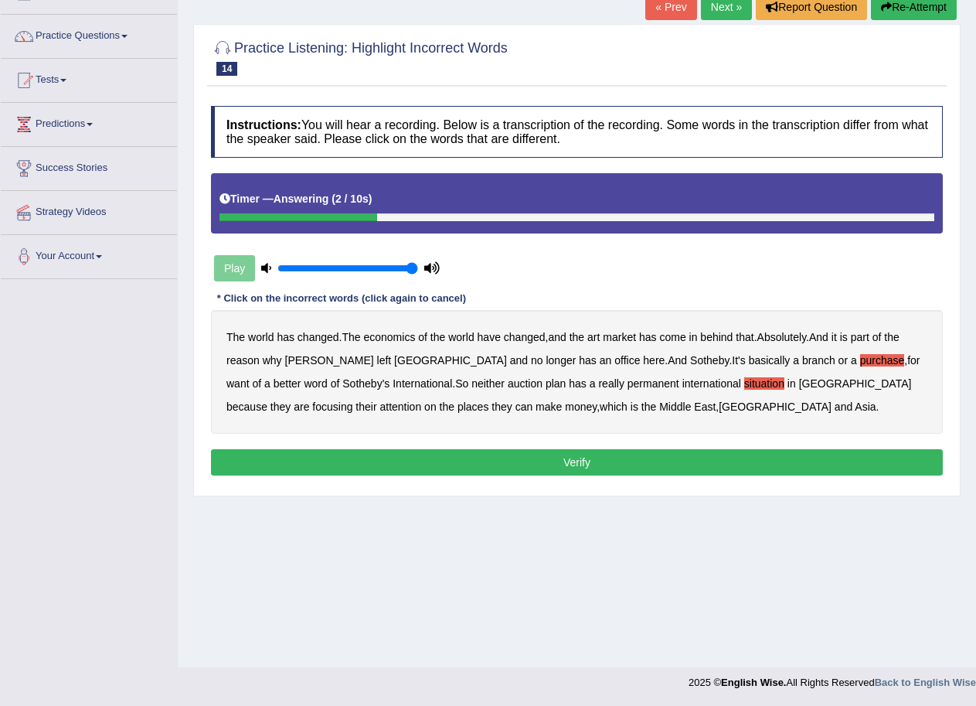
click at [548, 458] on button "Verify" at bounding box center [577, 462] width 732 height 26
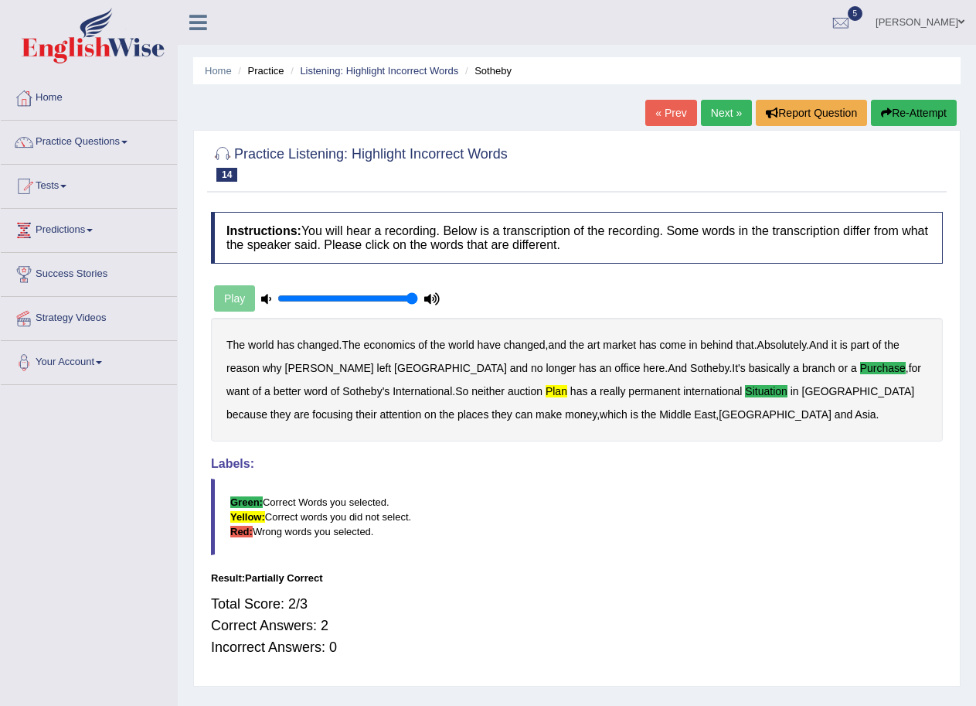
click at [734, 111] on link "Next »" at bounding box center [726, 113] width 51 height 26
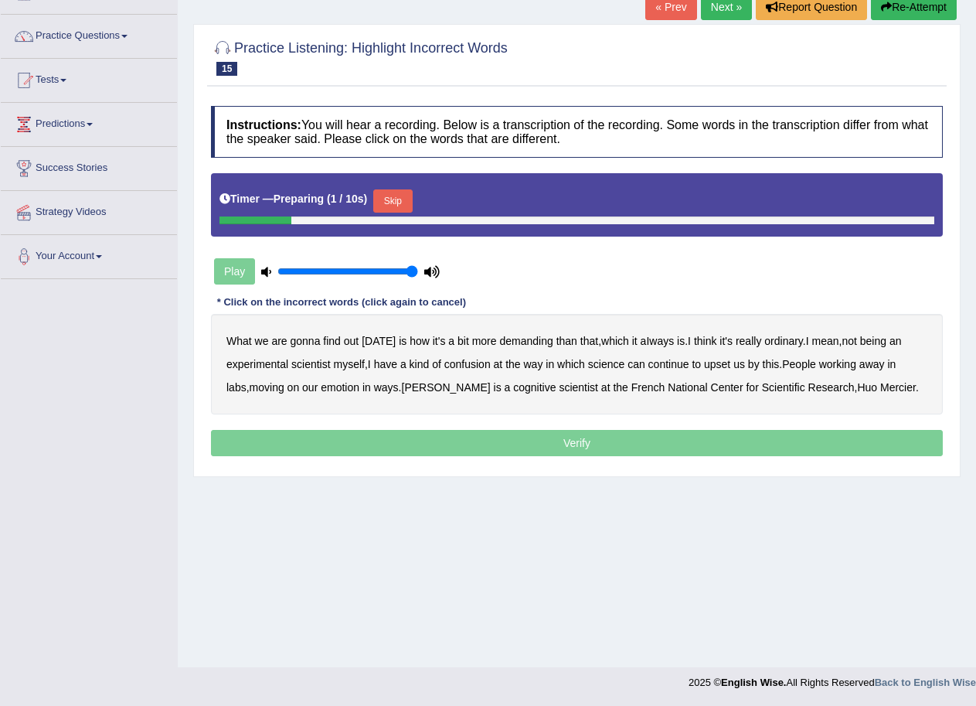
click at [409, 201] on button "Skip" at bounding box center [392, 200] width 39 height 23
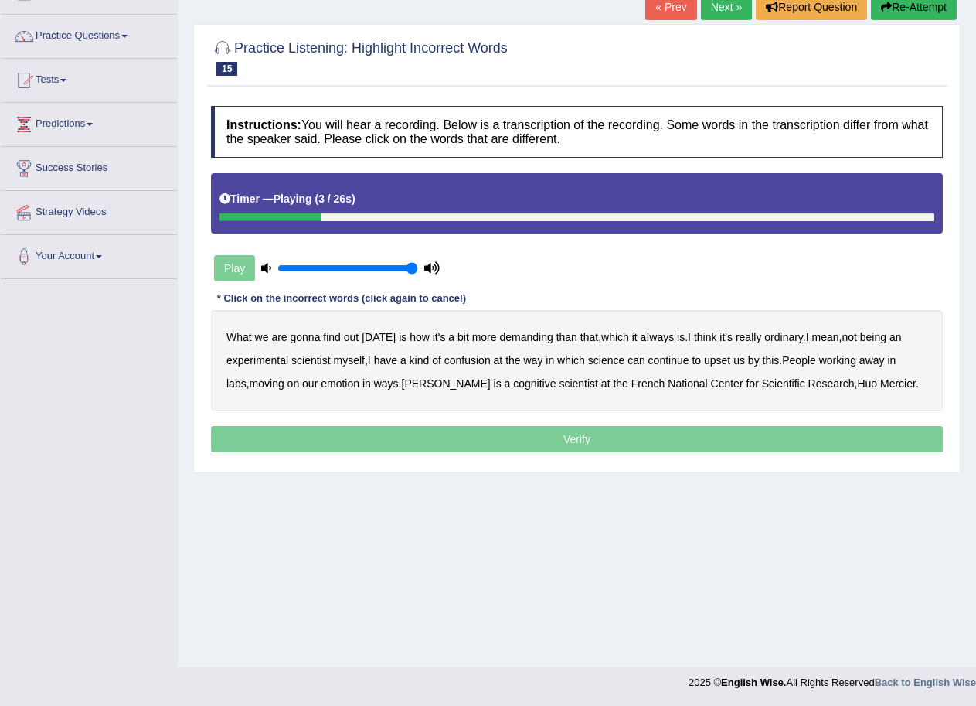
click at [526, 339] on b "demanding" at bounding box center [525, 337] width 53 height 12
click at [793, 339] on b "ordinary" at bounding box center [784, 337] width 39 height 12
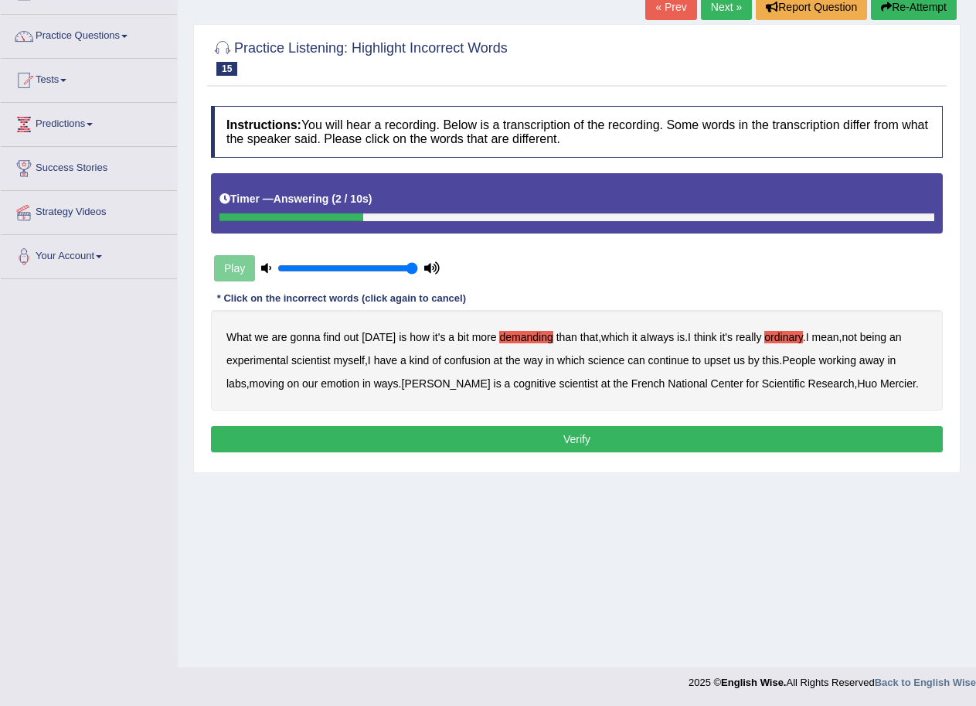
click at [350, 381] on b "emotion" at bounding box center [340, 383] width 39 height 12
click at [594, 438] on button "Verify" at bounding box center [577, 439] width 732 height 26
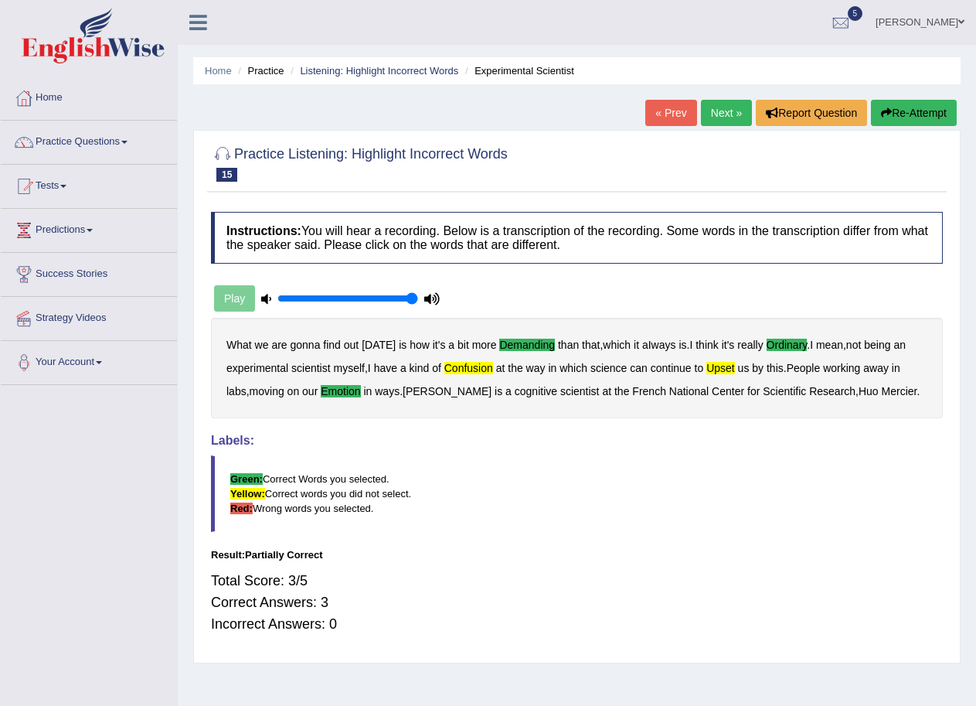
click at [720, 110] on link "Next »" at bounding box center [726, 113] width 51 height 26
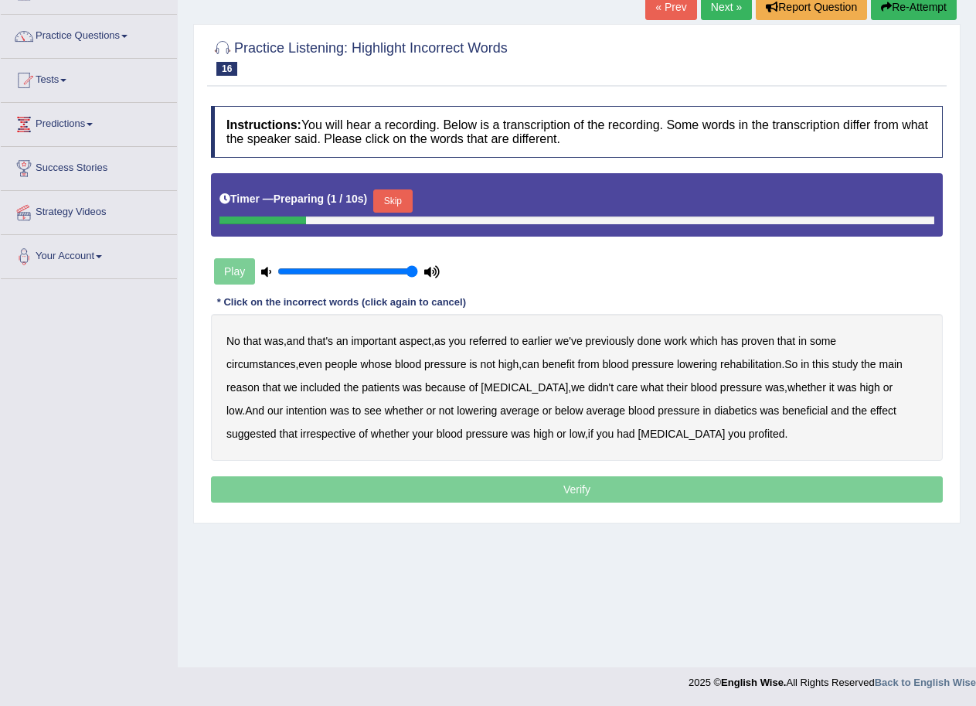
click at [407, 198] on button "Skip" at bounding box center [392, 200] width 39 height 23
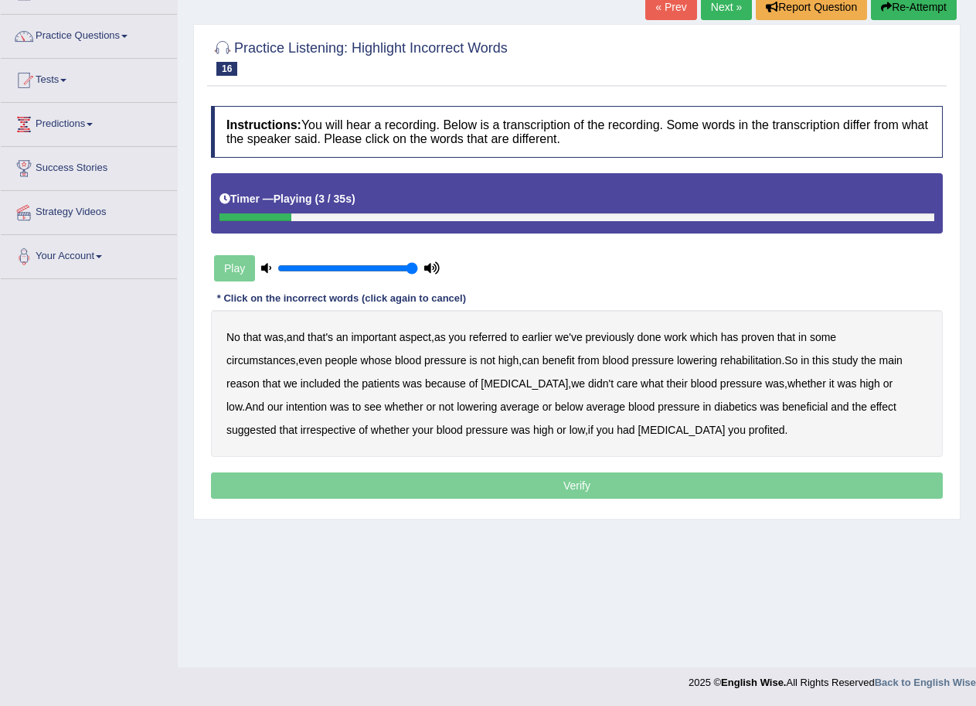
drag, startPoint x: 501, startPoint y: 339, endPoint x: 512, endPoint y: 339, distance: 10.8
click at [503, 339] on b "referred" at bounding box center [488, 337] width 38 height 12
click at [295, 354] on b "circumstances" at bounding box center [261, 360] width 69 height 12
click at [721, 359] on b "rehabilitation" at bounding box center [751, 360] width 61 height 12
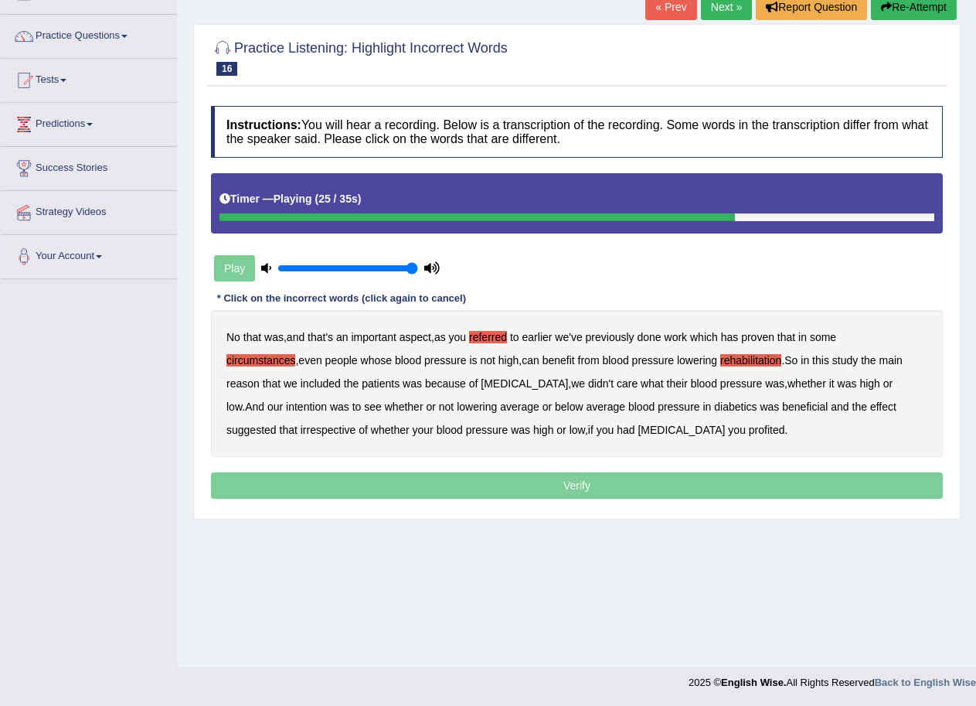
click at [327, 400] on b "intention" at bounding box center [306, 406] width 41 height 12
click at [870, 405] on b "effect" at bounding box center [883, 406] width 26 height 12
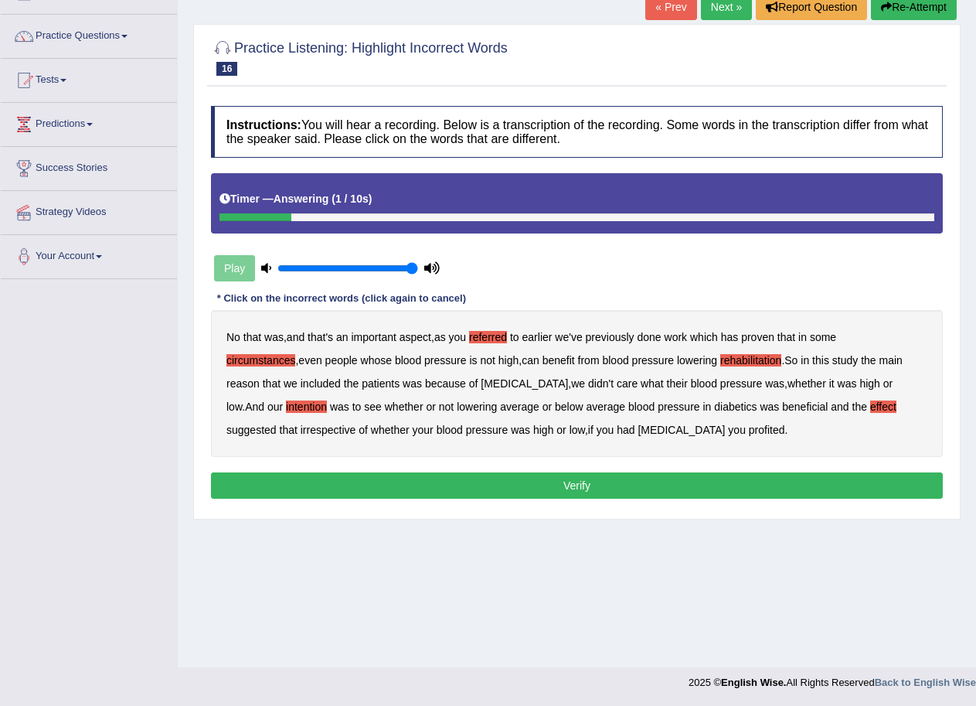
click at [749, 428] on b "profited" at bounding box center [767, 430] width 36 height 12
click at [556, 480] on button "Verify" at bounding box center [577, 485] width 732 height 26
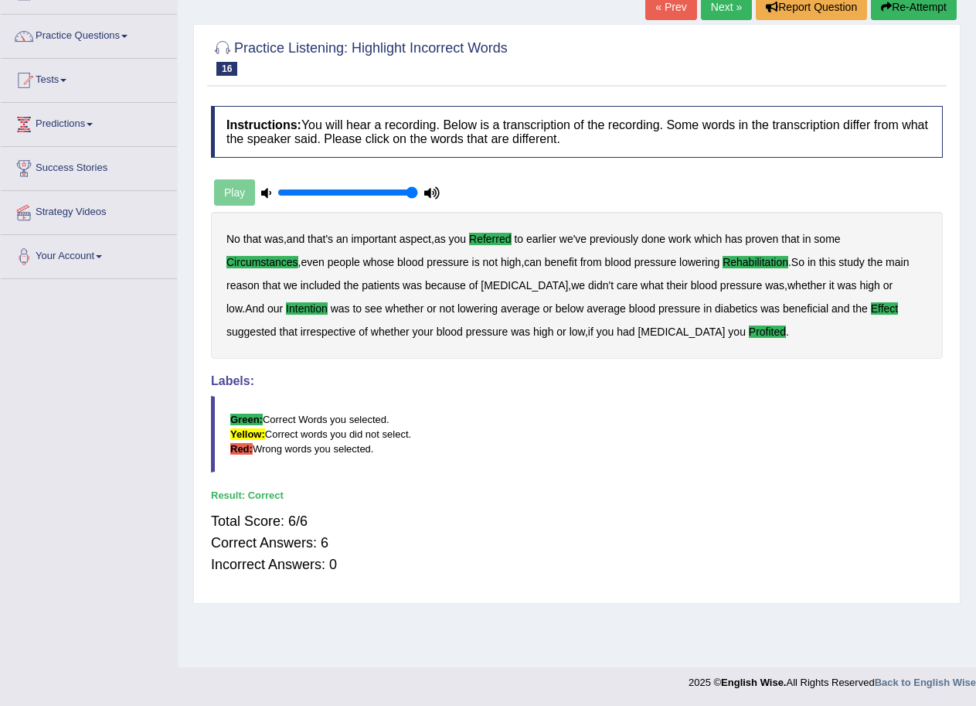
click at [717, 9] on link "Next »" at bounding box center [726, 7] width 51 height 26
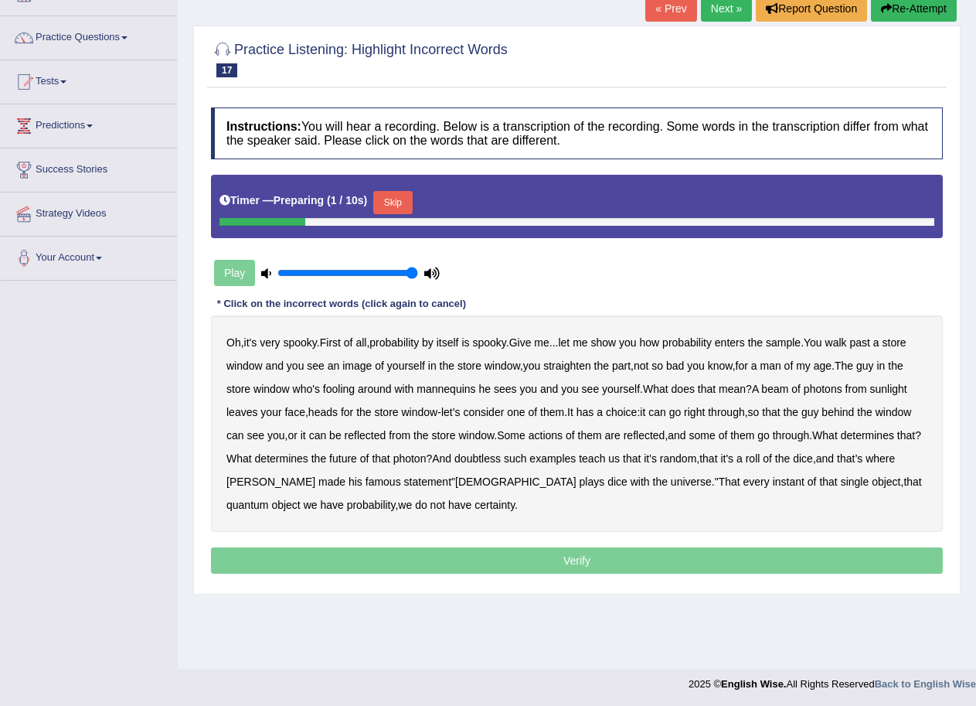
scroll to position [106, 0]
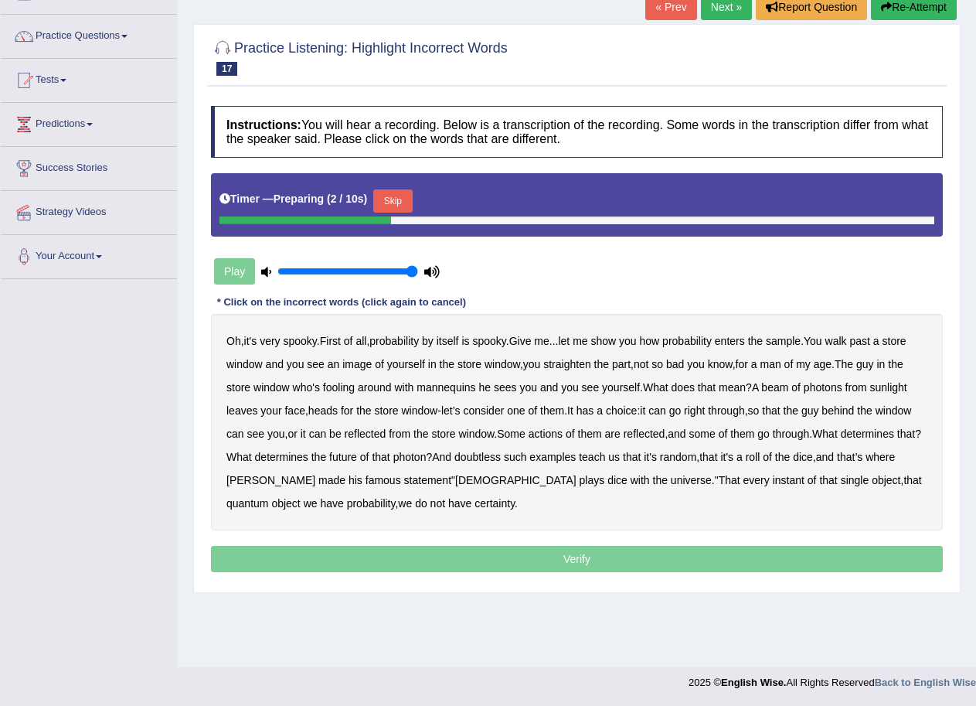
click at [403, 203] on button "Skip" at bounding box center [392, 200] width 39 height 23
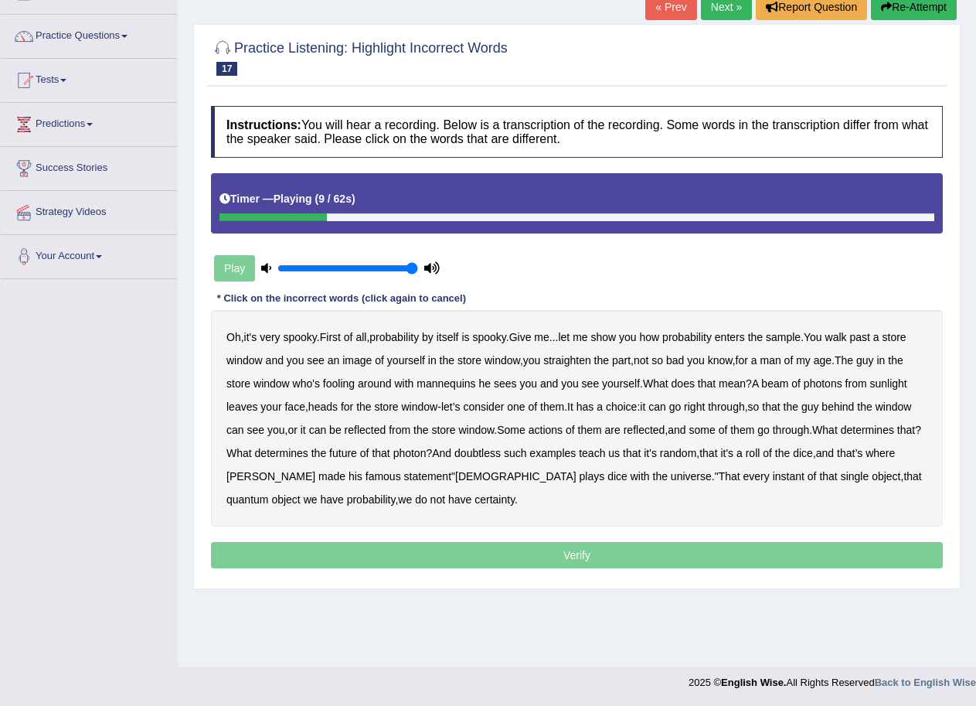
click at [745, 341] on b "enters" at bounding box center [730, 337] width 30 height 12
click at [745, 339] on b "enters" at bounding box center [730, 337] width 30 height 12
click at [801, 335] on b "sample" at bounding box center [783, 337] width 35 height 12
click at [778, 387] on b "beam" at bounding box center [774, 383] width 27 height 12
click at [563, 434] on b "actions" at bounding box center [546, 430] width 34 height 12
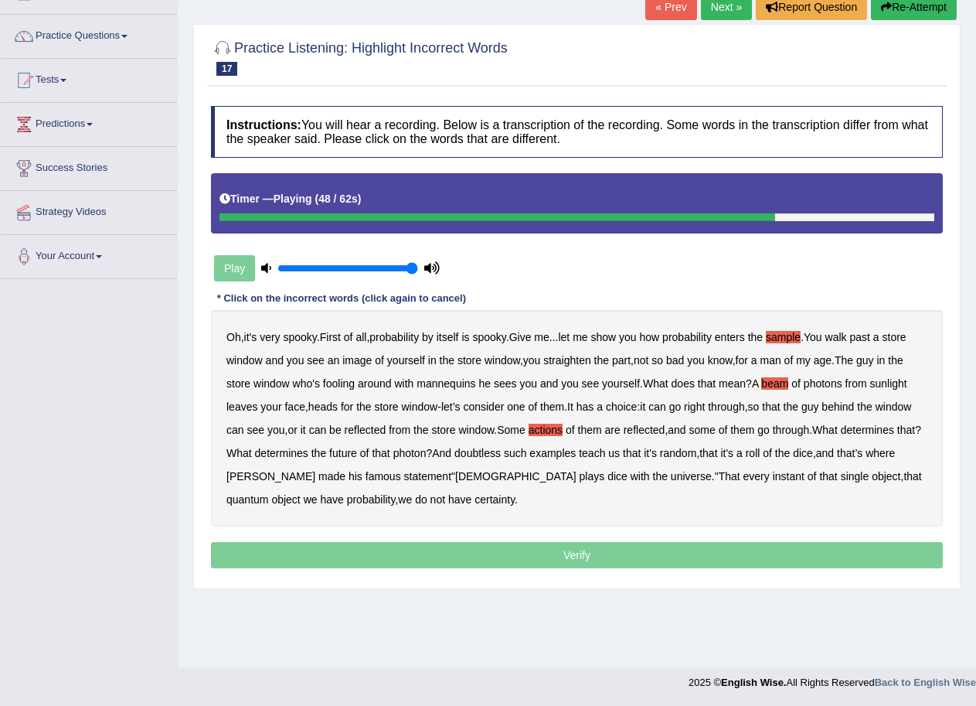
click at [501, 451] on b "doubtless" at bounding box center [478, 453] width 46 height 12
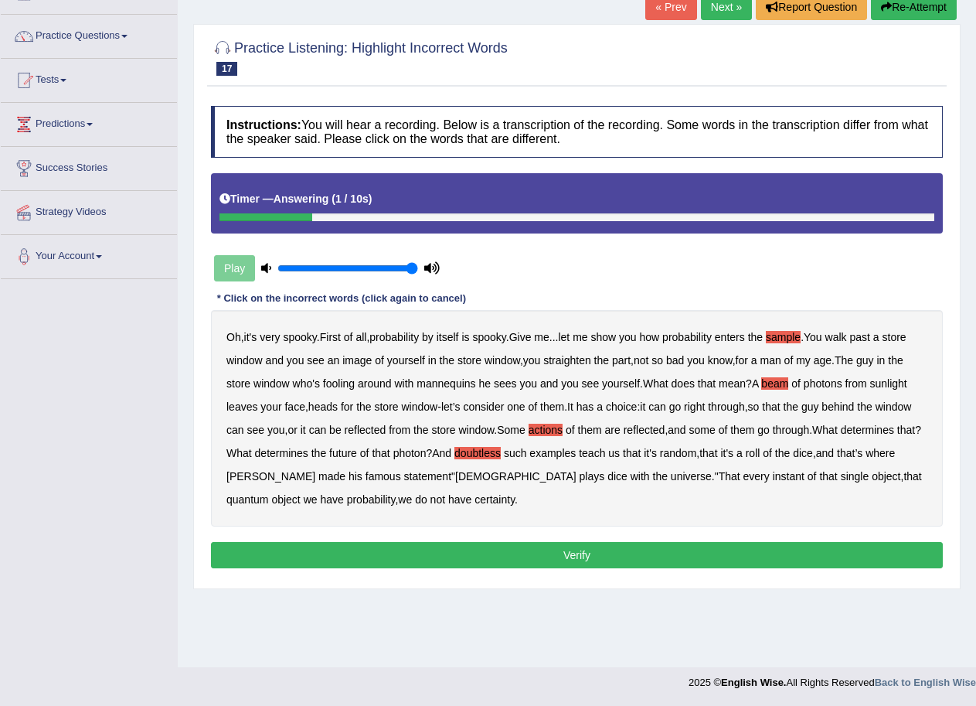
click at [587, 556] on button "Verify" at bounding box center [577, 555] width 732 height 26
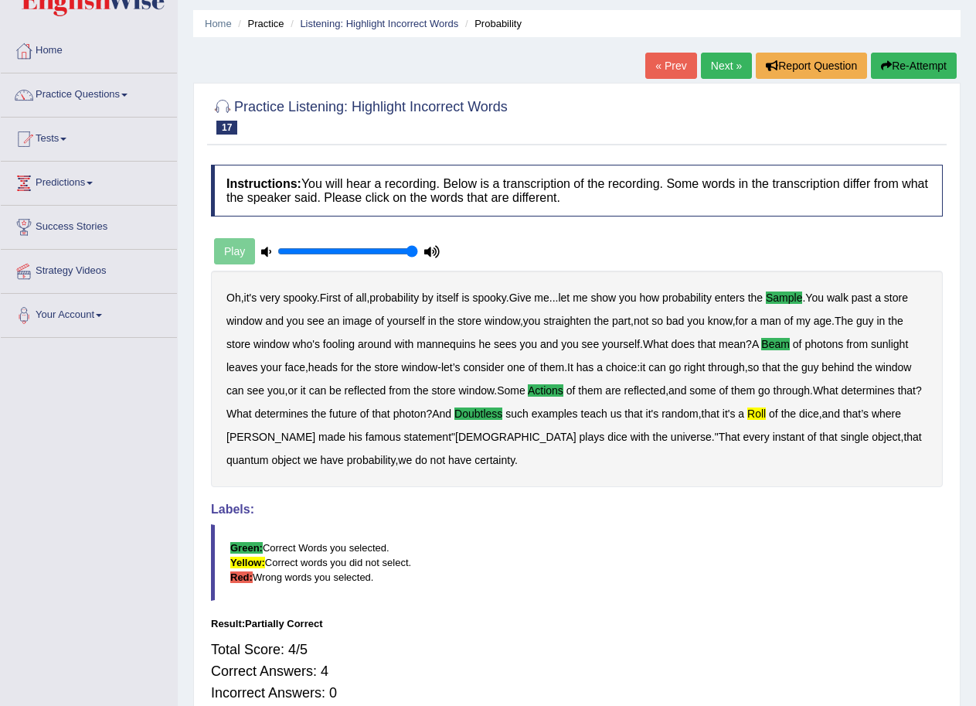
scroll to position [46, 0]
click at [726, 62] on link "Next »" at bounding box center [726, 66] width 51 height 26
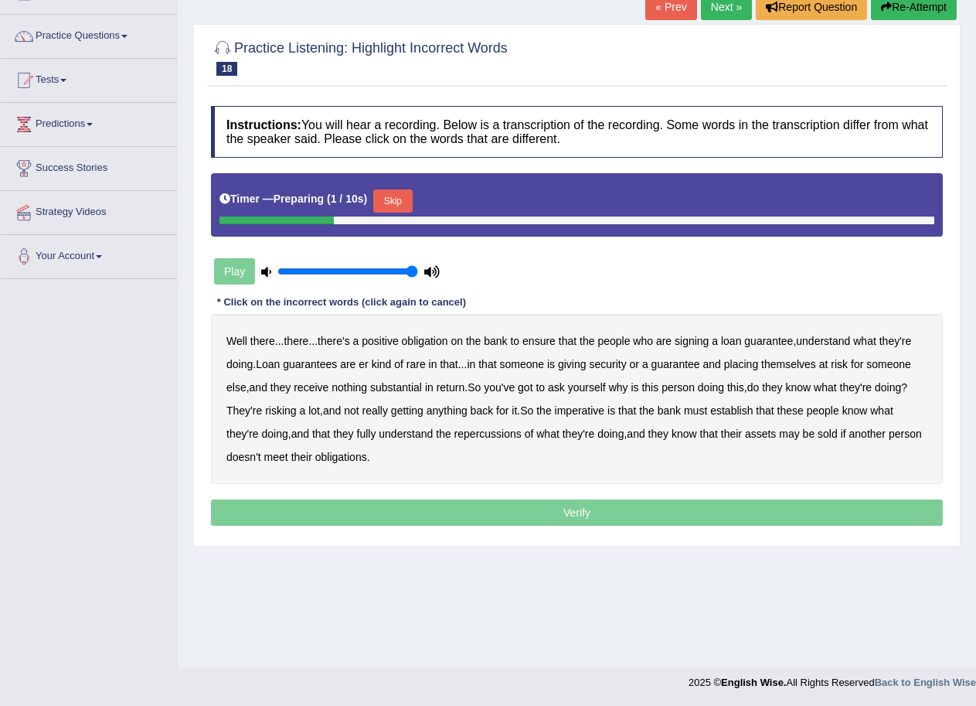
click at [395, 203] on button "Skip" at bounding box center [392, 200] width 39 height 23
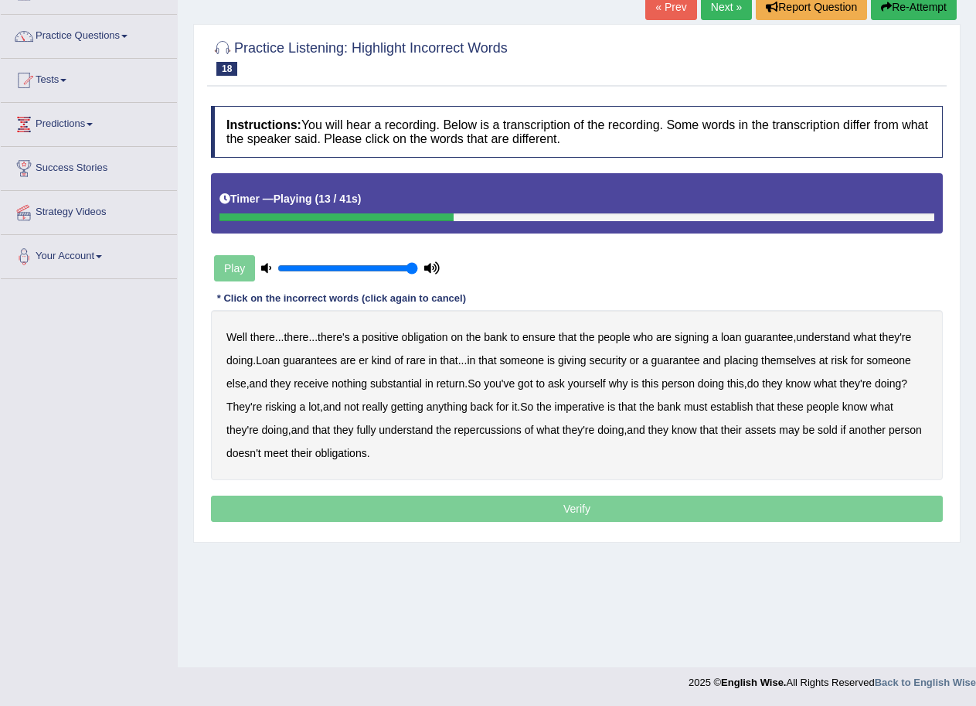
click at [581, 359] on b "giving" at bounding box center [572, 360] width 29 height 12
click at [420, 385] on b "substantial" at bounding box center [396, 383] width 52 height 12
click at [732, 409] on b "establish" at bounding box center [731, 406] width 43 height 12
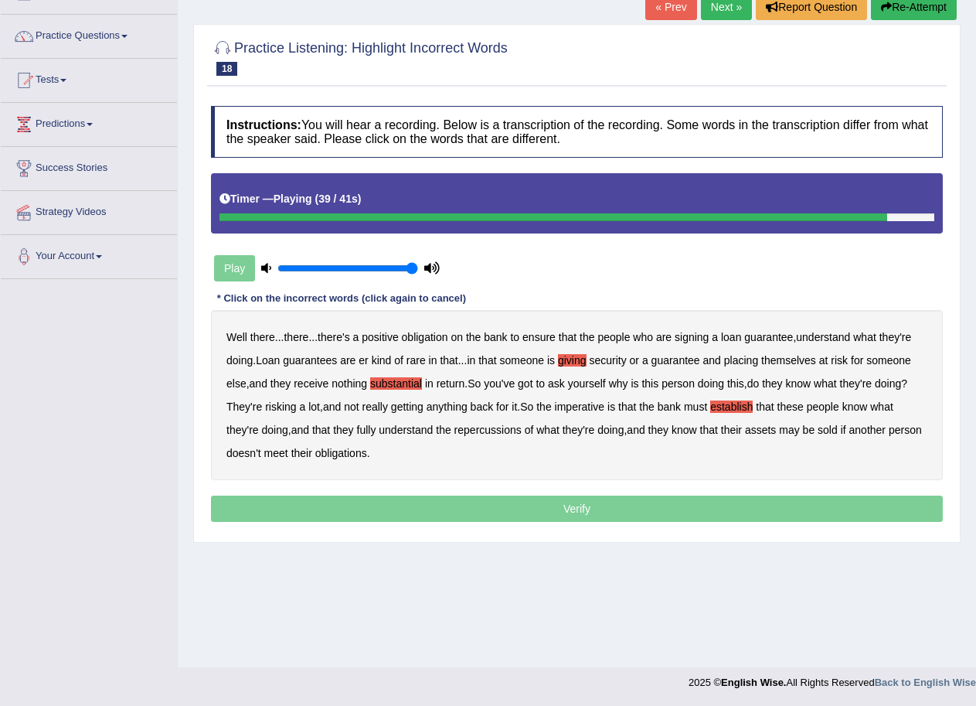
click at [499, 425] on b "repercussions" at bounding box center [488, 430] width 67 height 12
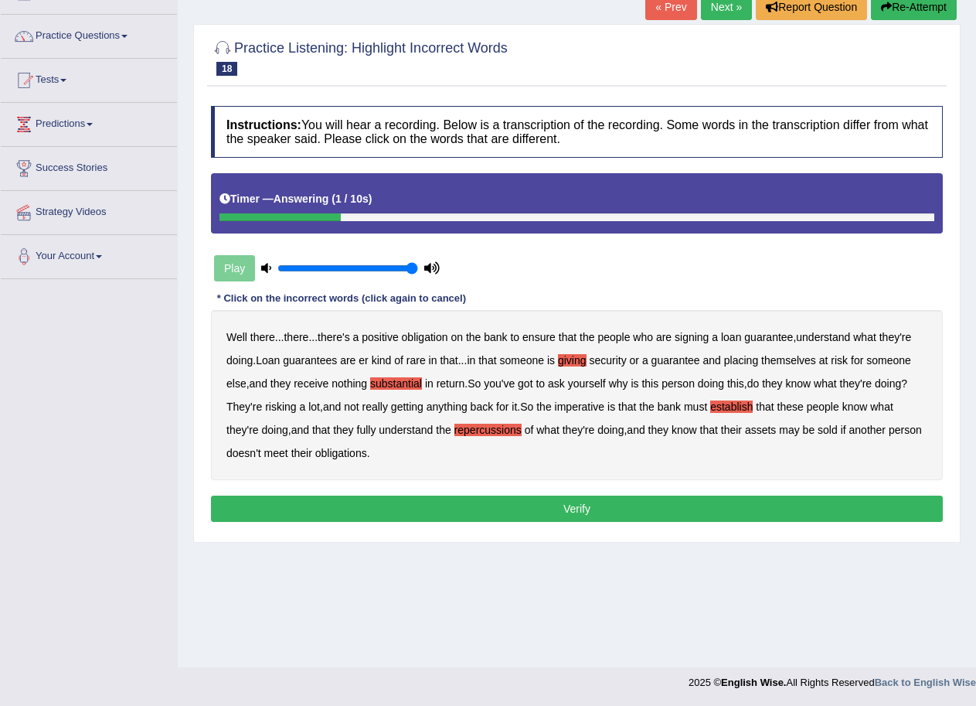
click at [608, 510] on button "Verify" at bounding box center [577, 509] width 732 height 26
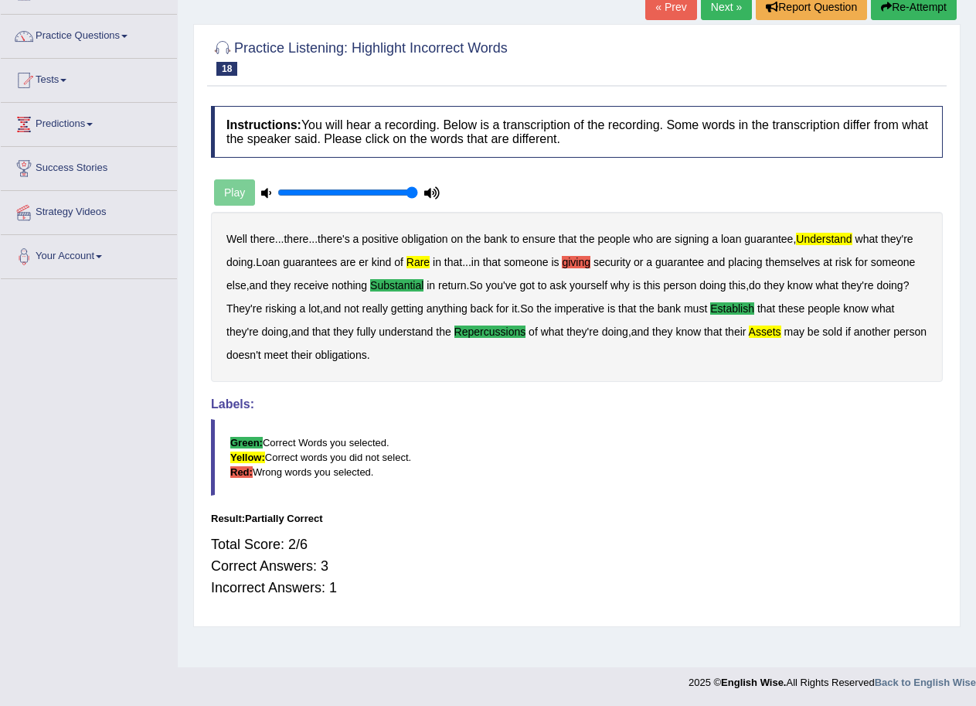
click at [898, 3] on button "Re-Attempt" at bounding box center [914, 7] width 86 height 26
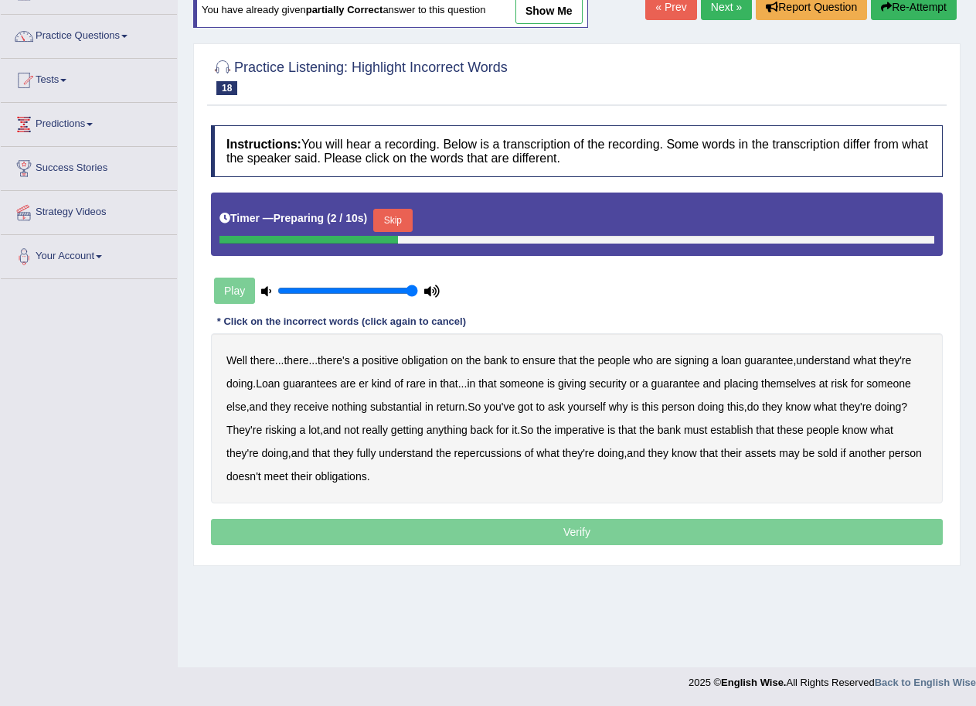
click at [401, 219] on button "Skip" at bounding box center [392, 220] width 39 height 23
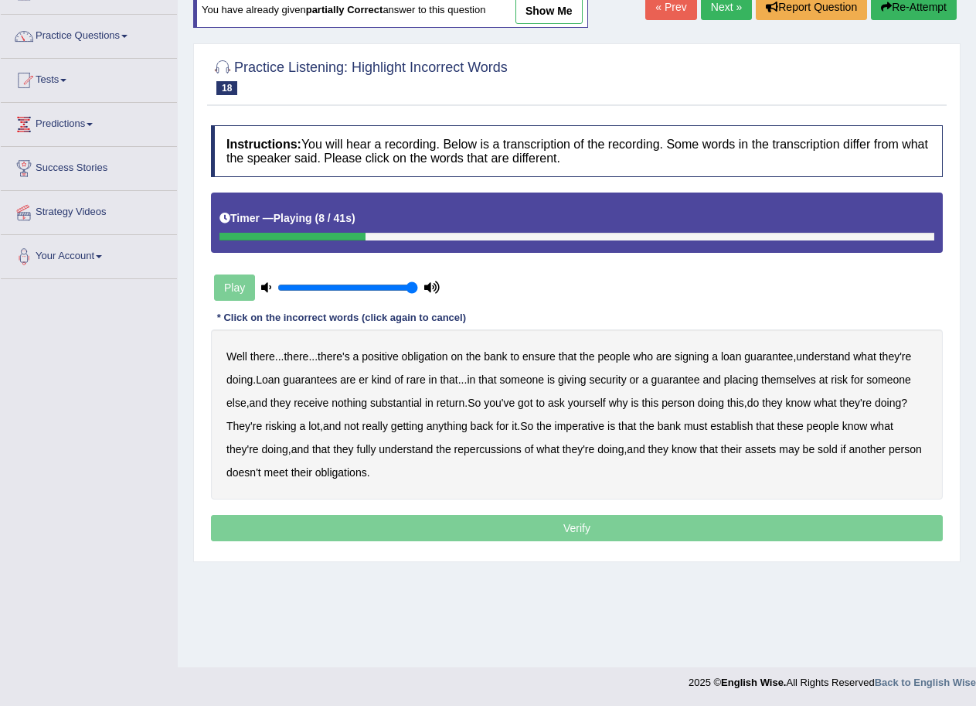
click at [839, 358] on b "understand" at bounding box center [823, 356] width 54 height 12
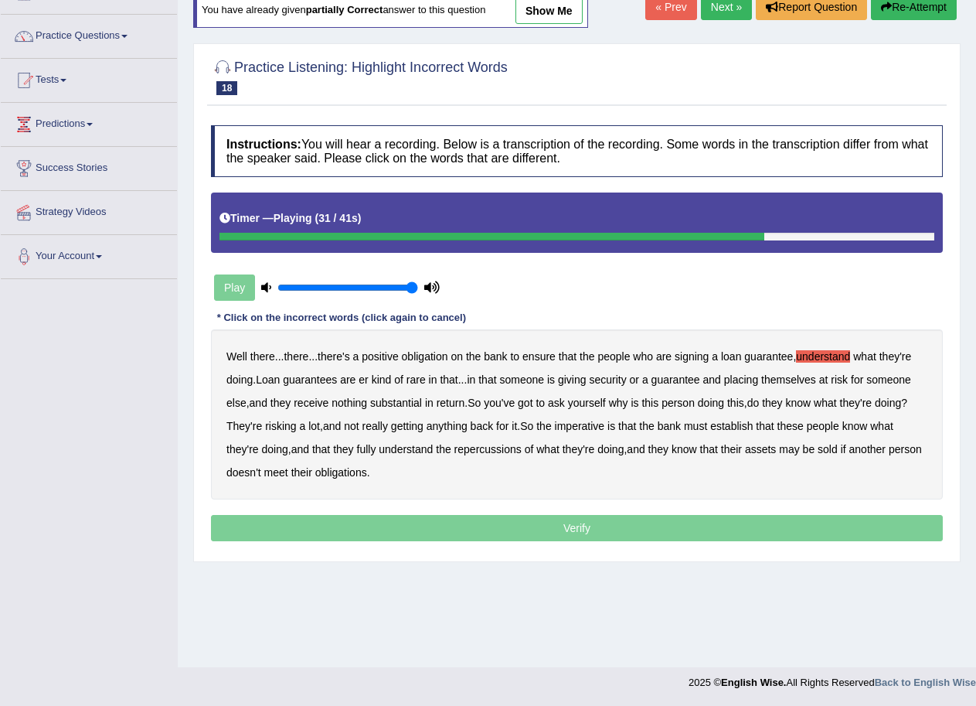
click at [738, 426] on b "establish" at bounding box center [731, 426] width 43 height 12
click at [489, 452] on b "repercussions" at bounding box center [488, 449] width 67 height 12
click at [771, 448] on b "assets" at bounding box center [760, 449] width 31 height 12
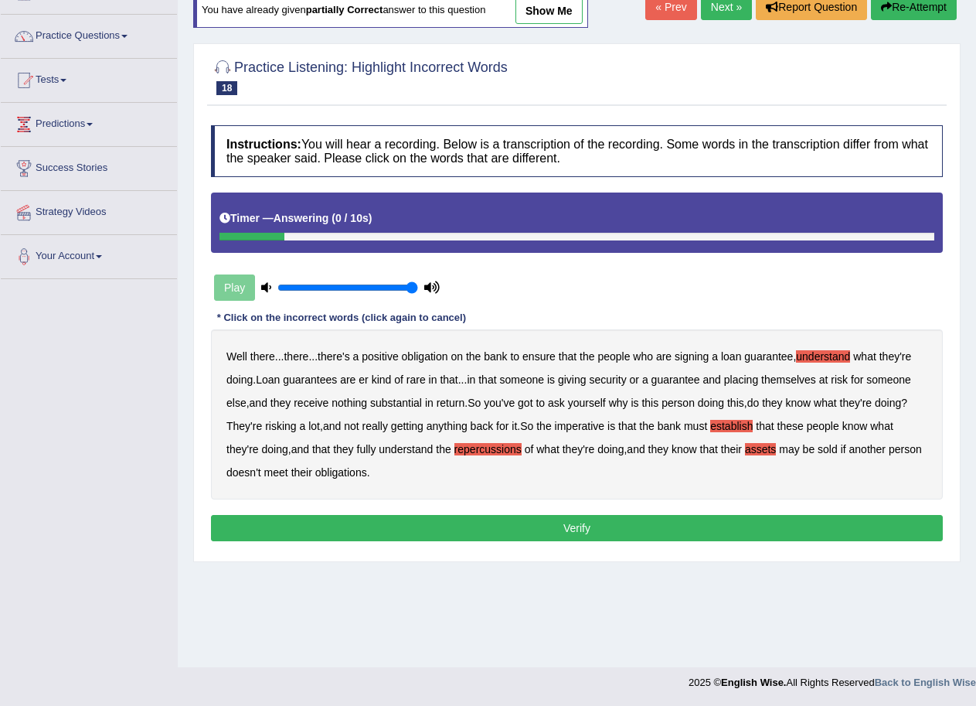
click at [580, 521] on button "Verify" at bounding box center [577, 528] width 732 height 26
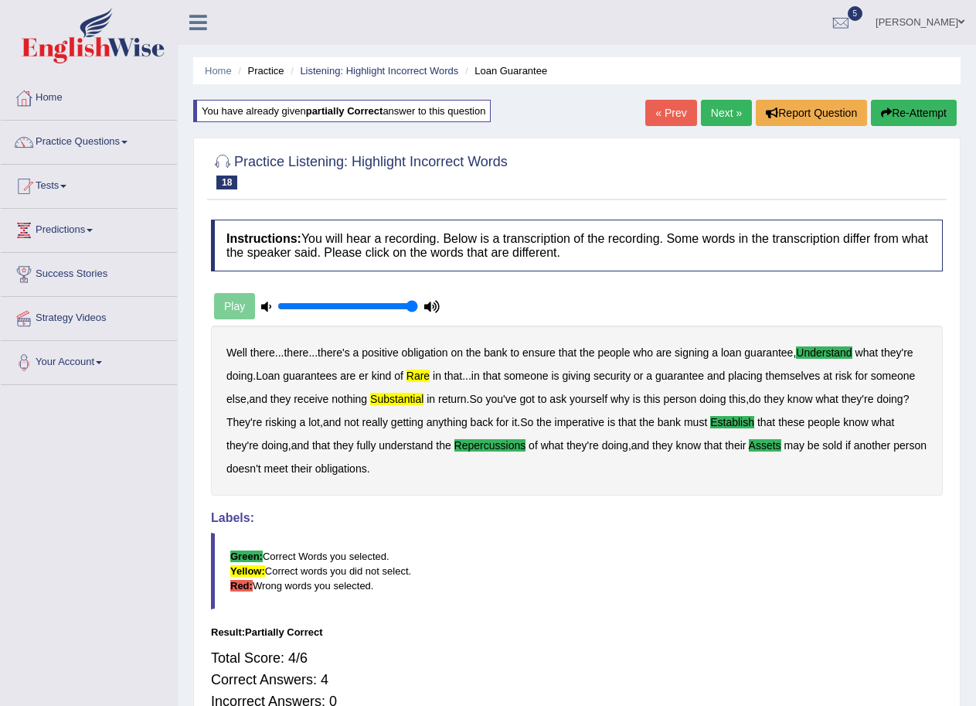
click at [693, 170] on div at bounding box center [577, 170] width 732 height 47
click at [962, 19] on span at bounding box center [962, 22] width 6 height 10
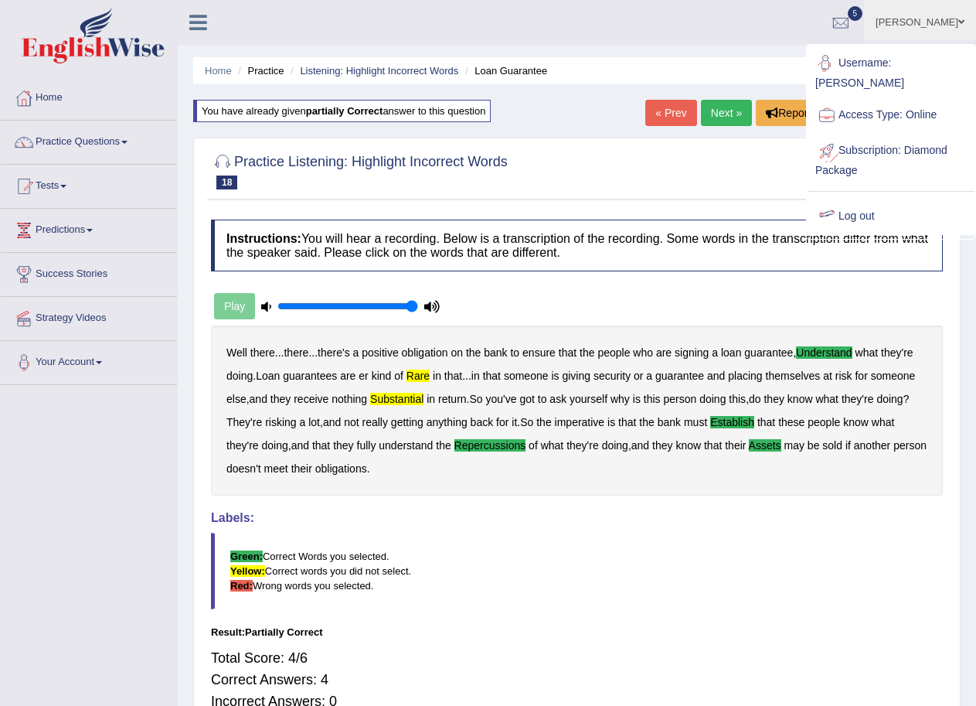
click at [857, 202] on link "Log out" at bounding box center [891, 217] width 167 height 36
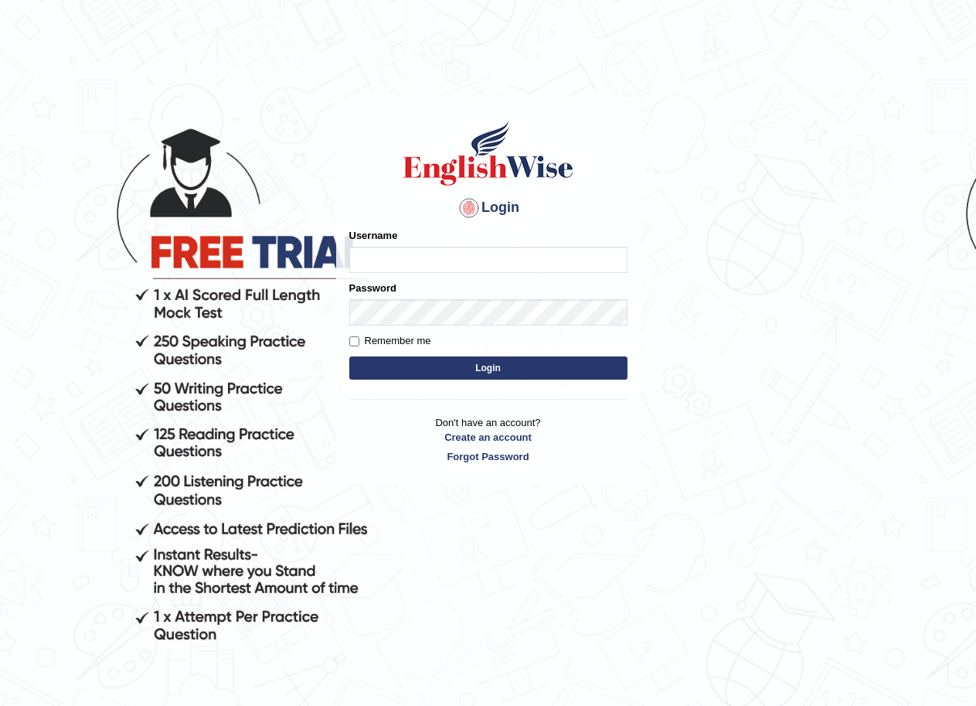
drag, startPoint x: 0, startPoint y: 0, endPoint x: 356, endPoint y: 250, distance: 435.2
click at [356, 250] on input "Username" at bounding box center [488, 260] width 278 height 26
type input "NurulH"
click at [523, 356] on button "Login" at bounding box center [488, 367] width 278 height 23
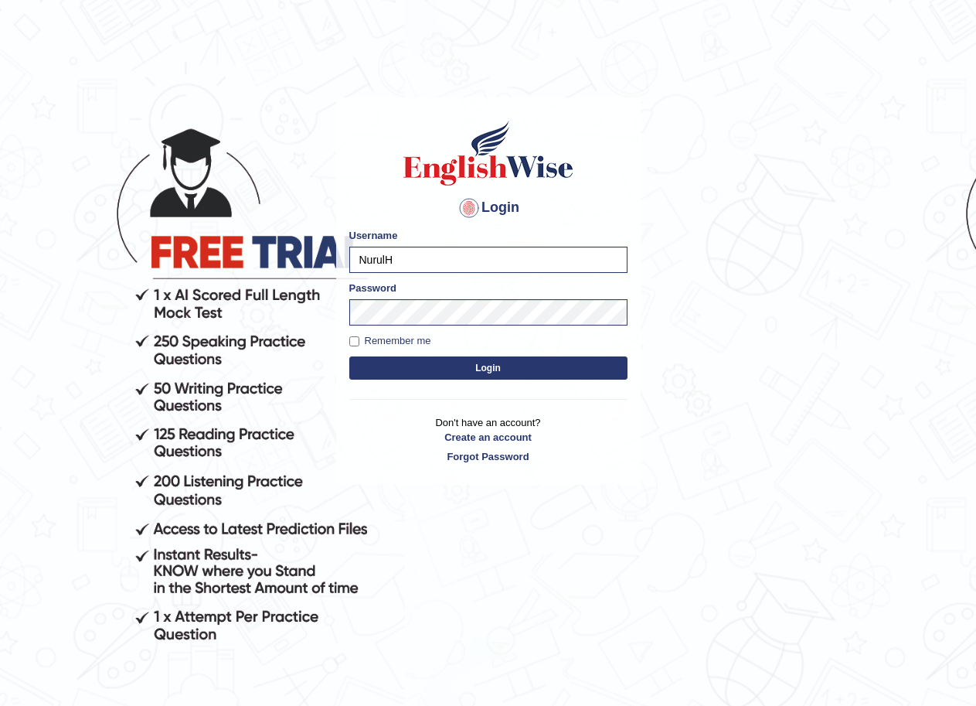
click at [374, 347] on label "Remember me" at bounding box center [390, 340] width 82 height 15
click at [359, 346] on input "Remember me" at bounding box center [354, 341] width 10 height 10
checkbox input "true"
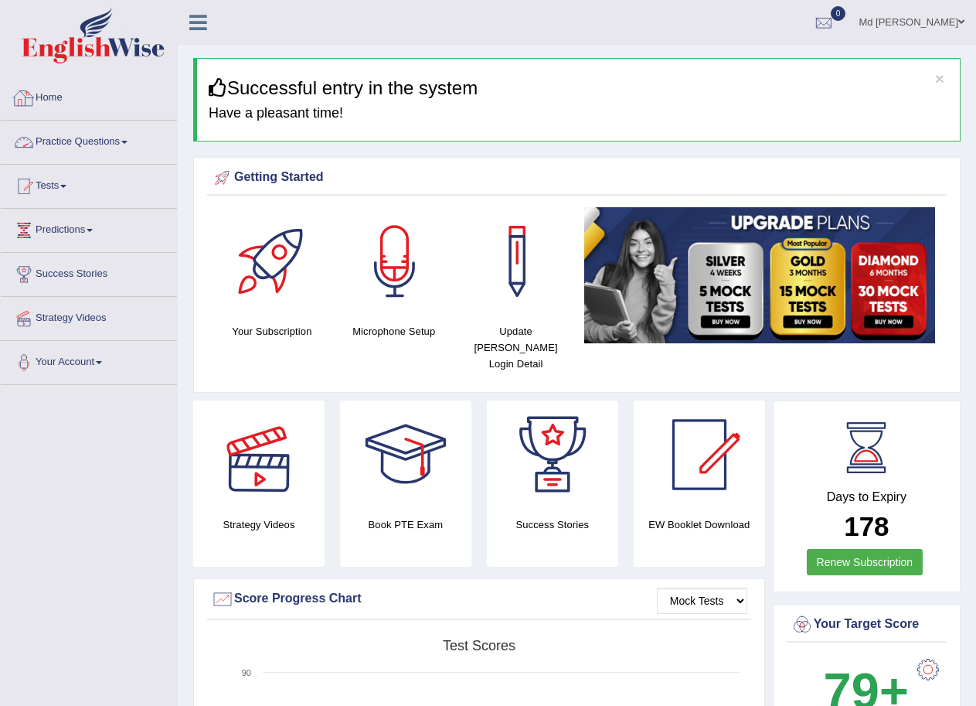
click at [130, 134] on link "Practice Questions" at bounding box center [89, 140] width 176 height 39
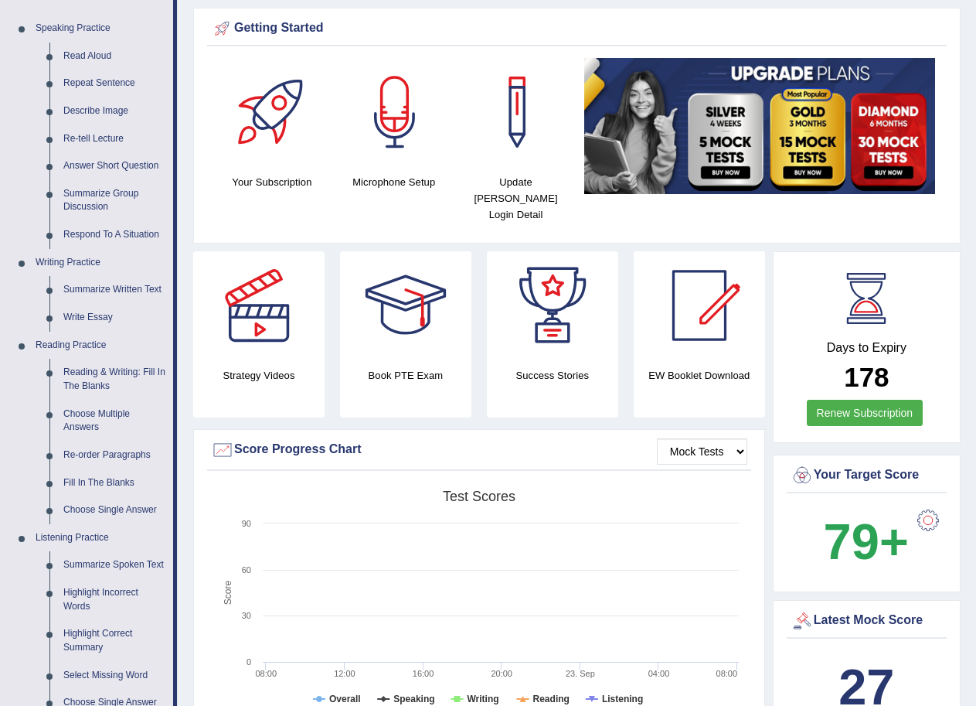
scroll to position [309, 0]
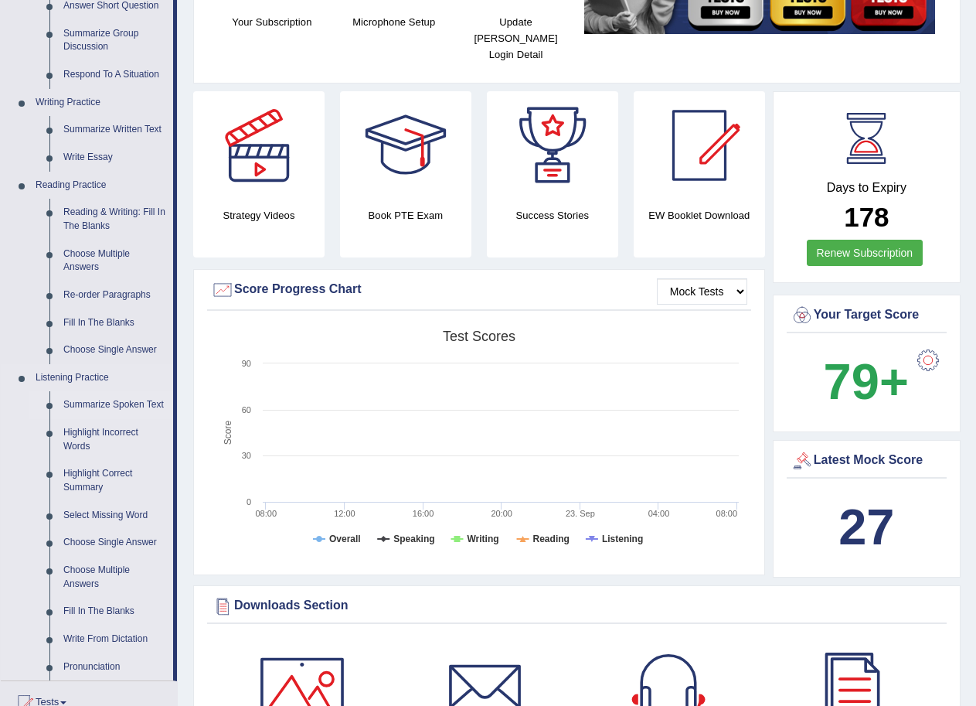
click at [110, 400] on link "Summarize Spoken Text" at bounding box center [114, 405] width 117 height 28
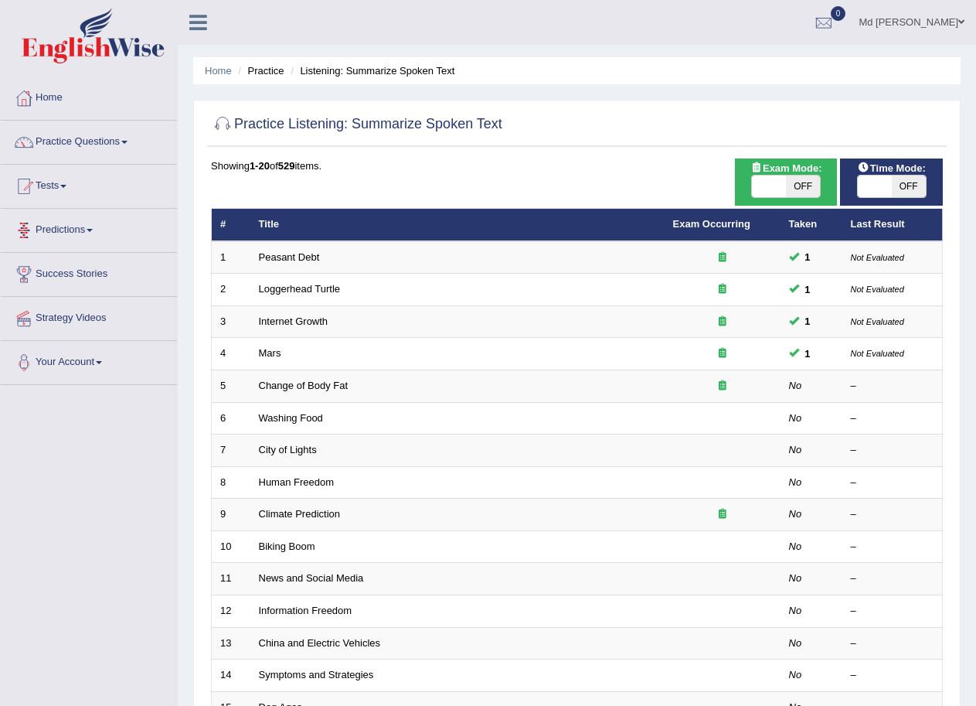
click at [96, 233] on link "Predictions" at bounding box center [89, 228] width 176 height 39
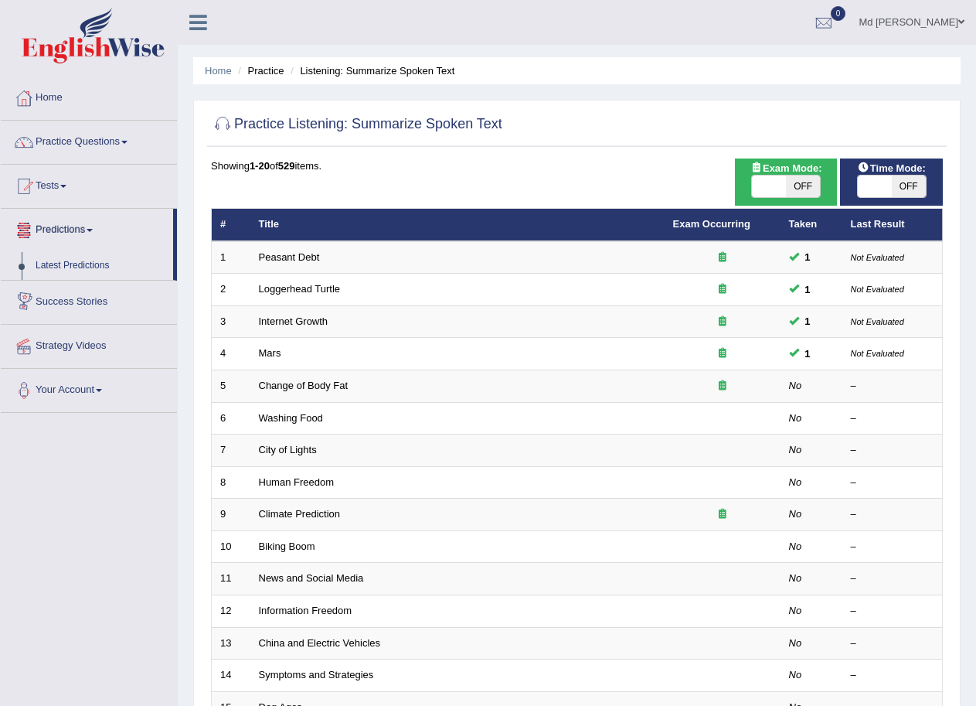
click at [53, 237] on link "Predictions" at bounding box center [87, 228] width 172 height 39
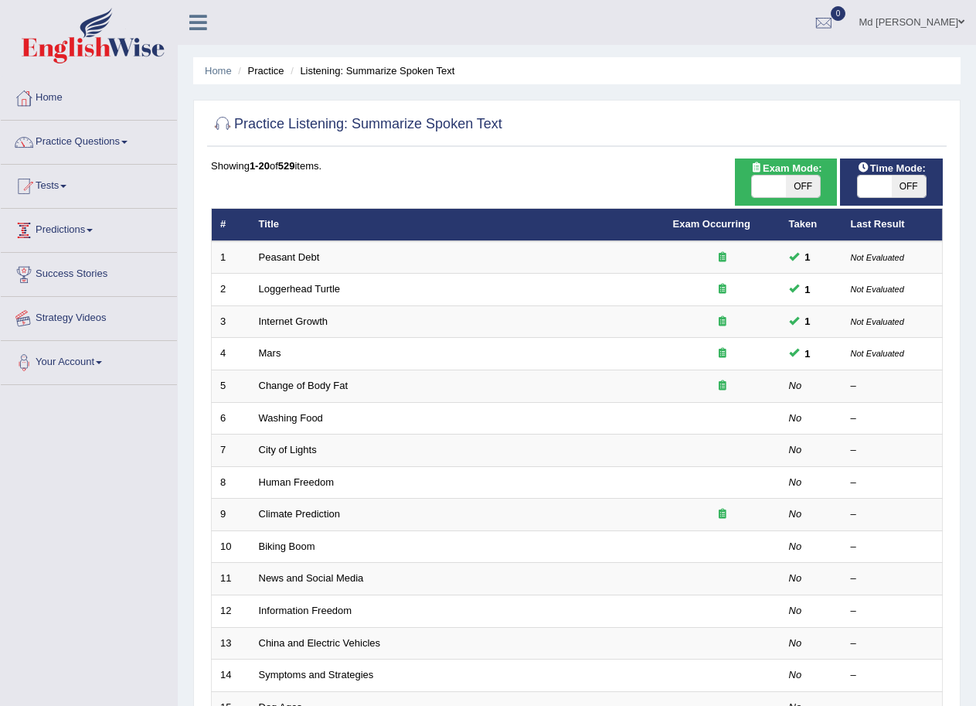
click at [56, 220] on link "Predictions" at bounding box center [89, 228] width 176 height 39
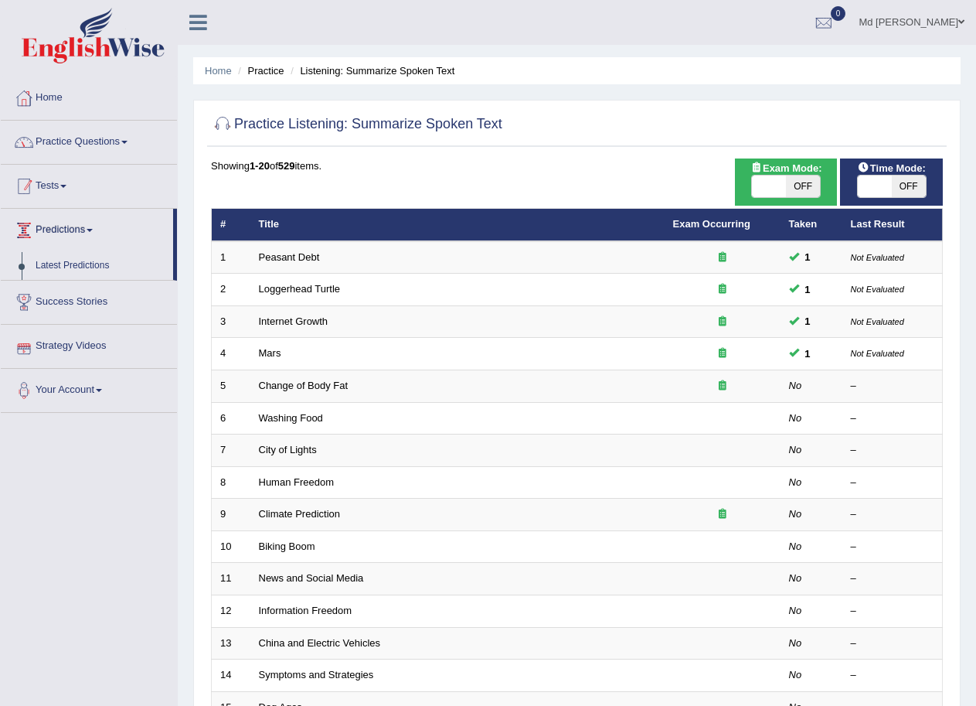
click at [94, 148] on link "Practice Questions" at bounding box center [89, 140] width 176 height 39
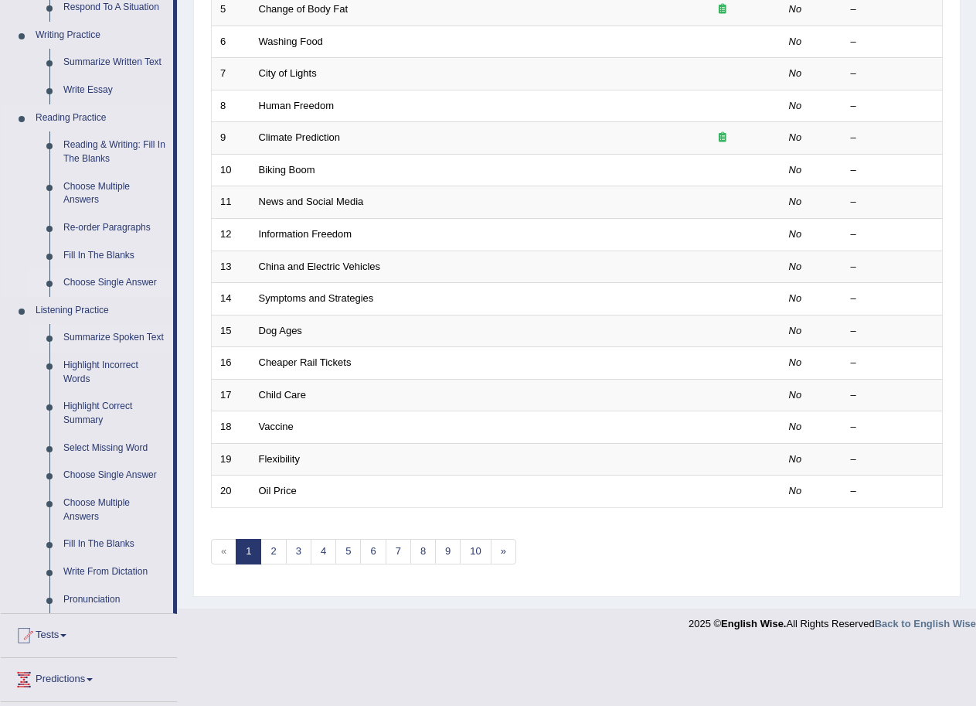
scroll to position [506, 0]
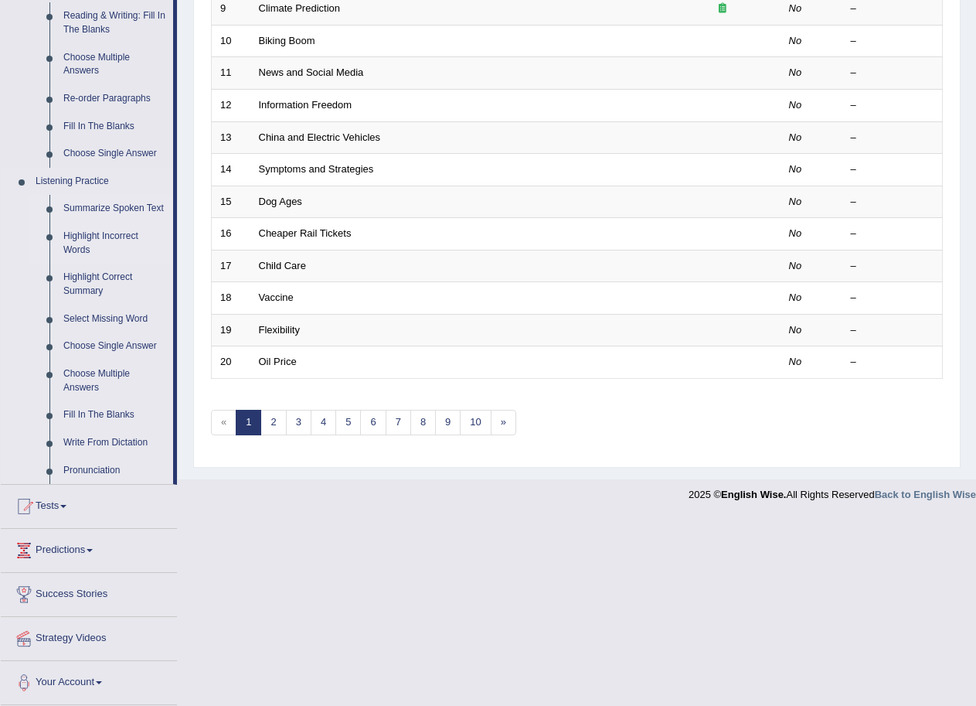
click at [111, 243] on link "Highlight Incorrect Words" at bounding box center [114, 243] width 117 height 41
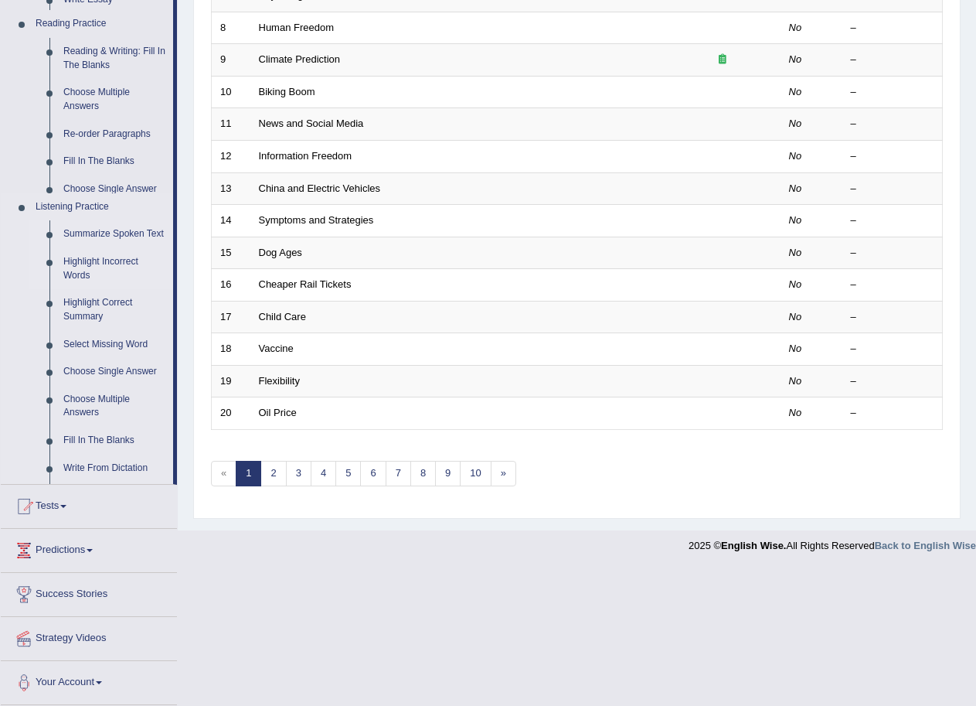
scroll to position [318, 0]
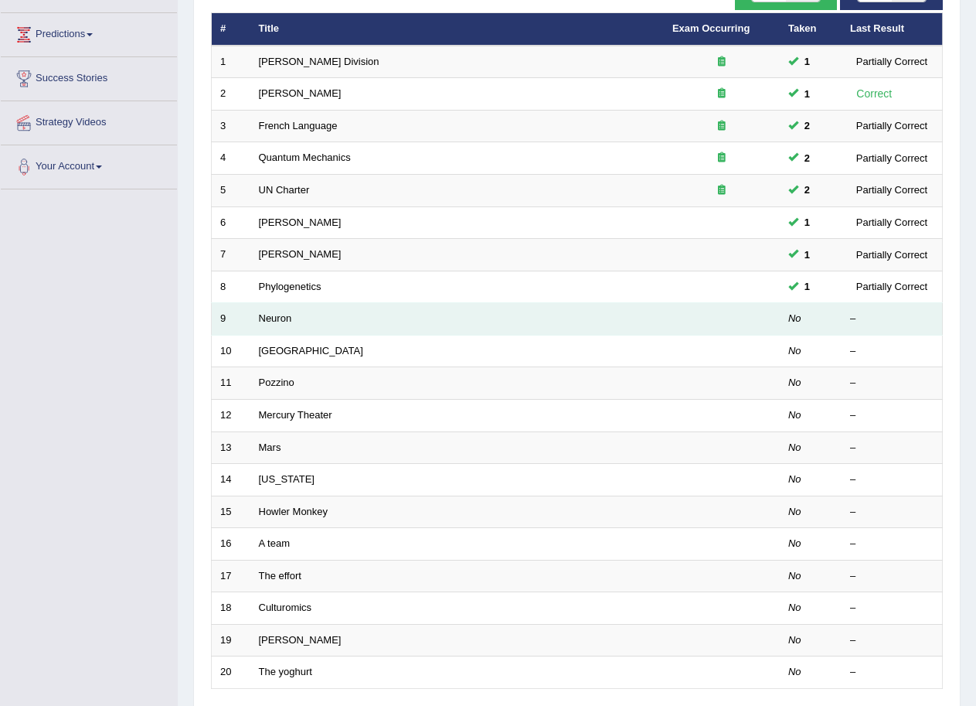
scroll to position [232, 0]
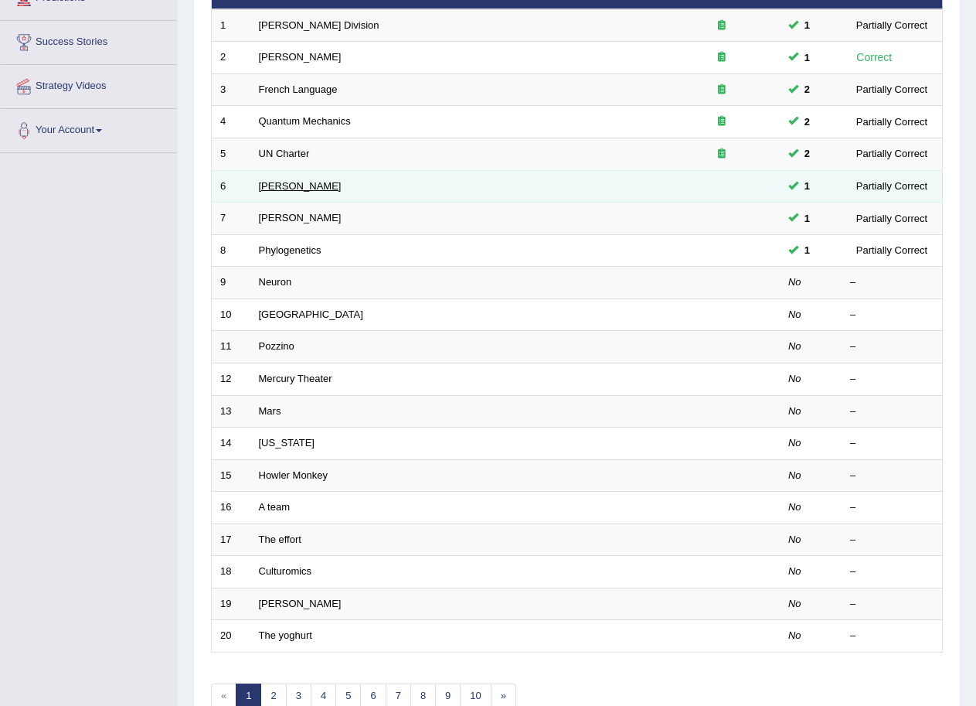
click at [269, 189] on link "Harold" at bounding box center [300, 186] width 83 height 12
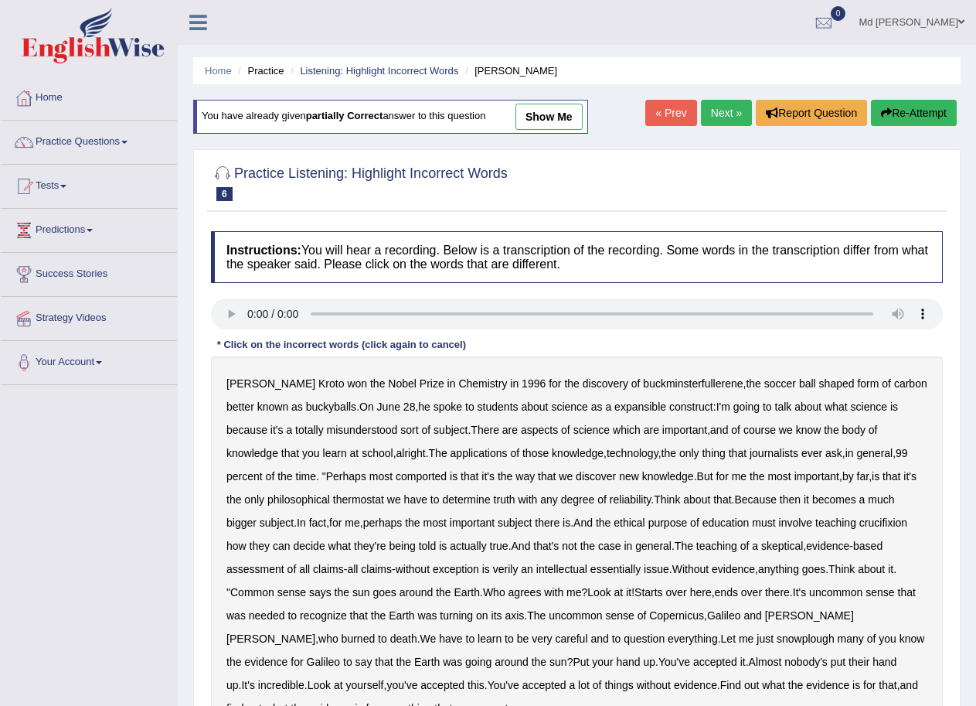
click at [615, 410] on b "expansible" at bounding box center [641, 406] width 52 height 12
click at [396, 481] on b "comported" at bounding box center [421, 476] width 51 height 12
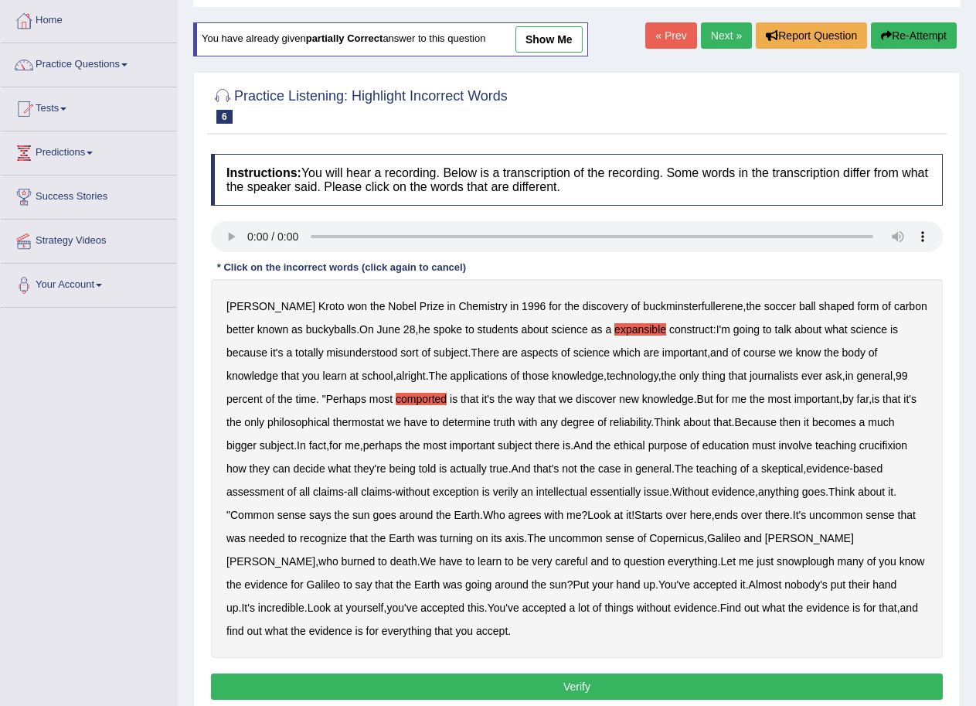
click at [333, 422] on b "thermostat" at bounding box center [358, 422] width 51 height 12
click at [864, 451] on div "[PERSON_NAME] won the Nobel Prize in Chemistry in [DATE] for the discovery of b…" at bounding box center [577, 468] width 732 height 379
click at [865, 445] on b "crucifixion" at bounding box center [884, 445] width 48 height 12
click at [509, 494] on b "verily" at bounding box center [506, 491] width 26 height 12
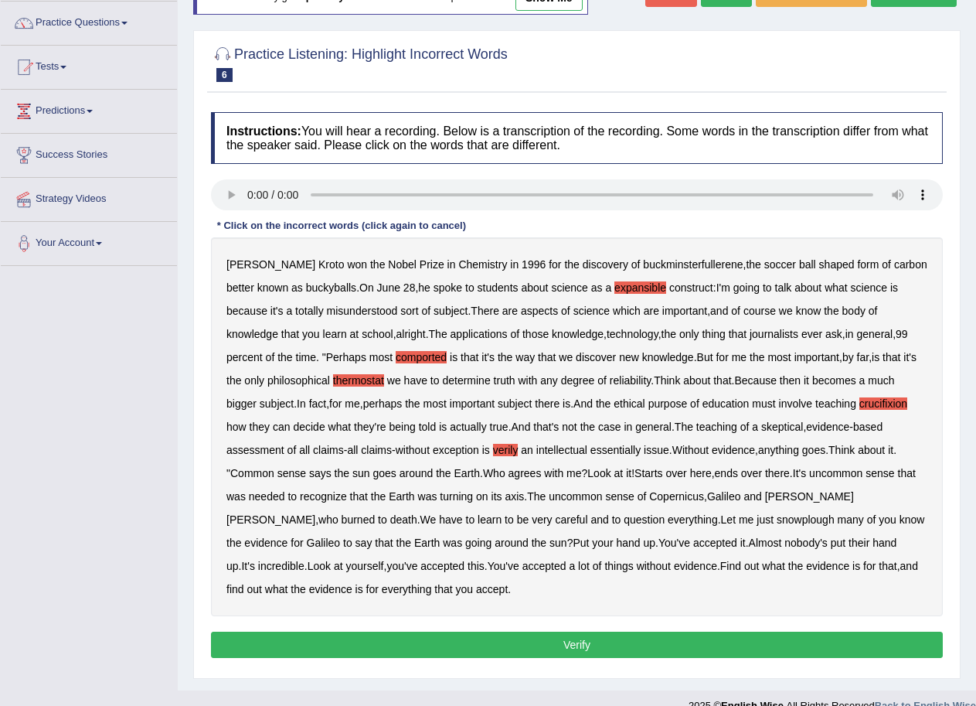
scroll to position [142, 0]
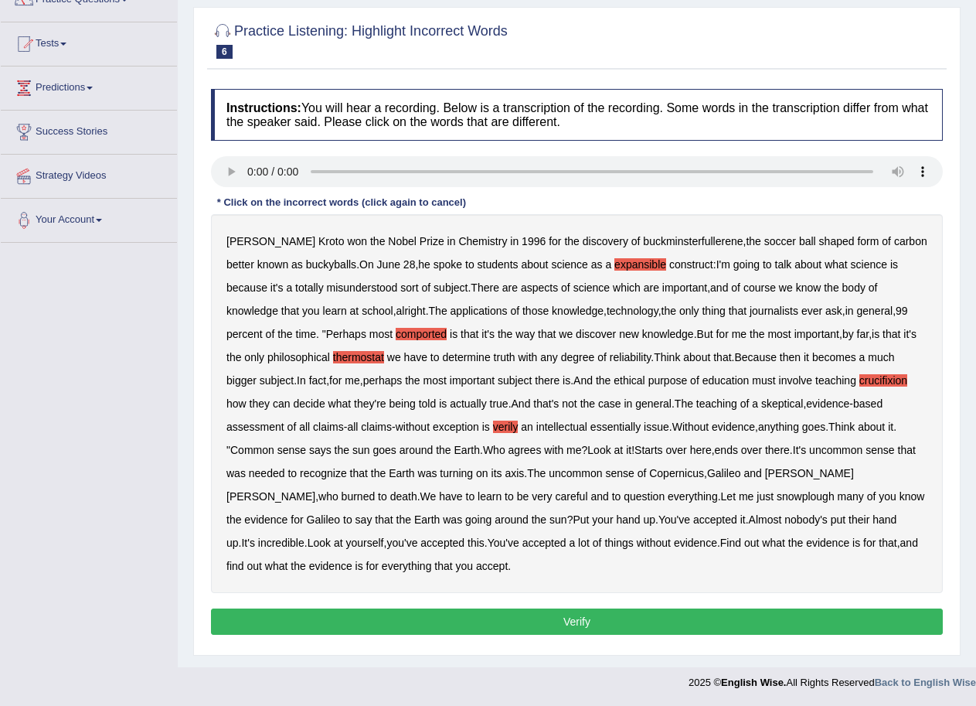
click at [777, 497] on b "snowplough" at bounding box center [806, 496] width 58 height 12
click at [558, 618] on button "Verify" at bounding box center [577, 621] width 732 height 26
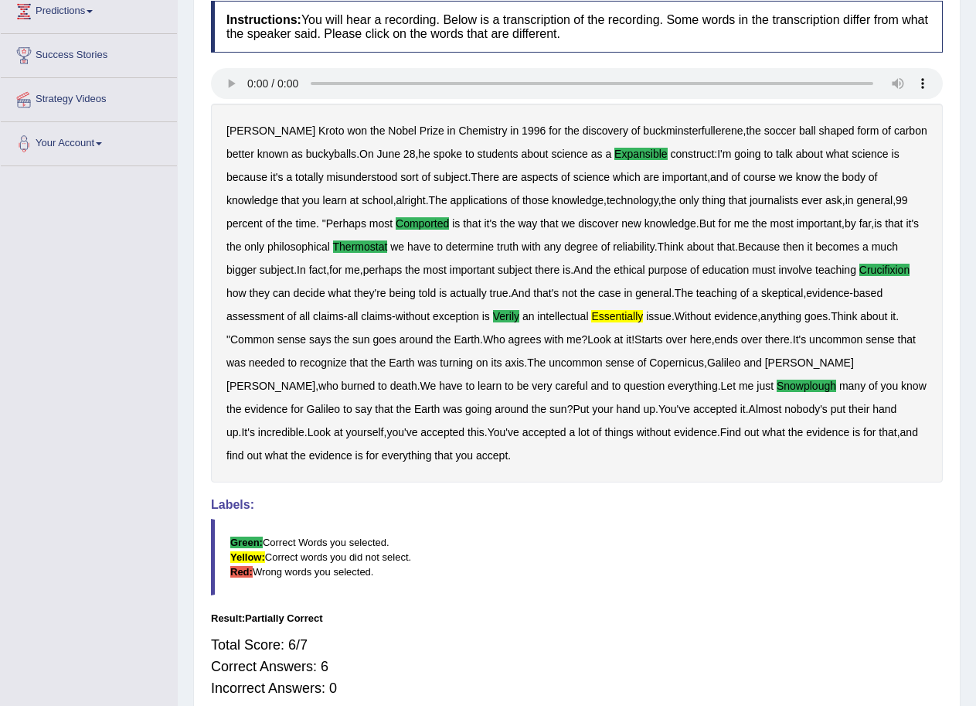
scroll to position [59, 0]
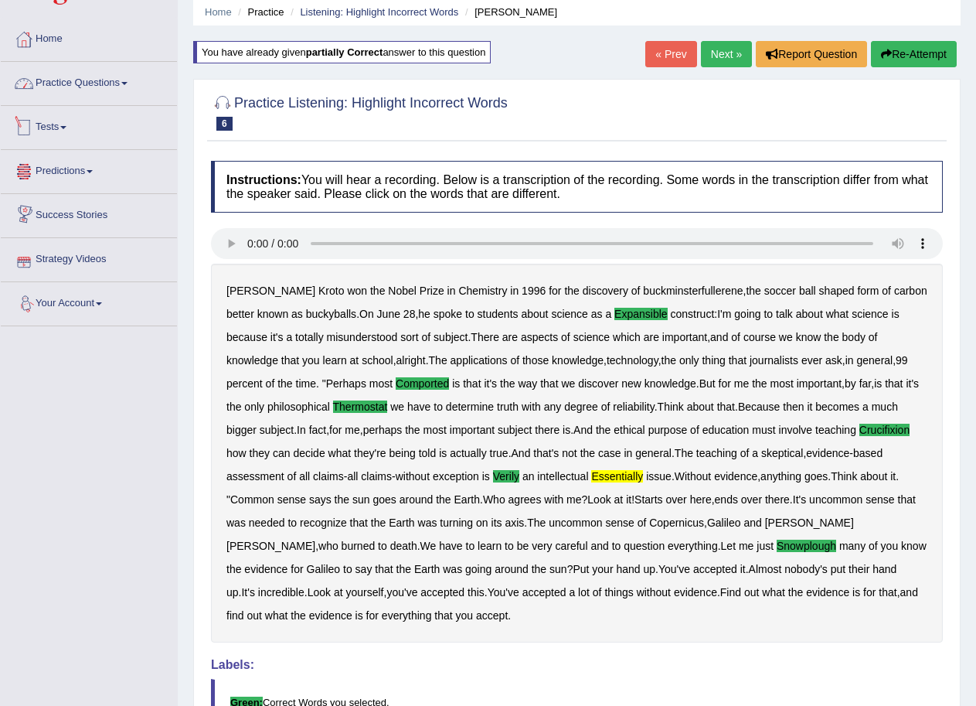
click at [87, 87] on link "Practice Questions" at bounding box center [89, 81] width 176 height 39
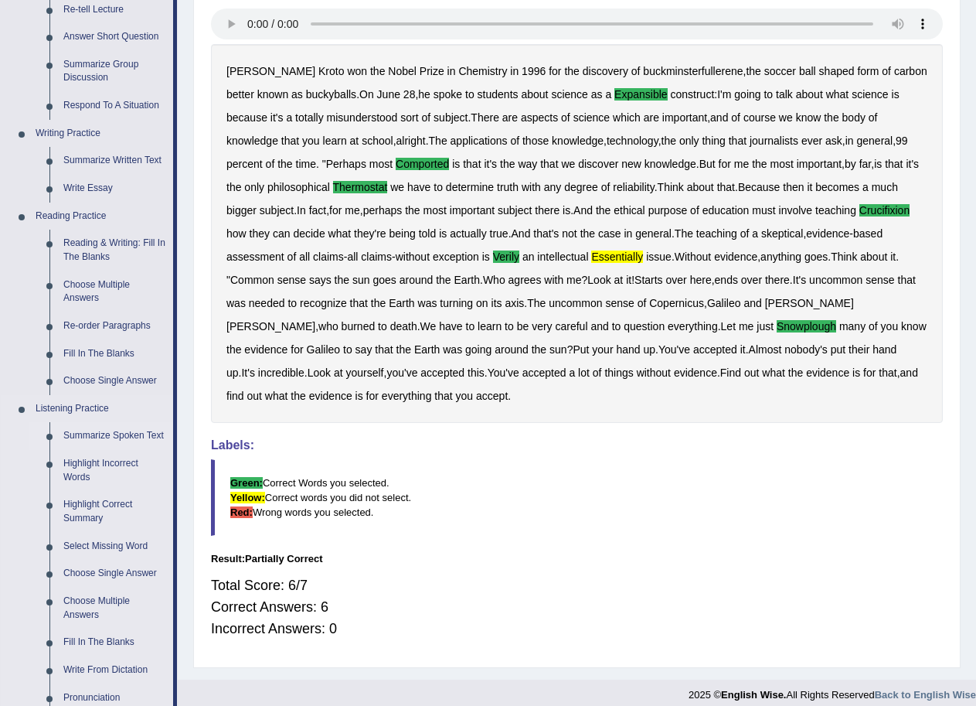
scroll to position [368, 0]
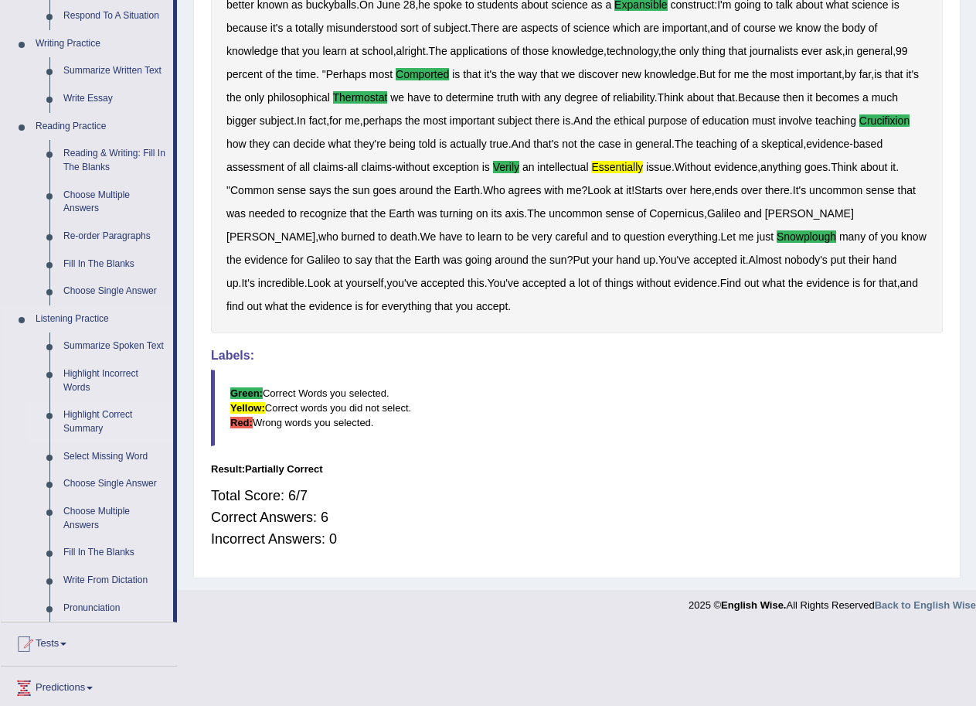
click at [101, 431] on link "Highlight Correct Summary" at bounding box center [114, 421] width 117 height 41
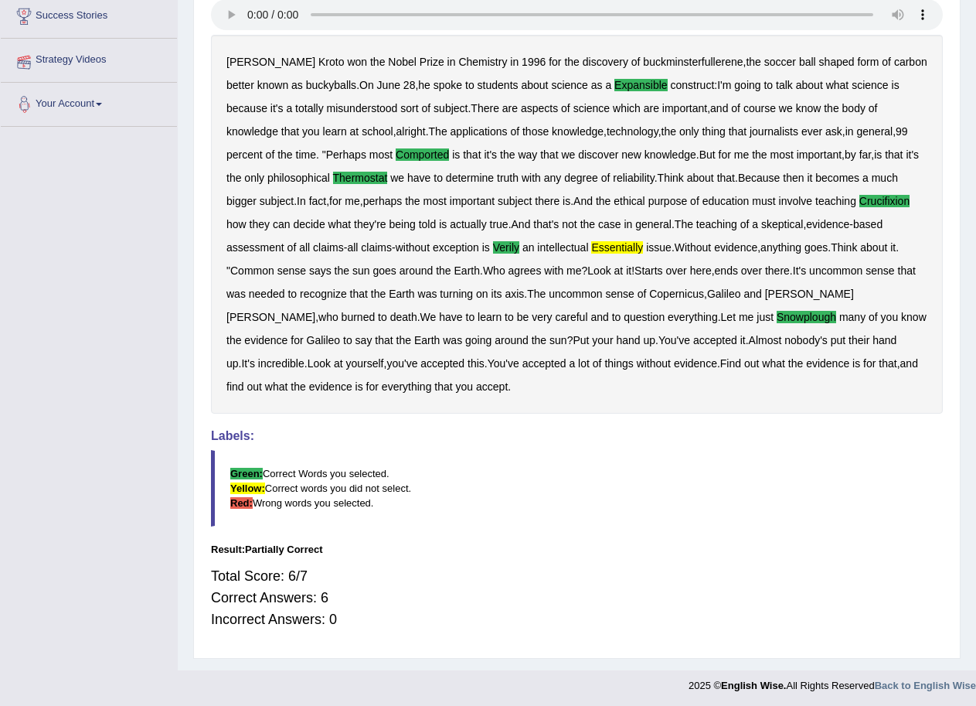
scroll to position [291, 0]
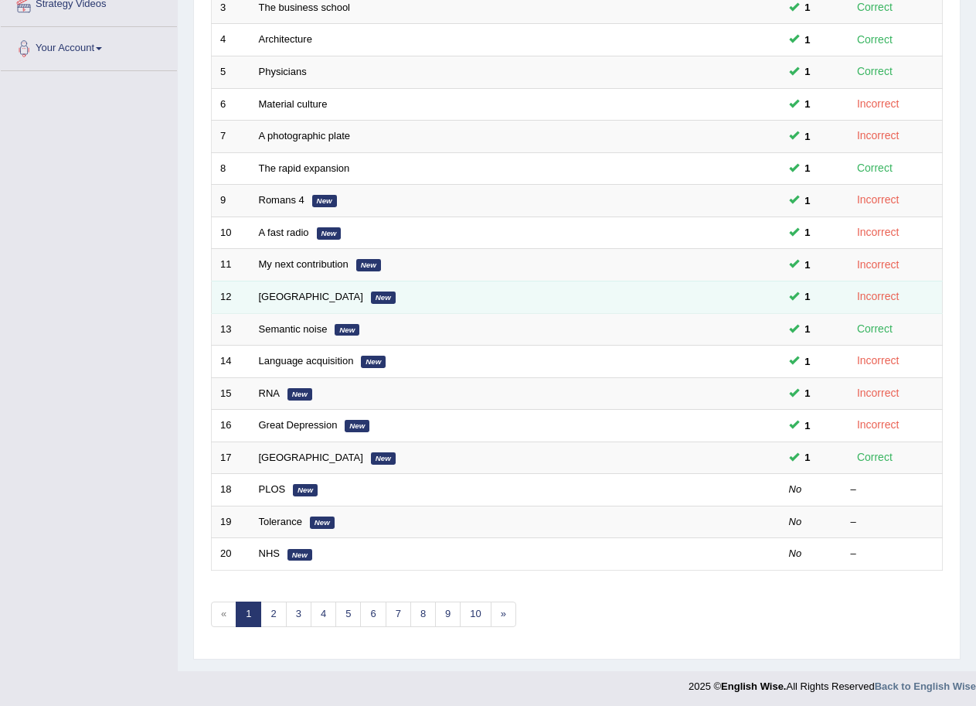
scroll to position [318, 0]
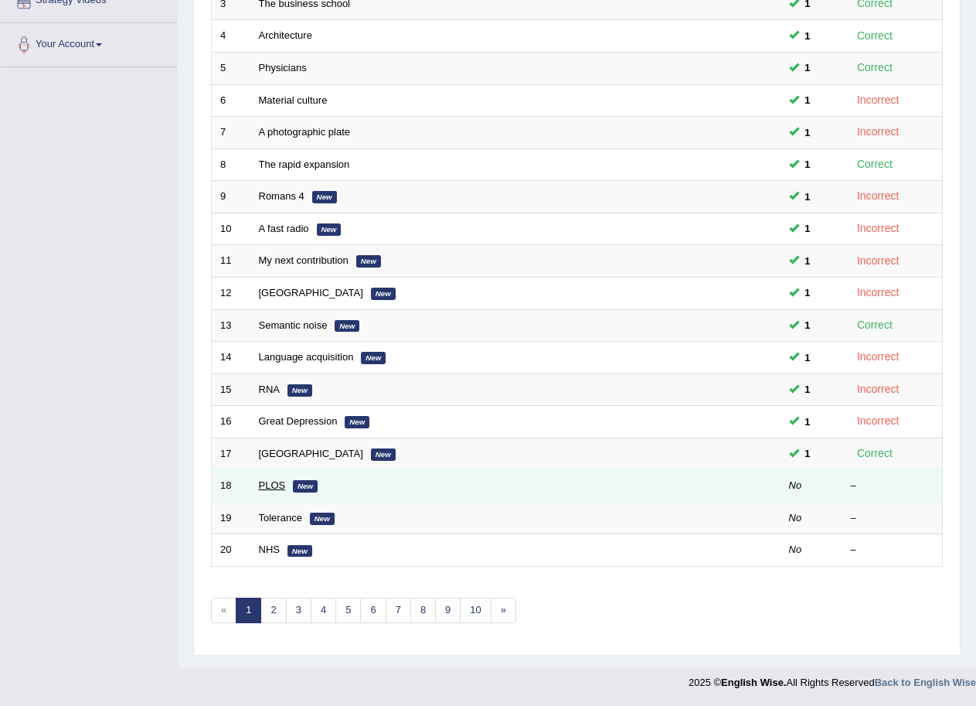
click at [274, 488] on link "PLOS" at bounding box center [272, 485] width 27 height 12
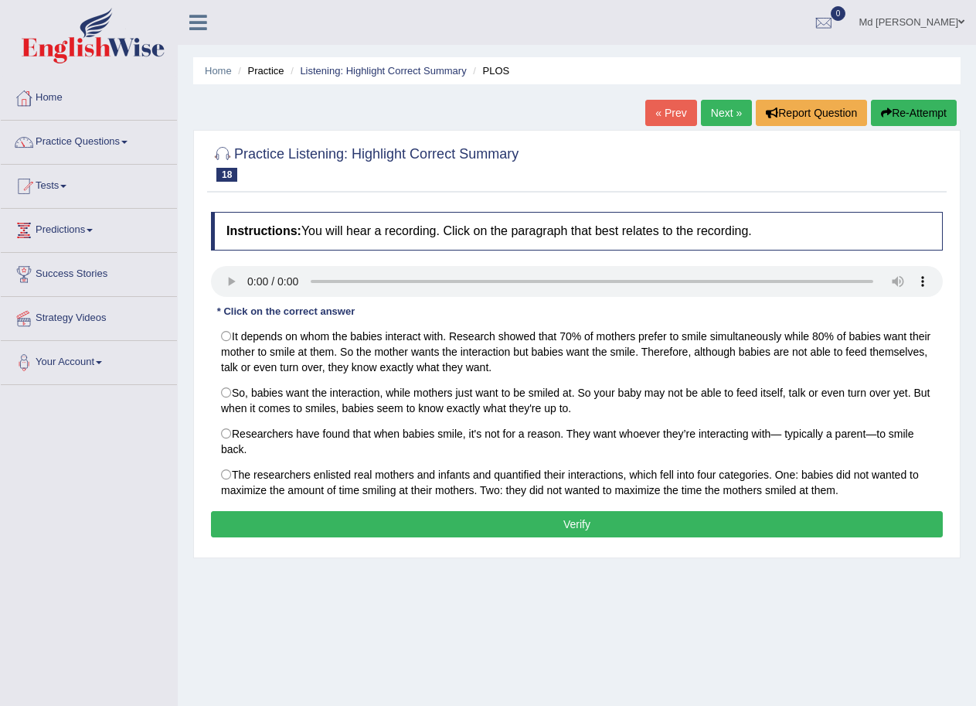
click at [519, 515] on button "Verify" at bounding box center [577, 524] width 732 height 26
click at [85, 144] on link "Practice Questions" at bounding box center [89, 140] width 176 height 39
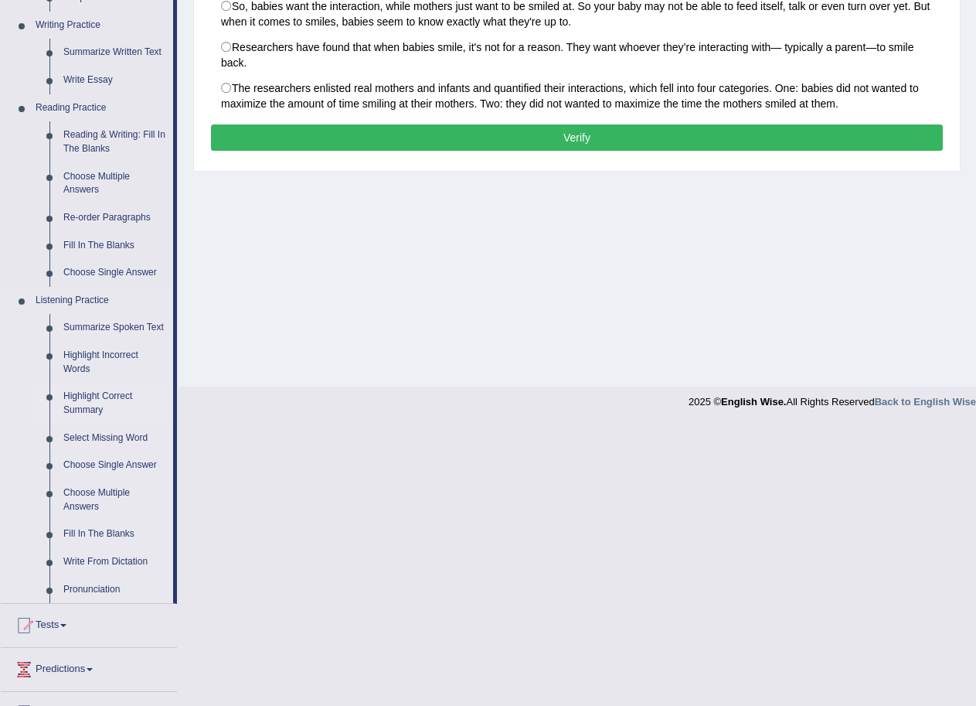
scroll to position [464, 0]
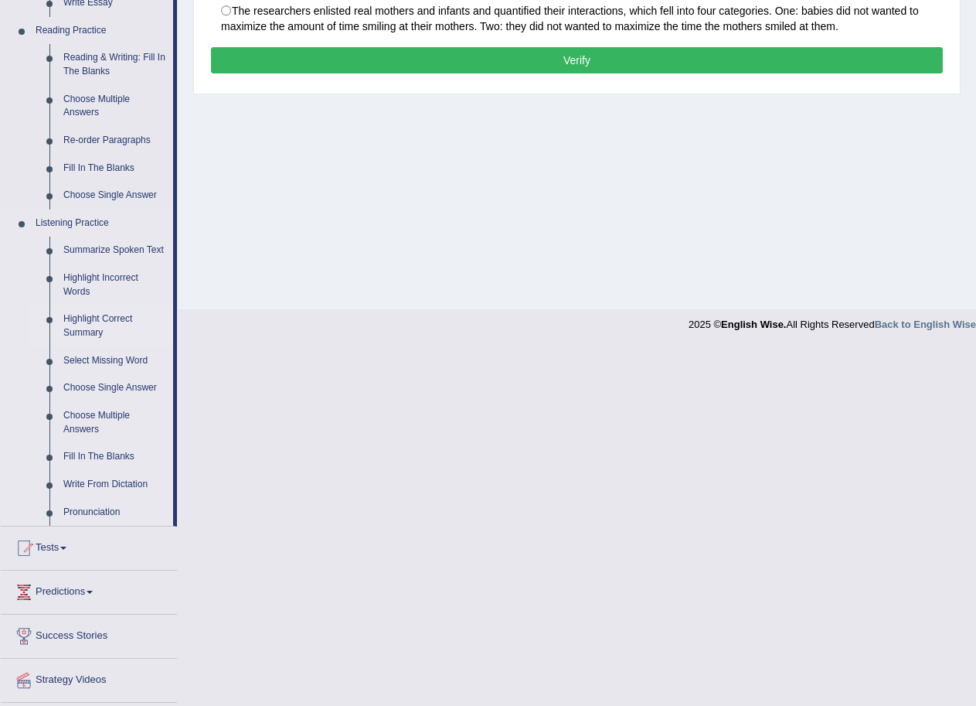
click at [114, 342] on link "Highlight Correct Summary" at bounding box center [114, 325] width 117 height 41
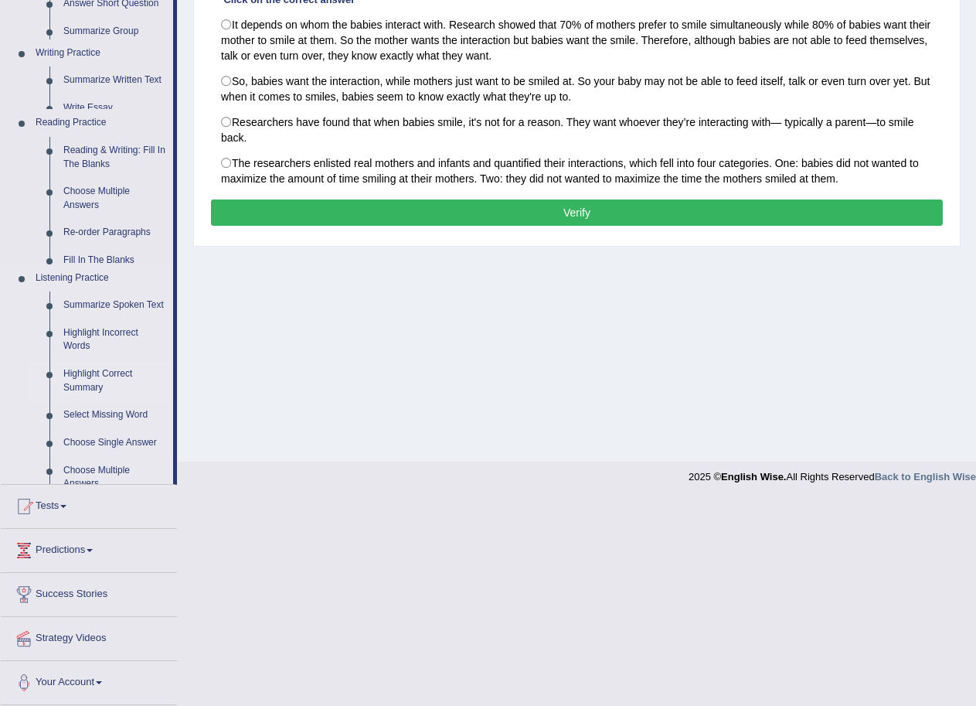
scroll to position [106, 0]
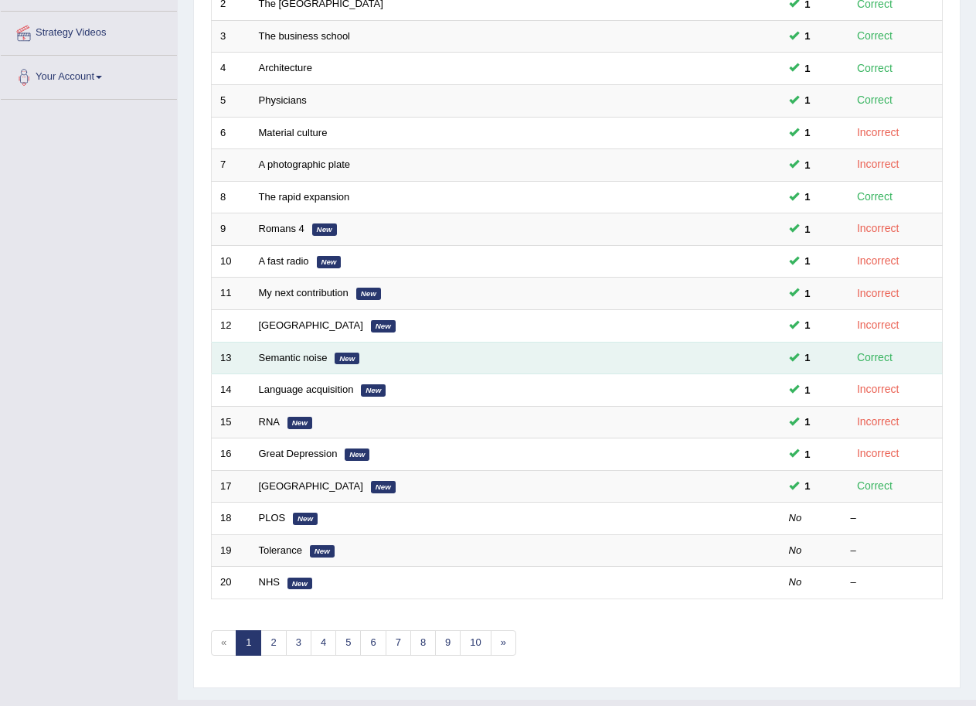
scroll to position [318, 0]
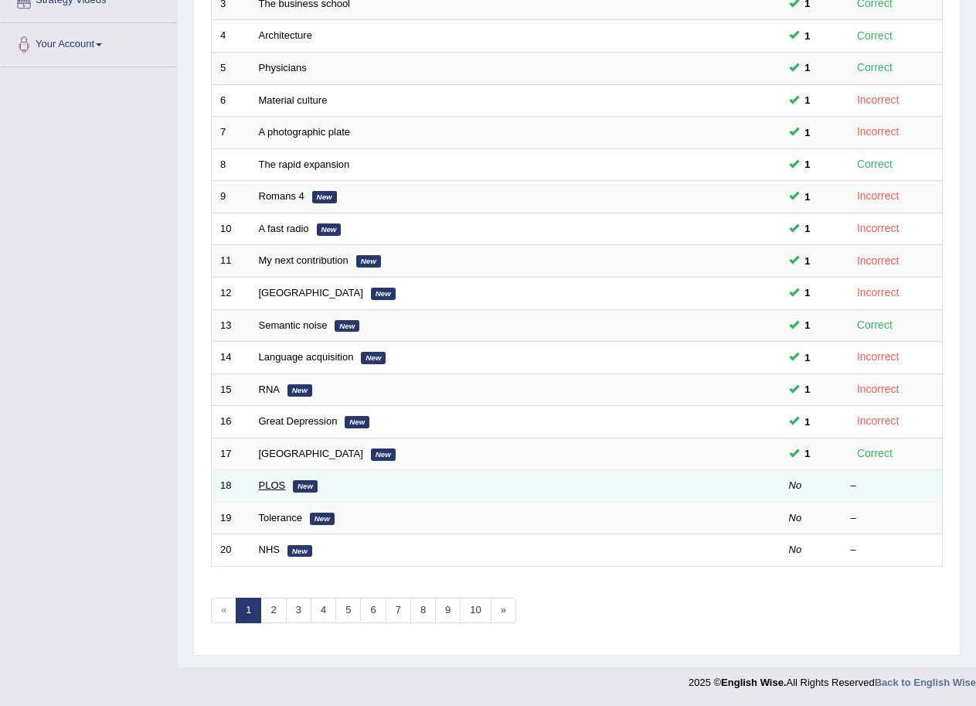
click at [272, 484] on link "PLOS" at bounding box center [272, 485] width 27 height 12
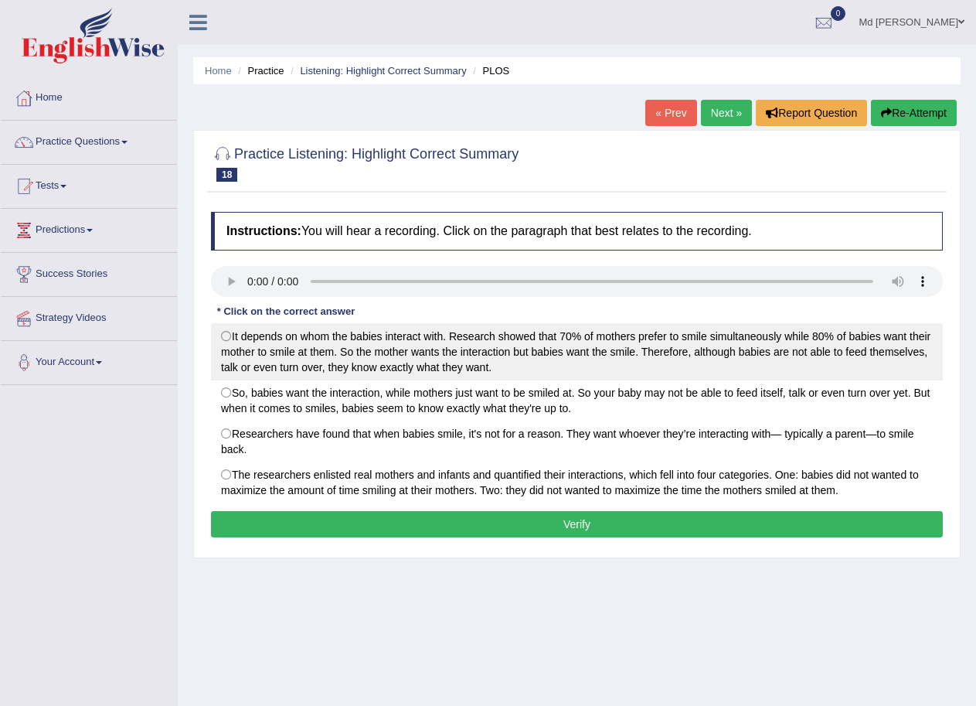
click at [244, 339] on label "It depends on whom the babies interact with. Research showed that 70% of mother…" at bounding box center [577, 351] width 732 height 57
radio input "true"
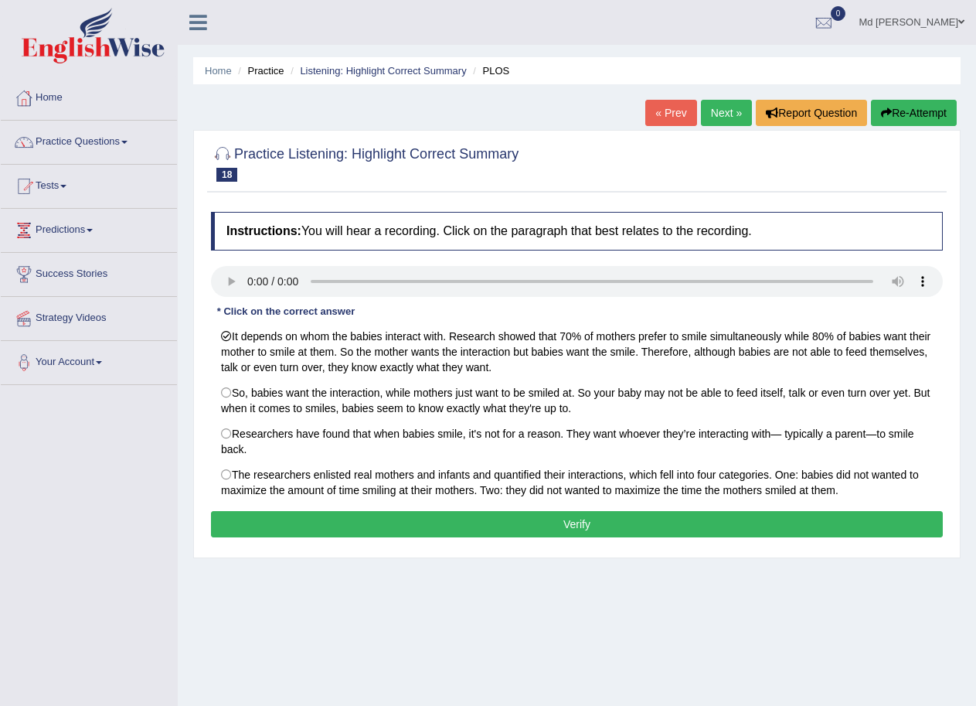
click at [391, 515] on button "Verify" at bounding box center [577, 524] width 732 height 26
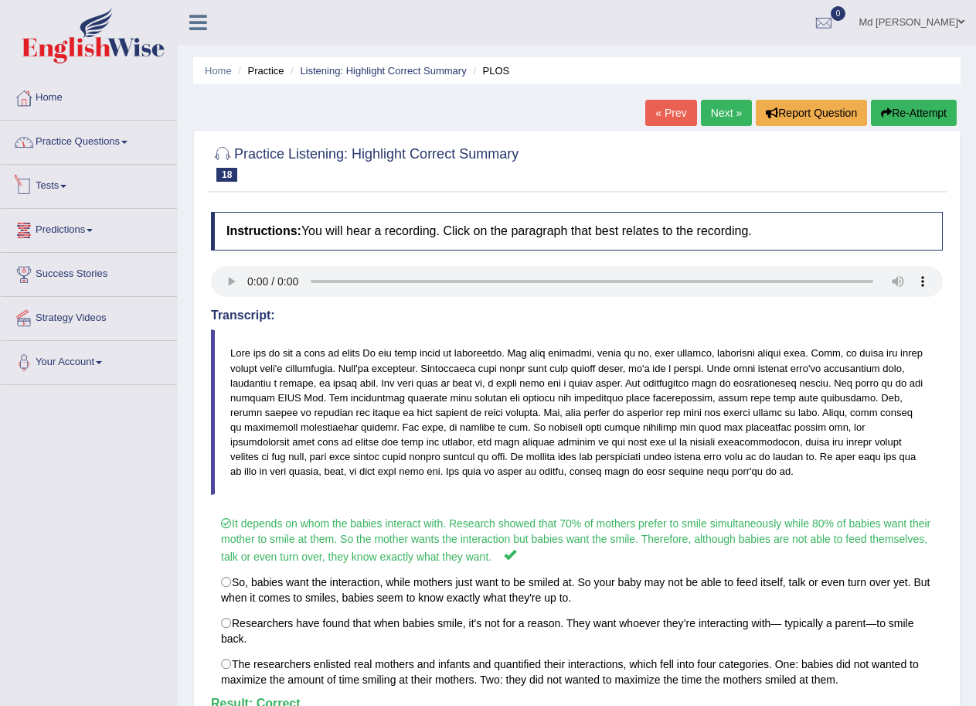
click at [73, 143] on link "Practice Questions" at bounding box center [89, 140] width 176 height 39
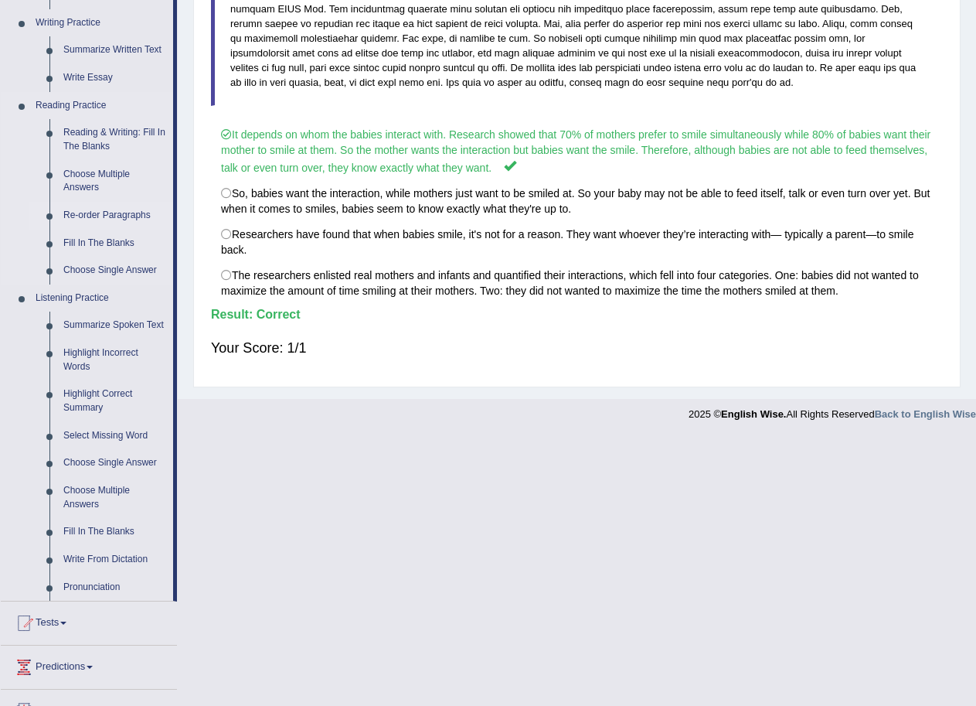
scroll to position [464, 0]
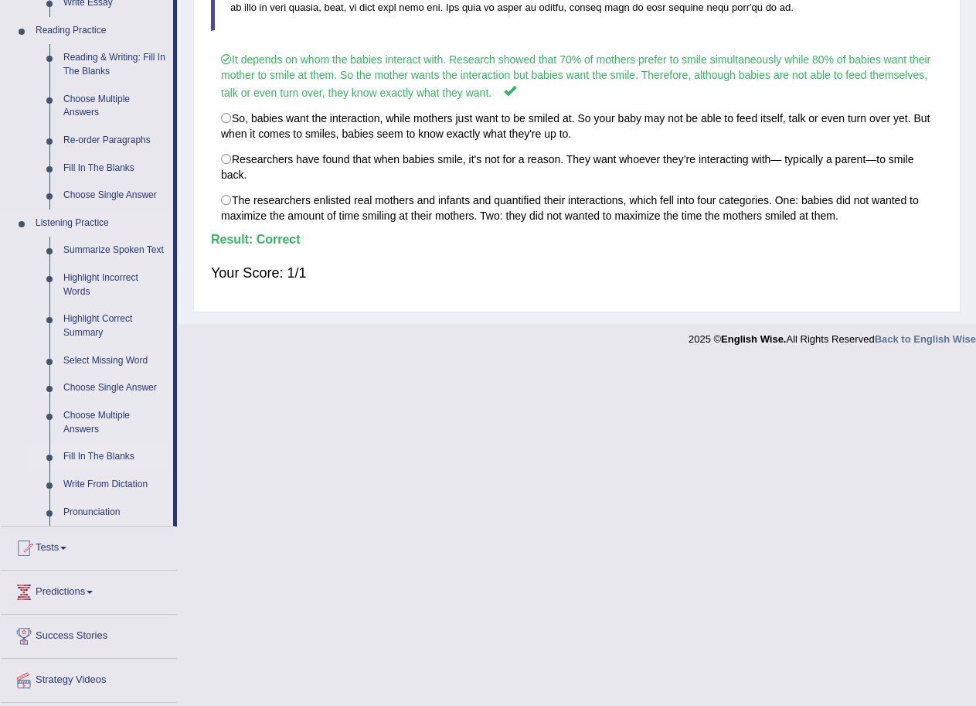
click at [98, 457] on link "Fill In The Blanks" at bounding box center [114, 457] width 117 height 28
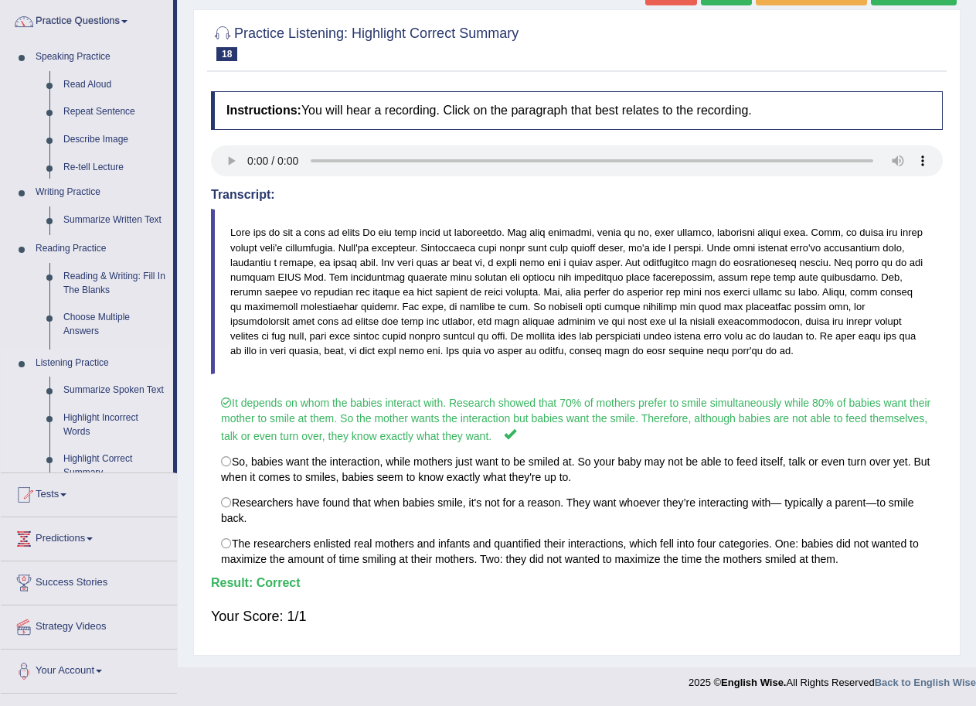
scroll to position [121, 0]
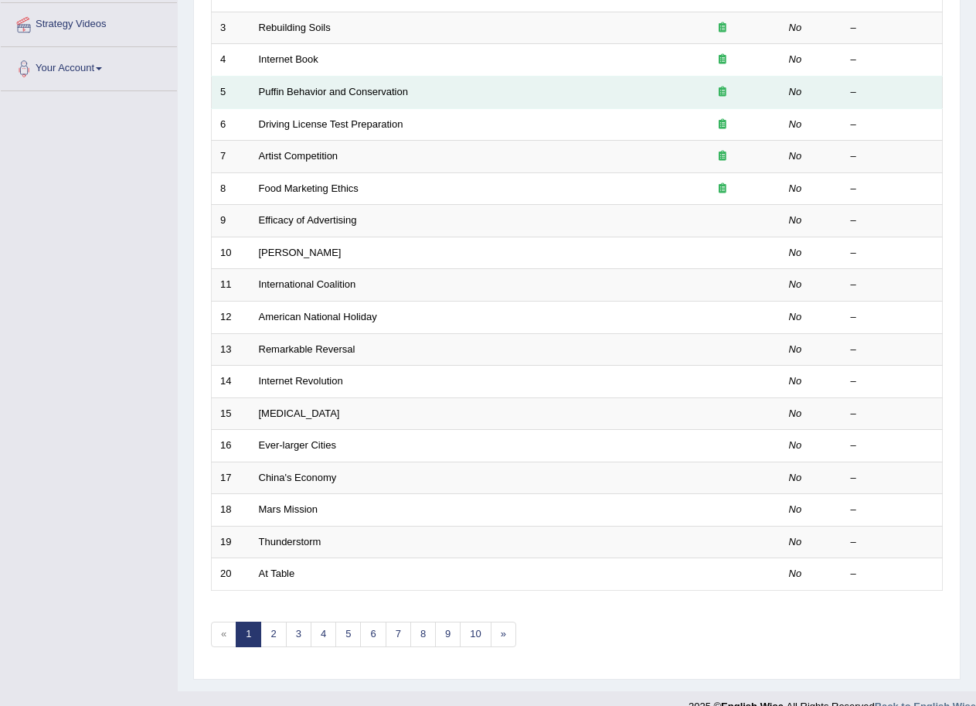
scroll to position [309, 0]
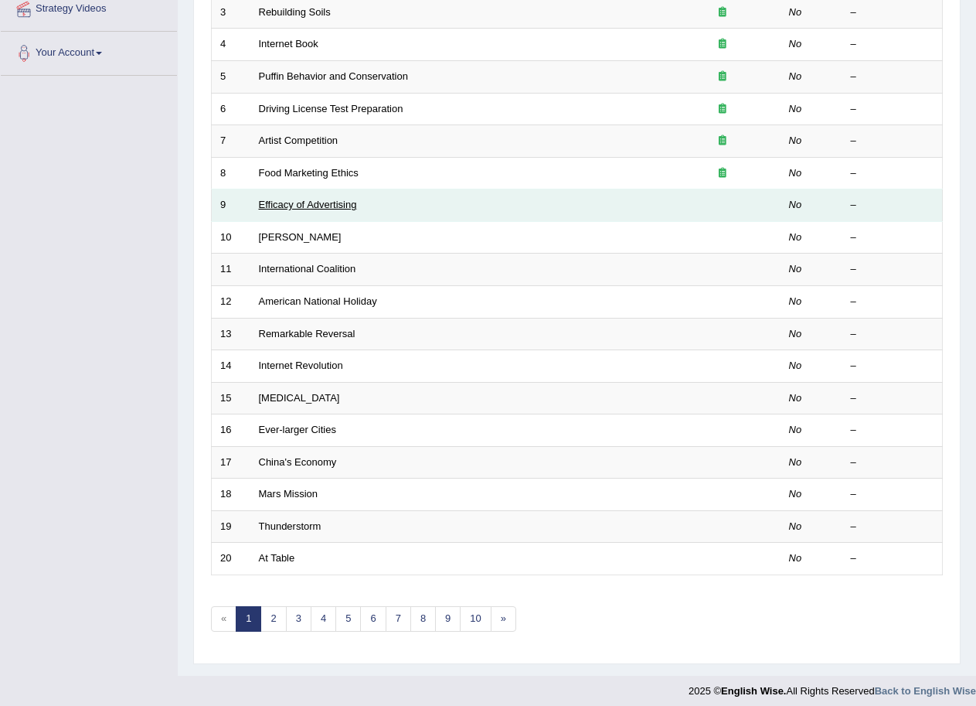
click at [314, 205] on link "Efficacy of Advertising" at bounding box center [308, 205] width 98 height 12
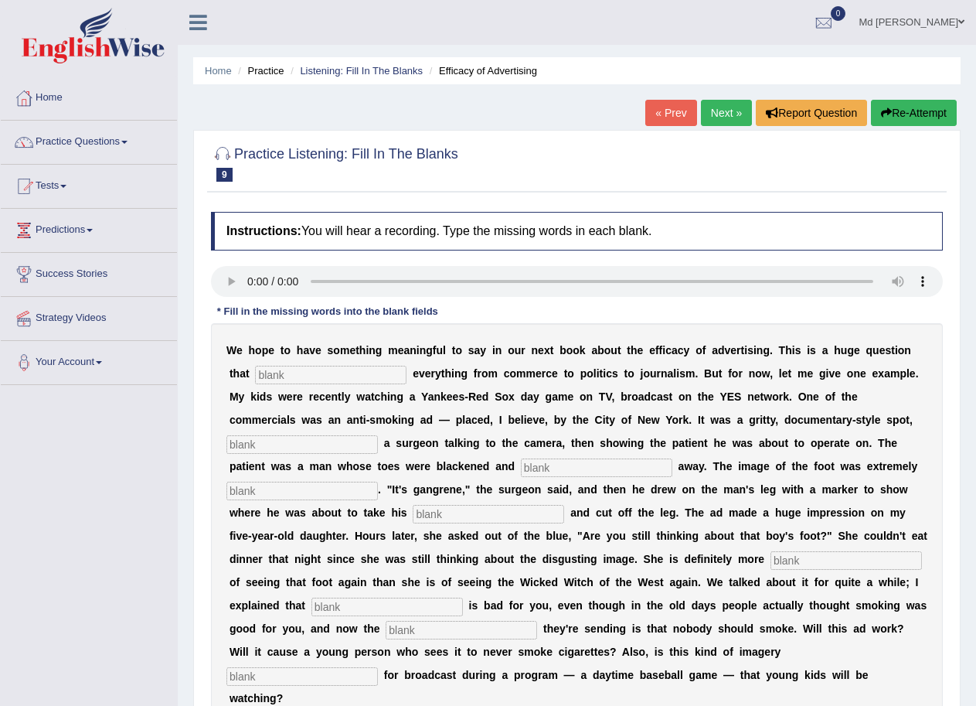
click at [374, 363] on div "W e h o p e t o h a v e s o m e t h i n g m e a n i n g f u l t o s a y i n o u…" at bounding box center [577, 524] width 732 height 402
click at [374, 366] on input "text" at bounding box center [331, 375] width 152 height 19
click at [374, 367] on input "text" at bounding box center [331, 375] width 152 height 19
click at [329, 374] on input "text" at bounding box center [331, 375] width 152 height 19
click at [298, 370] on input "text" at bounding box center [331, 375] width 152 height 19
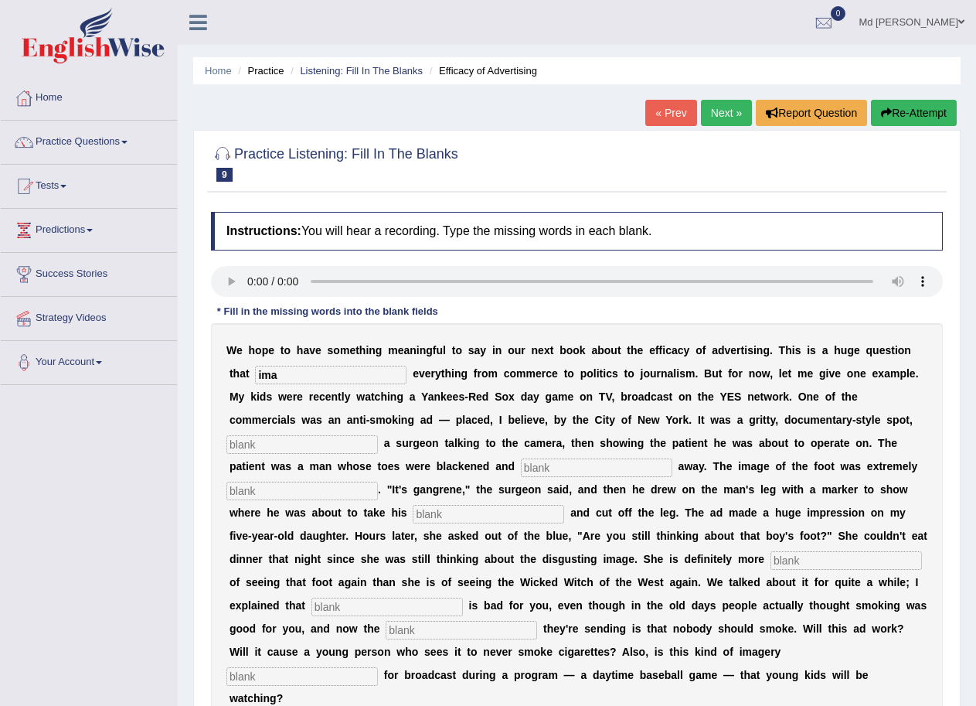
type input "ima"
click at [335, 440] on input "text" at bounding box center [303, 444] width 152 height 19
type input "fea"
click at [534, 467] on input "text" at bounding box center [597, 467] width 152 height 19
type input "runi"
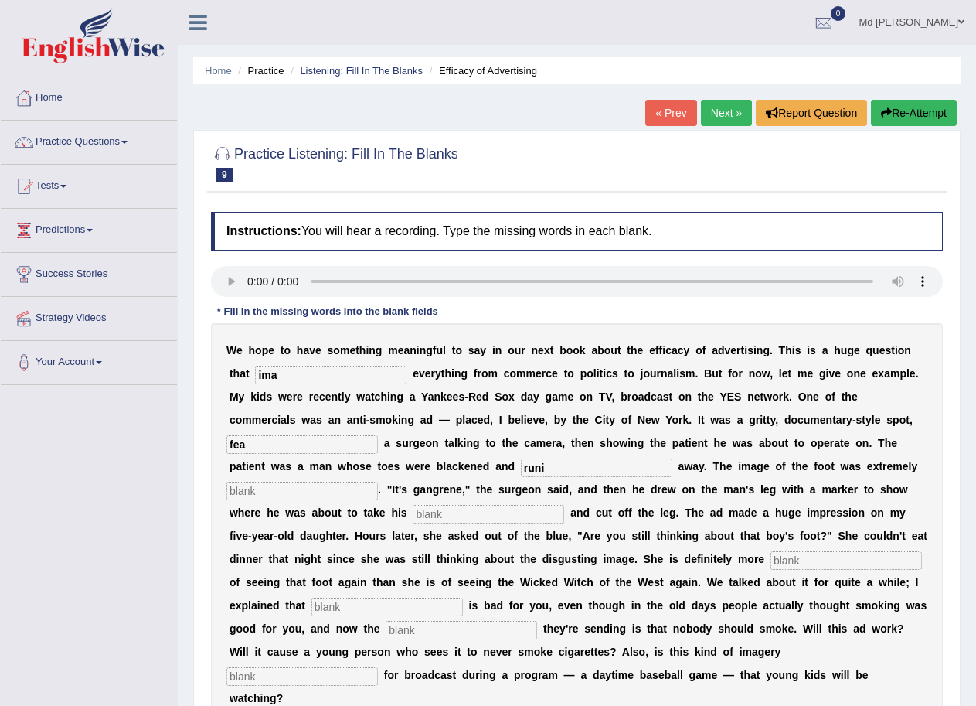
click at [427, 516] on input "text" at bounding box center [489, 514] width 152 height 19
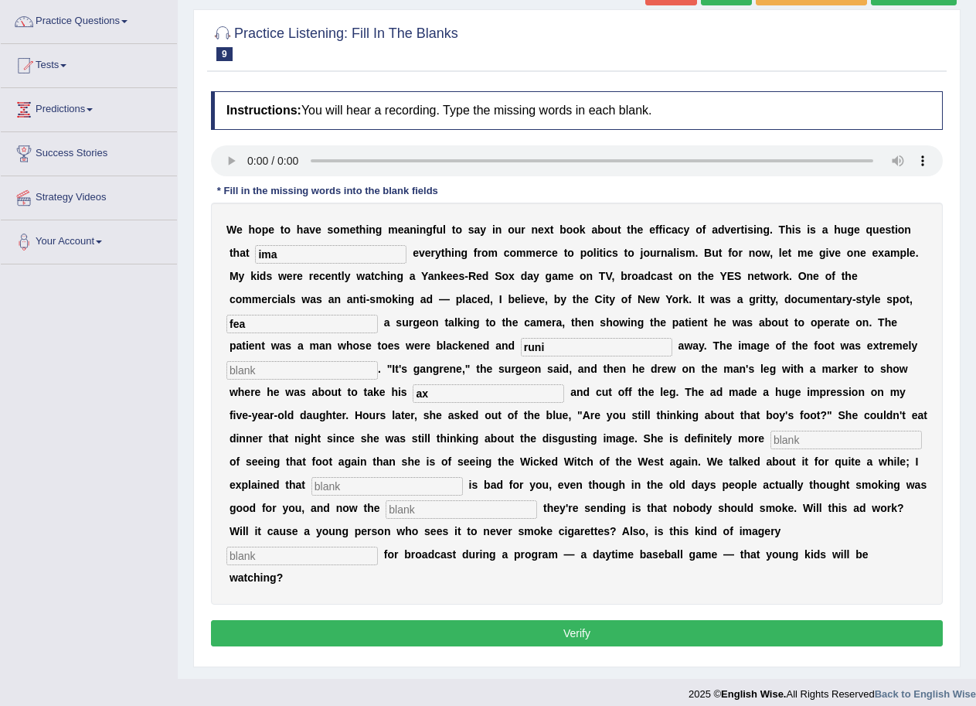
scroll to position [132, 0]
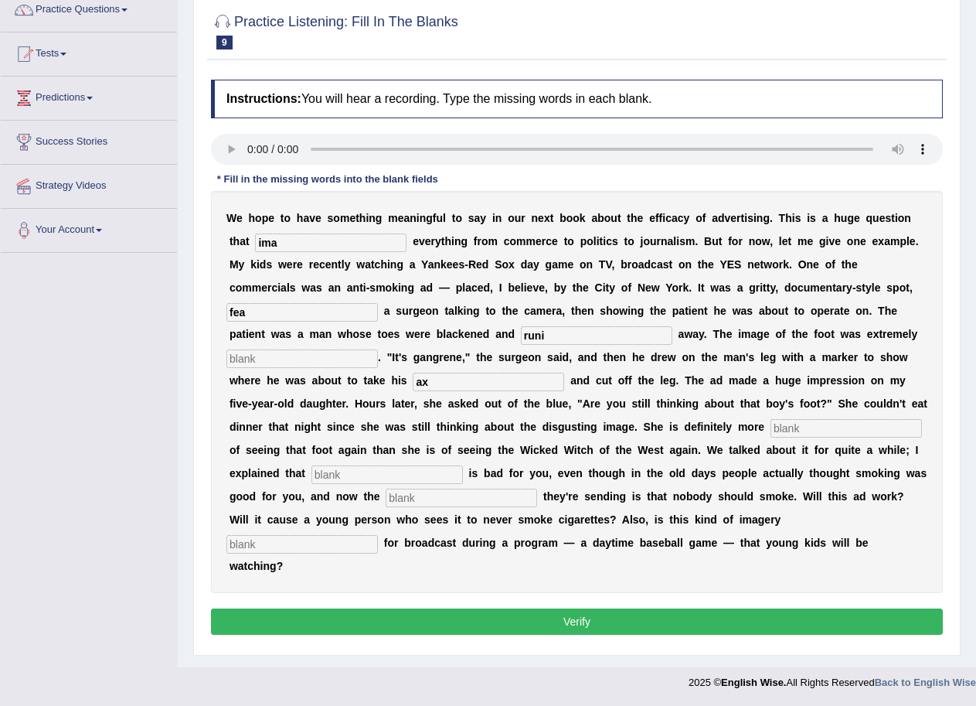
type input "ax"
click at [808, 423] on input "text" at bounding box center [847, 428] width 152 height 19
type input "eax"
click at [374, 478] on input "text" at bounding box center [388, 474] width 152 height 19
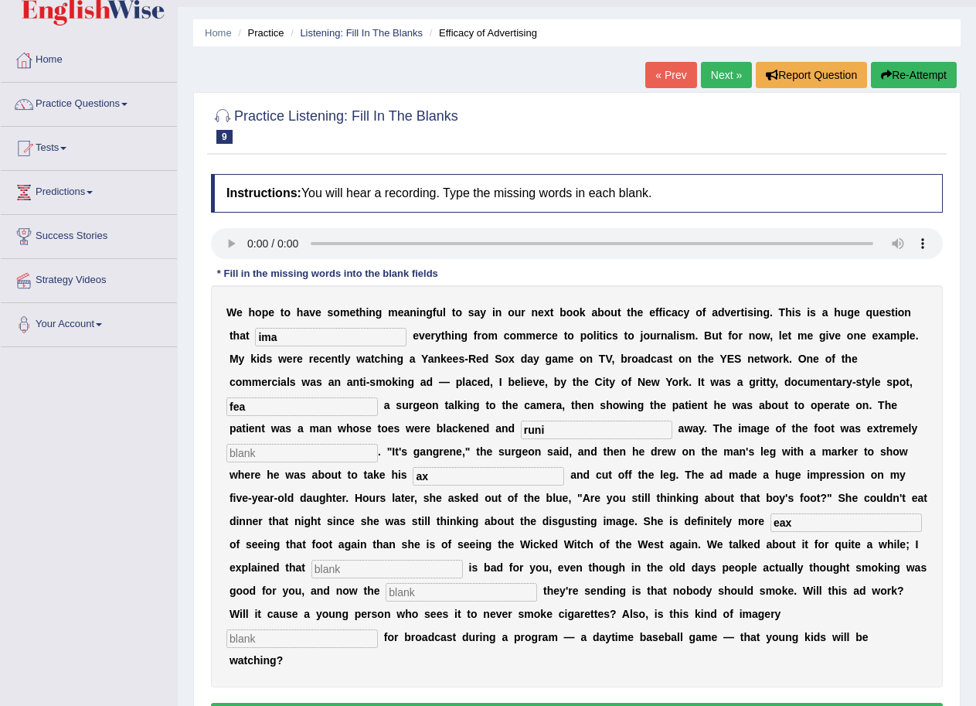
scroll to position [0, 0]
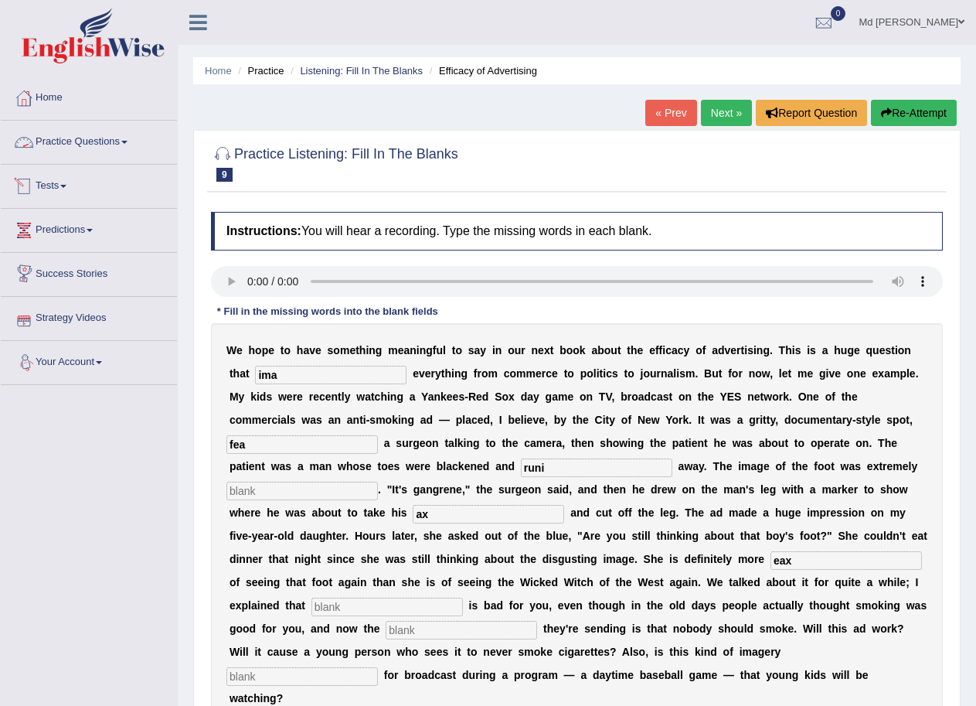
click at [105, 139] on link "Practice Questions" at bounding box center [89, 140] width 176 height 39
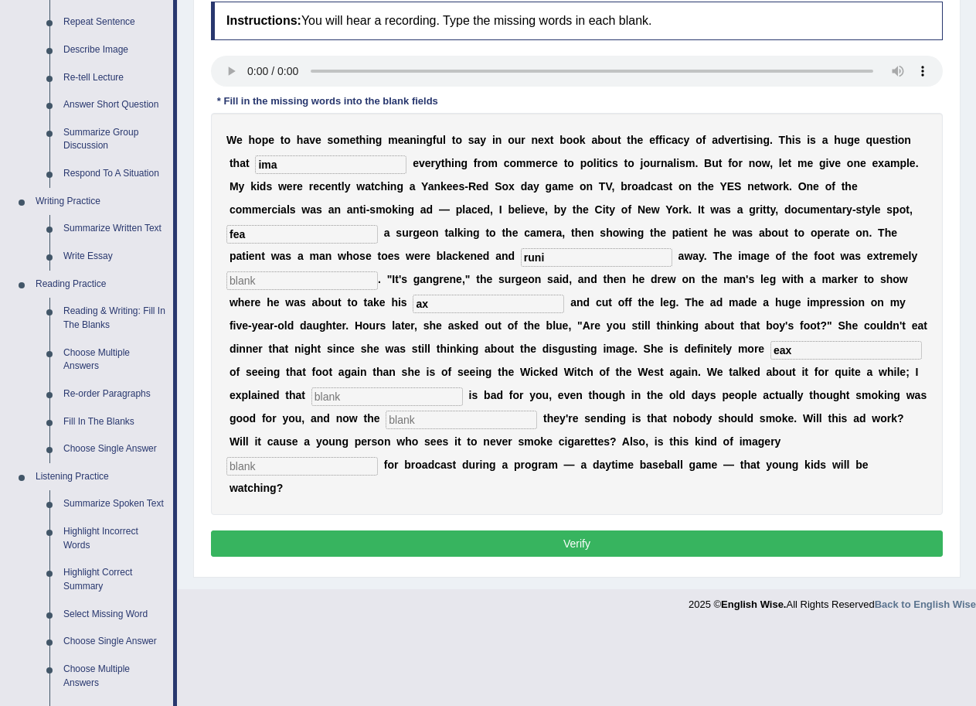
scroll to position [232, 0]
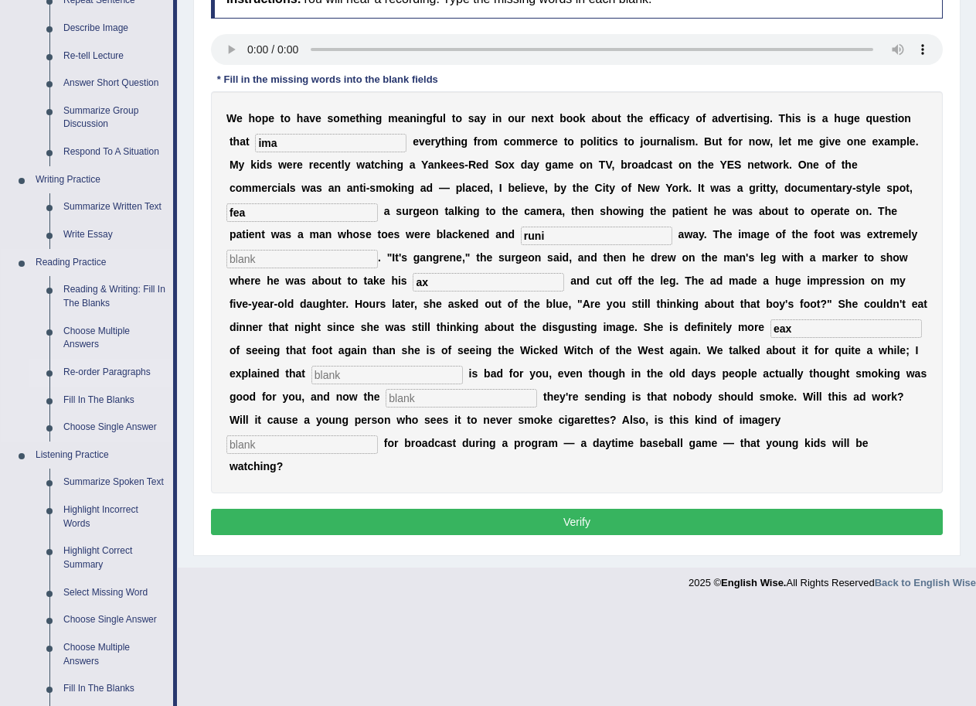
click at [105, 376] on link "Re-order Paragraphs" at bounding box center [114, 373] width 117 height 28
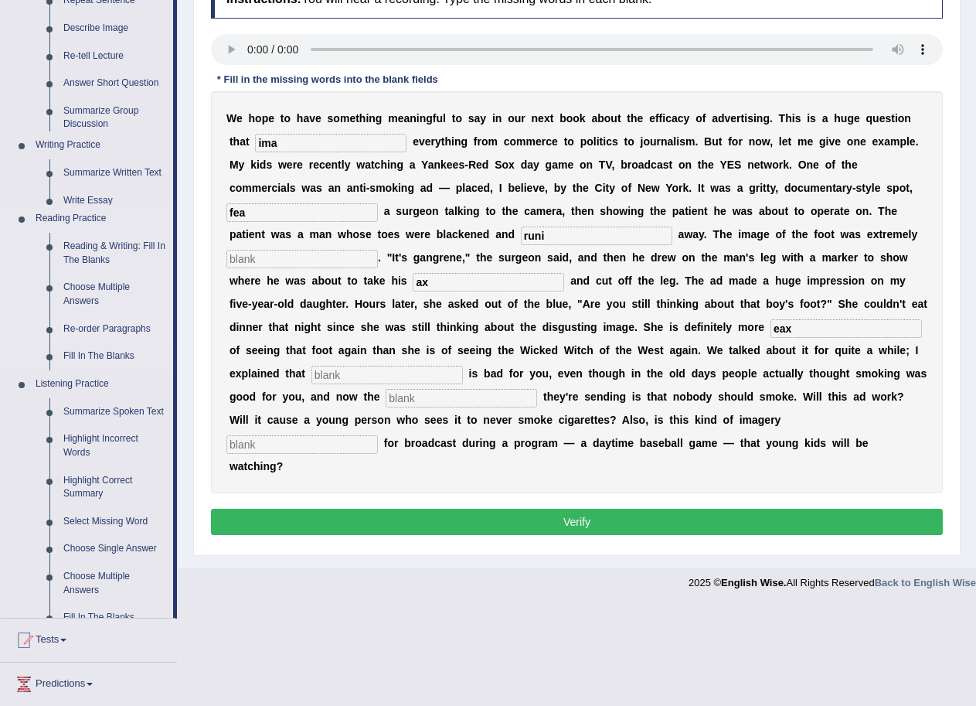
scroll to position [227, 0]
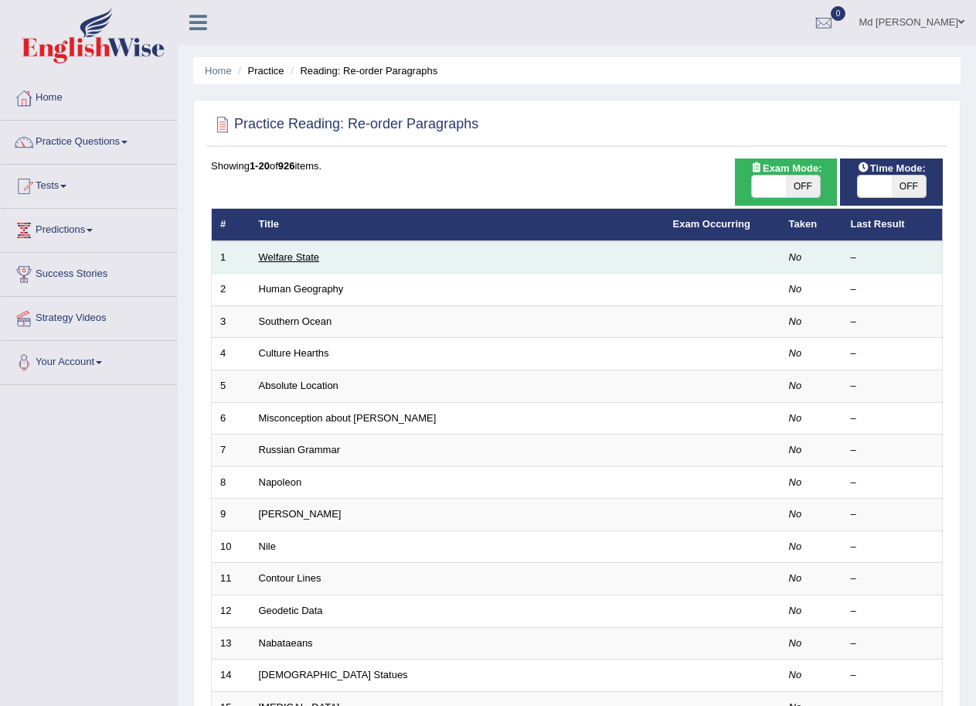
click at [317, 253] on link "Welfare State" at bounding box center [289, 257] width 61 height 12
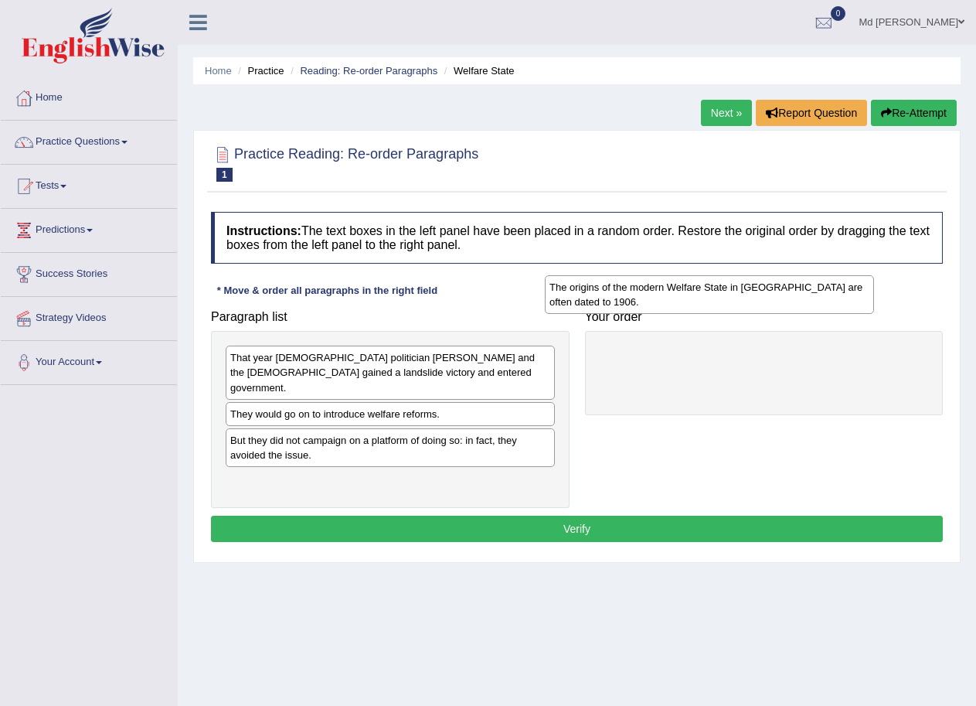
drag, startPoint x: 372, startPoint y: 399, endPoint x: 701, endPoint y: 277, distance: 351.3
click at [701, 277] on div "The origins of the modern Welfare State in [GEOGRAPHIC_DATA] are often dated to…" at bounding box center [709, 294] width 329 height 39
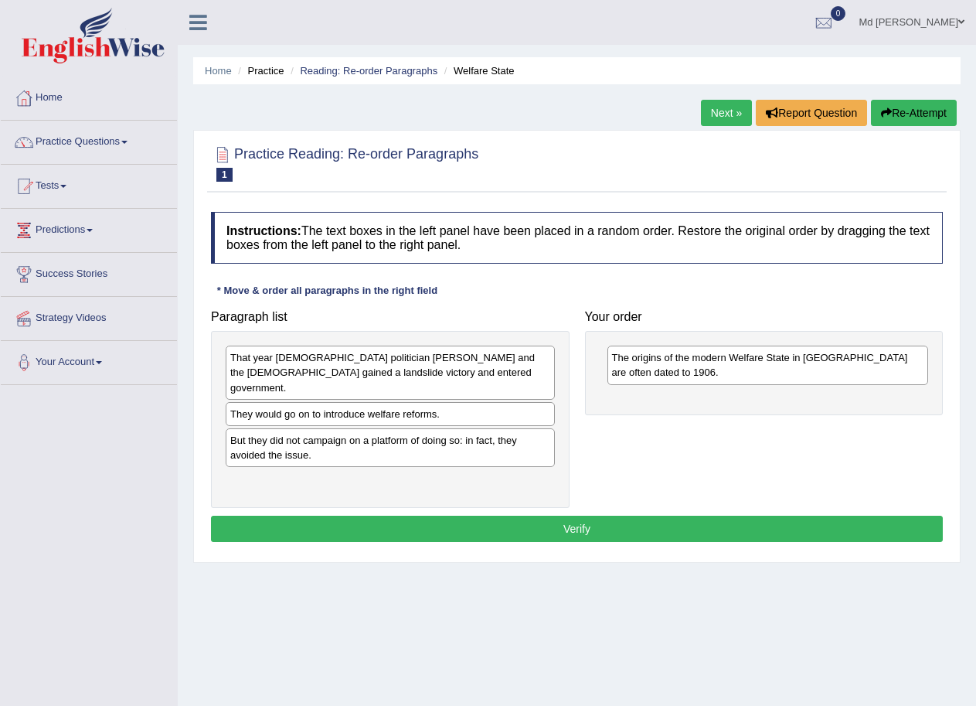
click at [729, 282] on div "Instructions: The text boxes in the left panel have been placed in a random ord…" at bounding box center [577, 379] width 740 height 350
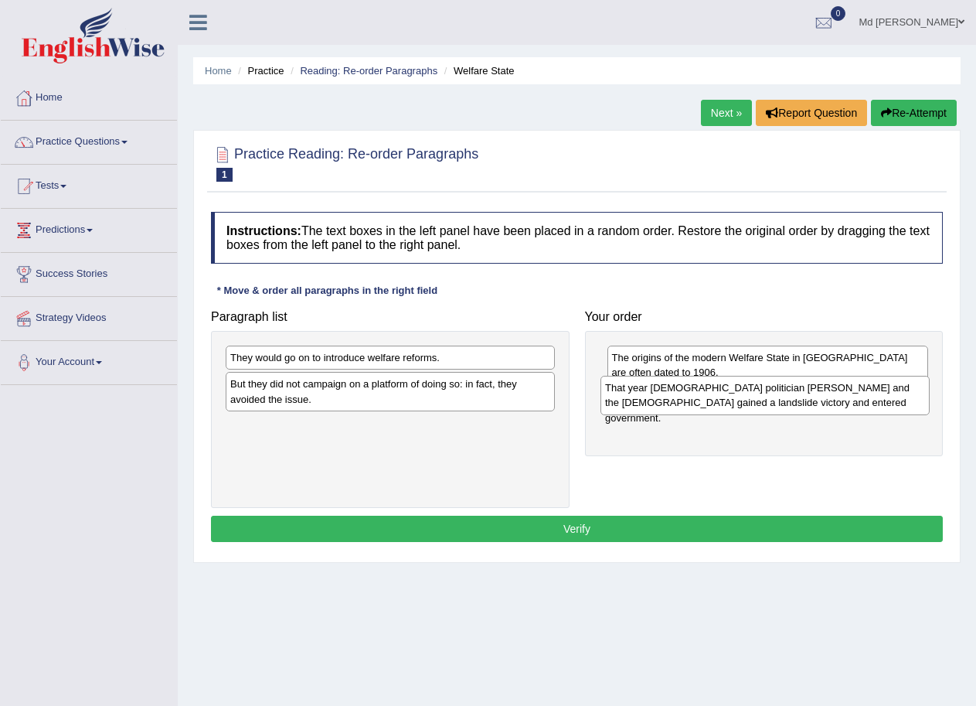
drag, startPoint x: 406, startPoint y: 374, endPoint x: 782, endPoint y: 404, distance: 376.9
click at [782, 404] on div "That year [DEMOGRAPHIC_DATA] politician [PERSON_NAME] and the [DEMOGRAPHIC_DATA…" at bounding box center [765, 395] width 329 height 39
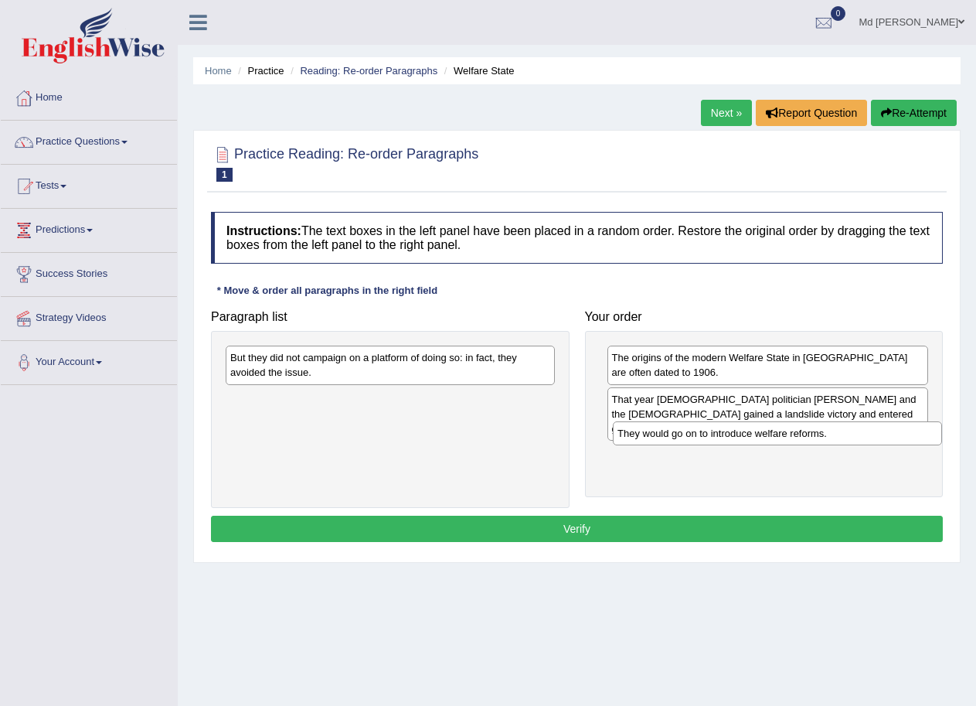
drag, startPoint x: 414, startPoint y: 359, endPoint x: 805, endPoint y: 427, distance: 396.3
click at [805, 427] on div "They would go on to introduce welfare reforms." at bounding box center [777, 433] width 329 height 24
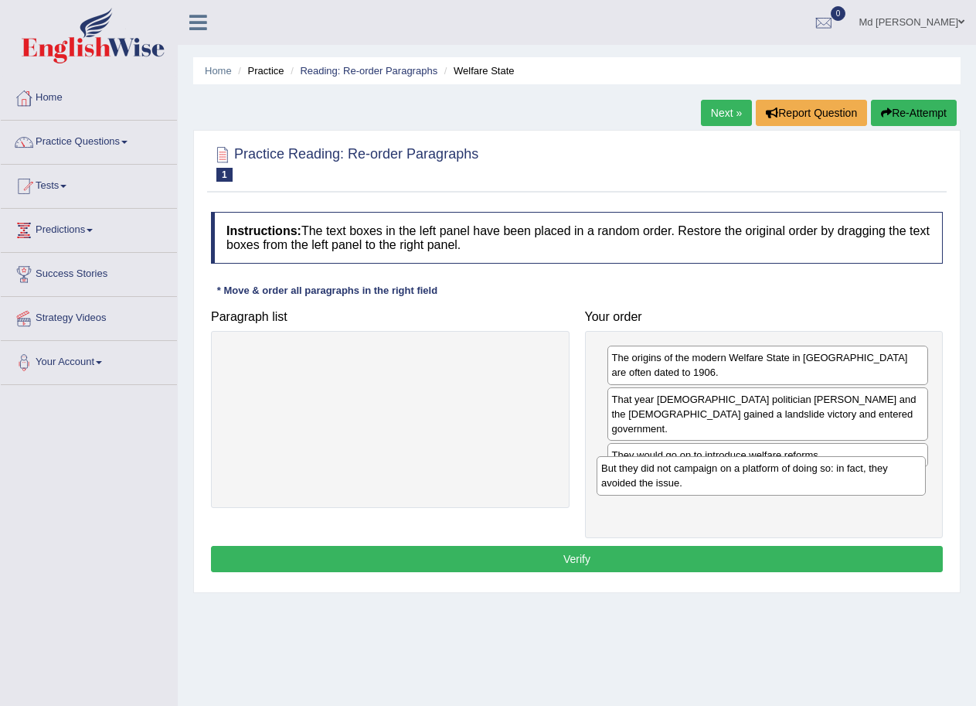
drag, startPoint x: 422, startPoint y: 359, endPoint x: 795, endPoint y: 468, distance: 388.5
click at [795, 468] on div "But they did not campaign on a platform of doing so: in fact, they avoided the …" at bounding box center [761, 475] width 329 height 39
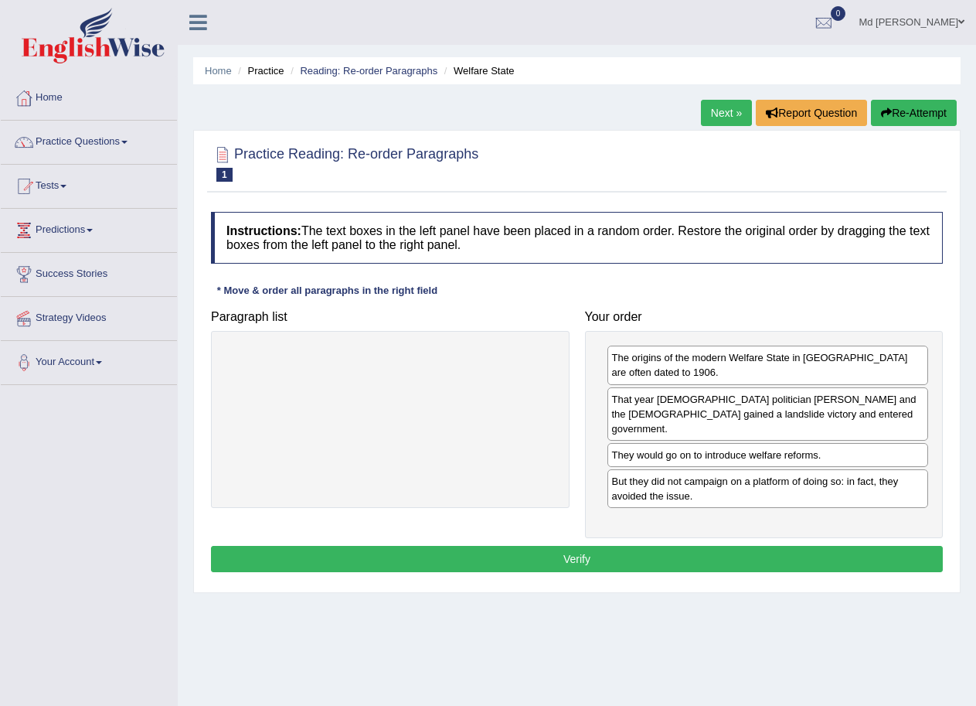
click at [668, 549] on button "Verify" at bounding box center [577, 559] width 732 height 26
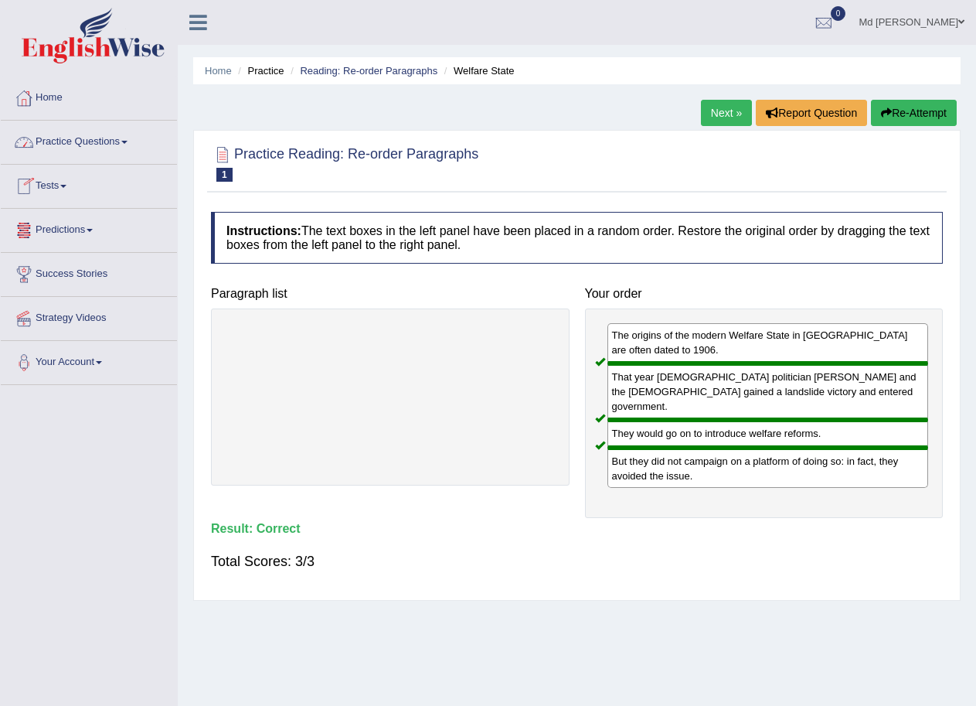
click at [714, 105] on link "Next »" at bounding box center [726, 113] width 51 height 26
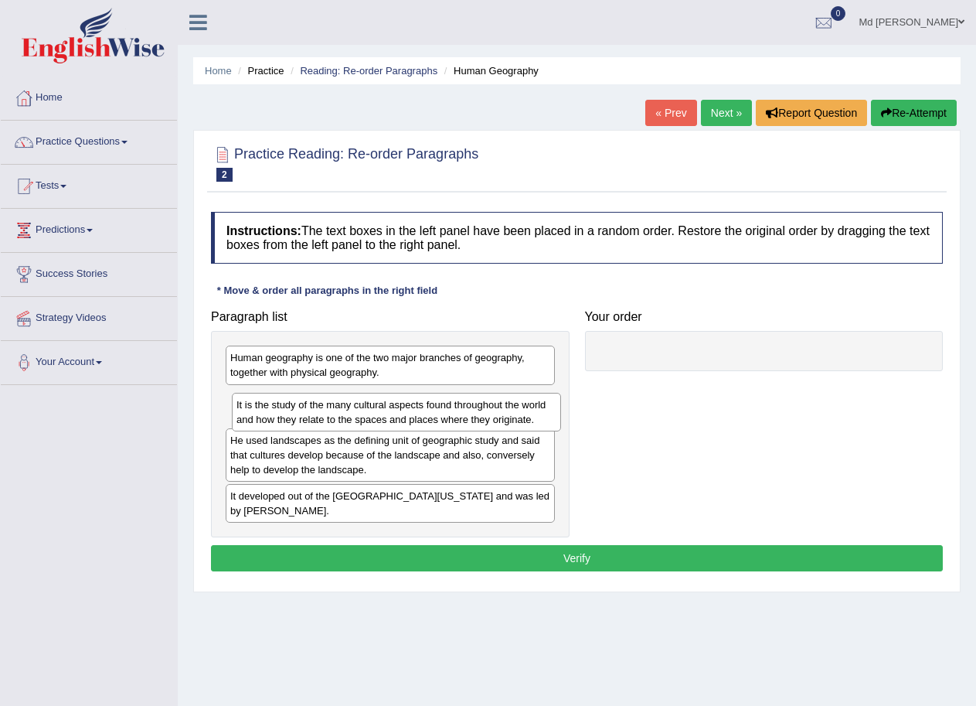
drag, startPoint x: 345, startPoint y: 407, endPoint x: 293, endPoint y: 400, distance: 52.3
click at [293, 400] on div "It is the study of the many cultural aspects found throughout the world and how…" at bounding box center [396, 412] width 329 height 39
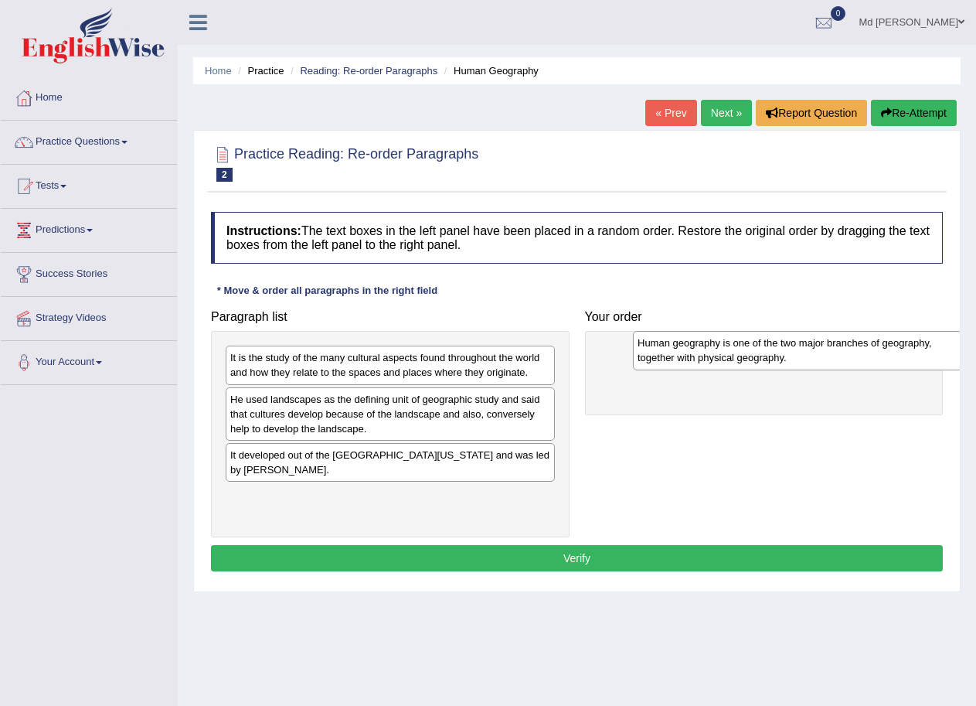
drag, startPoint x: 427, startPoint y: 368, endPoint x: 834, endPoint y: 353, distance: 407.7
click at [834, 353] on div "Human geography is one of the two major branches of geography, together with ph…" at bounding box center [797, 350] width 329 height 39
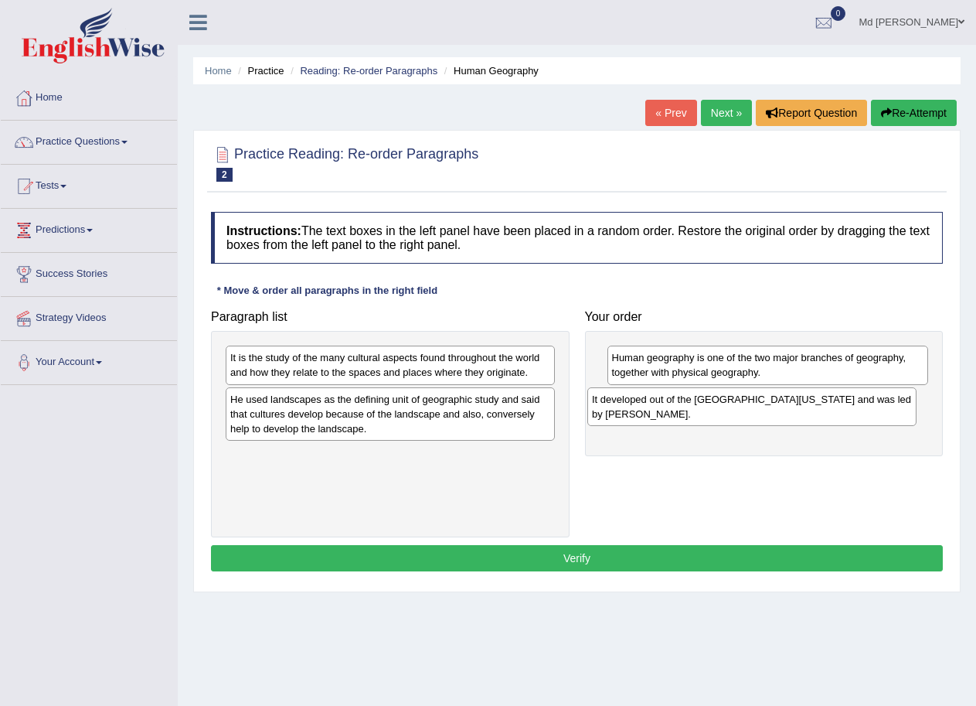
drag, startPoint x: 437, startPoint y: 459, endPoint x: 769, endPoint y: 410, distance: 336.1
click at [769, 410] on div "It developed out of the [GEOGRAPHIC_DATA][US_STATE] and was led by [PERSON_NAME…" at bounding box center [752, 406] width 329 height 39
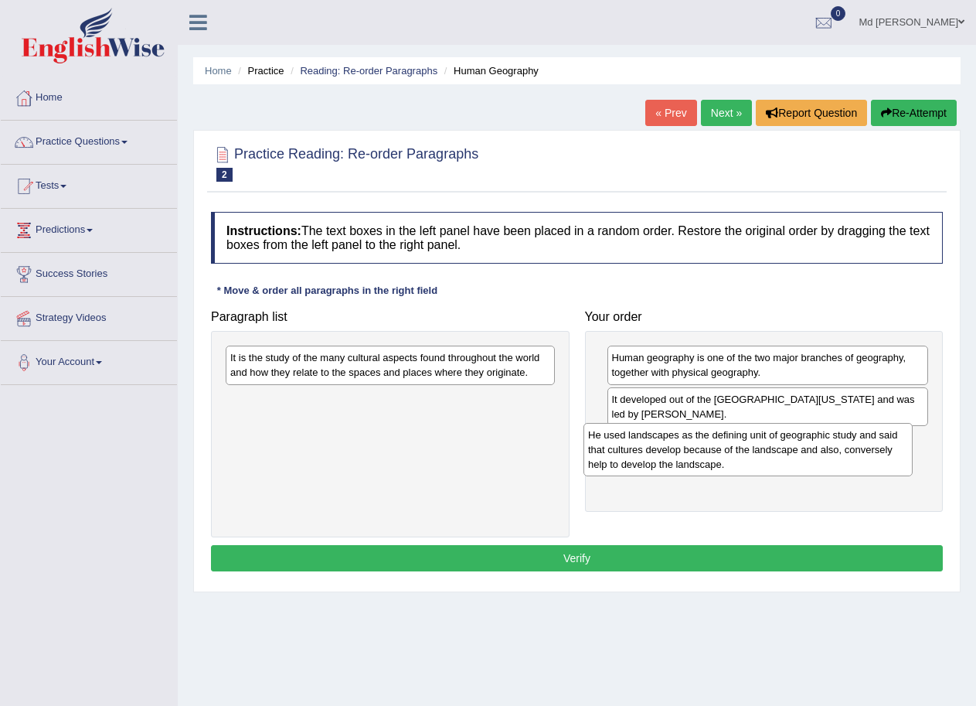
drag, startPoint x: 418, startPoint y: 416, endPoint x: 777, endPoint y: 451, distance: 360.5
click at [777, 451] on div "He used landscapes as the defining unit of geographic study and said that cultu…" at bounding box center [748, 449] width 329 height 53
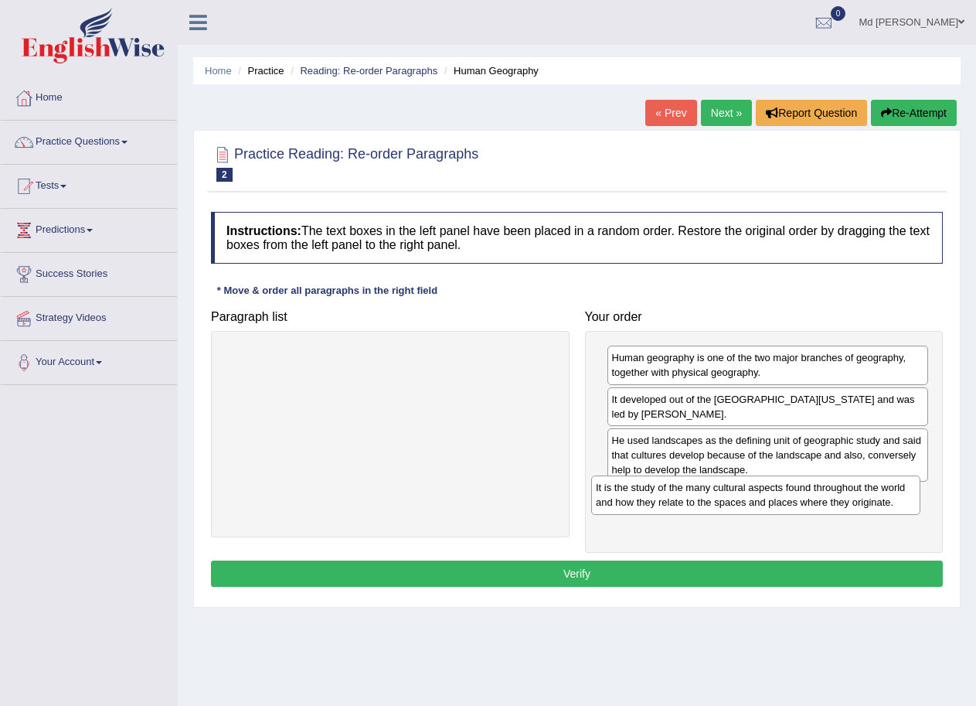
drag, startPoint x: 421, startPoint y: 370, endPoint x: 786, endPoint y: 500, distance: 388.1
click at [786, 500] on div "It is the study of the many cultural aspects found throughout the world and how…" at bounding box center [755, 494] width 329 height 39
click at [700, 571] on button "Verify" at bounding box center [577, 573] width 732 height 26
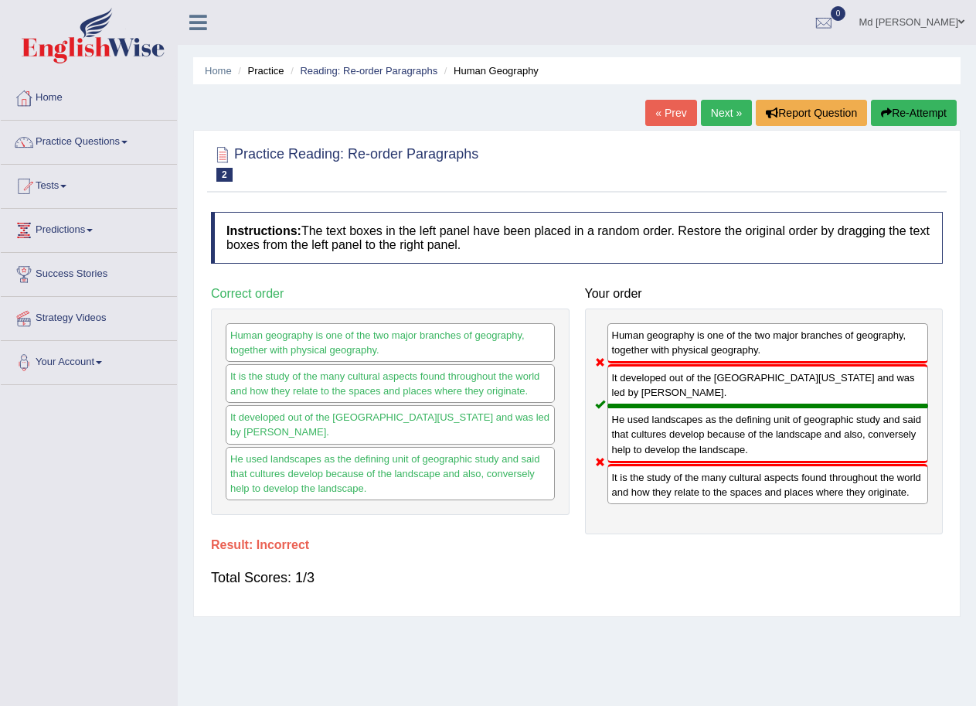
drag, startPoint x: 824, startPoint y: 491, endPoint x: 785, endPoint y: 400, distance: 98.4
click at [785, 400] on div "Human geography is one of the two major branches of geography, together with ph…" at bounding box center [764, 421] width 359 height 226
click at [719, 118] on link "Next »" at bounding box center [726, 113] width 51 height 26
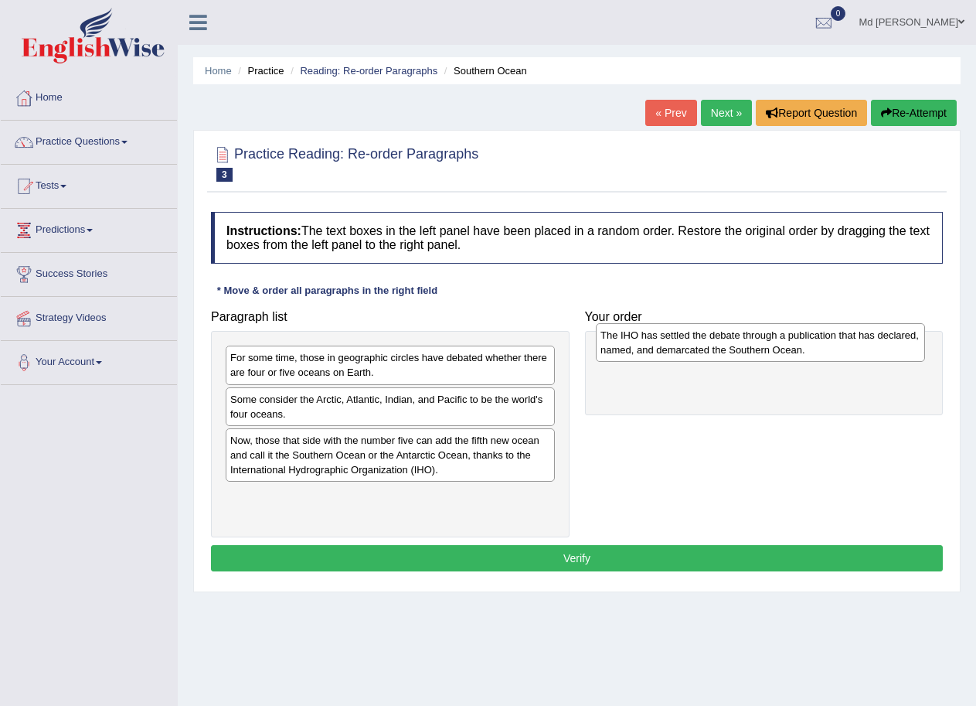
drag, startPoint x: 363, startPoint y: 407, endPoint x: 732, endPoint y: 342, distance: 374.3
click at [732, 342] on div "The IHO has settled the debate through a publication that has declared, named, …" at bounding box center [760, 342] width 329 height 39
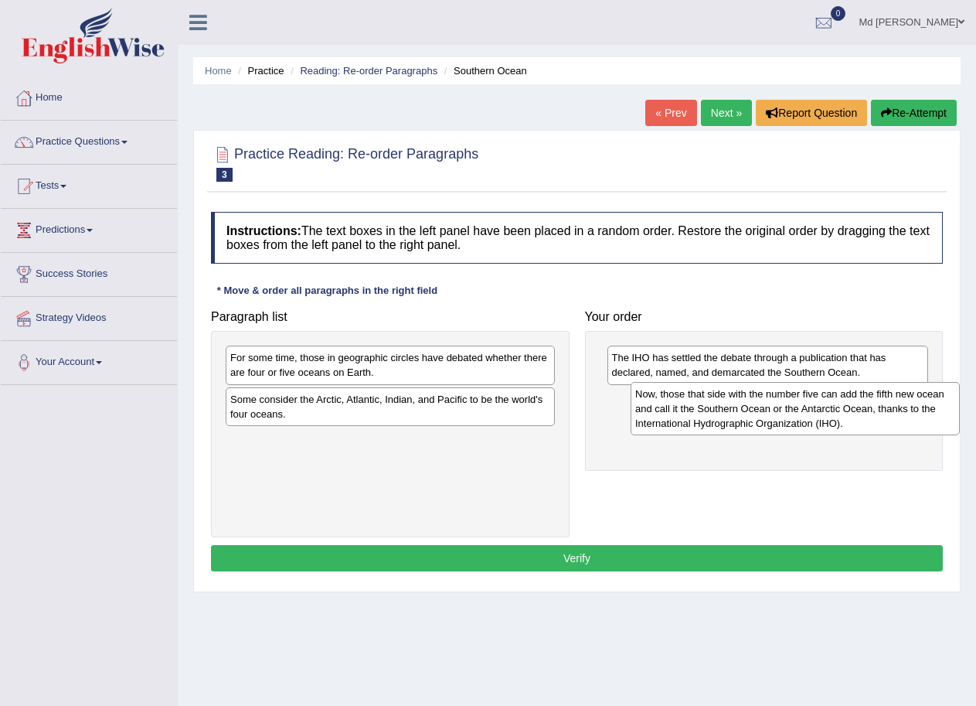
drag, startPoint x: 387, startPoint y: 460, endPoint x: 779, endPoint y: 415, distance: 393.7
click at [781, 414] on div "Now, those that side with the number five can add the fifth new ocean and call …" at bounding box center [795, 408] width 329 height 53
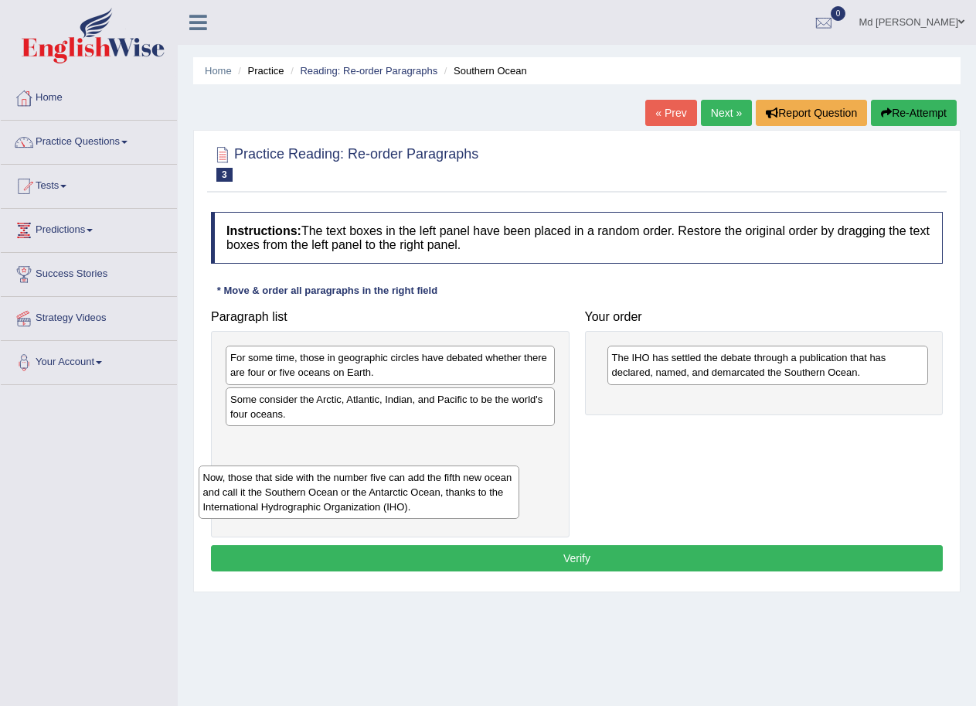
drag, startPoint x: 819, startPoint y: 413, endPoint x: 411, endPoint y: 488, distance: 415.8
click at [411, 488] on div "Now, those that side with the number five can add the fifth new ocean and call …" at bounding box center [360, 491] width 322 height 53
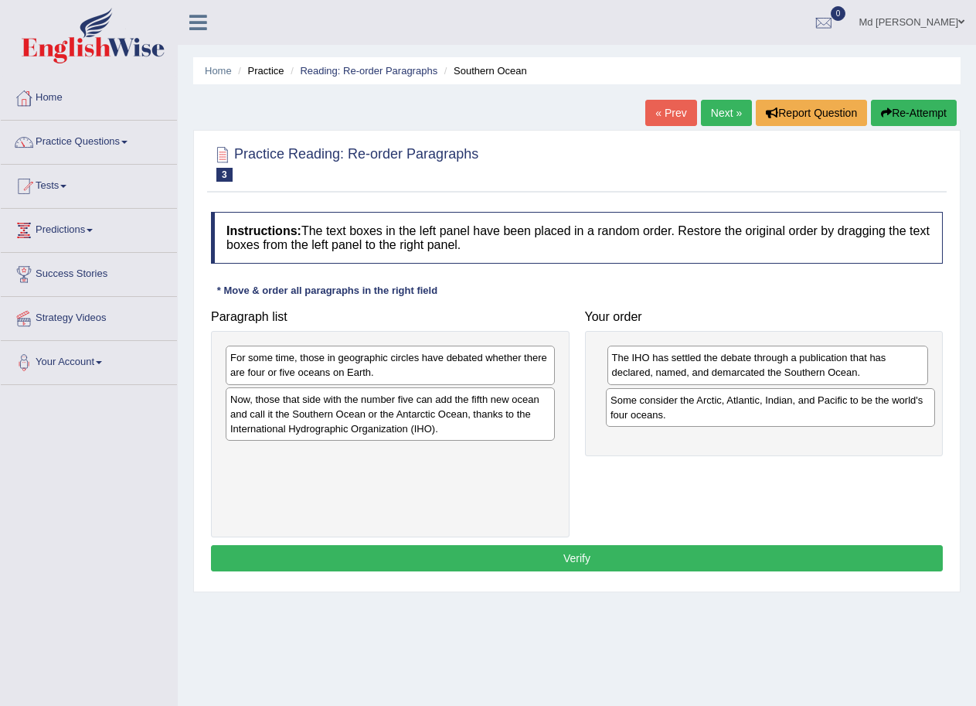
drag, startPoint x: 429, startPoint y: 414, endPoint x: 809, endPoint y: 414, distance: 380.4
click at [809, 414] on div "Some consider the Arctic, Atlantic, Indian, and Pacific to be the world's four …" at bounding box center [770, 407] width 329 height 39
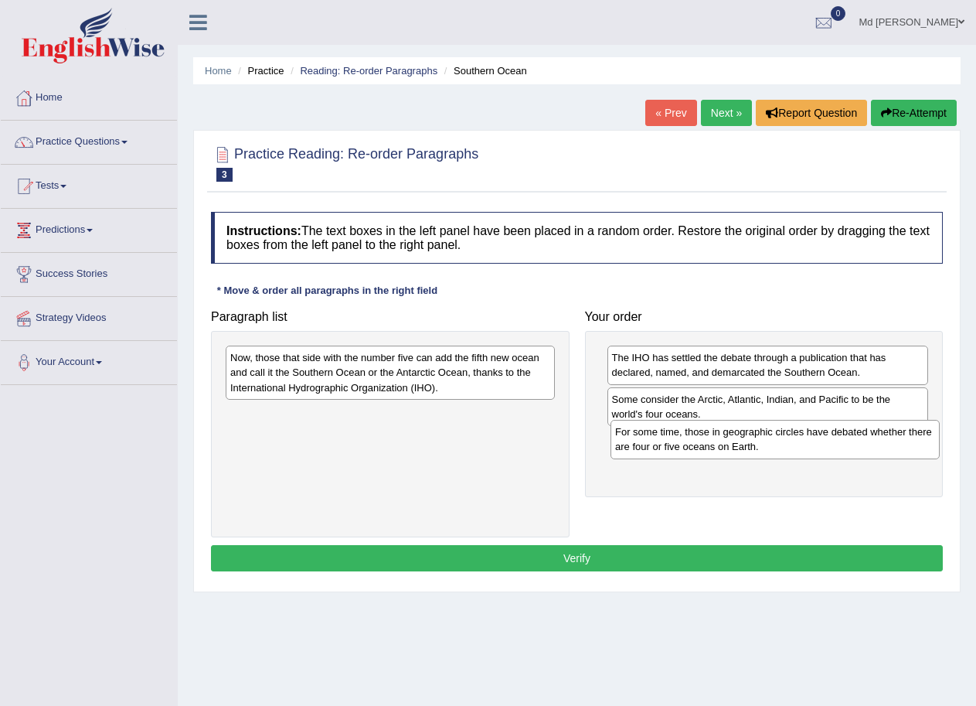
drag, startPoint x: 488, startPoint y: 367, endPoint x: 874, endPoint y: 441, distance: 393.6
click at [874, 441] on div "For some time, those in geographic circles have debated whether there are four …" at bounding box center [775, 439] width 329 height 39
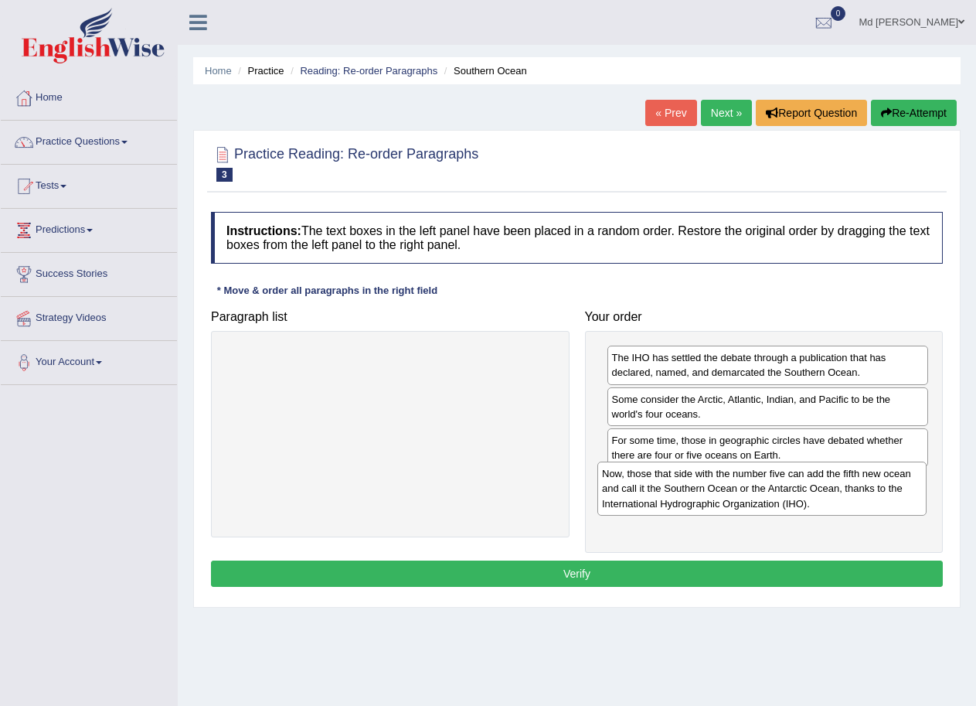
drag, startPoint x: 353, startPoint y: 371, endPoint x: 717, endPoint y: 482, distance: 381.5
click at [717, 482] on div "Now, those that side with the number five can add the fifth new ocean and call …" at bounding box center [762, 488] width 329 height 53
click at [625, 571] on button "Verify" at bounding box center [577, 573] width 732 height 26
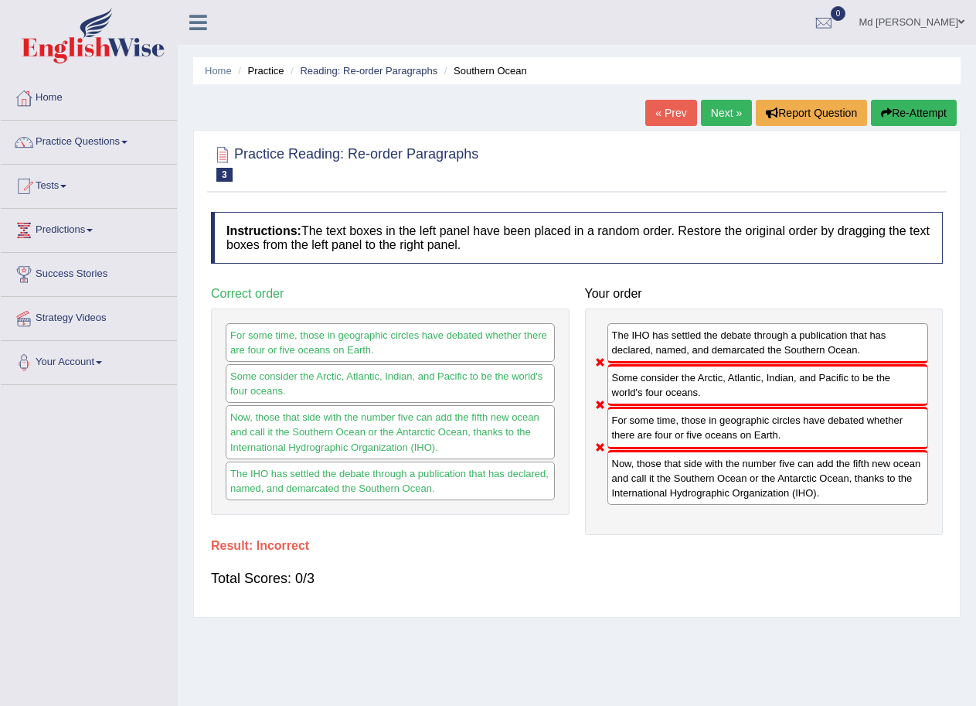
click at [704, 112] on link "Next »" at bounding box center [726, 113] width 51 height 26
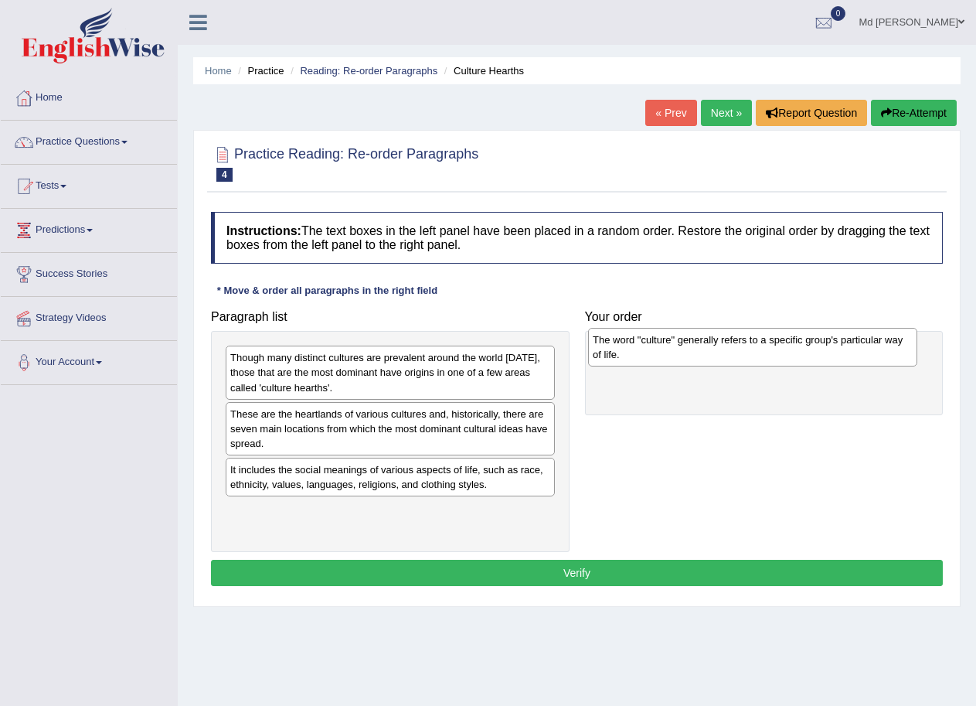
drag, startPoint x: 451, startPoint y: 429, endPoint x: 813, endPoint y: 355, distance: 370.1
click at [813, 355] on div "The word "culture" generally refers to a specific group's particular way of lif…" at bounding box center [752, 347] width 329 height 39
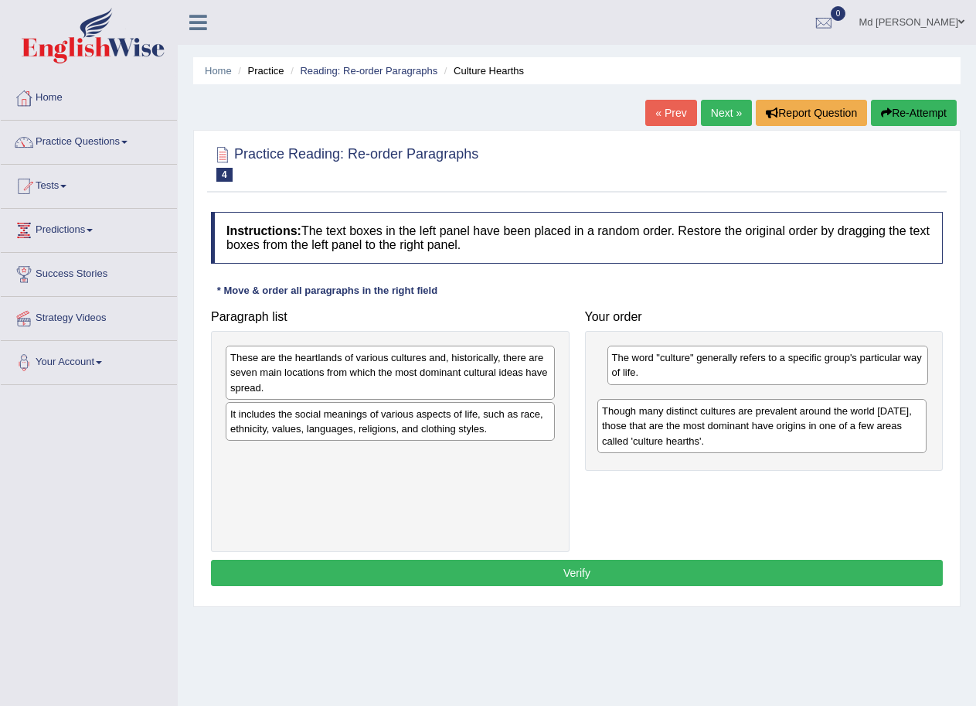
drag, startPoint x: 407, startPoint y: 380, endPoint x: 779, endPoint y: 434, distance: 375.7
click at [779, 434] on div "Though many distinct cultures are prevalent around the world today, those that …" at bounding box center [762, 425] width 329 height 53
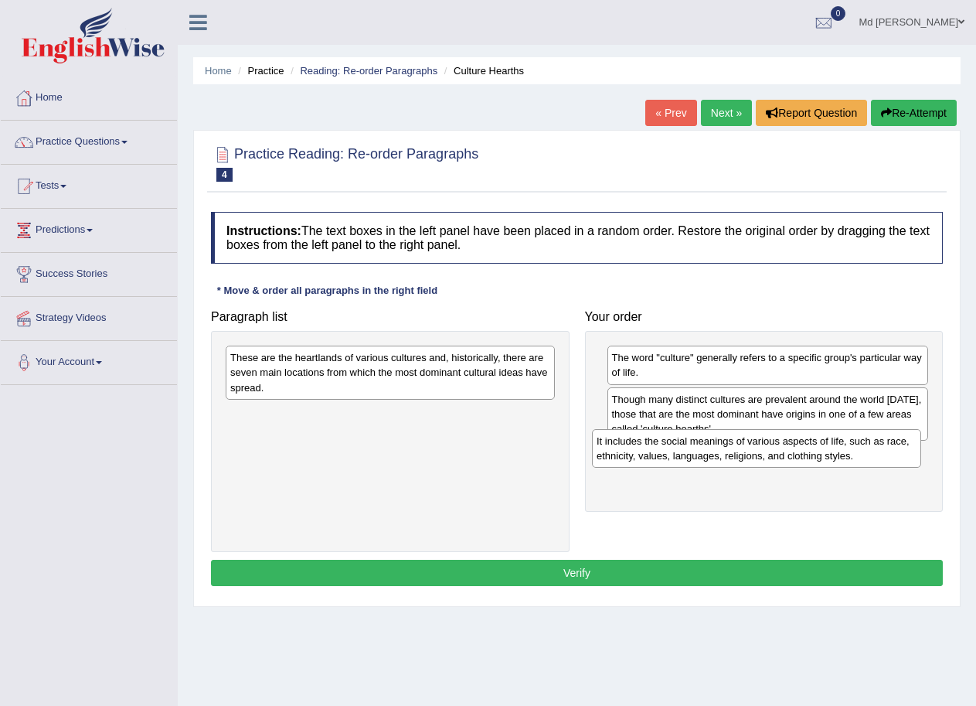
drag, startPoint x: 423, startPoint y: 435, endPoint x: 796, endPoint y: 464, distance: 373.7
click at [796, 464] on div "It includes the social meanings of various aspects of life, such as race, ethni…" at bounding box center [756, 448] width 329 height 39
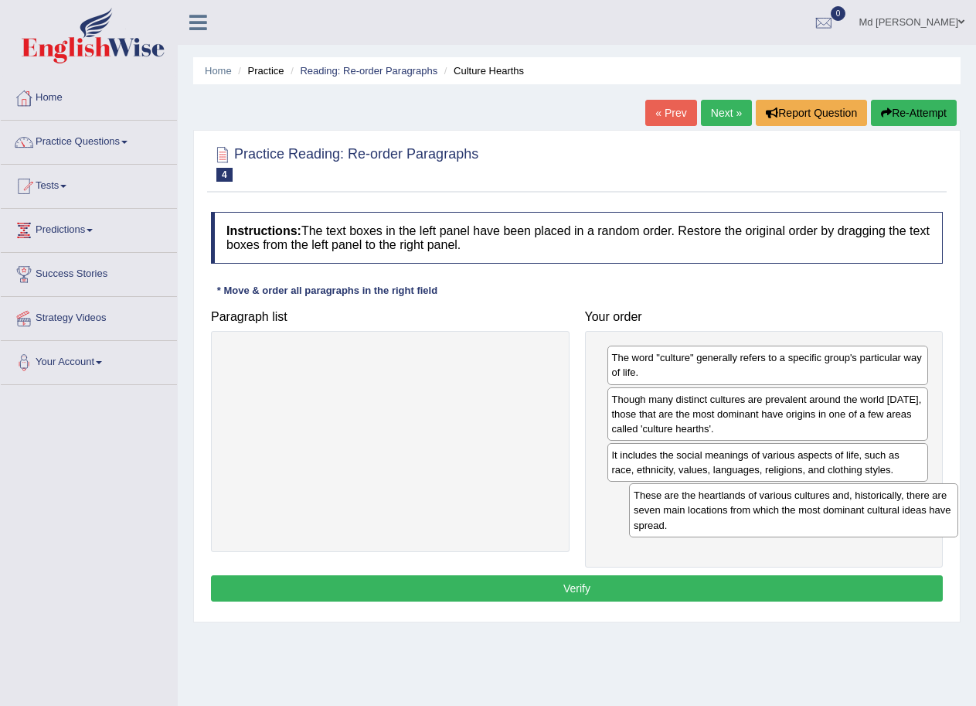
drag, startPoint x: 385, startPoint y: 372, endPoint x: 787, endPoint y: 509, distance: 424.9
click at [788, 509] on div "These are the heartlands of various cultures and, historically, there are seven…" at bounding box center [793, 509] width 329 height 53
click at [731, 585] on button "Verify" at bounding box center [577, 588] width 732 height 26
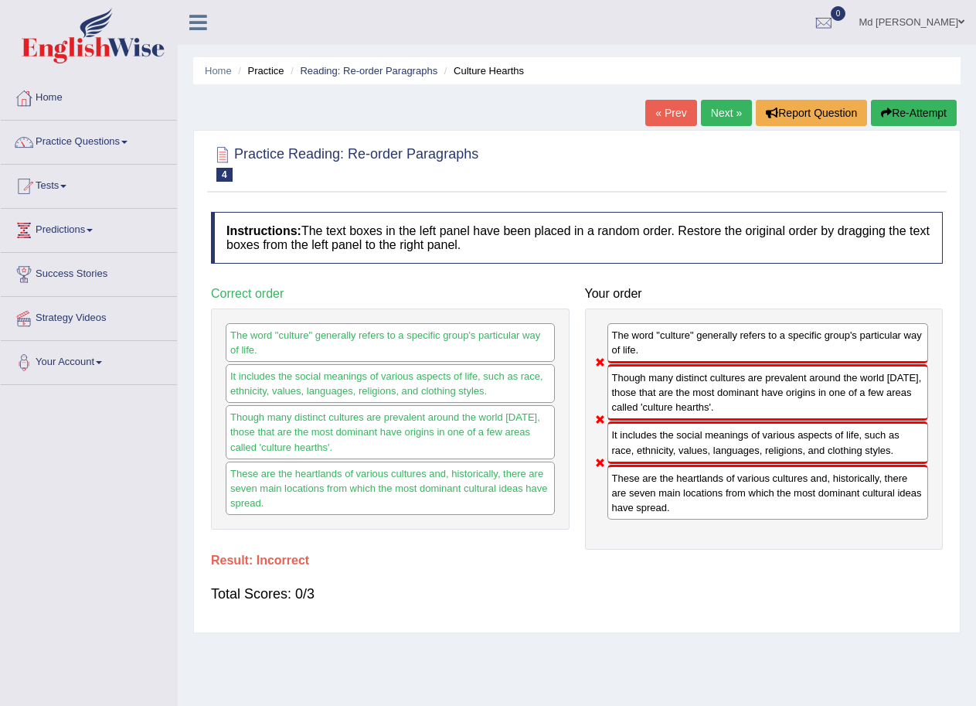
click at [726, 114] on link "Next »" at bounding box center [726, 113] width 51 height 26
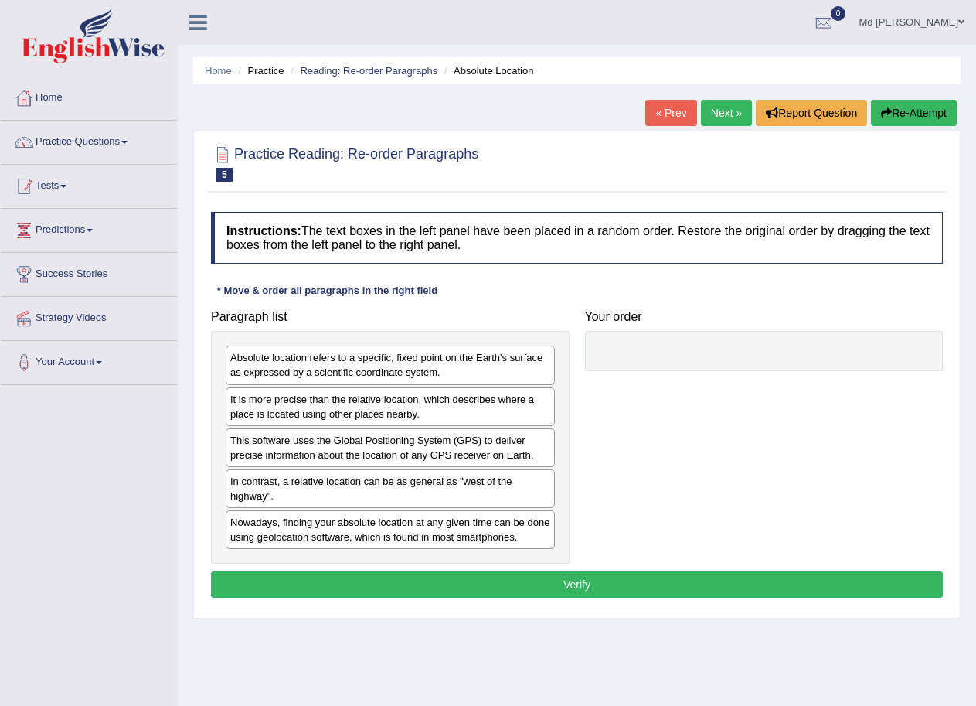
click at [63, 186] on link "Tests" at bounding box center [89, 184] width 176 height 39
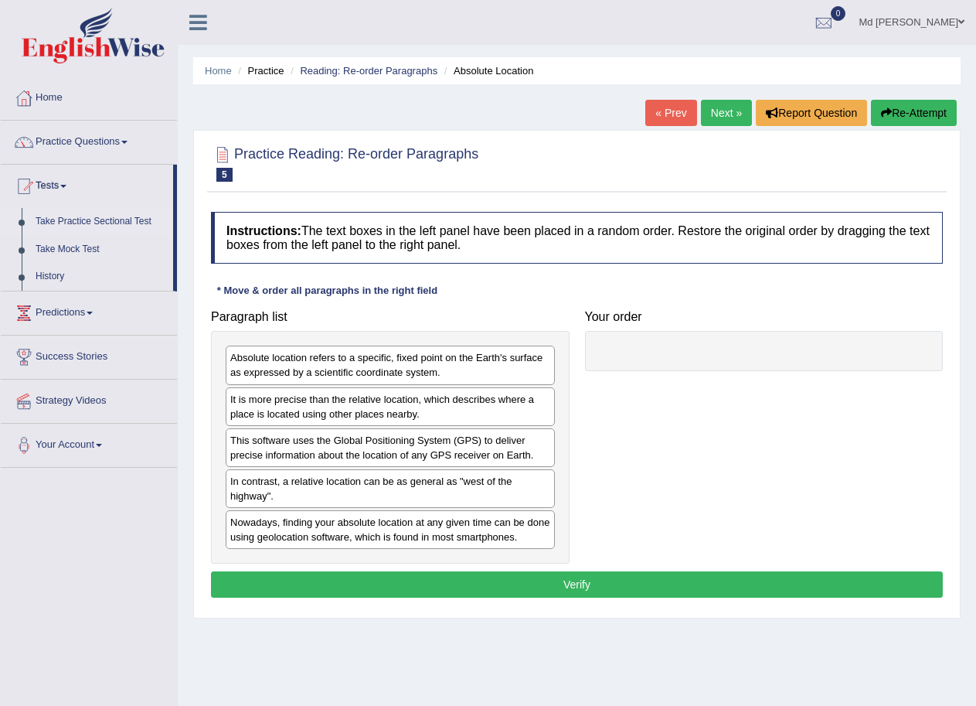
click at [101, 222] on link "Take Practice Sectional Test" at bounding box center [101, 222] width 145 height 28
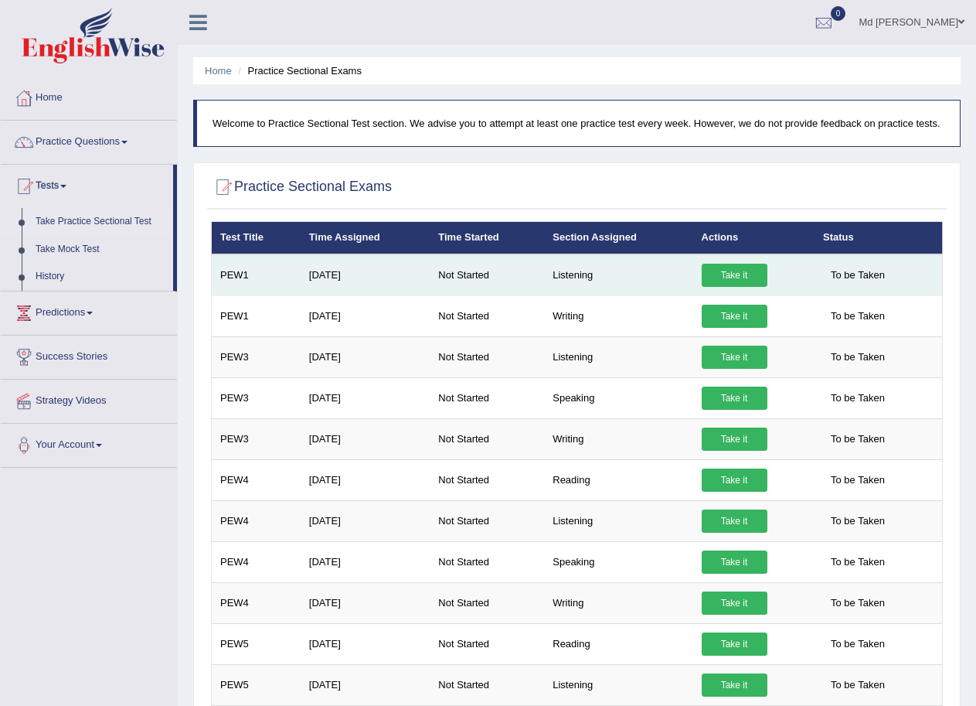
click at [730, 273] on link "Take it" at bounding box center [735, 275] width 66 height 23
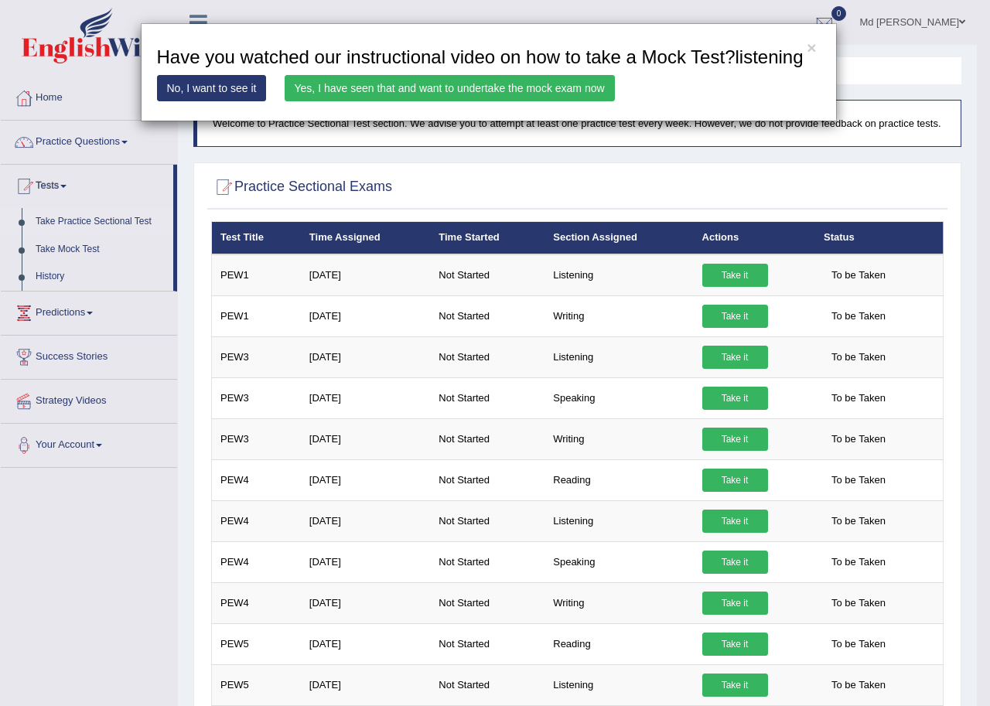
click at [336, 88] on link "Yes, I have seen that and want to undertake the mock exam now" at bounding box center [449, 88] width 330 height 26
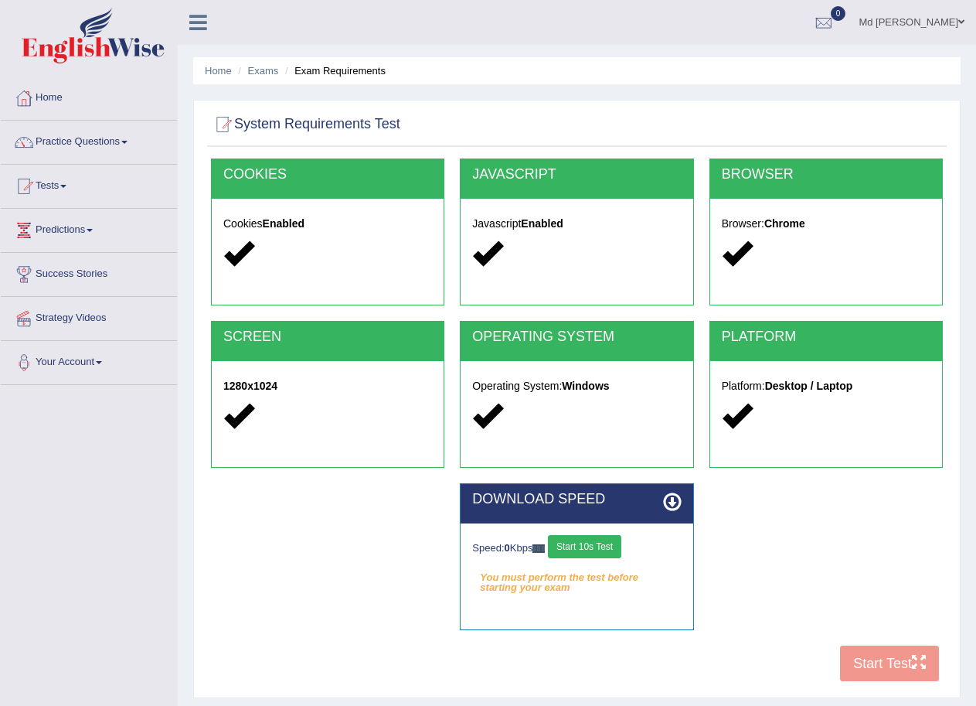
click at [639, 540] on div "Speed: 0 Kbps Start 10s Test" at bounding box center [576, 548] width 209 height 27
click at [610, 540] on button "Start 10s Test" at bounding box center [584, 546] width 73 height 23
click at [901, 658] on button "Start Test" at bounding box center [889, 664] width 99 height 36
